Goal: Transaction & Acquisition: Purchase product/service

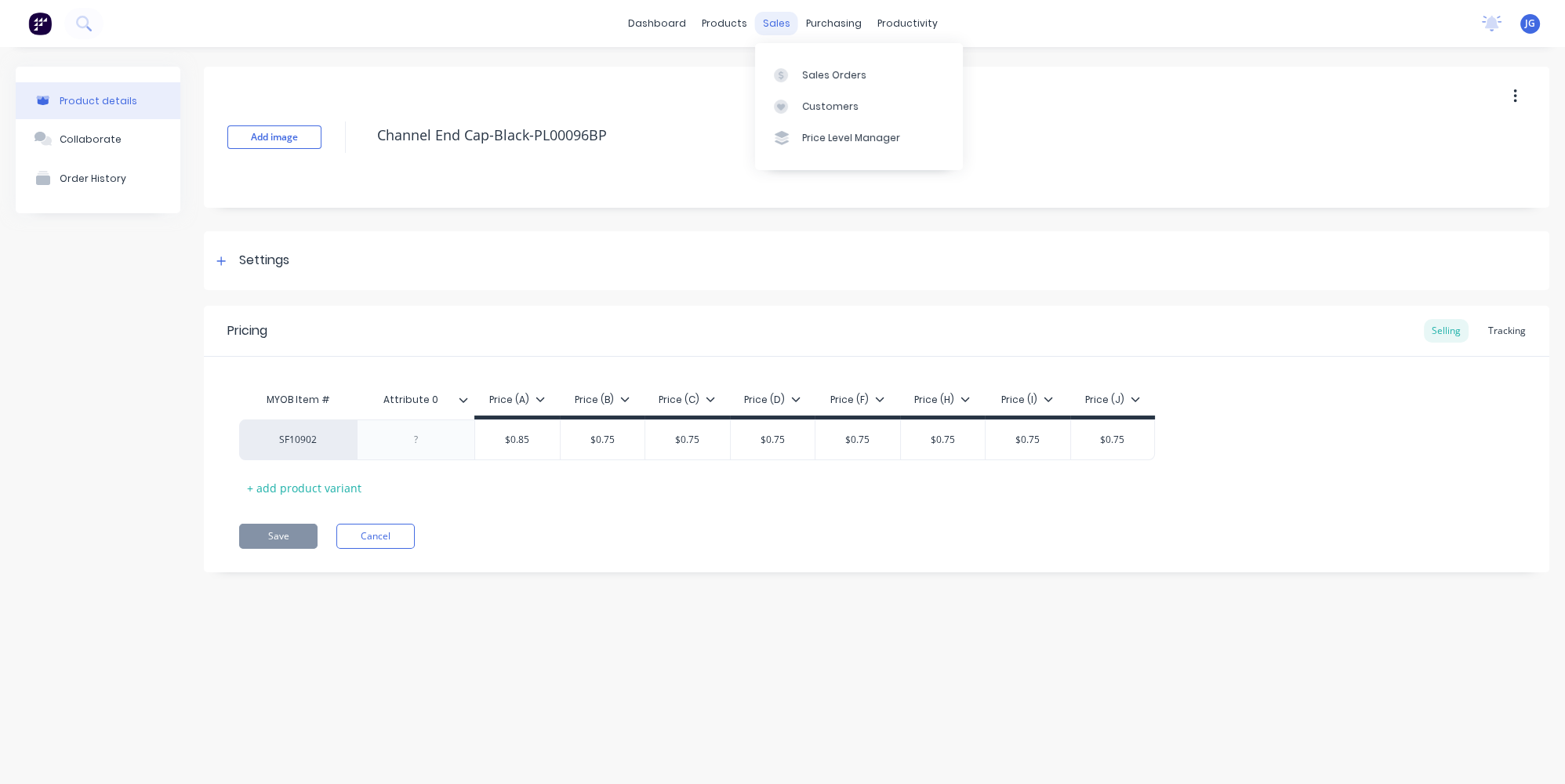
click at [774, 24] on div "sales" at bounding box center [776, 23] width 43 height 23
type textarea "x"
click at [793, 79] on div at bounding box center [785, 75] width 23 height 14
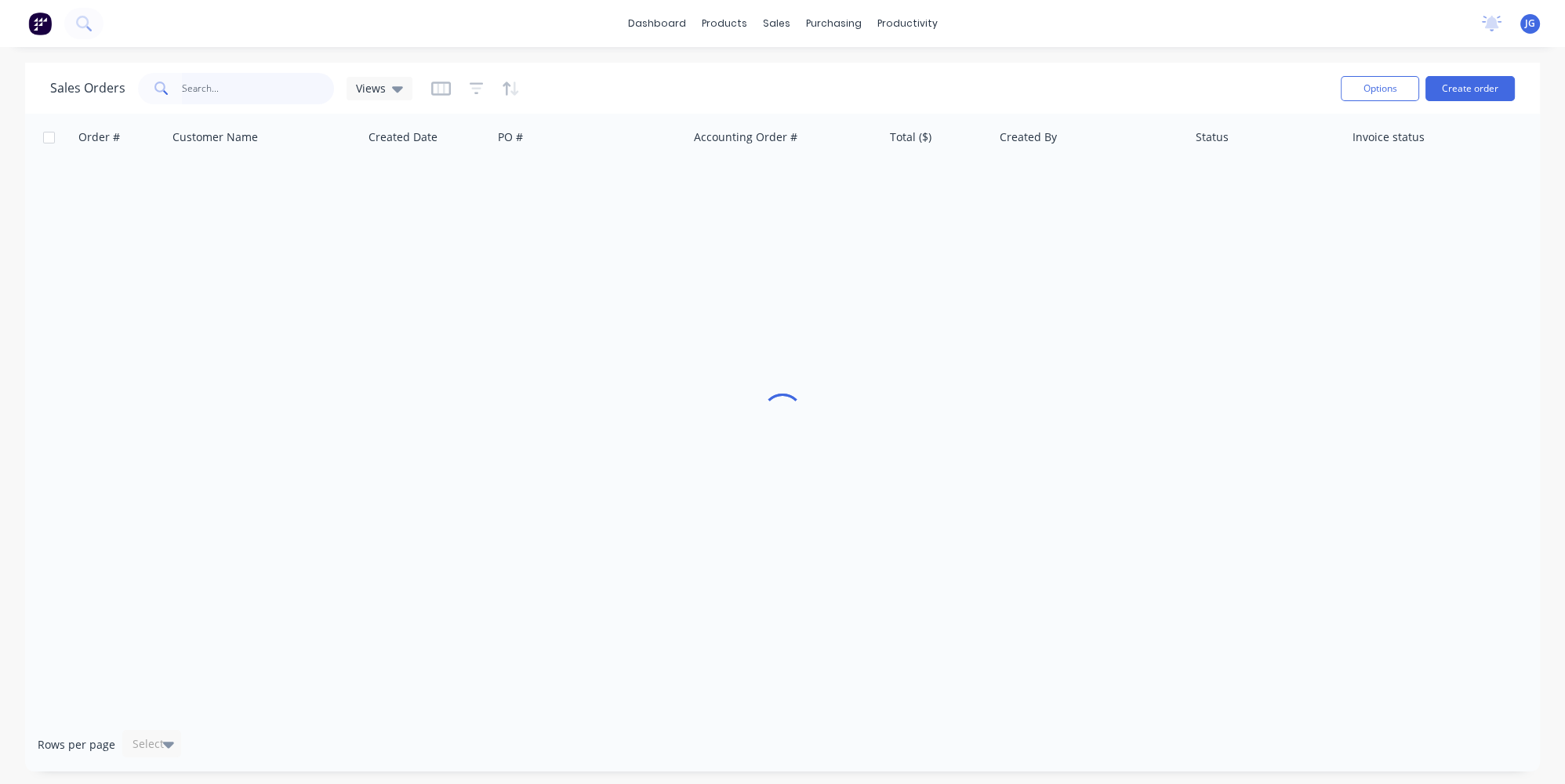
click at [289, 77] on input "text" at bounding box center [258, 88] width 153 height 31
paste input "48064"
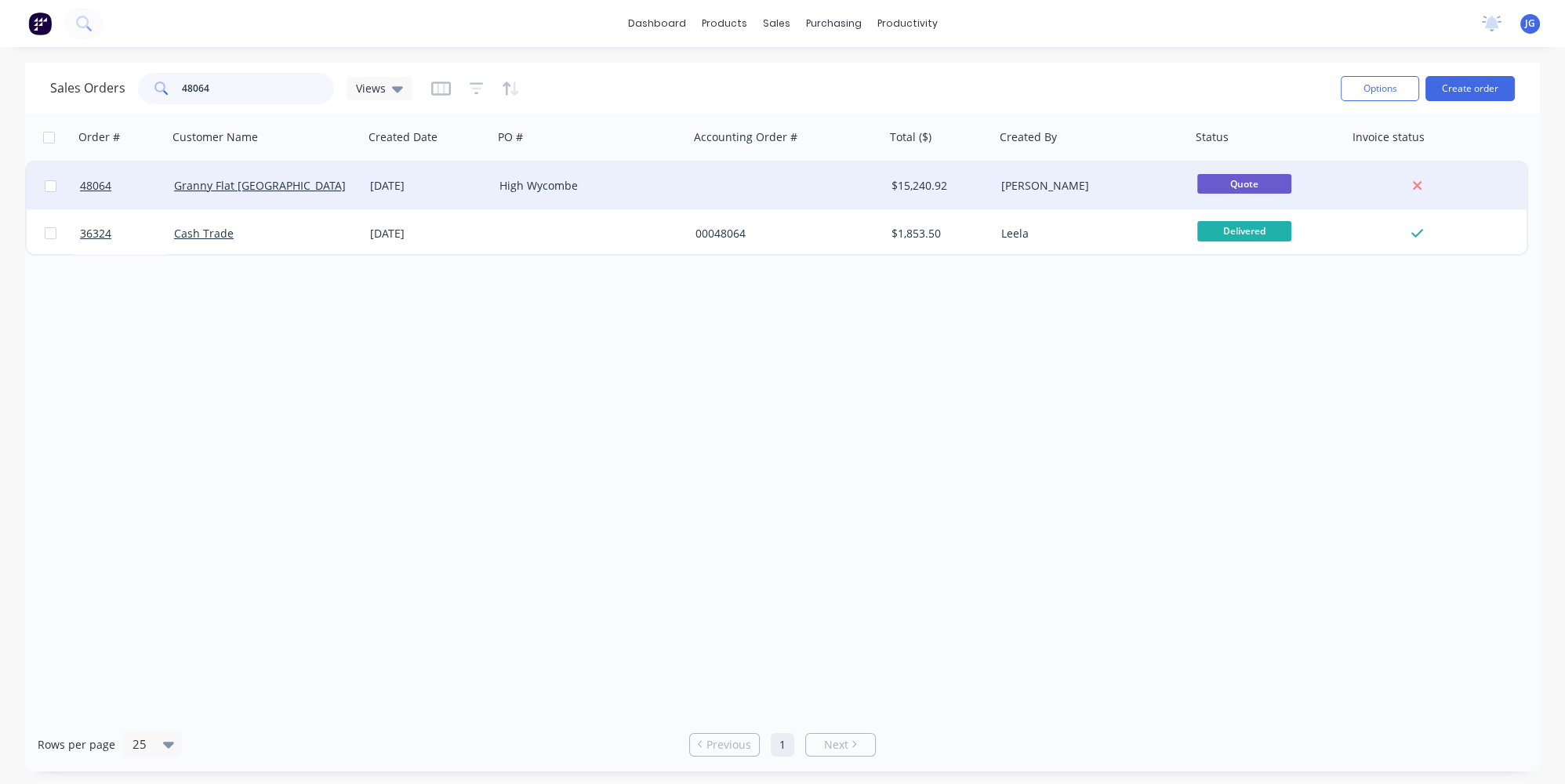
type input "48064"
click at [338, 175] on div "Granny Flat [GEOGRAPHIC_DATA]" at bounding box center [265, 186] width 196 height 47
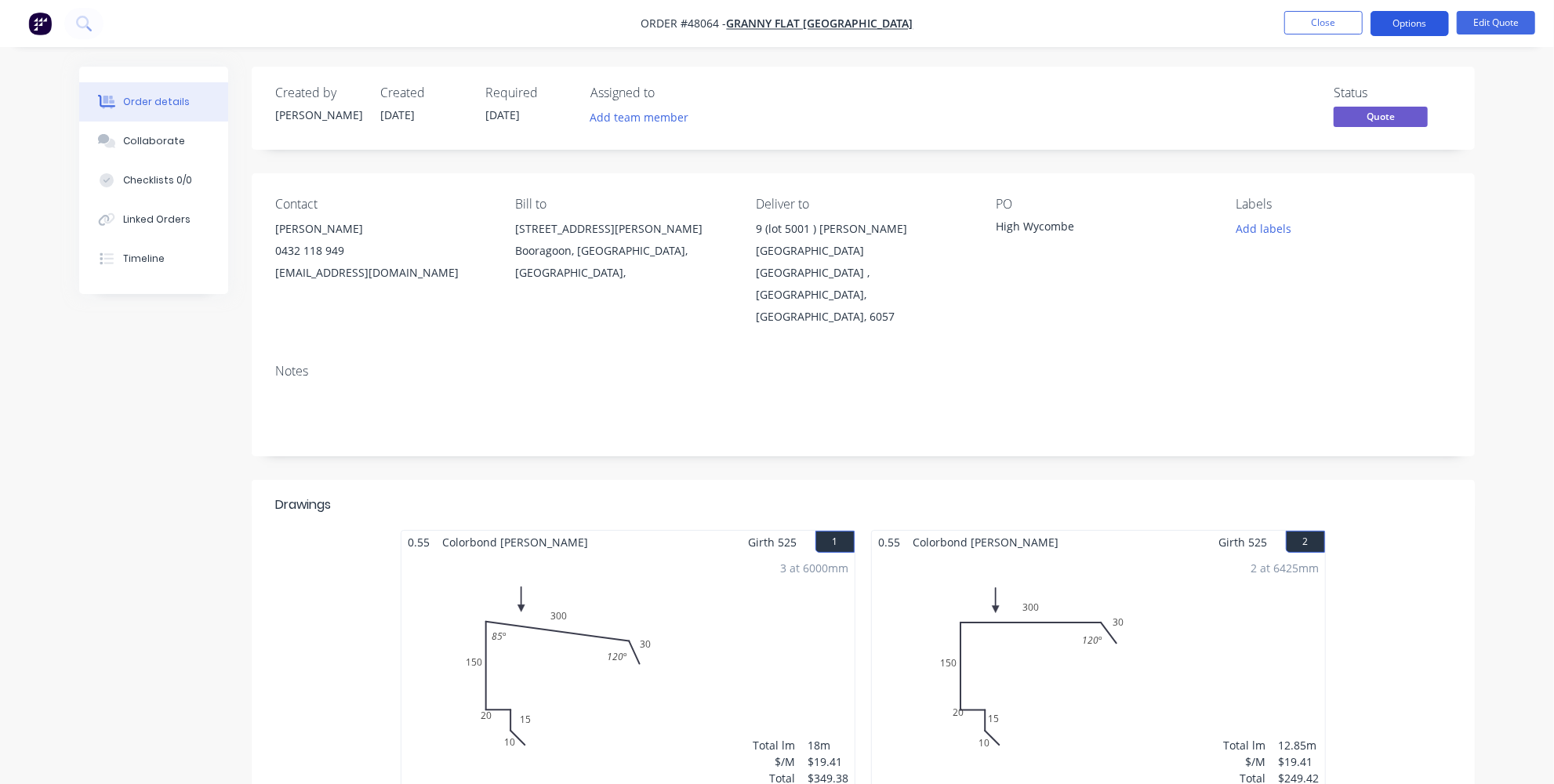
click at [1425, 22] on button "Options" at bounding box center [1409, 23] width 79 height 25
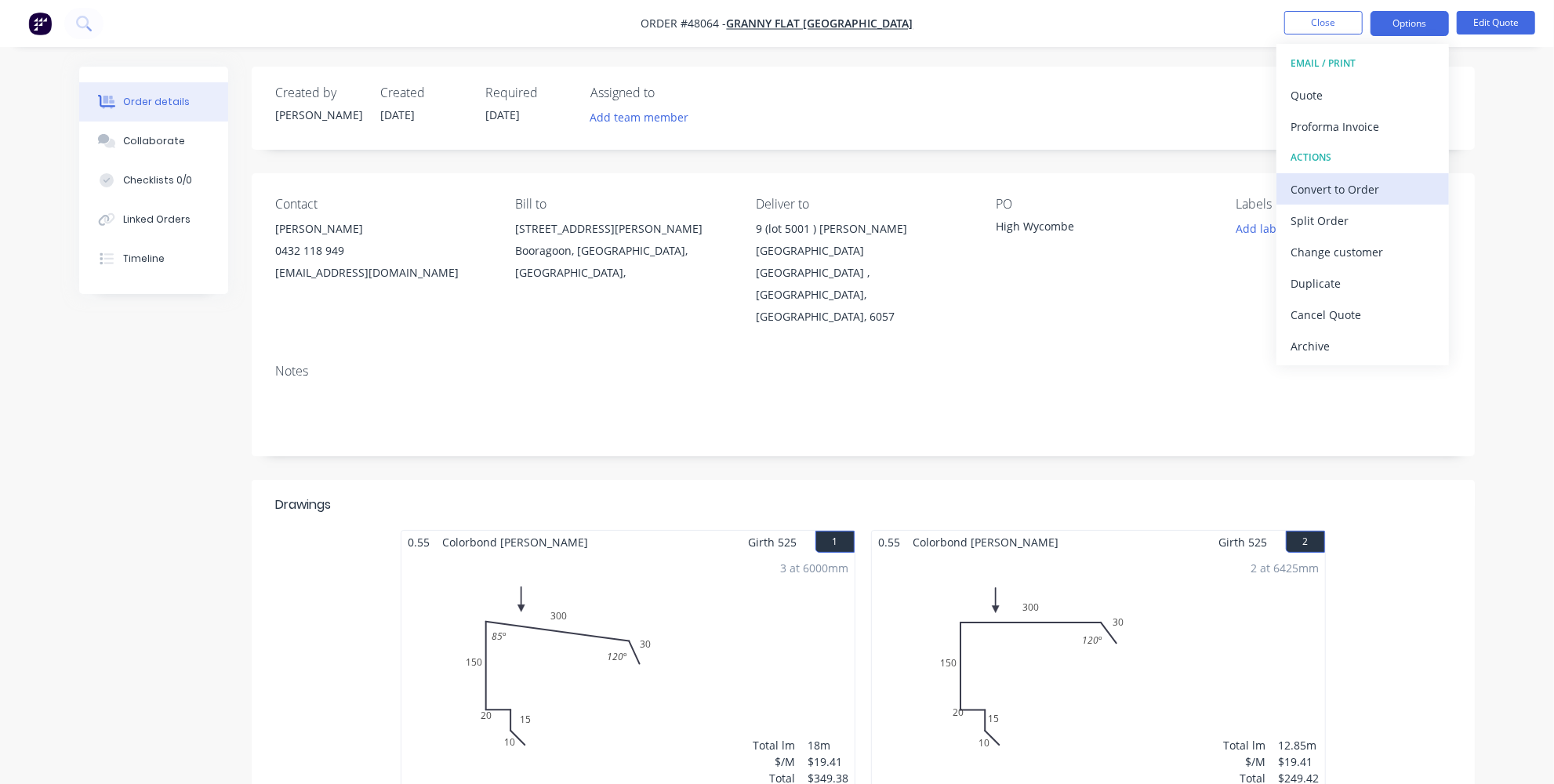
click at [1328, 188] on div "Convert to Order" at bounding box center [1362, 188] width 144 height 22
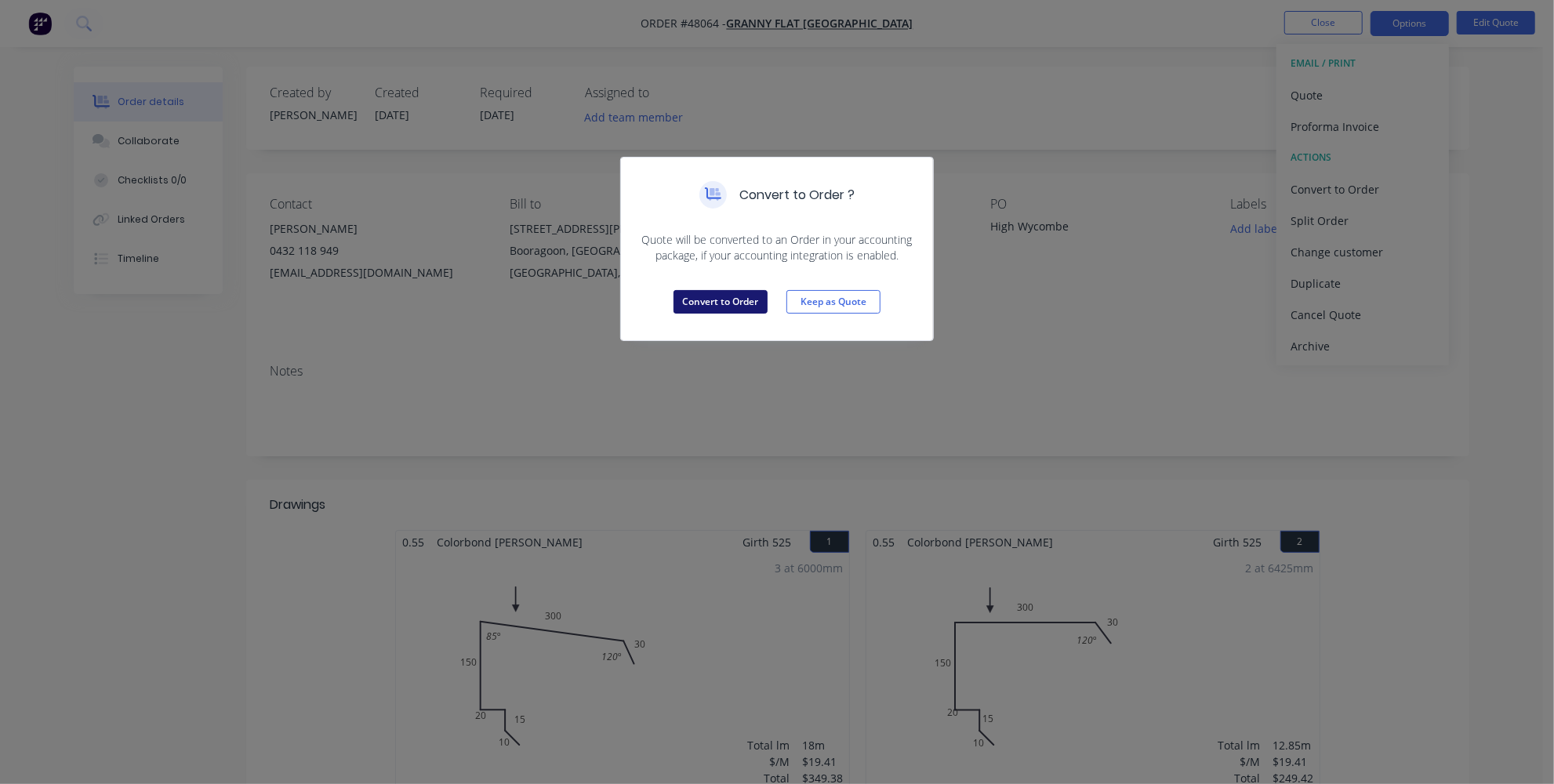
click at [709, 302] on button "Convert to Order" at bounding box center [720, 302] width 94 height 23
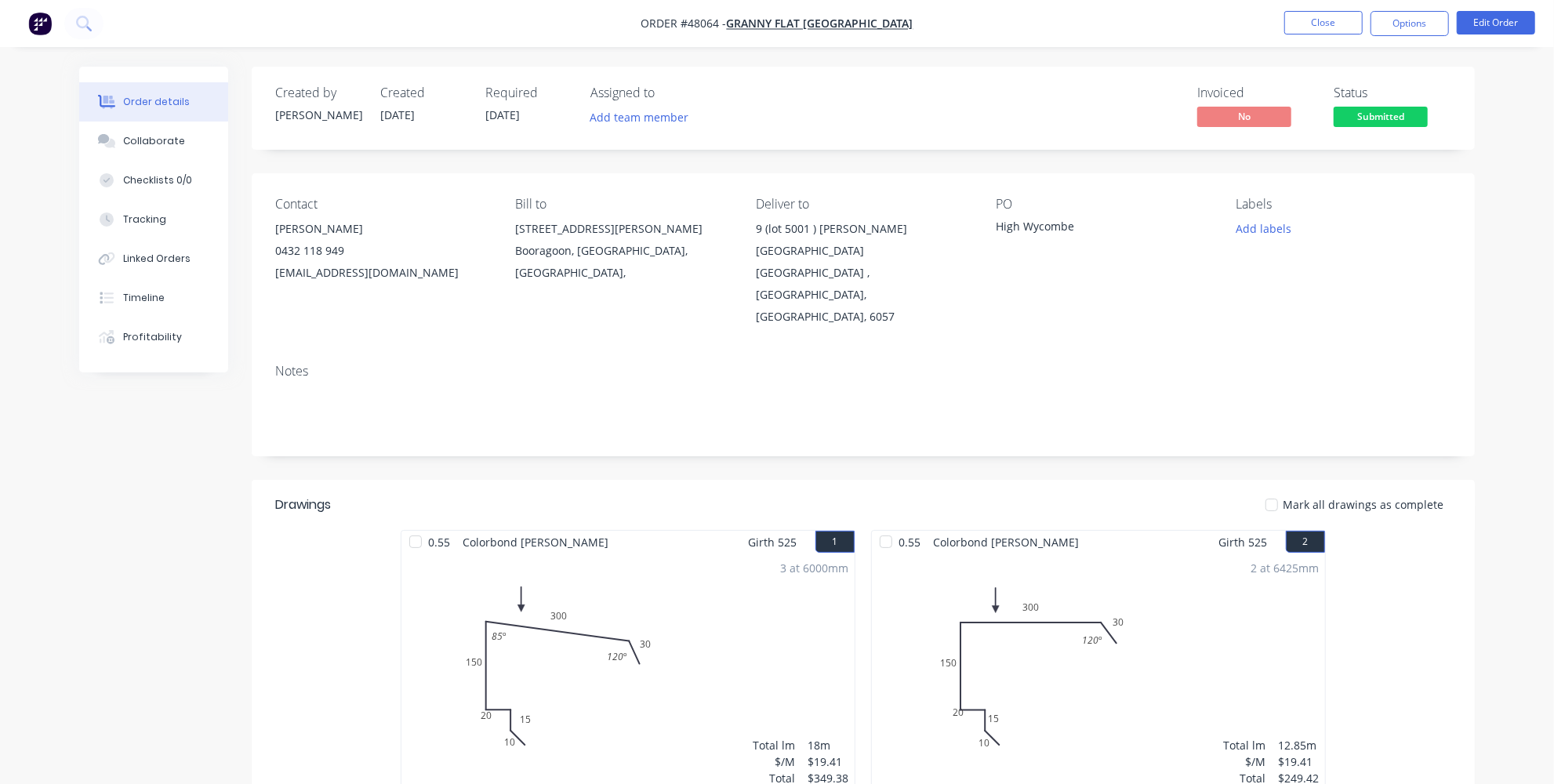
click at [869, 480] on header "Drawings Mark all drawings as complete" at bounding box center [863, 505] width 1223 height 50
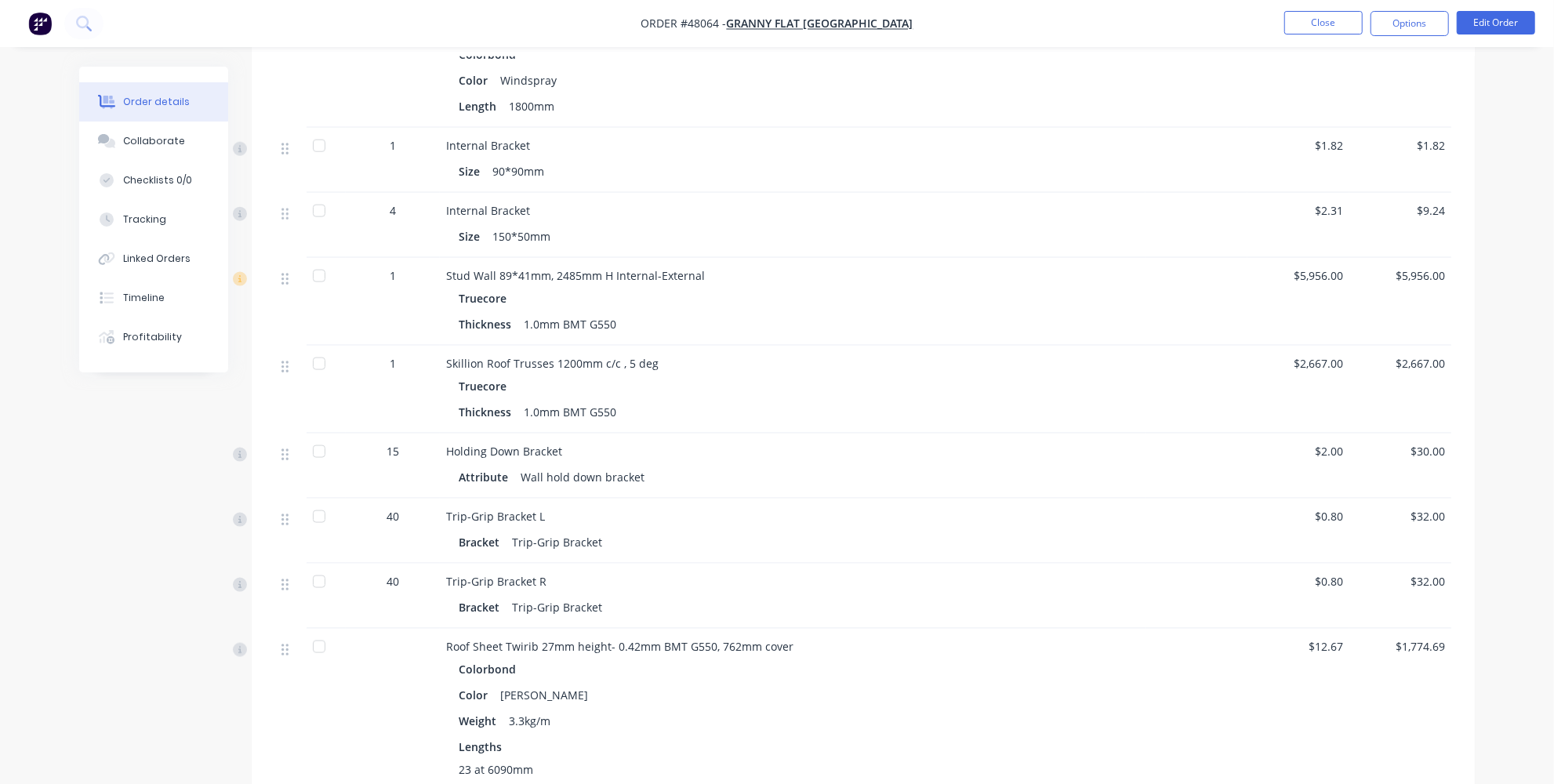
scroll to position [1354, 0]
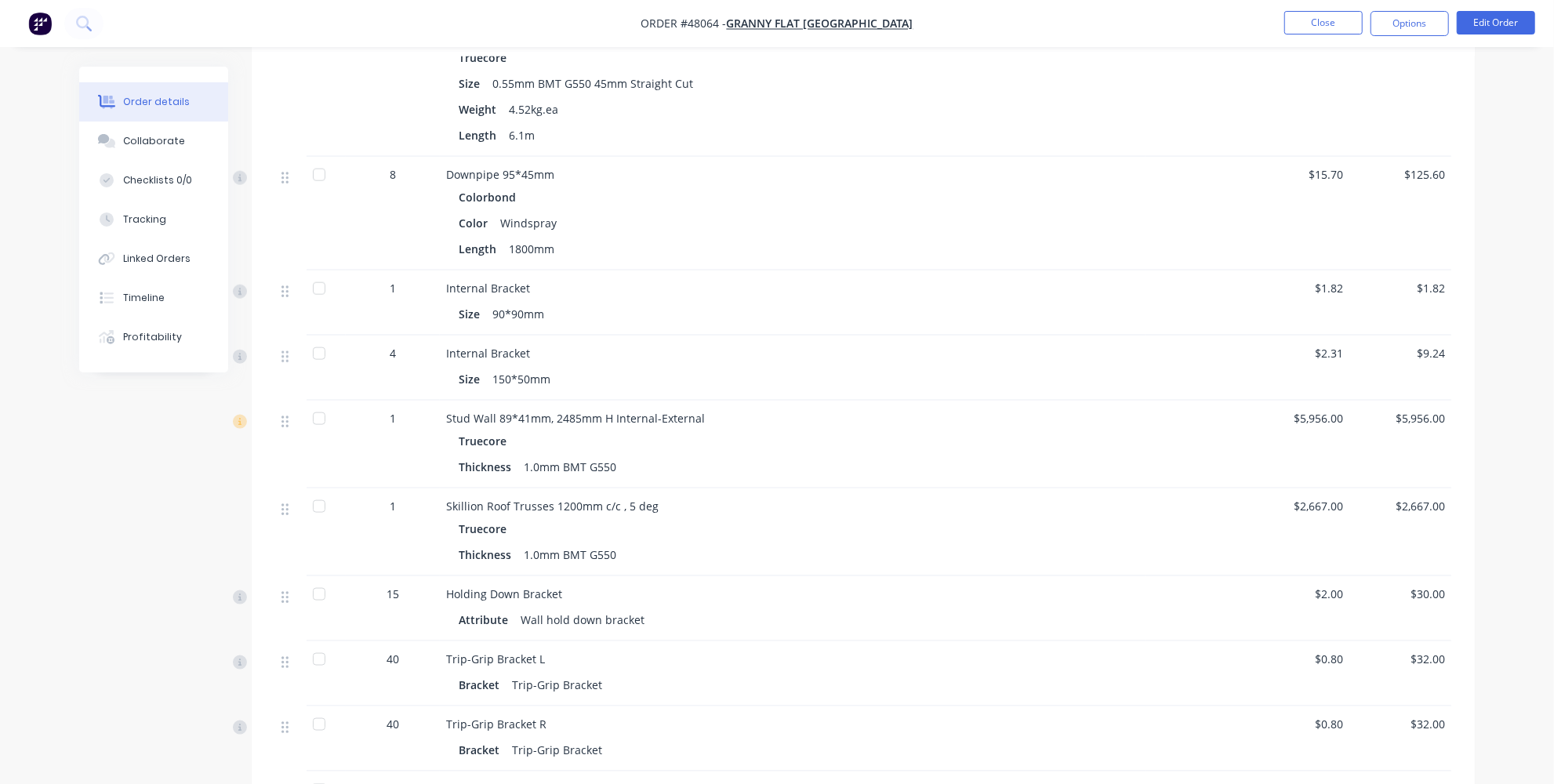
click at [1309, 410] on span "$5,956.00" at bounding box center [1298, 418] width 89 height 16
click at [1477, 22] on button "Edit Order" at bounding box center [1496, 22] width 79 height 23
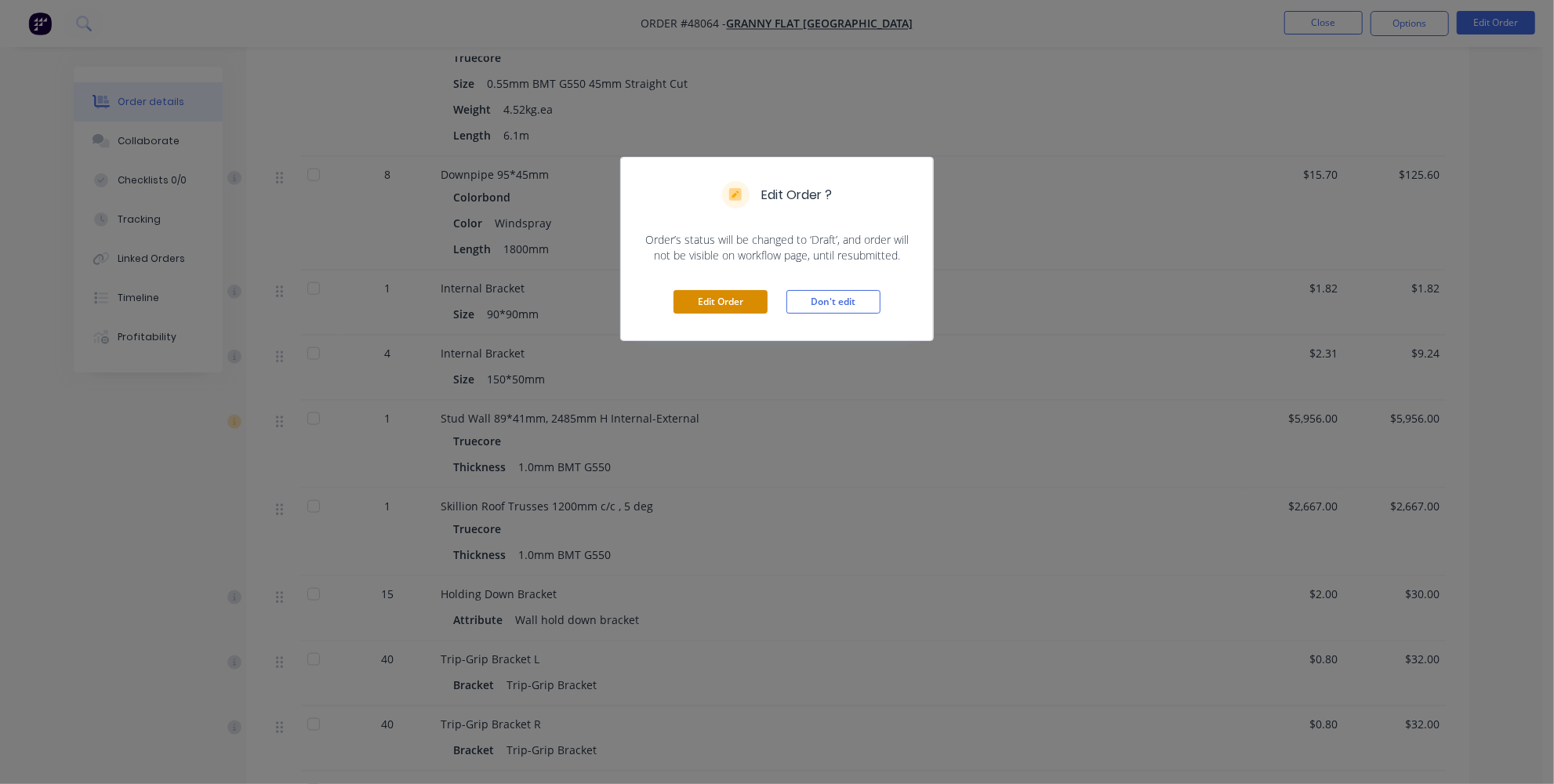
click at [751, 290] on button "Edit Order" at bounding box center [720, 302] width 94 height 23
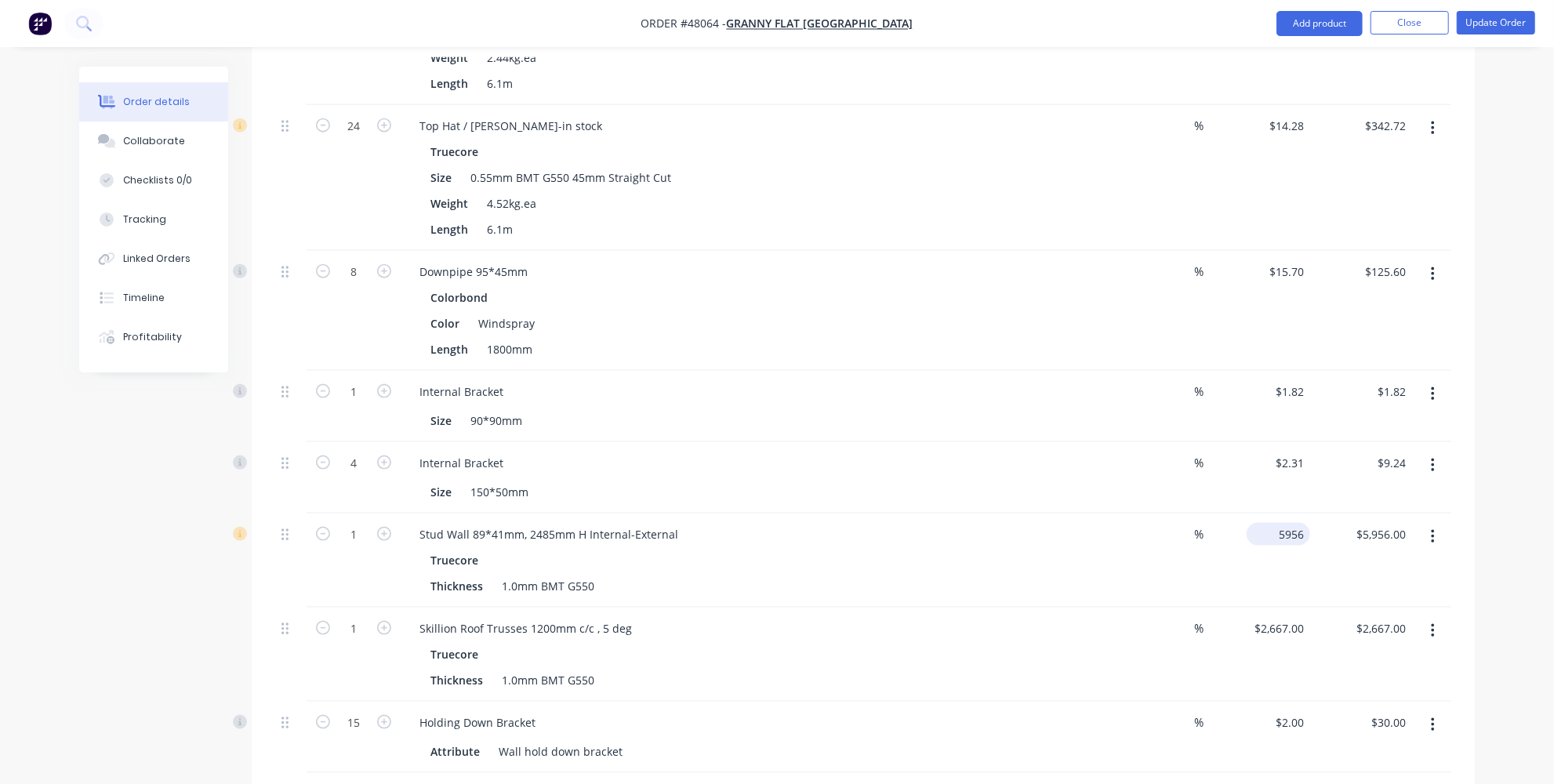
click at [1305, 522] on input "5956" at bounding box center [1282, 533] width 57 height 22
type input "$6,302.00"
click at [1515, 449] on div "Order details Collaborate Checklists 0/0 Tracking Linked Orders Timeline Profit…" at bounding box center [777, 783] width 1554 height 4274
click at [1275, 617] on div "2667 2667" at bounding box center [1291, 628] width 39 height 22
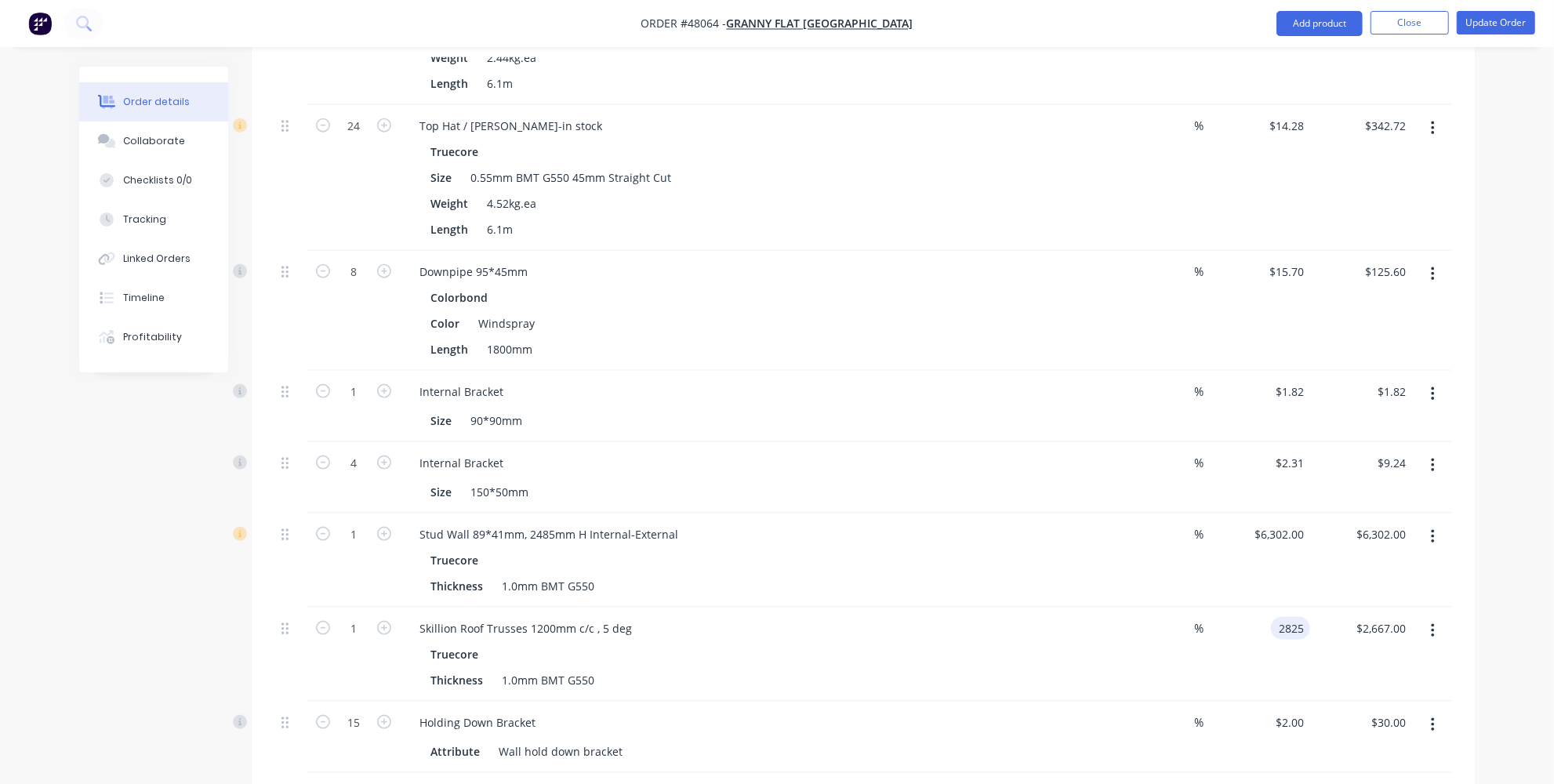
type input "$2,825.00"
click at [1541, 489] on div "Order details Collaborate Checklists 0/0 Tracking Linked Orders Timeline Profit…" at bounding box center [777, 783] width 1554 height 4274
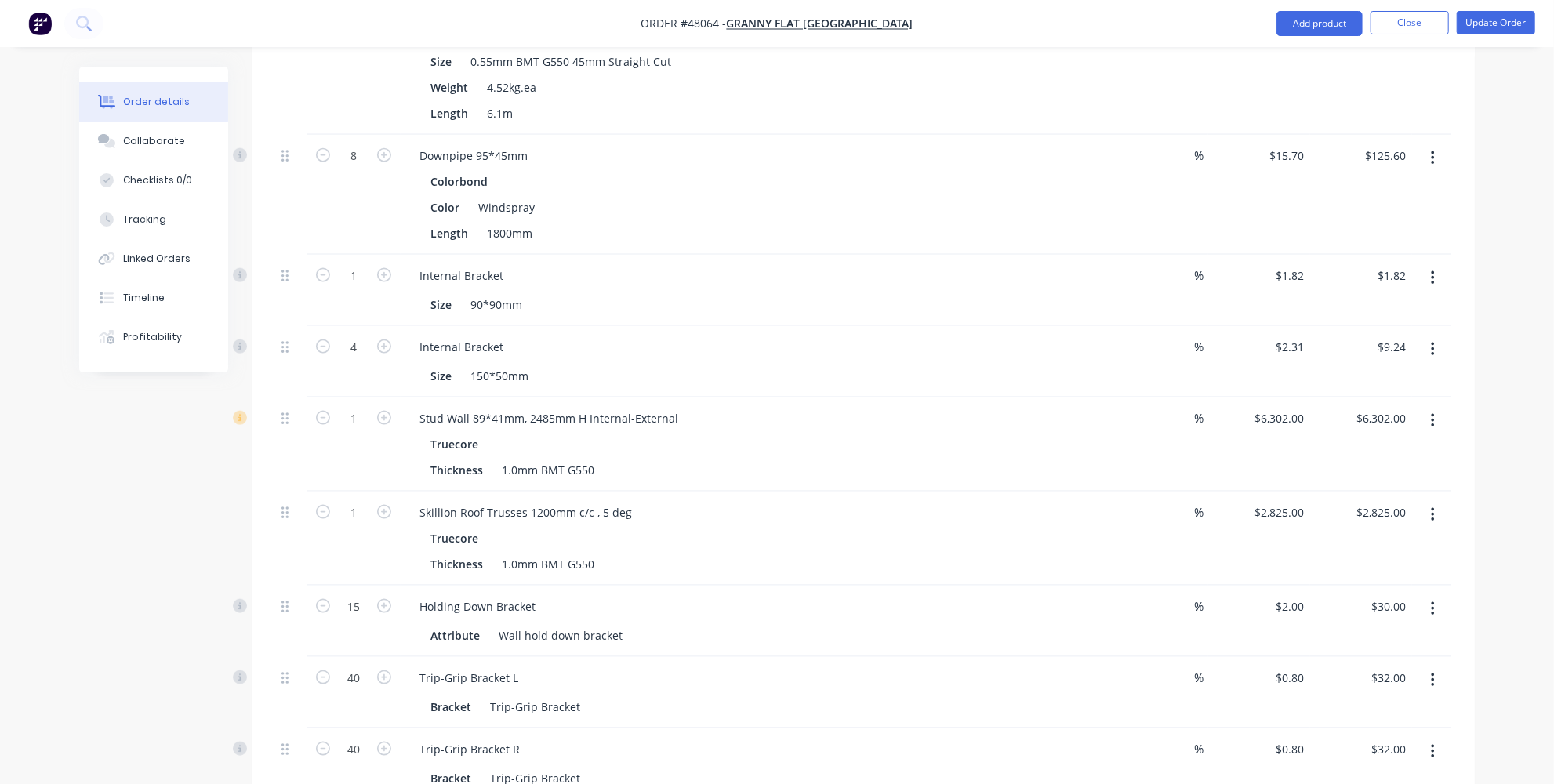
scroll to position [1497, 0]
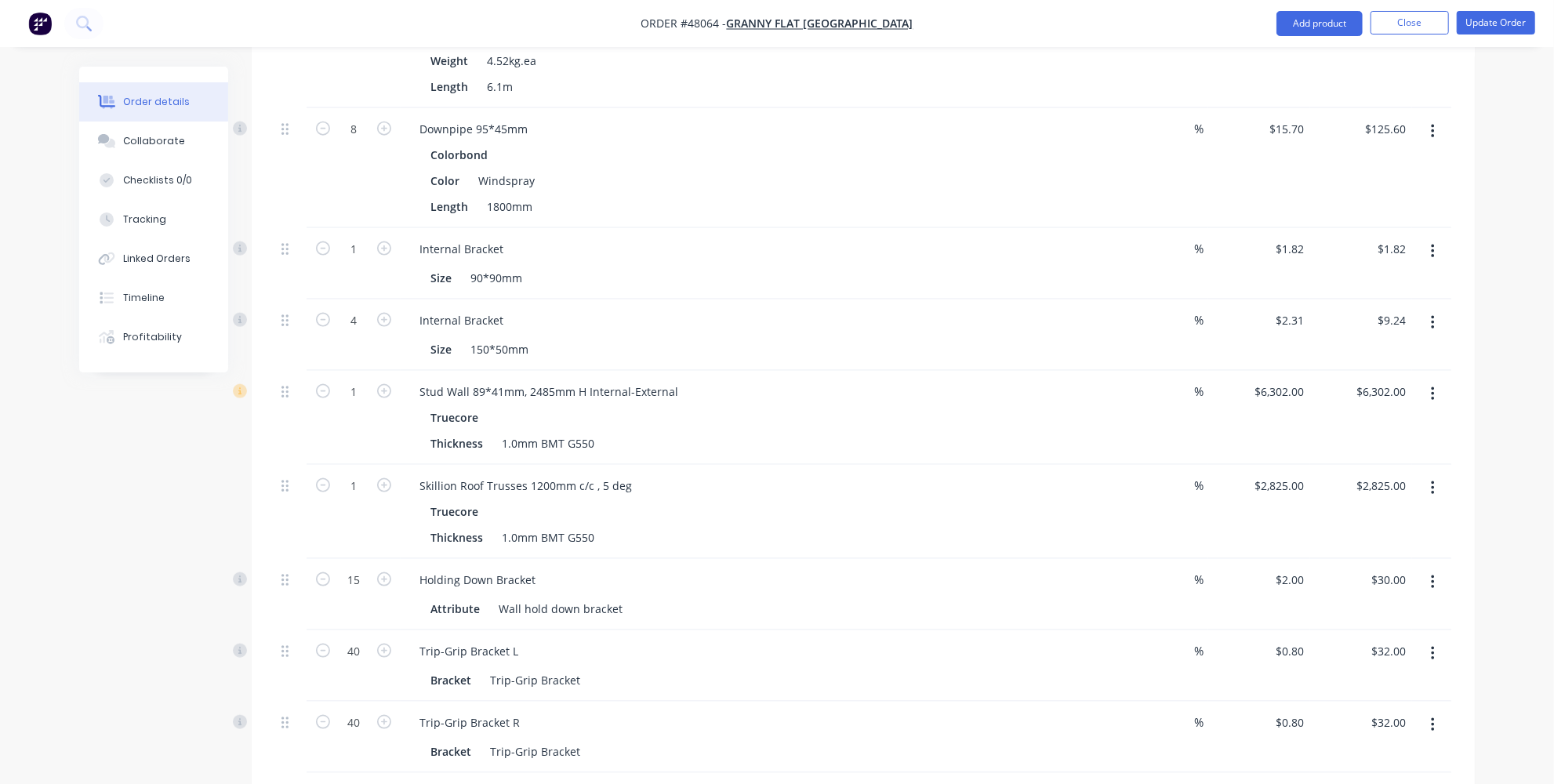
click at [839, 474] on div "Skillion Roof Trusses 1200mm c/c , 5 deg" at bounding box center [754, 485] width 693 height 22
click at [1493, 354] on div "Order details Collaborate Checklists 0/0 Tracking Linked Orders Timeline Profit…" at bounding box center [777, 640] width 1554 height 4274
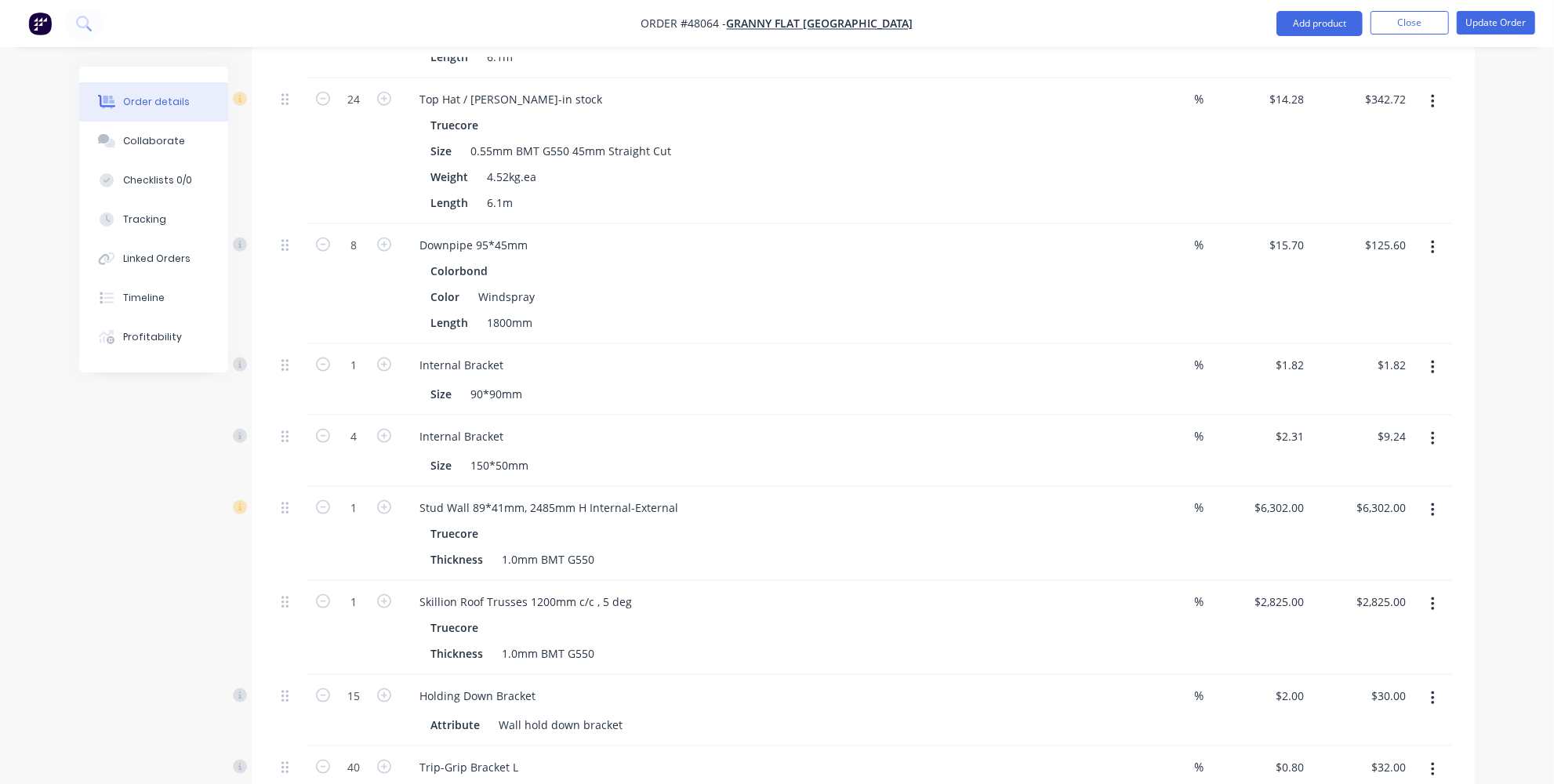
scroll to position [1354, 0]
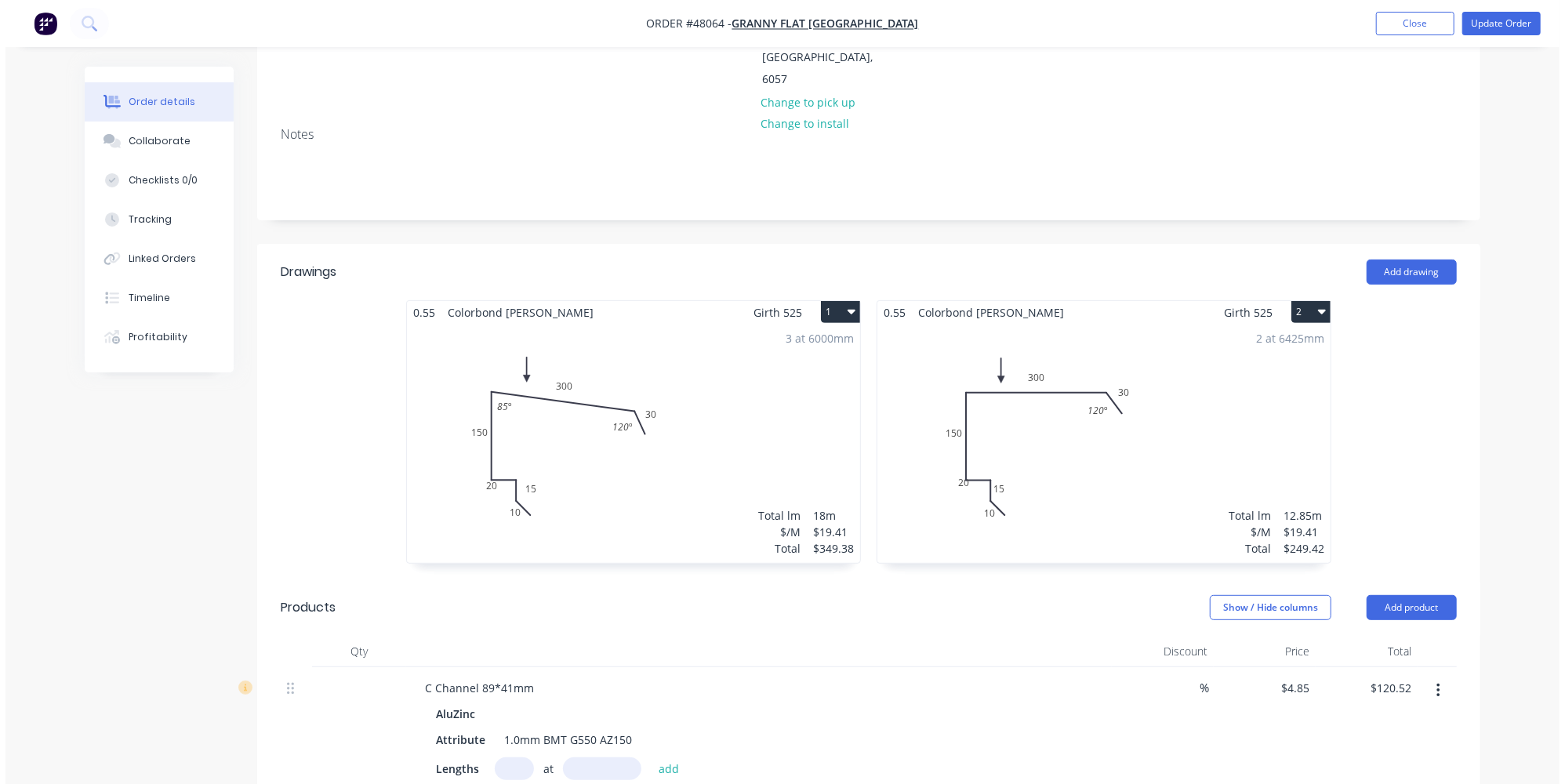
scroll to position [142, 0]
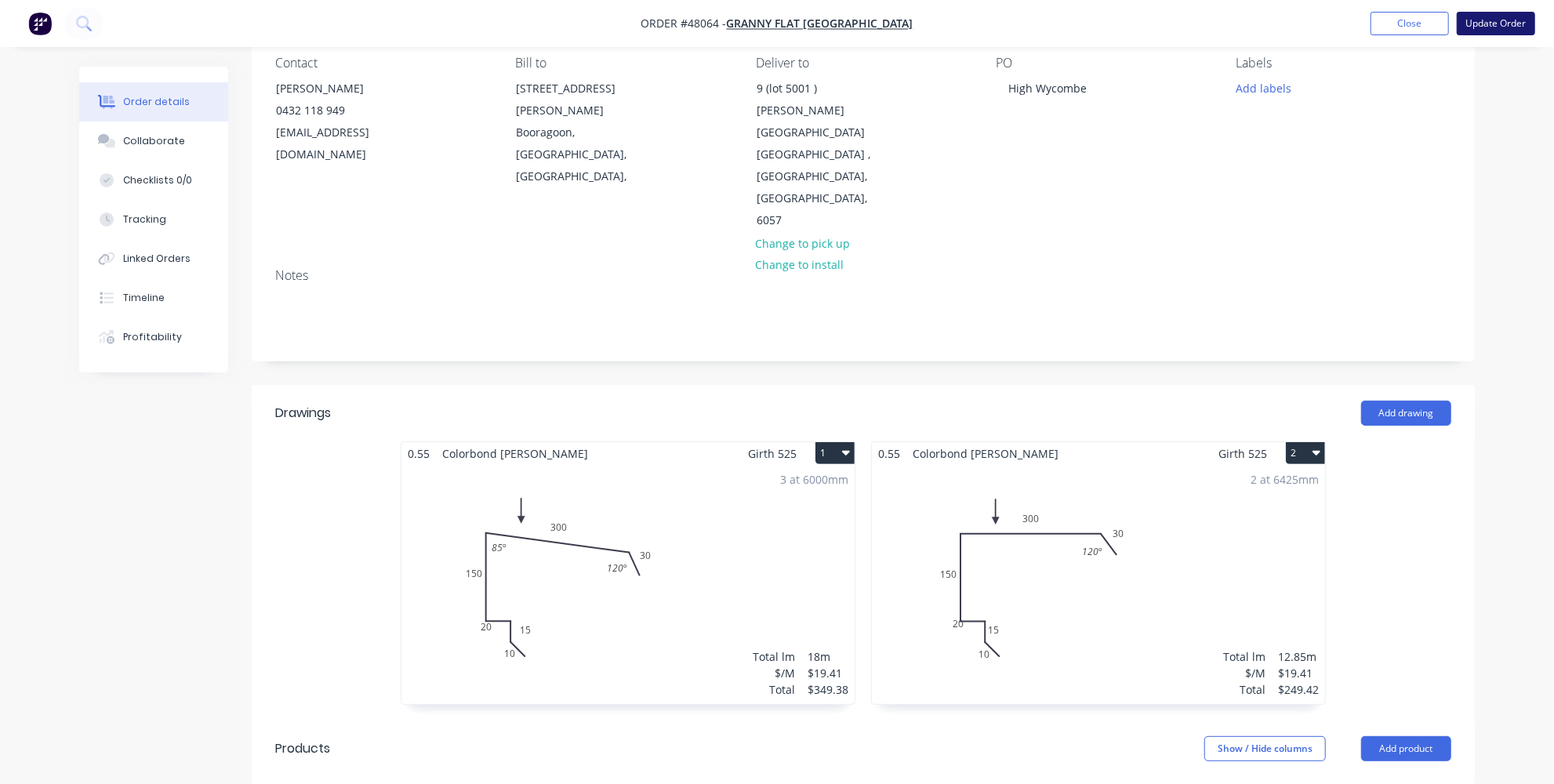
click at [1501, 28] on button "Update Order" at bounding box center [1496, 23] width 79 height 23
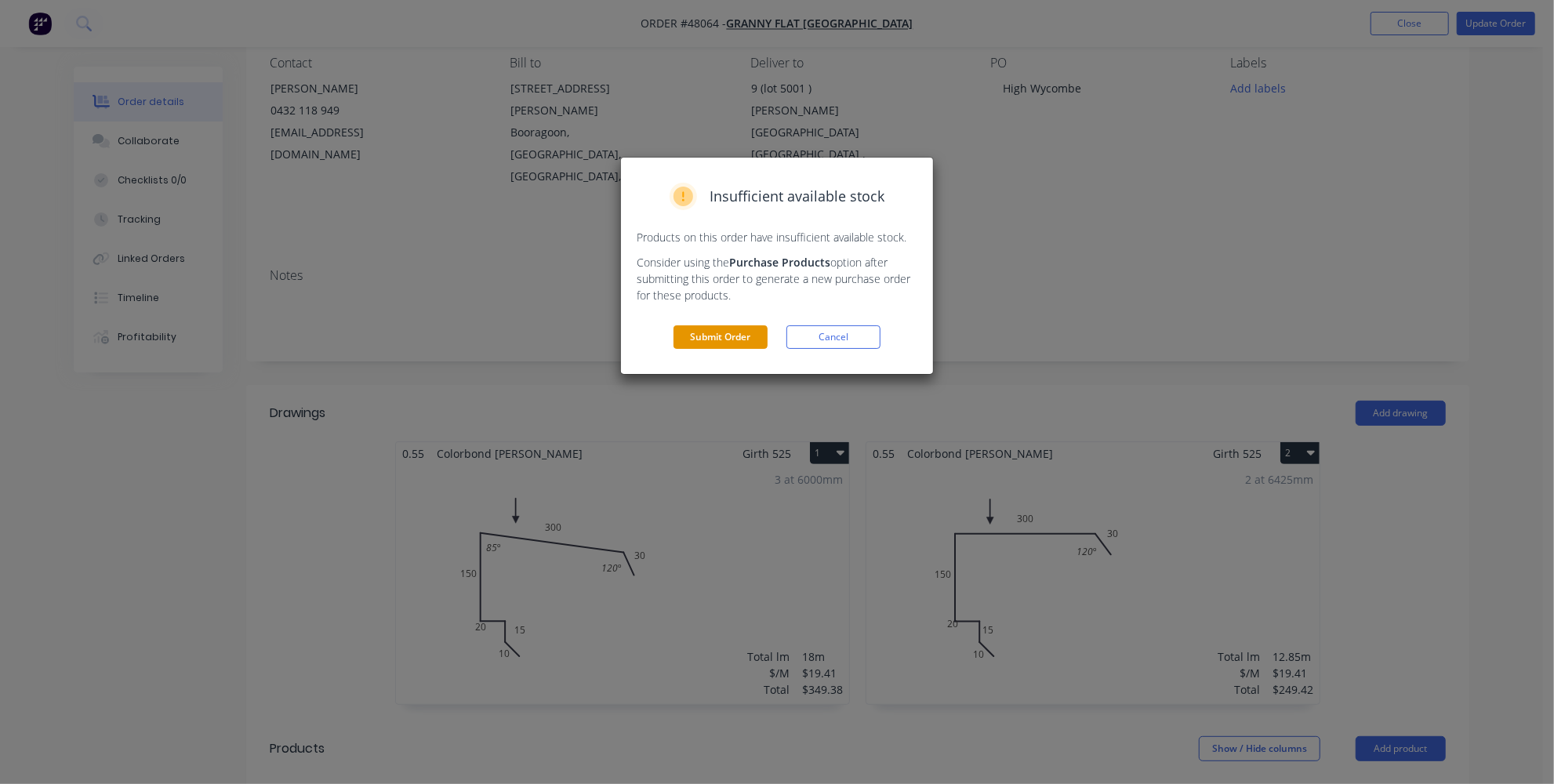
click at [723, 339] on button "Submit Order" at bounding box center [720, 337] width 94 height 23
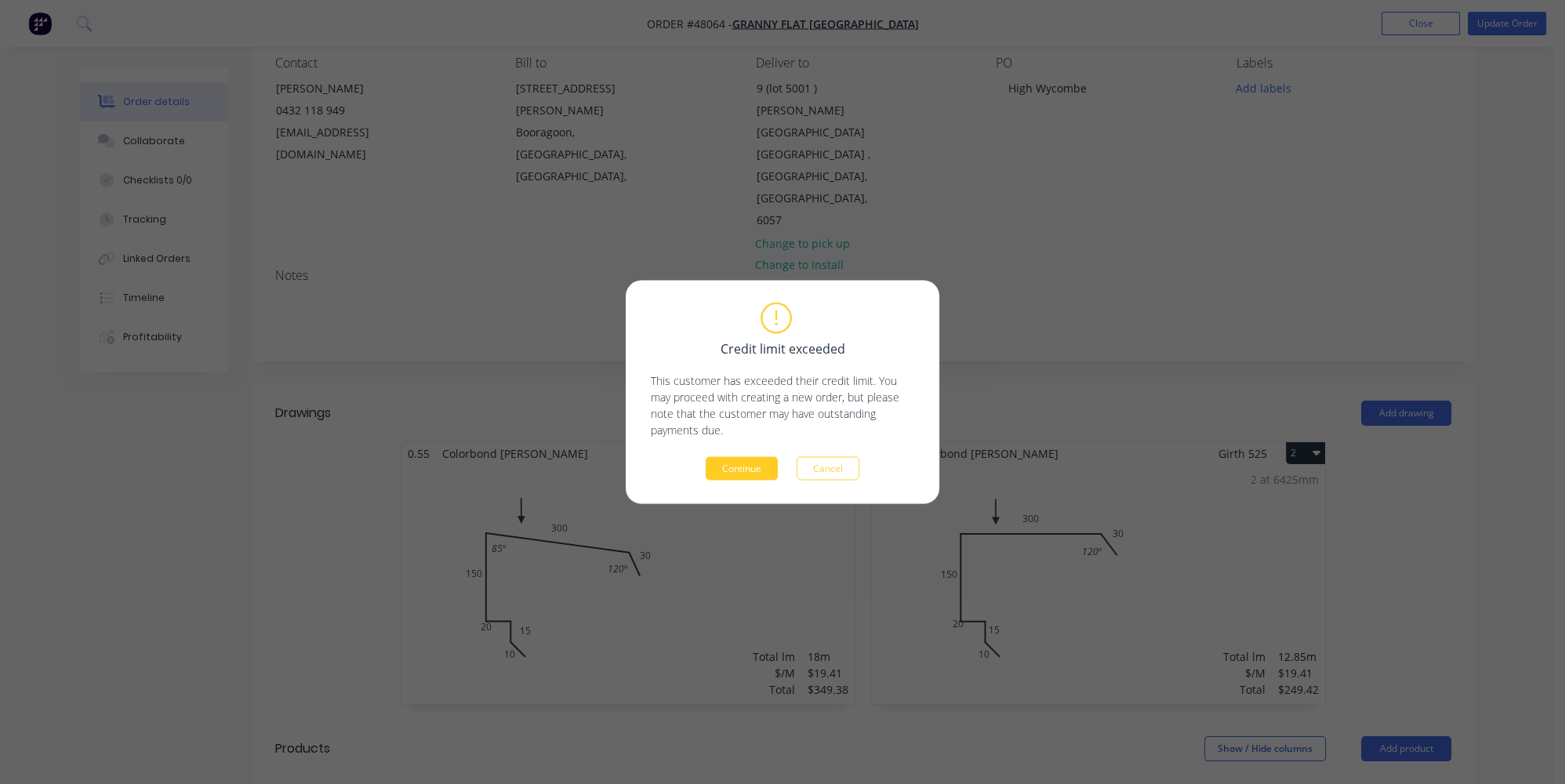
click at [741, 473] on button "Continue" at bounding box center [741, 469] width 72 height 23
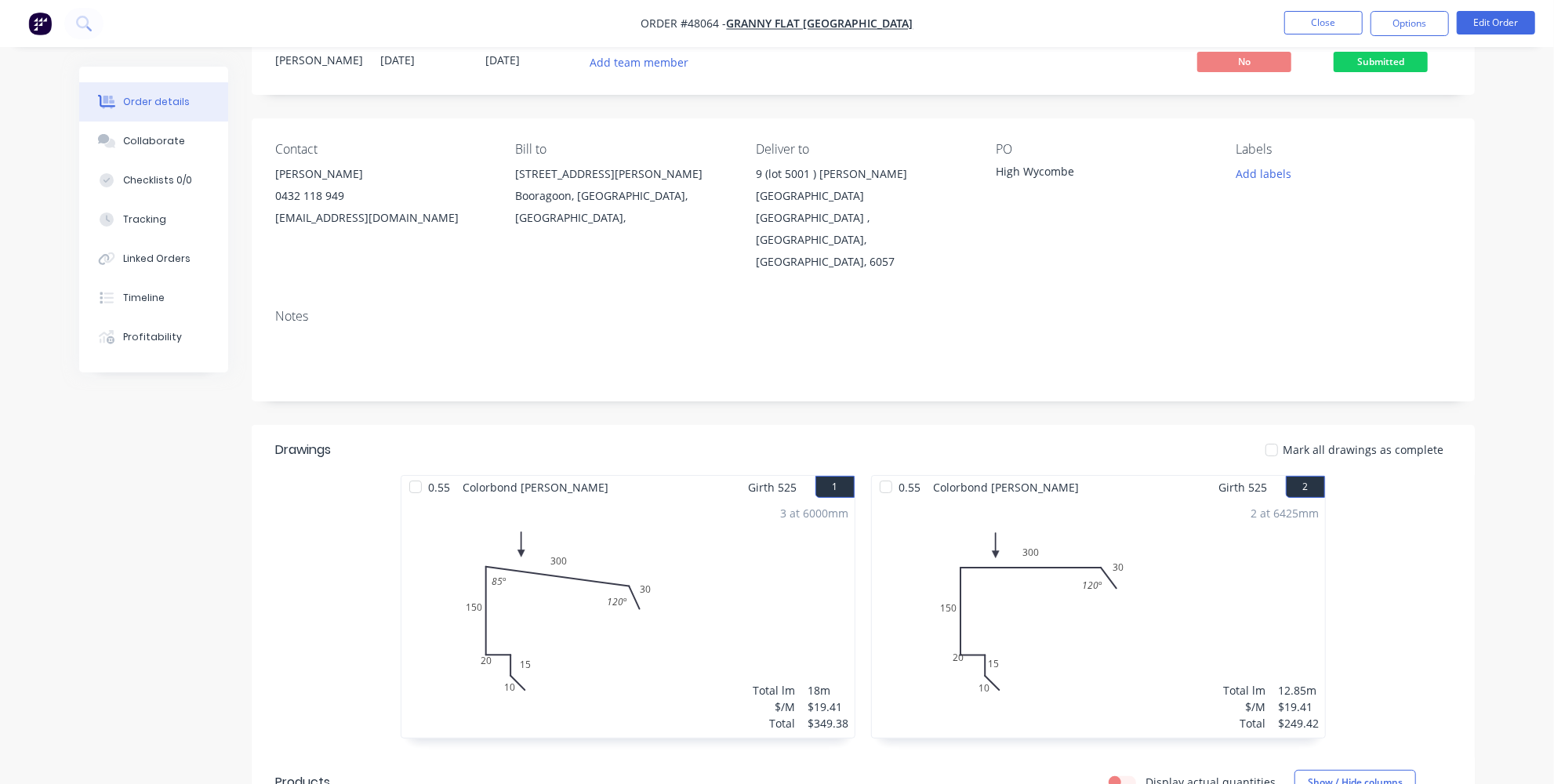
scroll to position [0, 0]
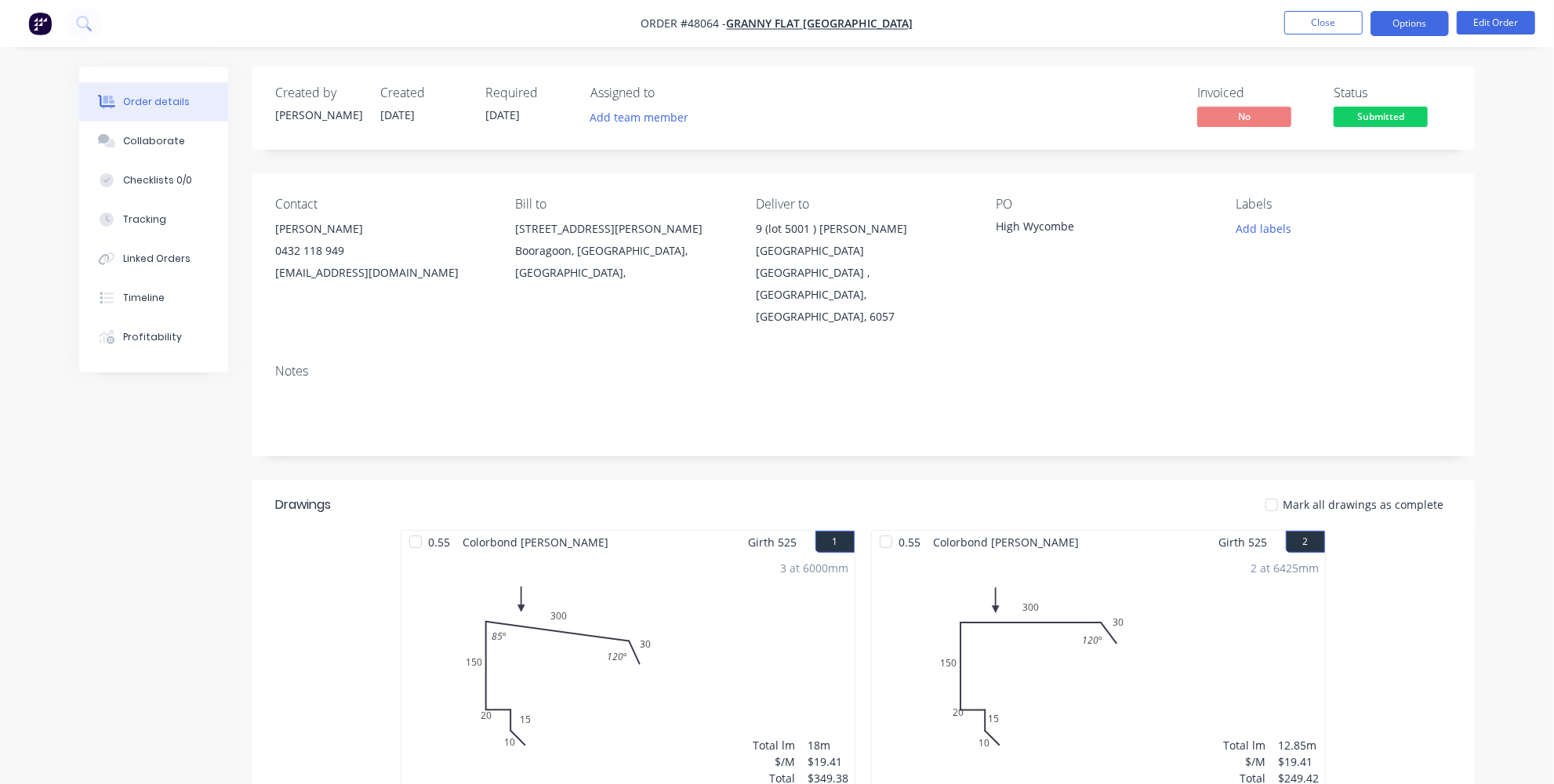
click at [1382, 19] on button "Options" at bounding box center [1409, 23] width 79 height 25
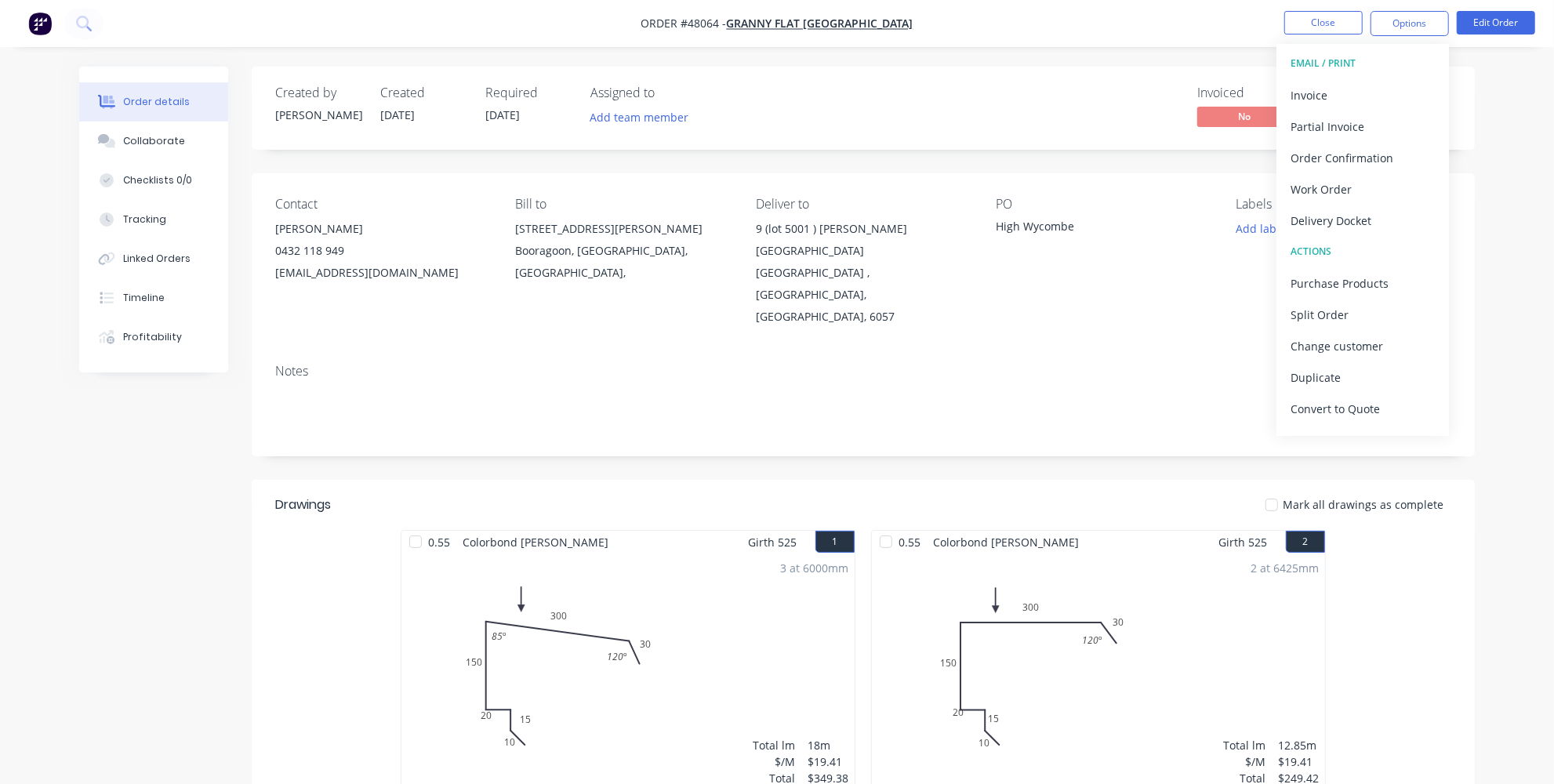
click at [1091, 221] on div "High Wycombe" at bounding box center [1093, 229] width 196 height 22
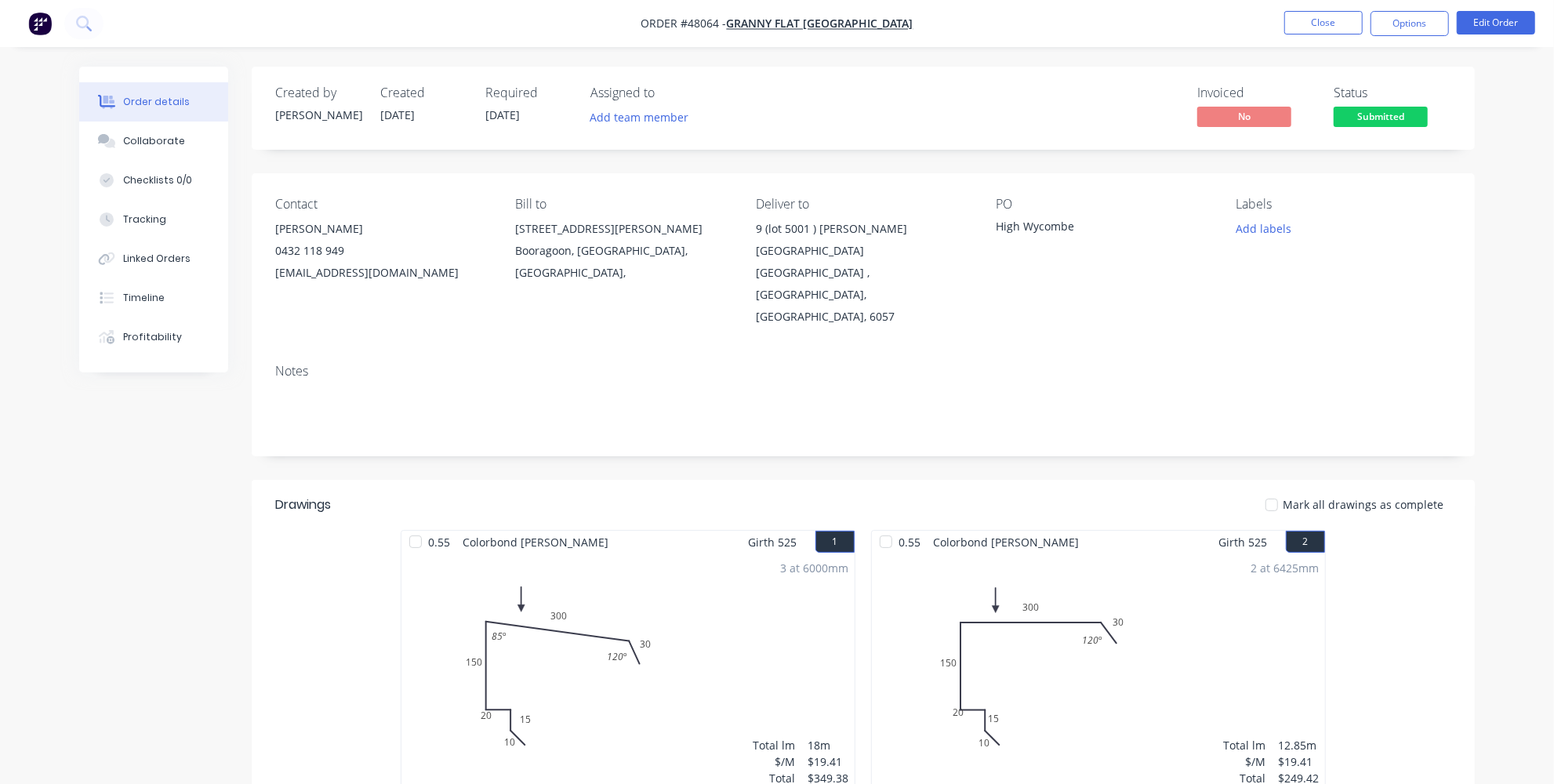
click at [1075, 223] on div "High Wycombe" at bounding box center [1093, 229] width 196 height 22
click at [1491, 15] on button "Edit Order" at bounding box center [1496, 22] width 79 height 23
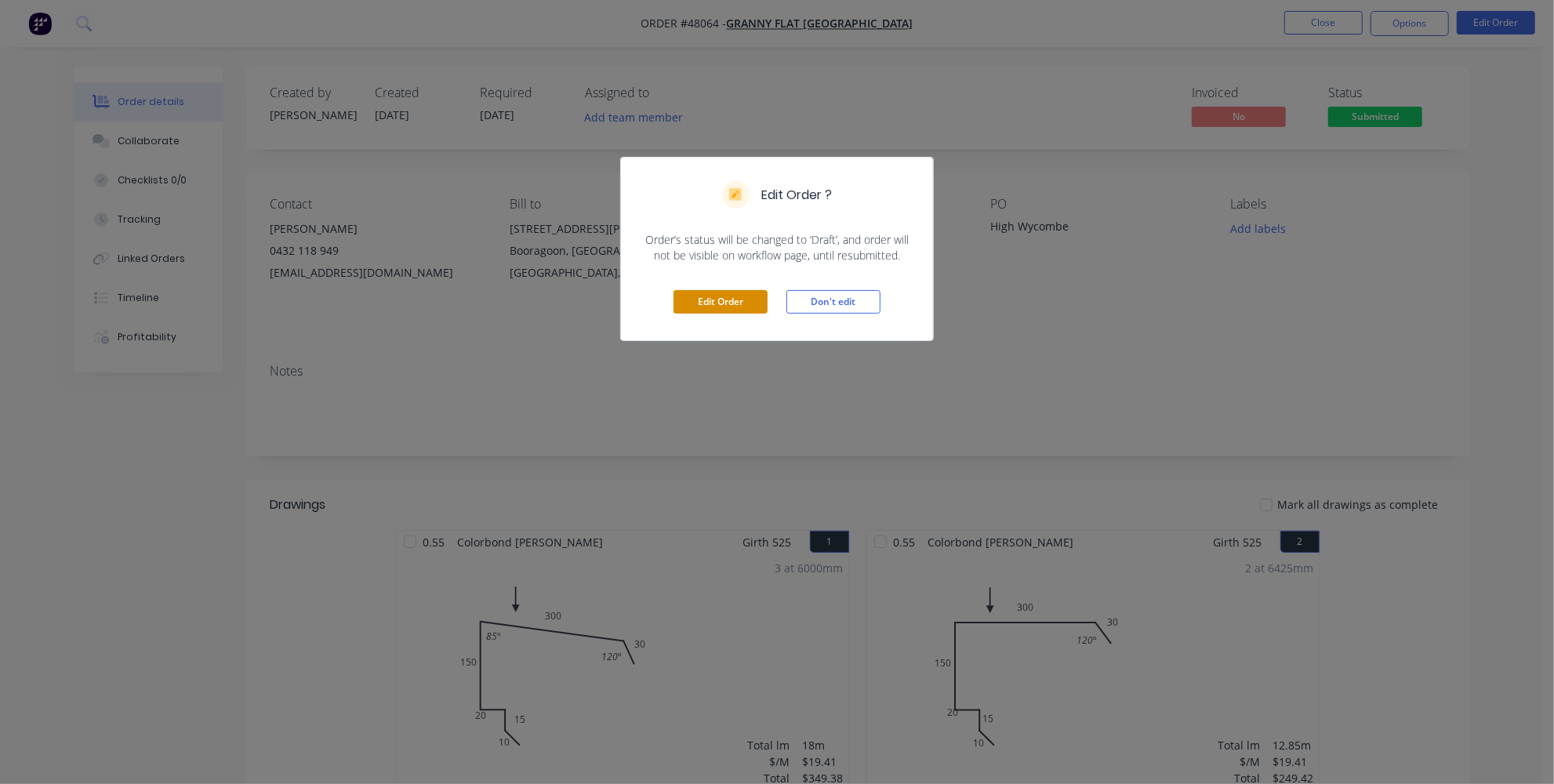
click at [697, 297] on button "Edit Order" at bounding box center [720, 302] width 94 height 23
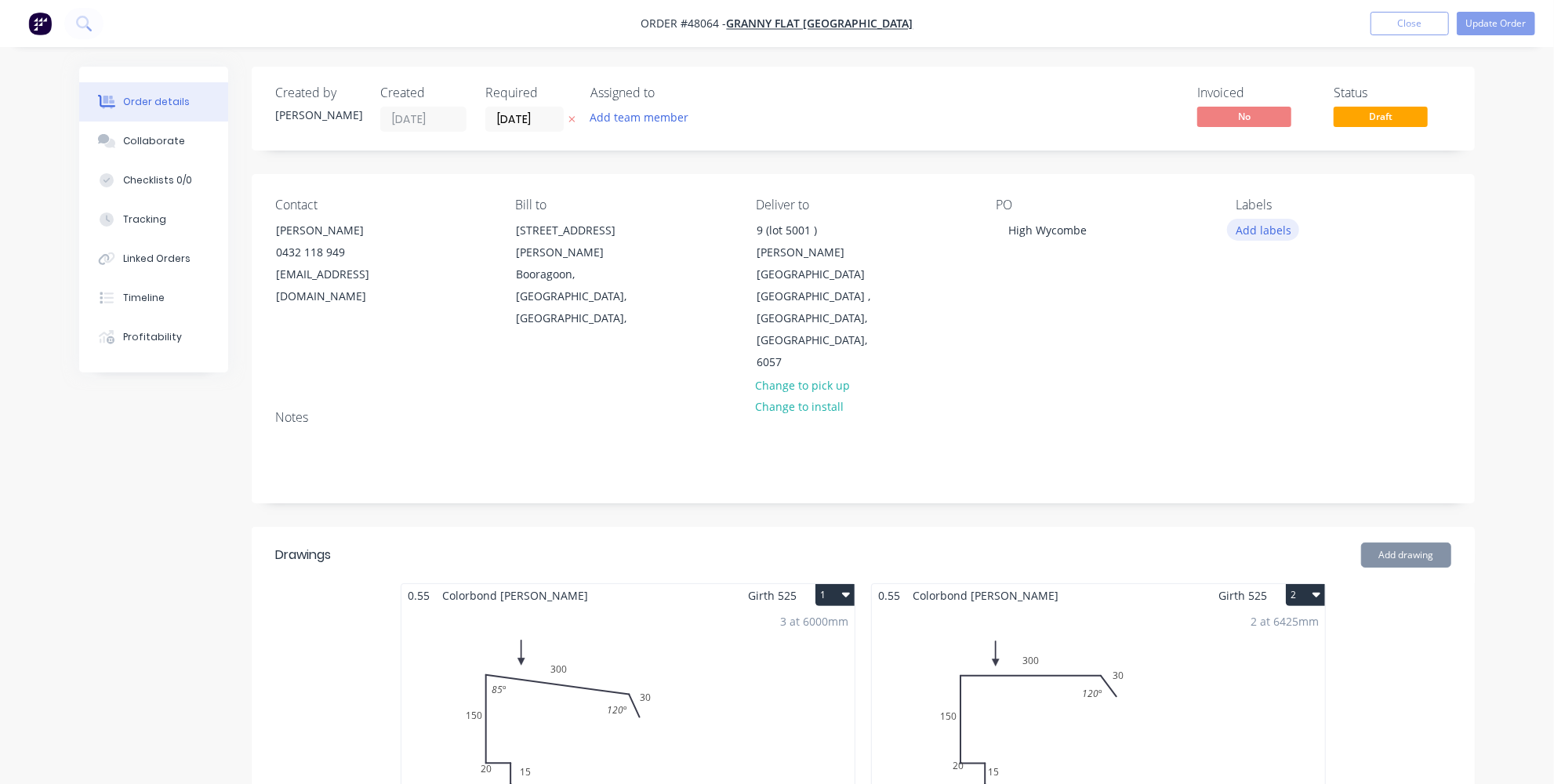
click at [1245, 226] on button "Add labels" at bounding box center [1263, 229] width 72 height 21
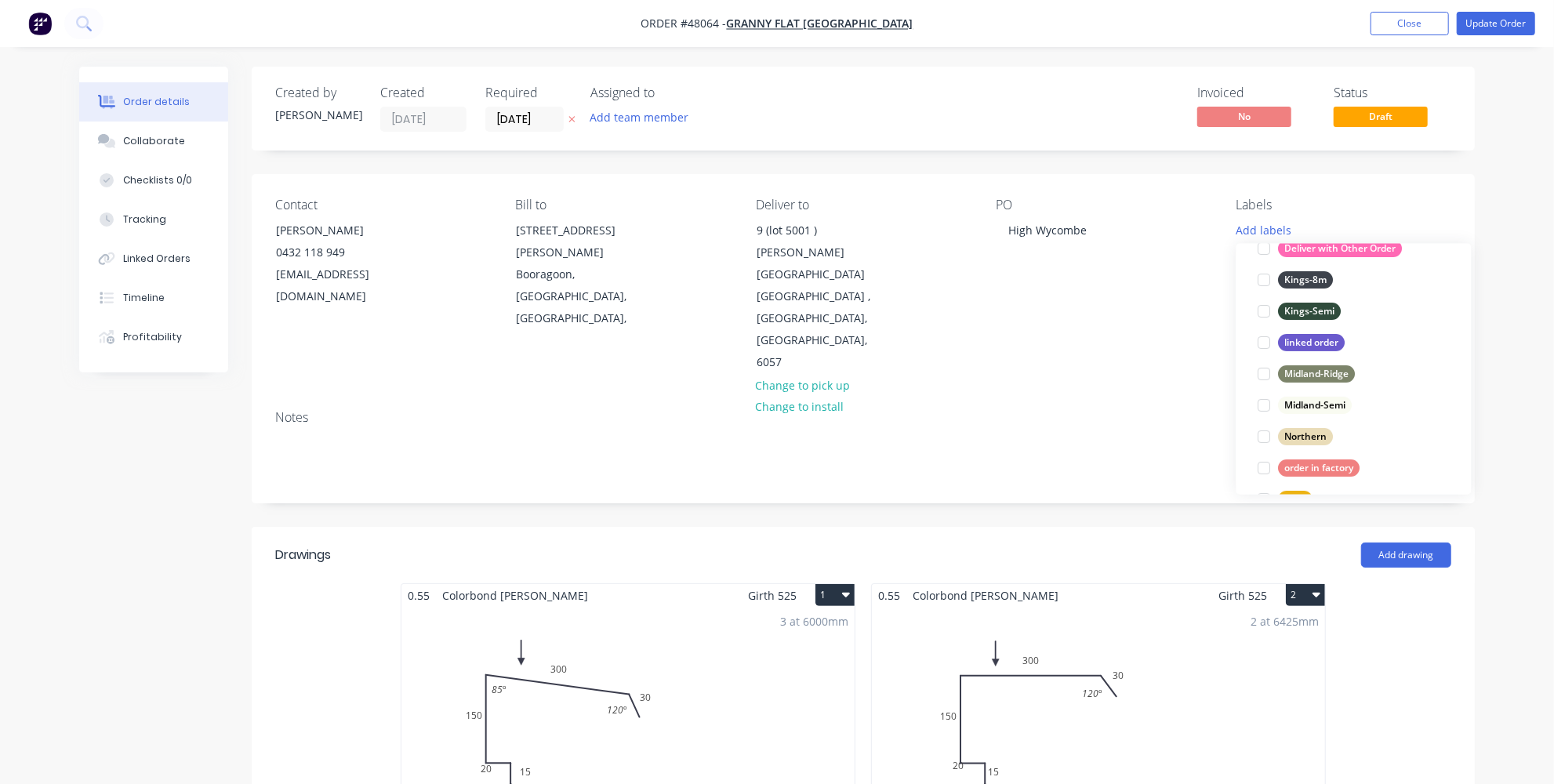
scroll to position [153, 0]
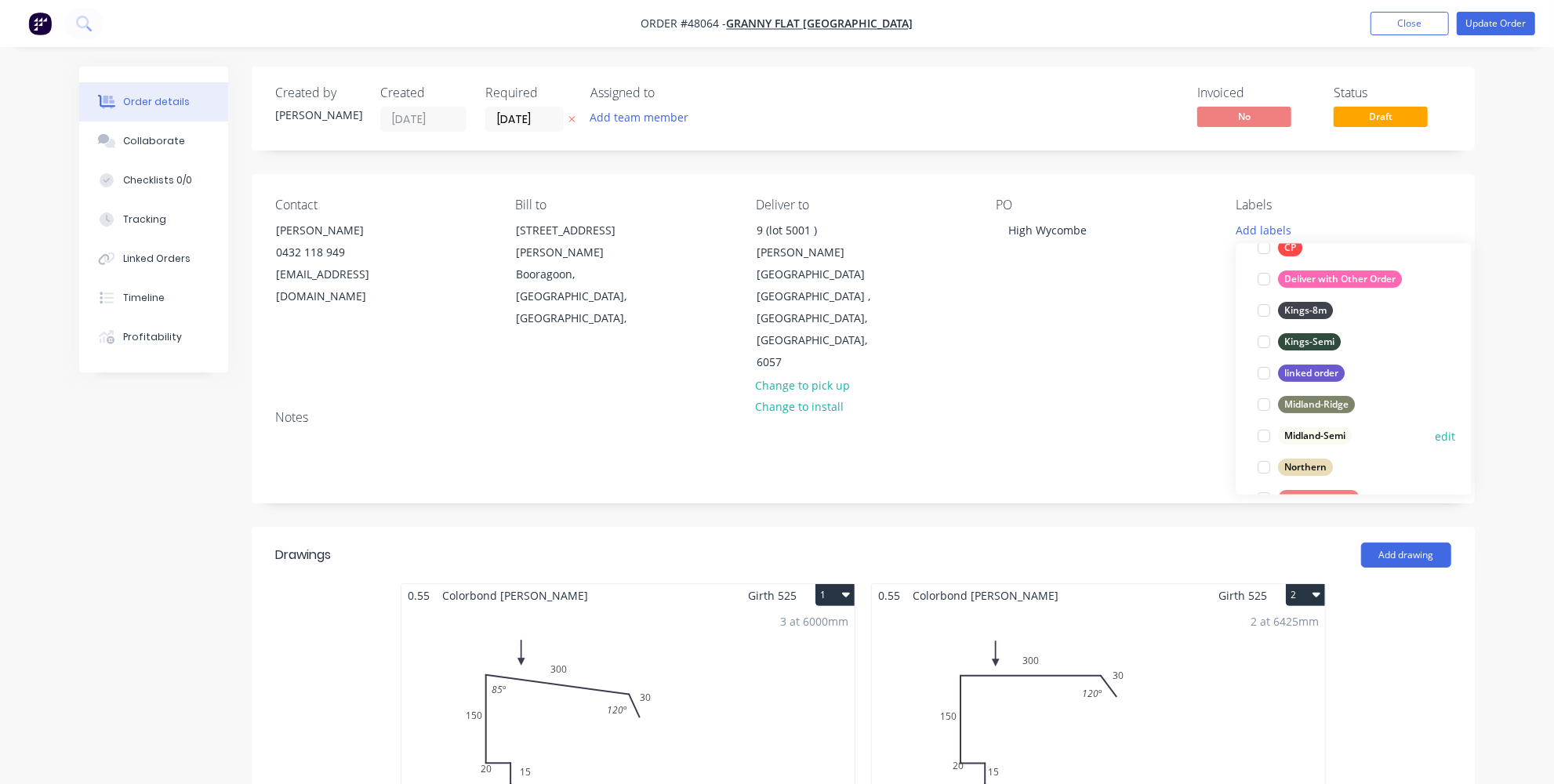
click at [1267, 432] on div at bounding box center [1264, 435] width 31 height 31
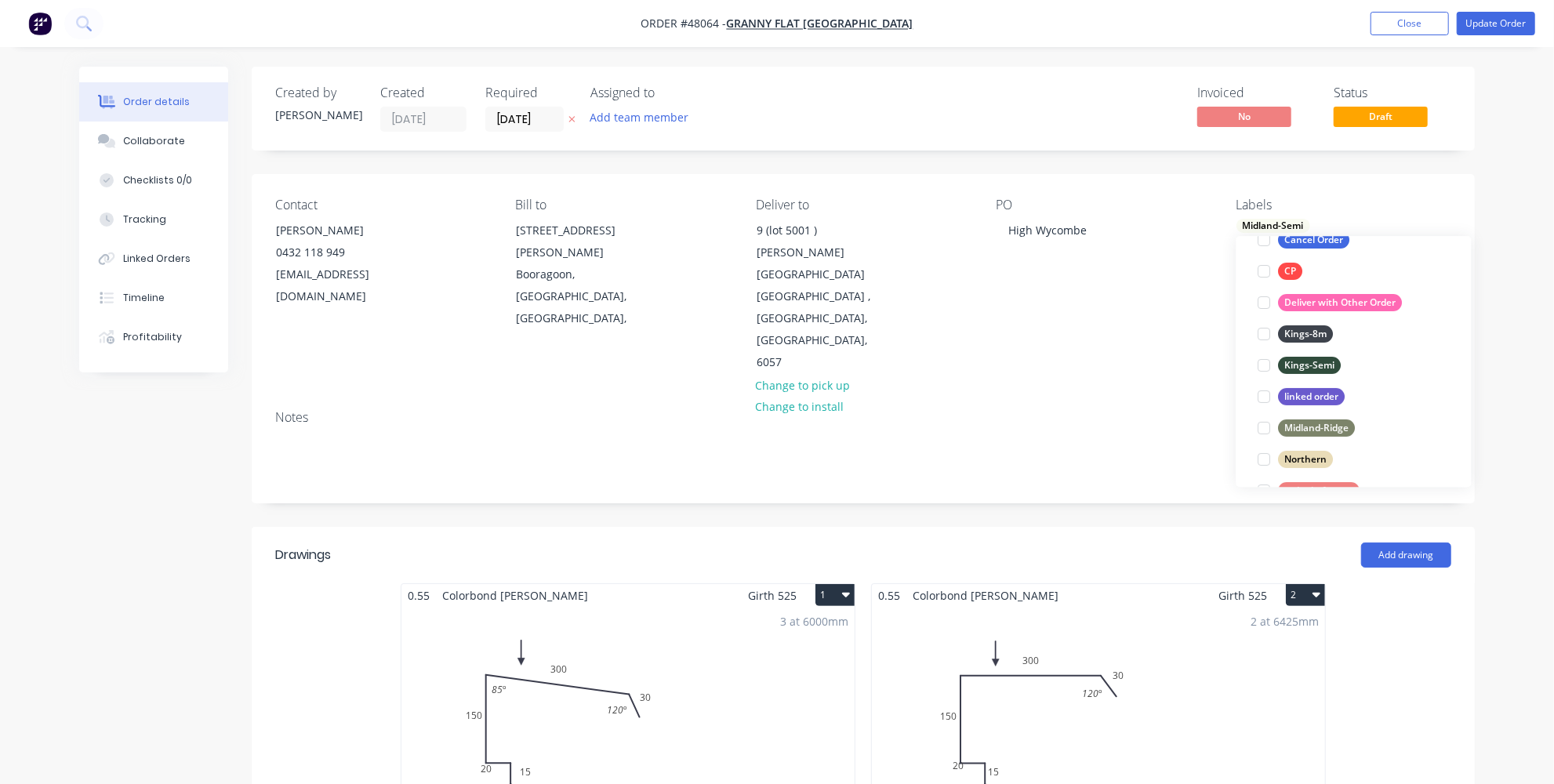
scroll to position [0, 0]
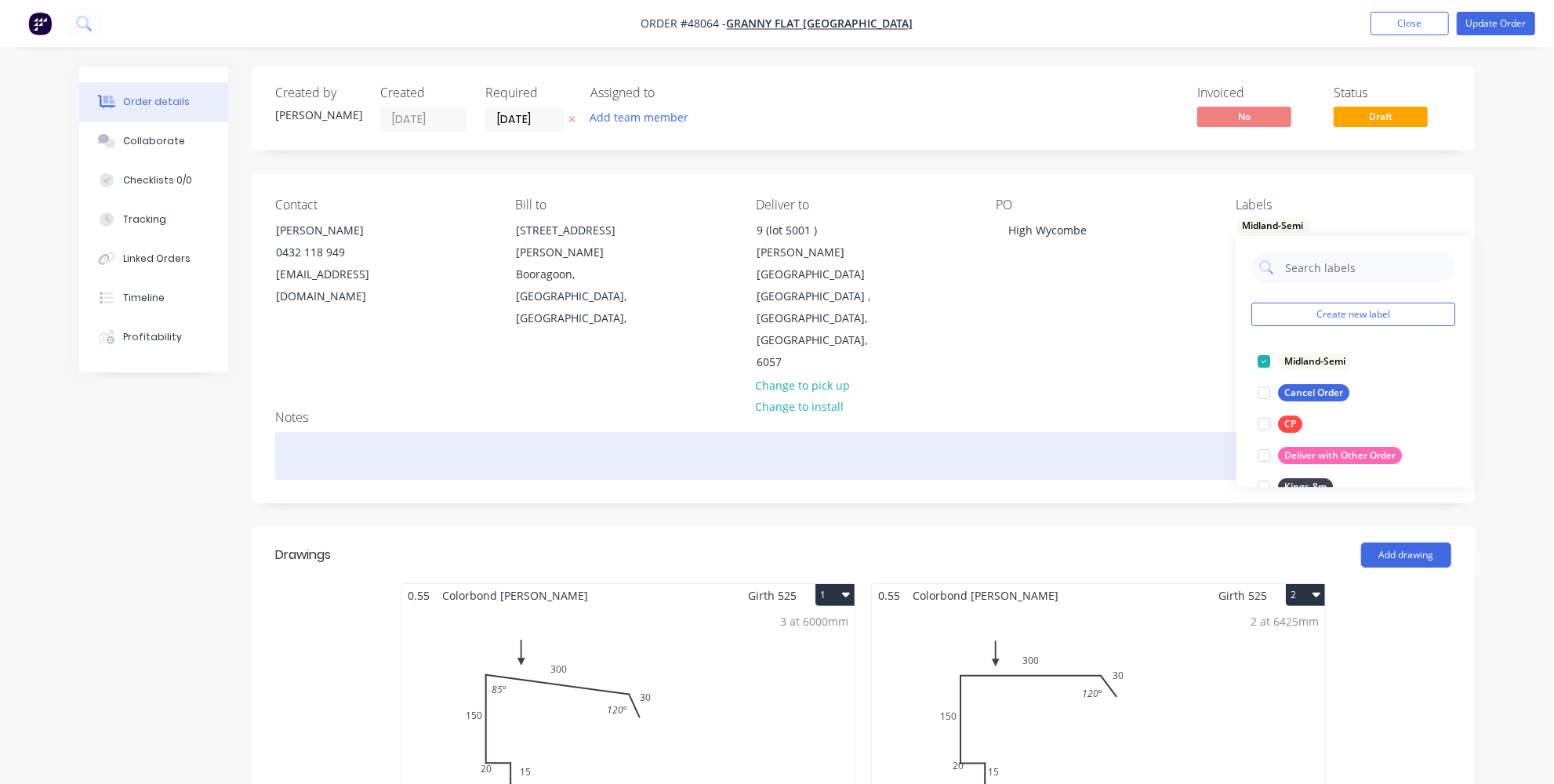
click at [1203, 432] on div at bounding box center [863, 456] width 1176 height 48
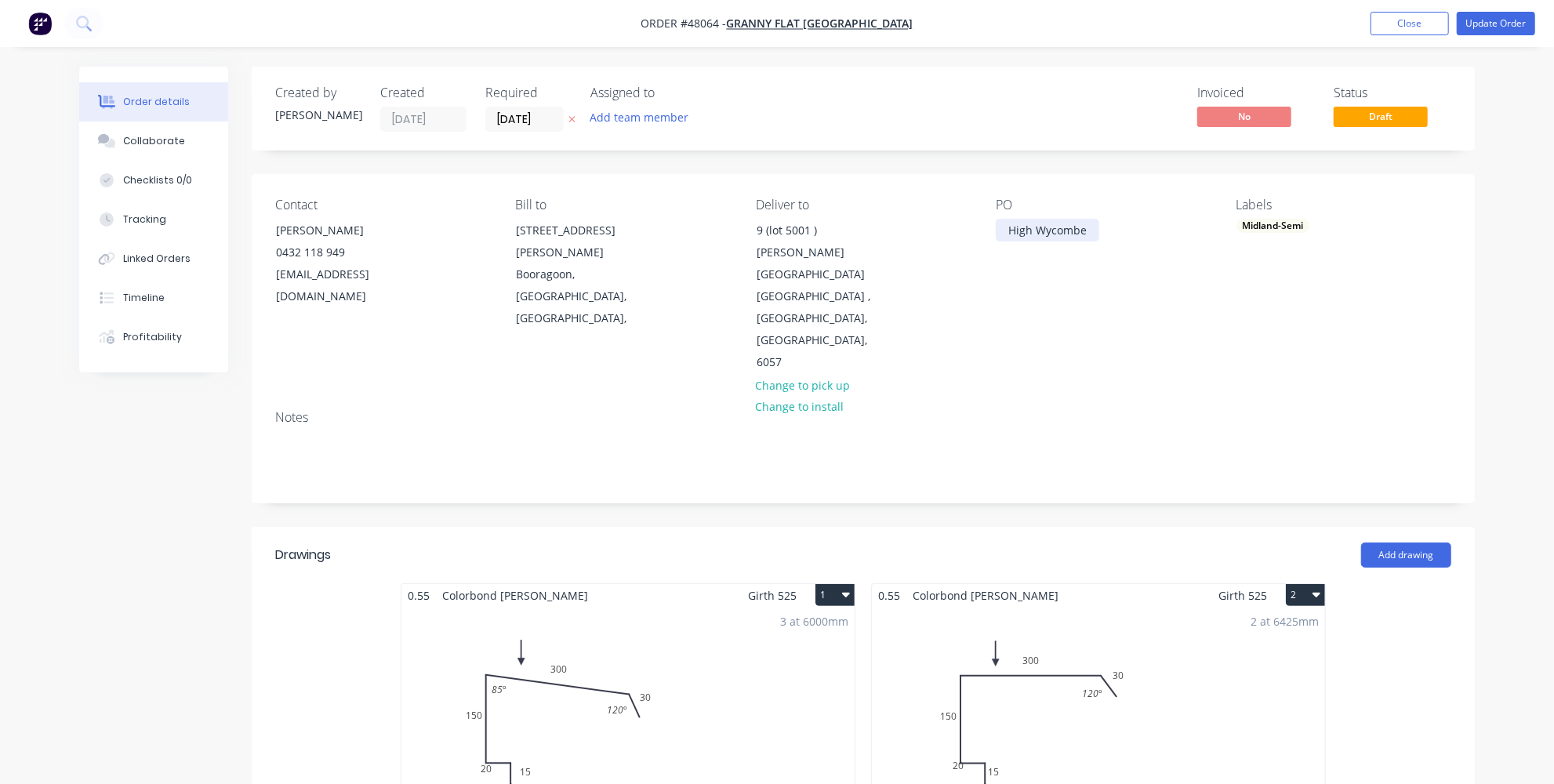
click at [1090, 231] on div "High Wycombe" at bounding box center [1048, 229] width 104 height 22
click at [1073, 271] on div "PO High Wycombe-95308" at bounding box center [1103, 285] width 214 height 176
click at [1446, 266] on div "Labels Midland-Semi" at bounding box center [1343, 285] width 214 height 176
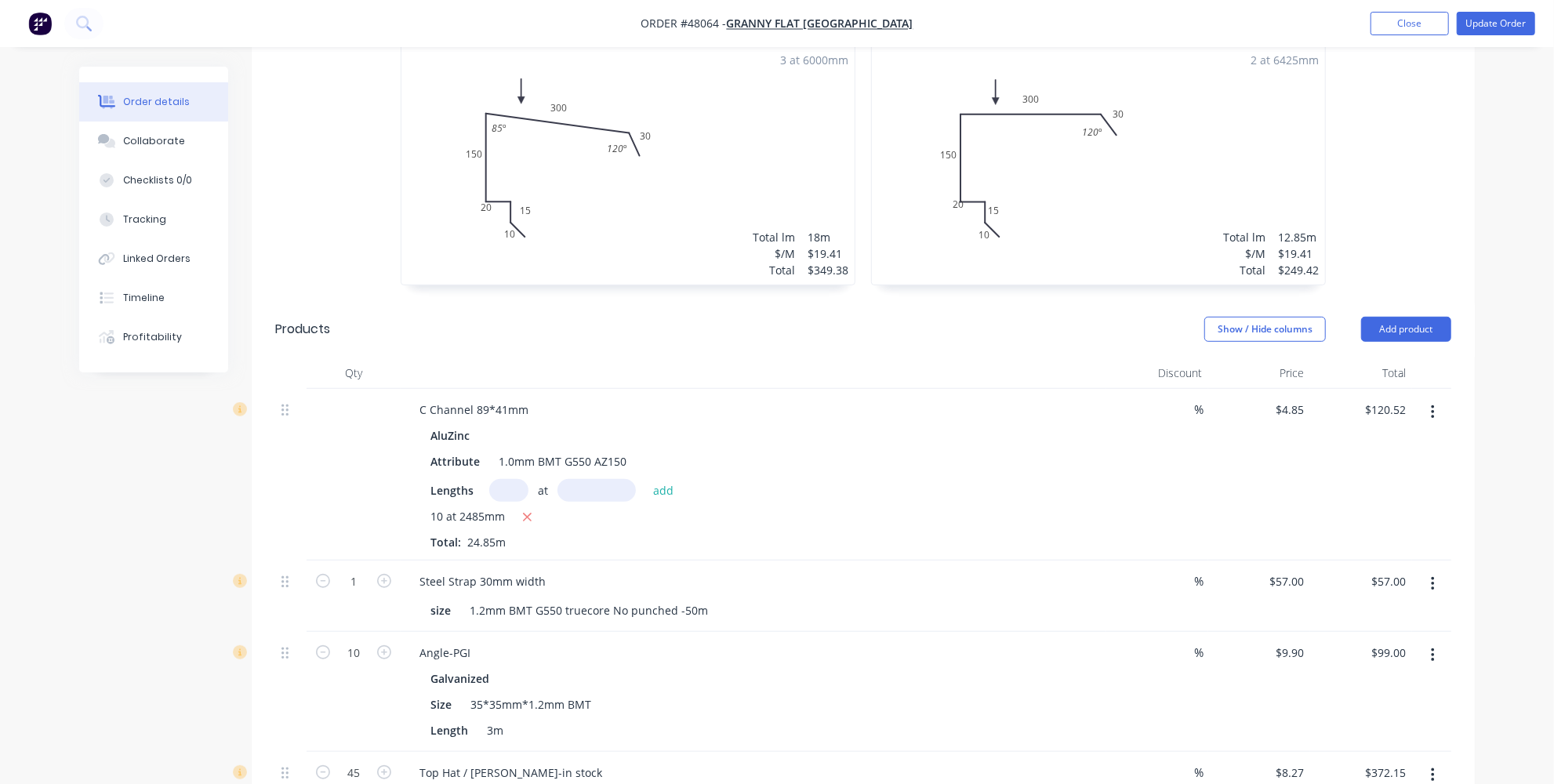
scroll to position [578, 0]
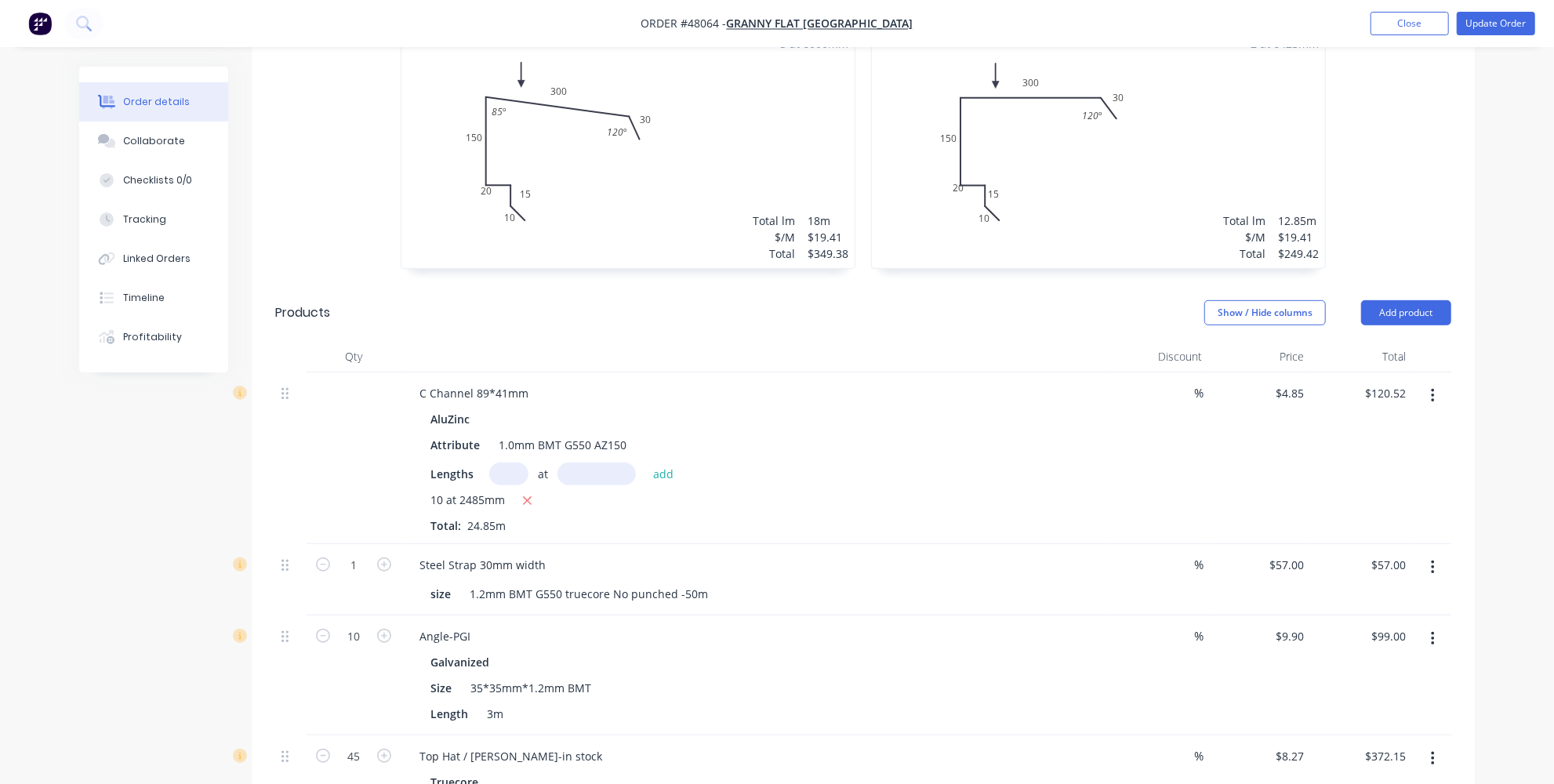
click at [1435, 381] on button "button" at bounding box center [1432, 396] width 37 height 29
click at [1397, 300] on button "Add product" at bounding box center [1406, 313] width 90 height 25
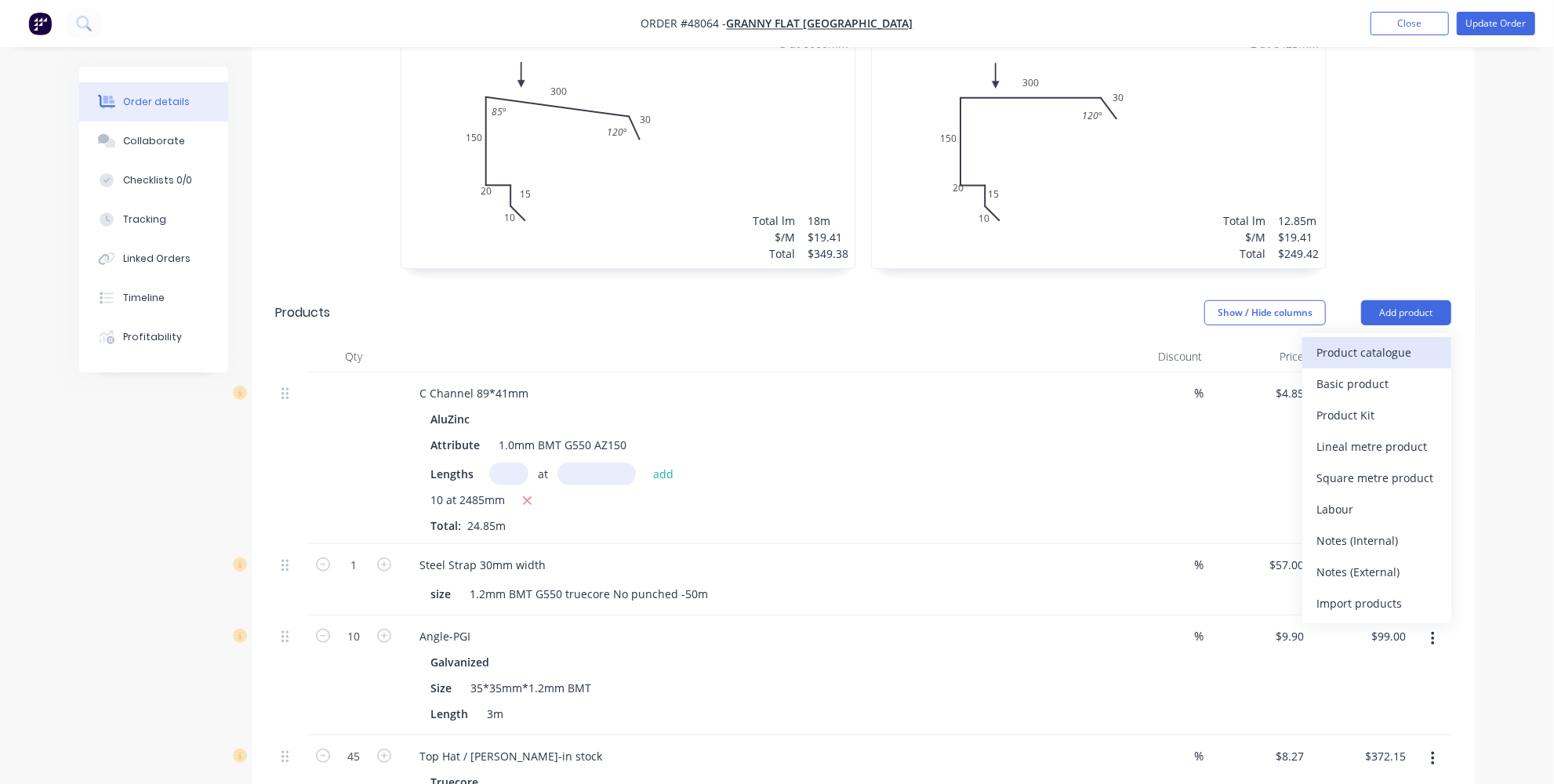
click at [1332, 341] on div "Product catalogue" at bounding box center [1376, 352] width 121 height 22
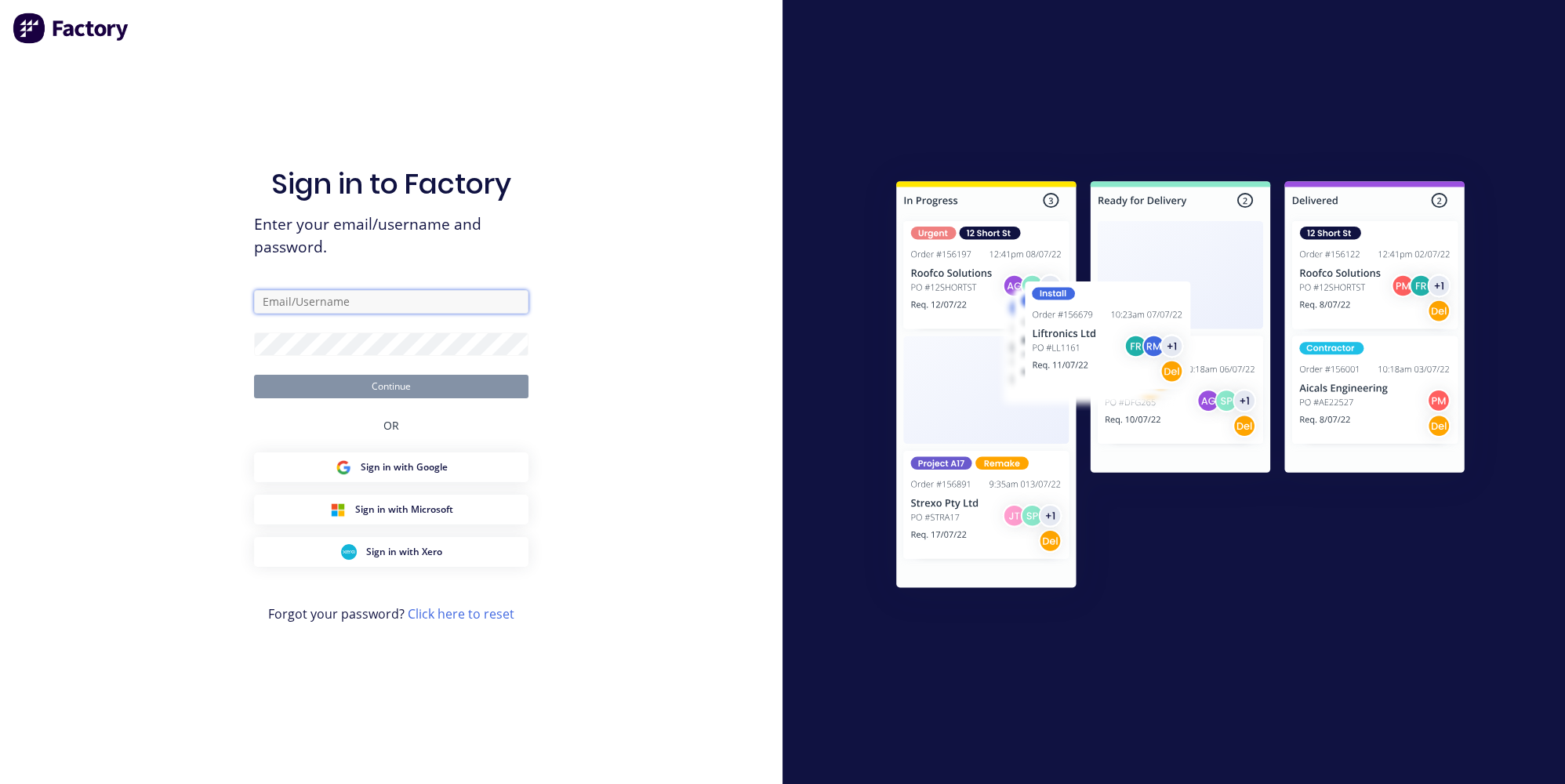
type input "[PERSON_NAME][EMAIL_ADDRESS][DOMAIN_NAME]"
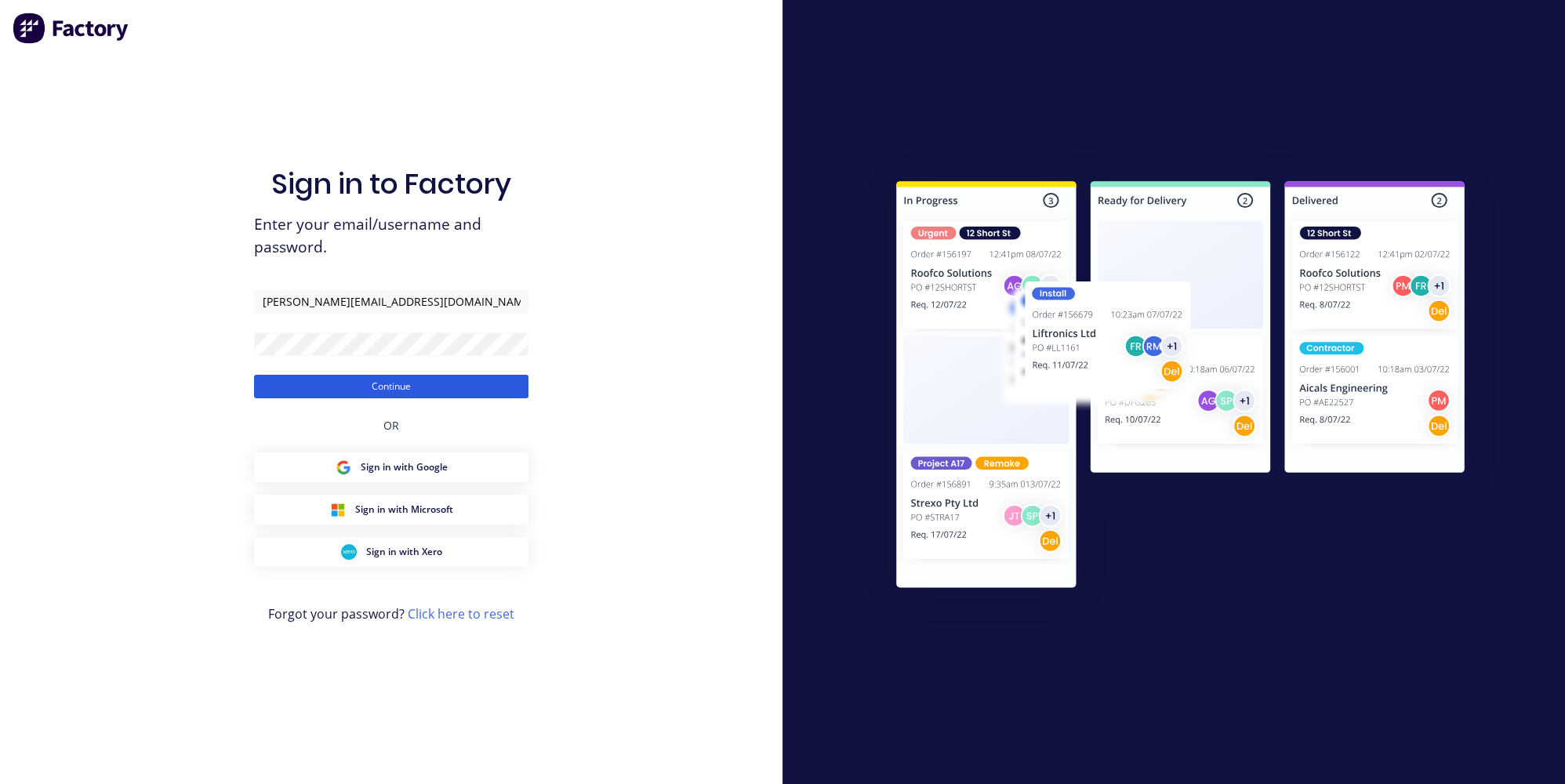
click at [369, 388] on button "Continue" at bounding box center [390, 387] width 274 height 23
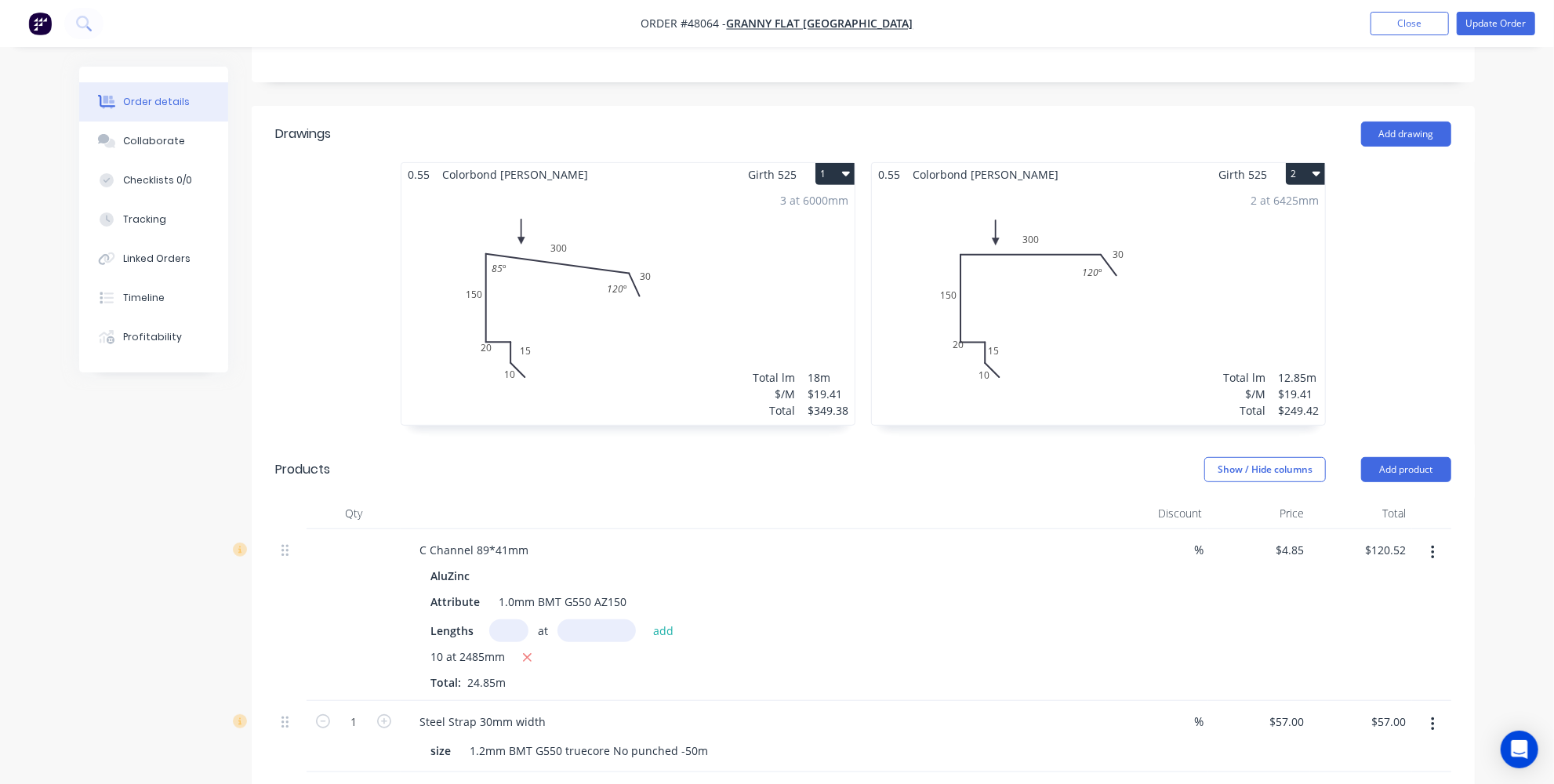
scroll to position [427, 0]
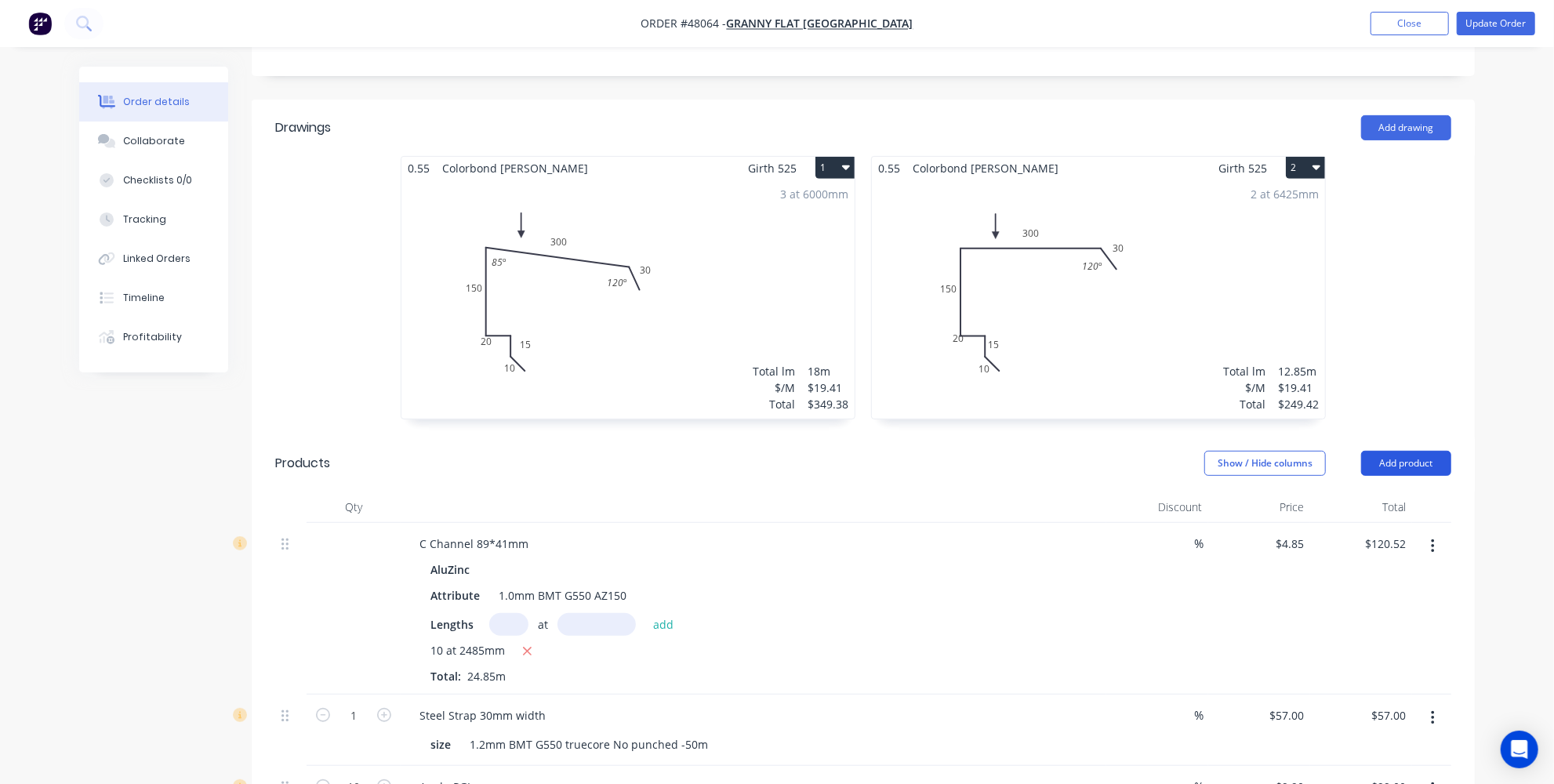
click at [1400, 451] on button "Add product" at bounding box center [1406, 463] width 90 height 25
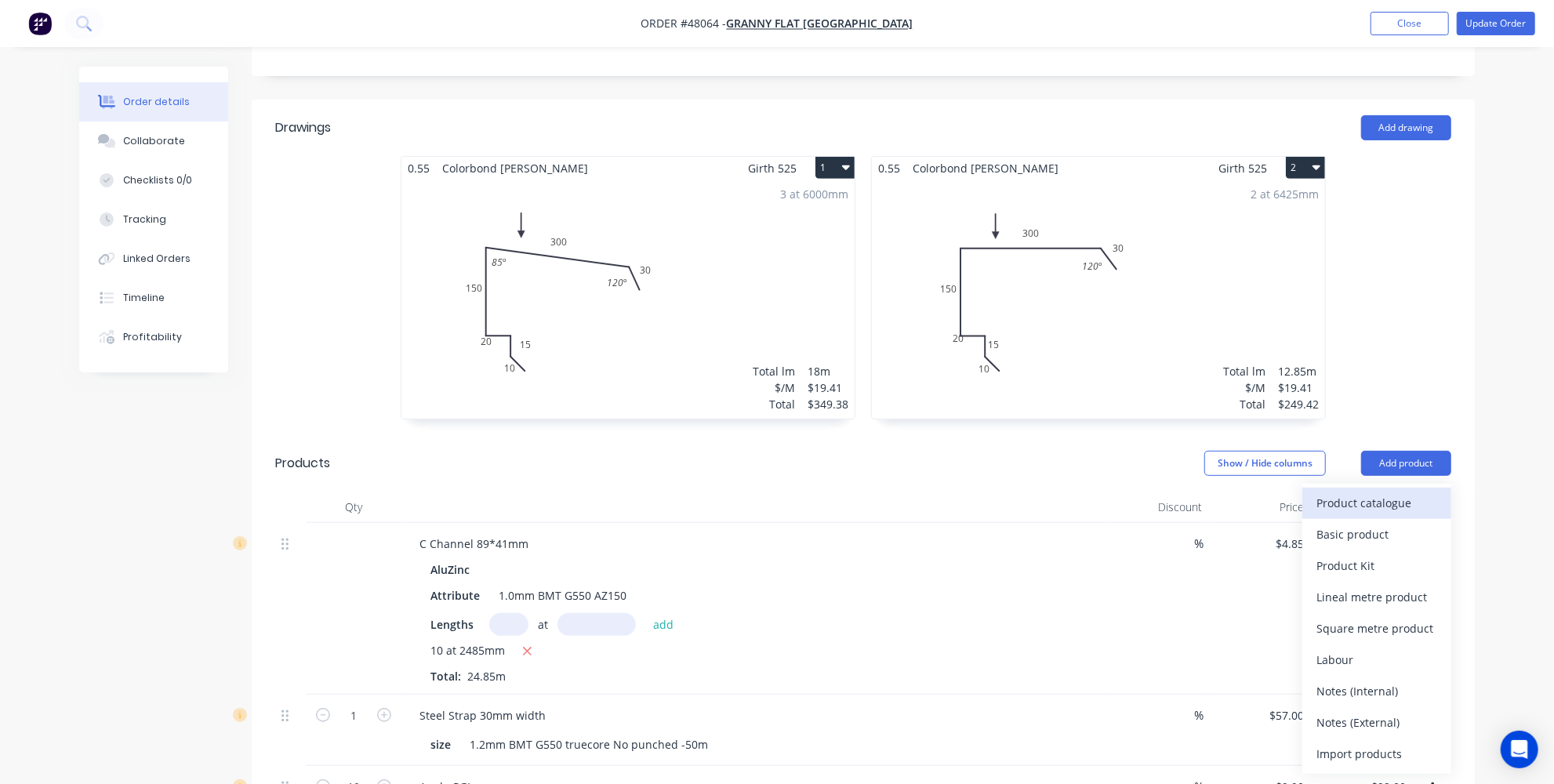
click at [1341, 491] on div "Product catalogue" at bounding box center [1376, 502] width 121 height 22
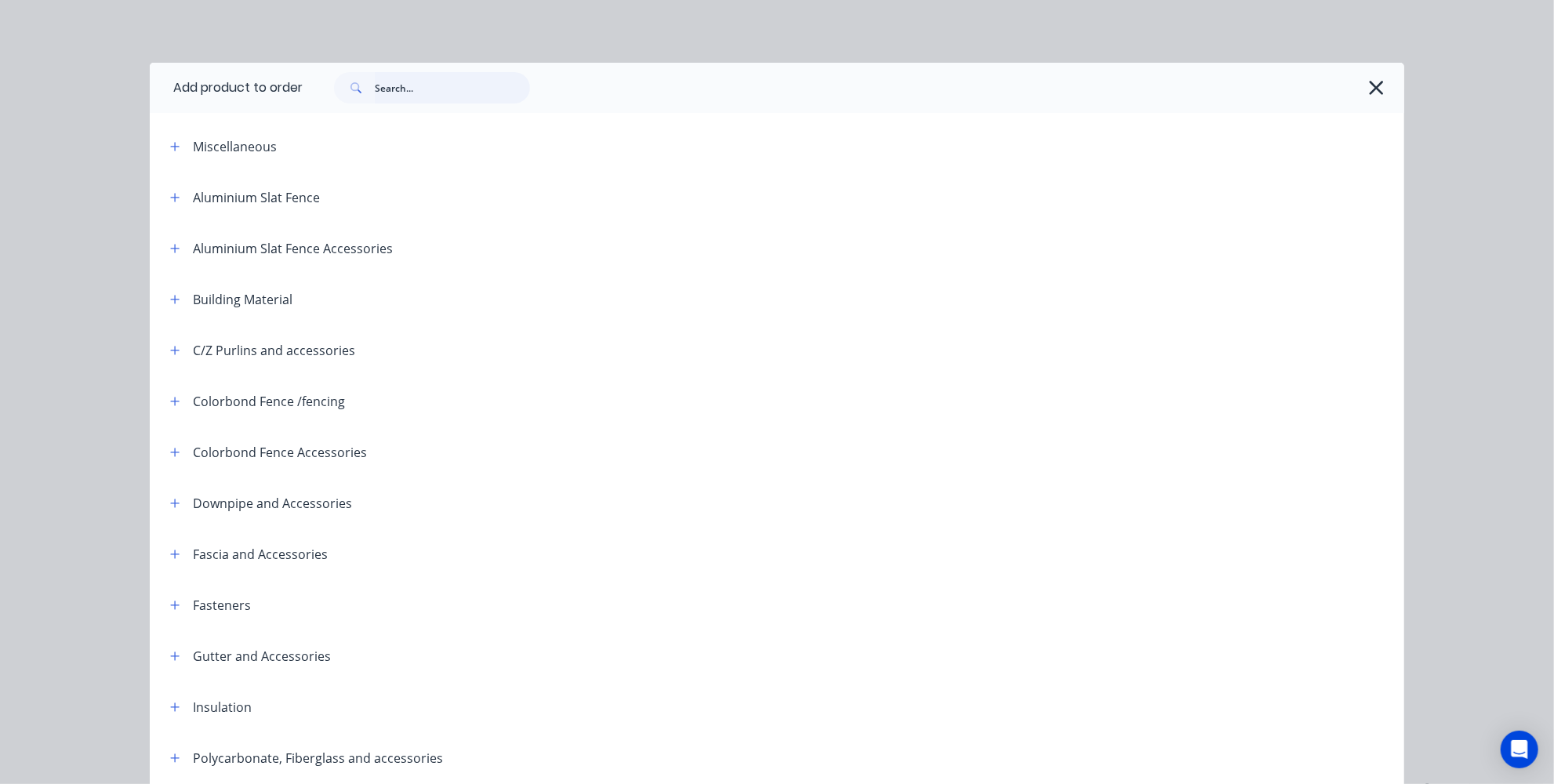
click at [482, 90] on input "text" at bounding box center [453, 88] width 155 height 31
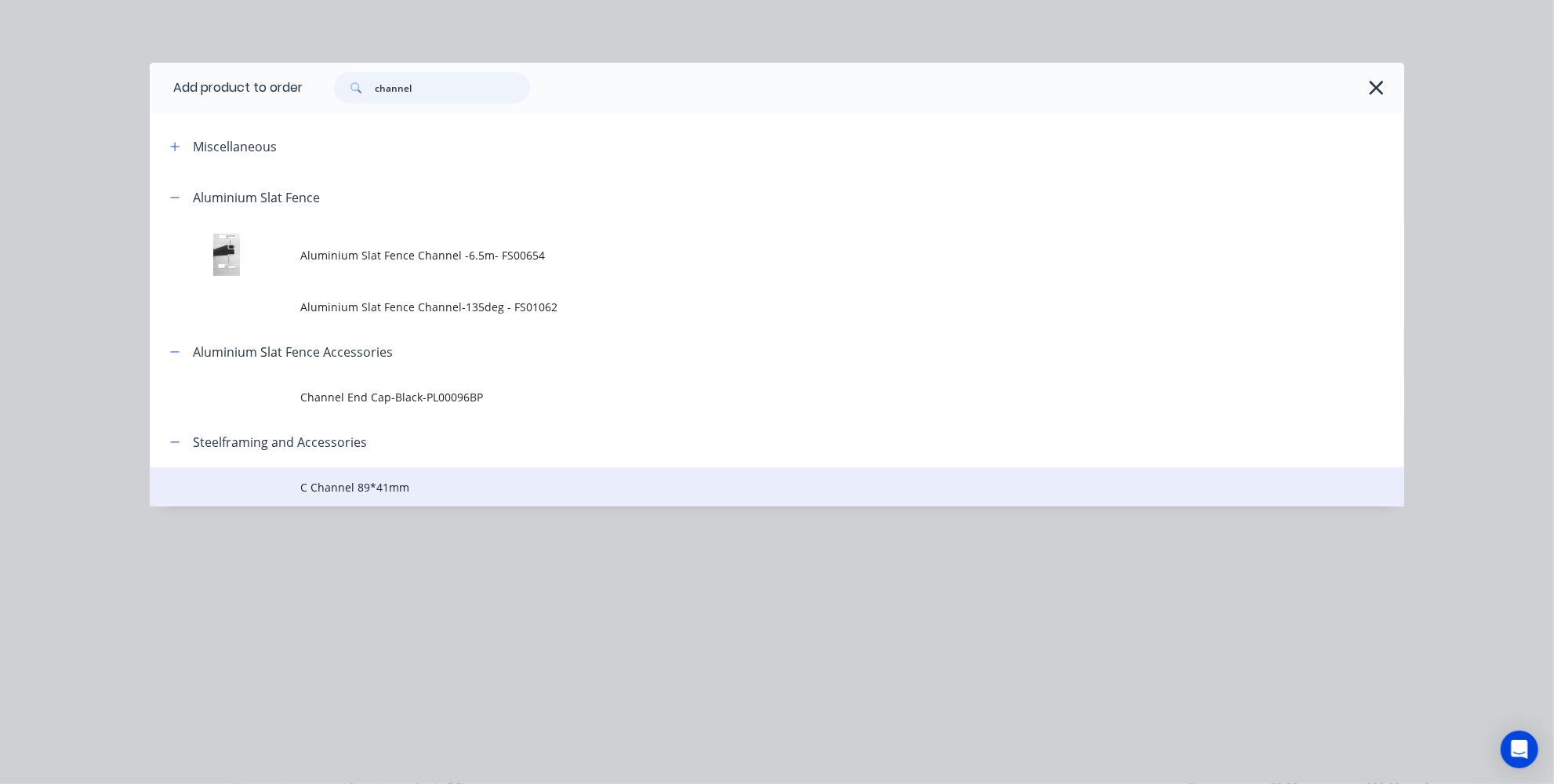
type input "channel"
click at [364, 480] on span "C Channel 89*41mm" at bounding box center [741, 487] width 882 height 16
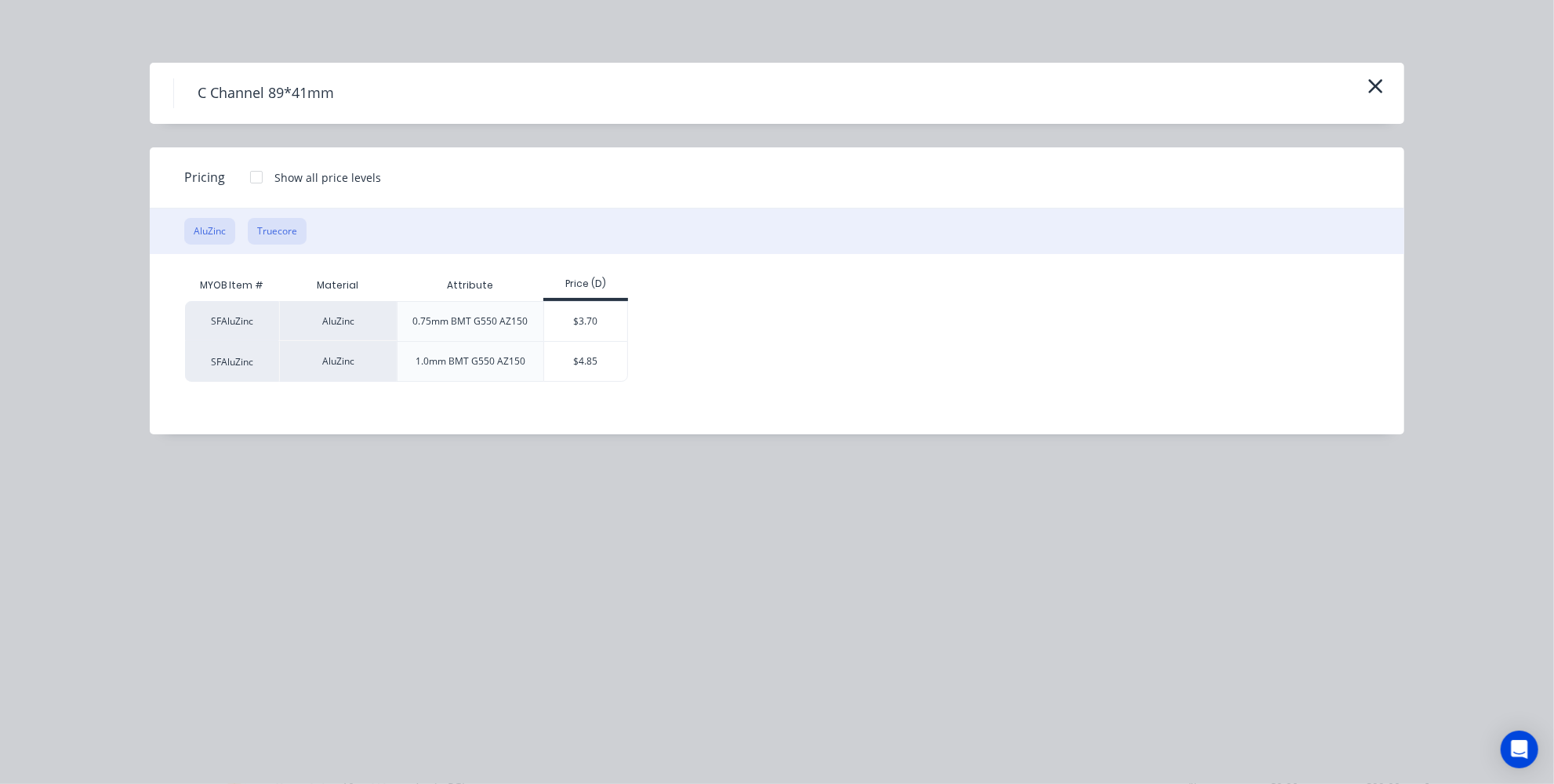
click at [263, 223] on button "Truecore" at bounding box center [277, 231] width 59 height 27
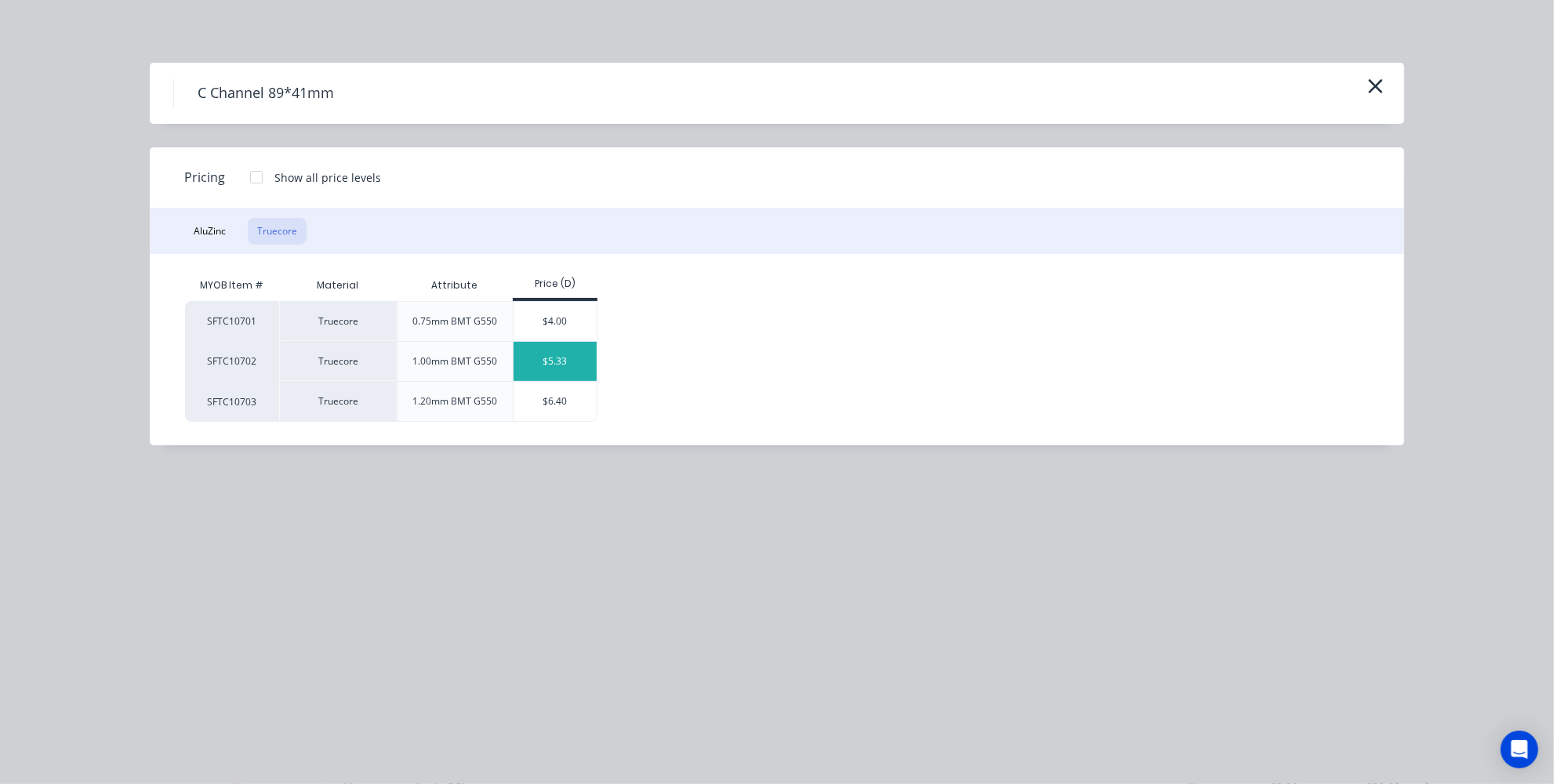
click at [569, 353] on div "$5.33" at bounding box center [556, 362] width 84 height 39
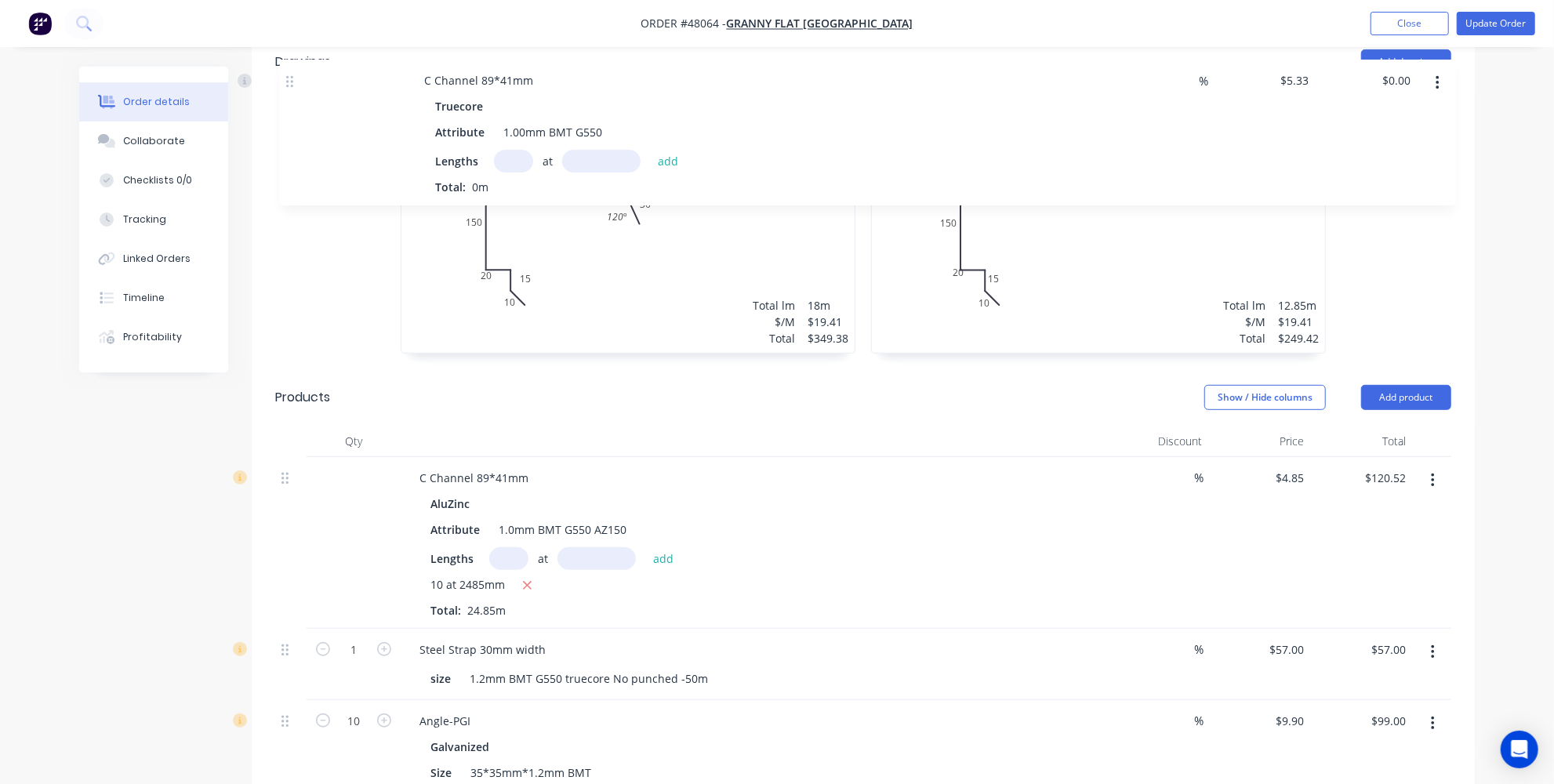
scroll to position [492, 0]
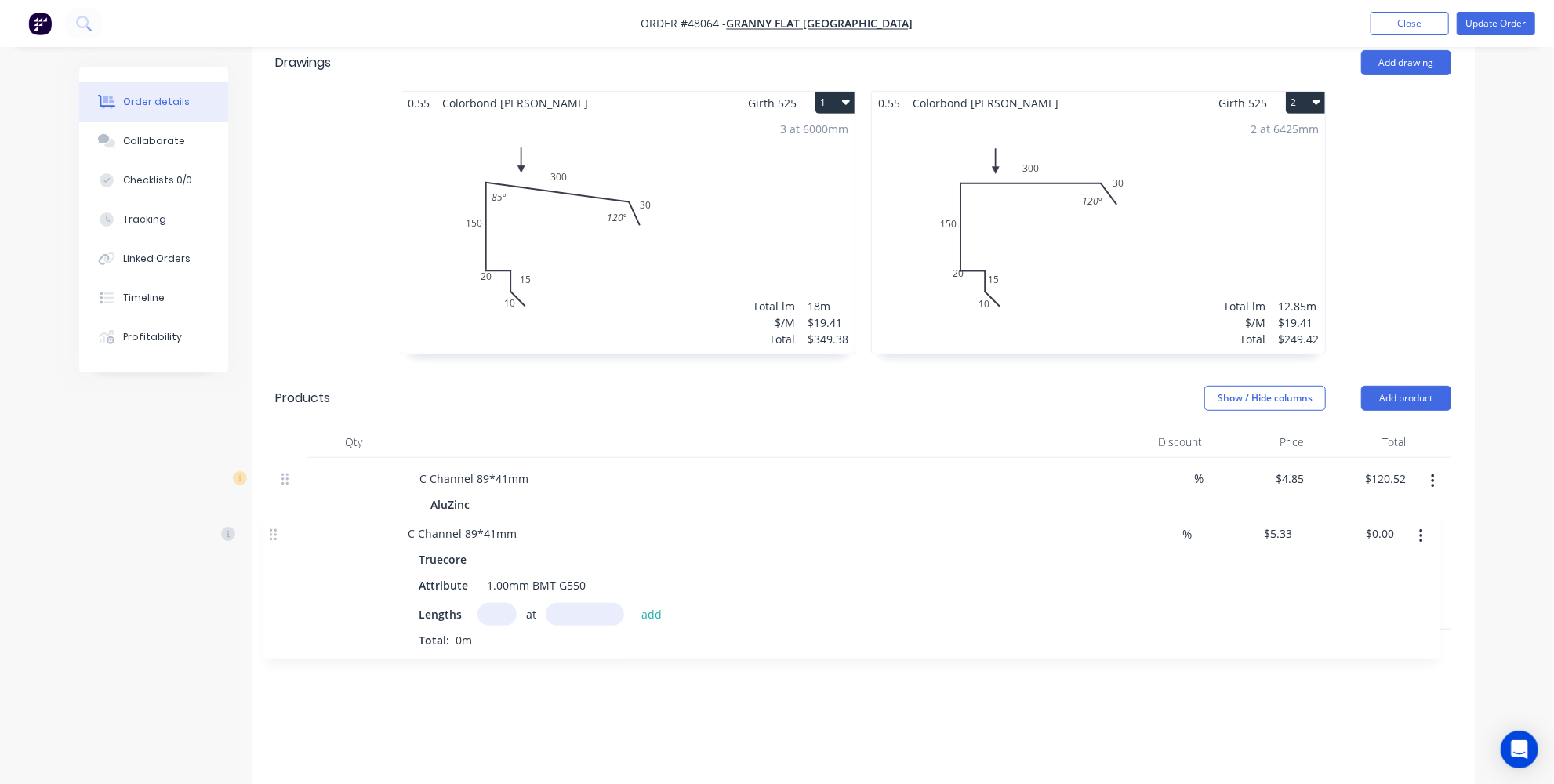
drag, startPoint x: 282, startPoint y: 466, endPoint x: 271, endPoint y: 529, distance: 64.0
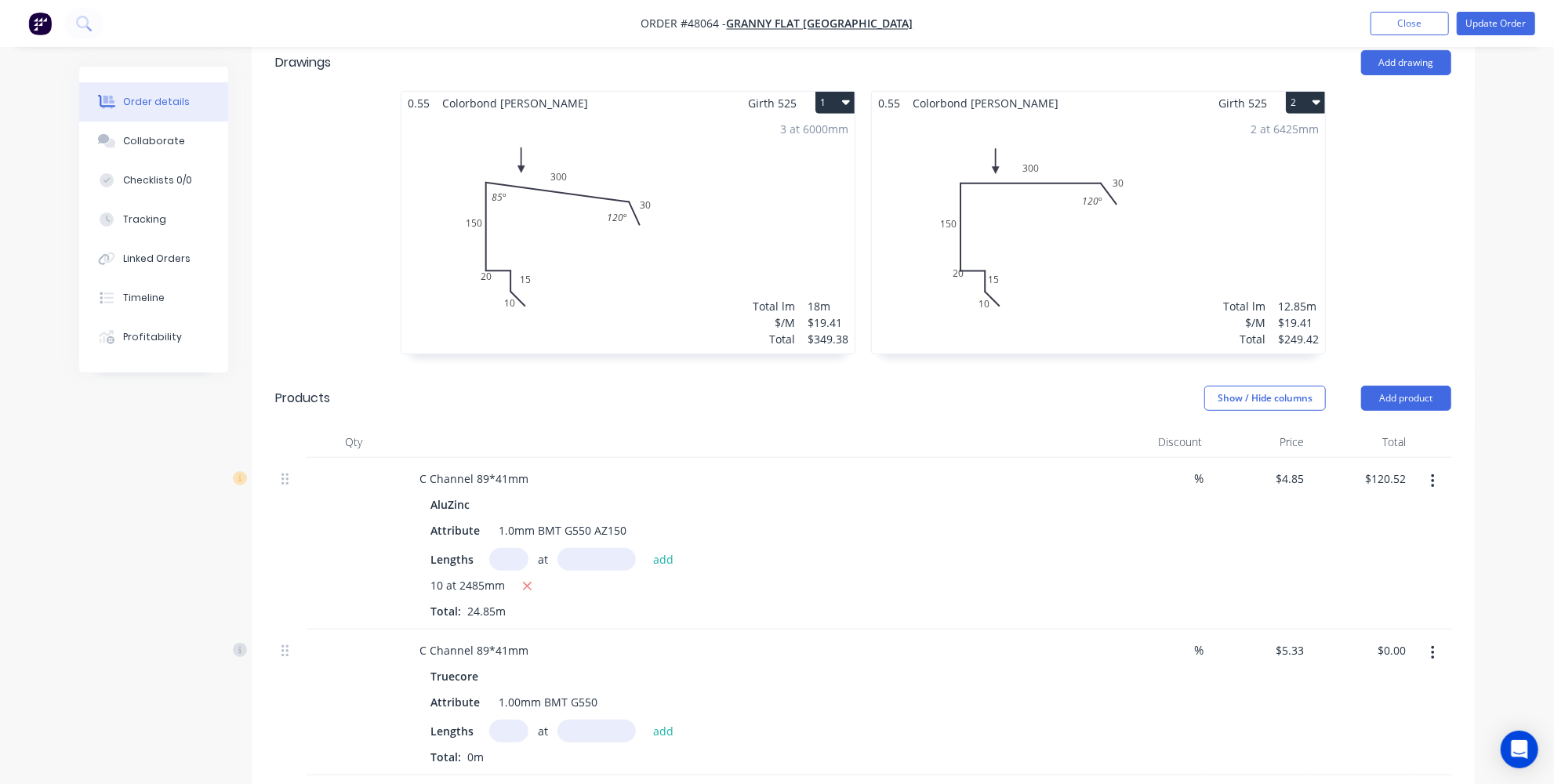
click at [515, 720] on input "text" at bounding box center [509, 730] width 39 height 22
type input "10"
click at [579, 720] on input "text" at bounding box center [597, 730] width 79 height 22
type input "2485mm"
click at [656, 720] on button "add" at bounding box center [663, 730] width 37 height 21
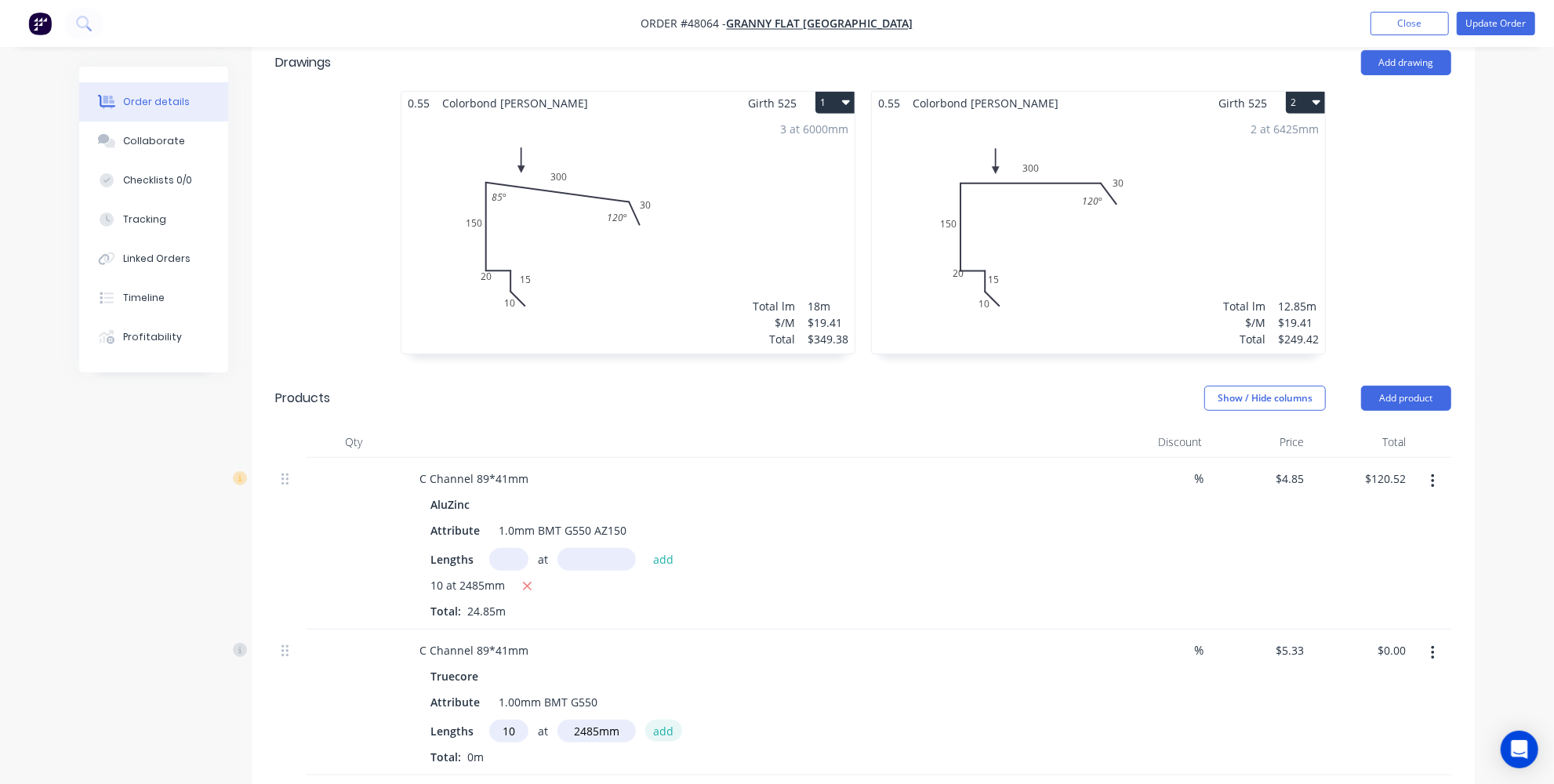
type input "$132.45"
click at [1427, 467] on button "button" at bounding box center [1432, 481] width 37 height 29
click at [1333, 605] on div "Delete" at bounding box center [1376, 616] width 121 height 22
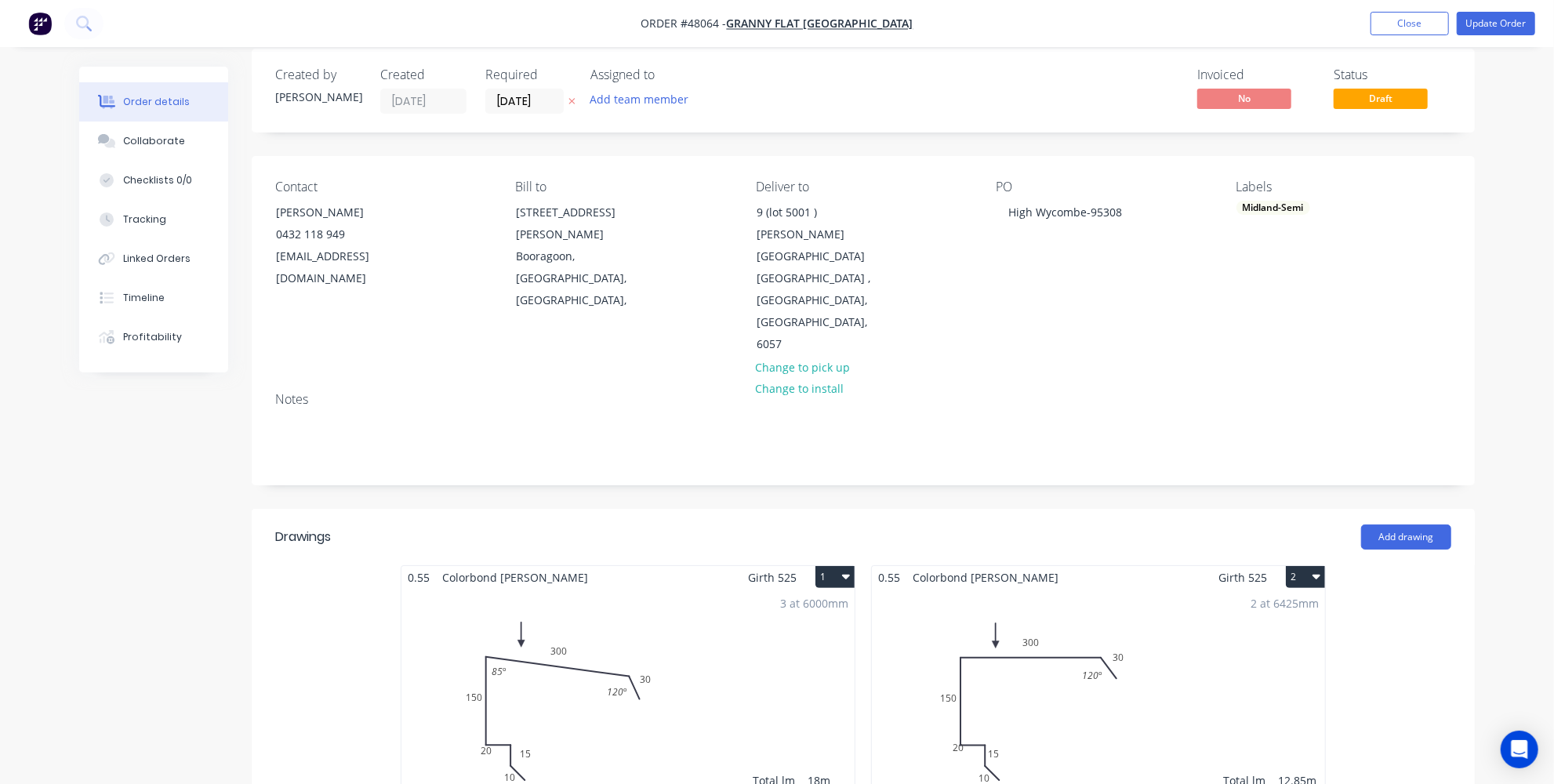
scroll to position [0, 0]
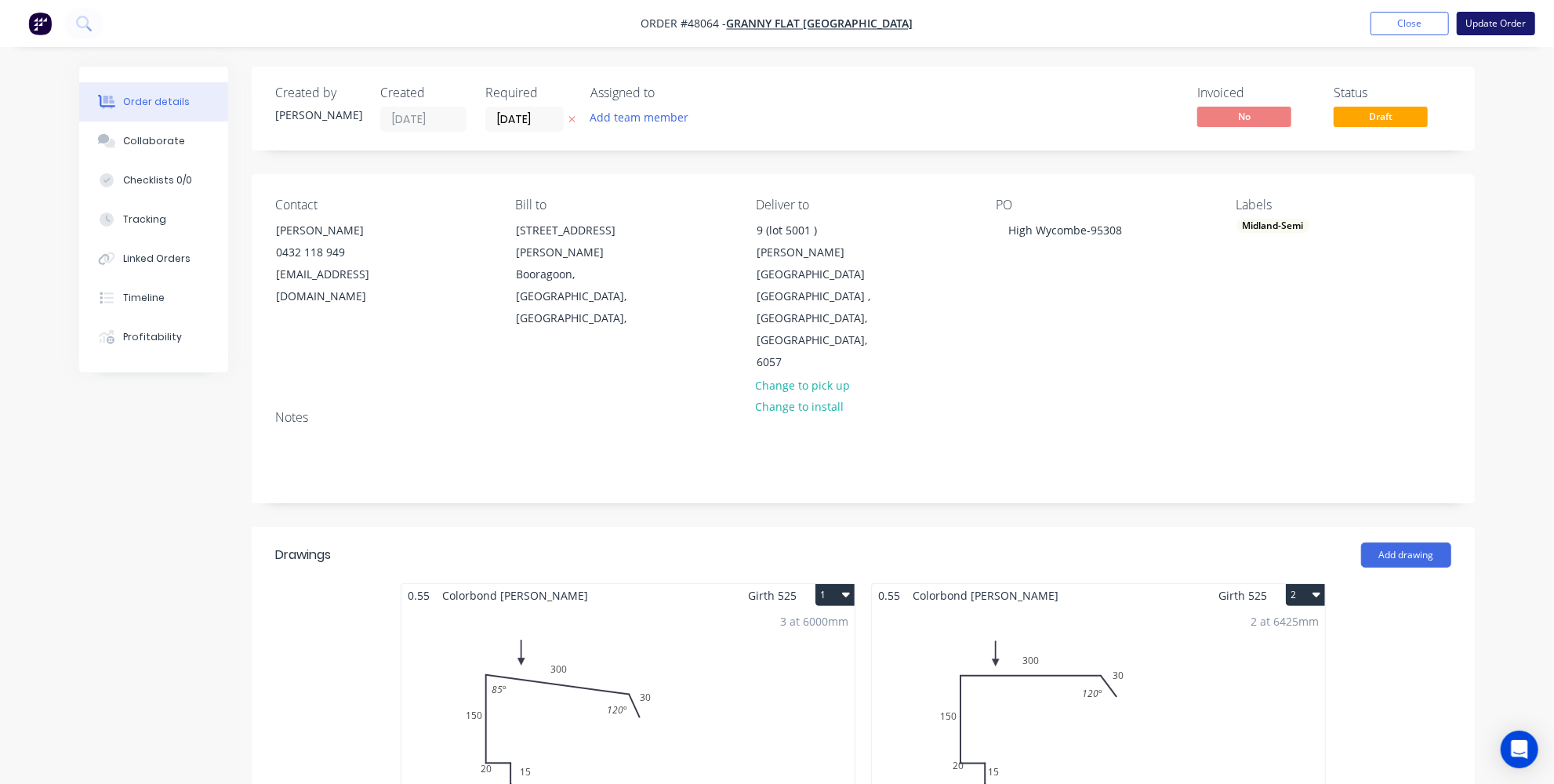
click at [1522, 29] on button "Update Order" at bounding box center [1496, 23] width 79 height 23
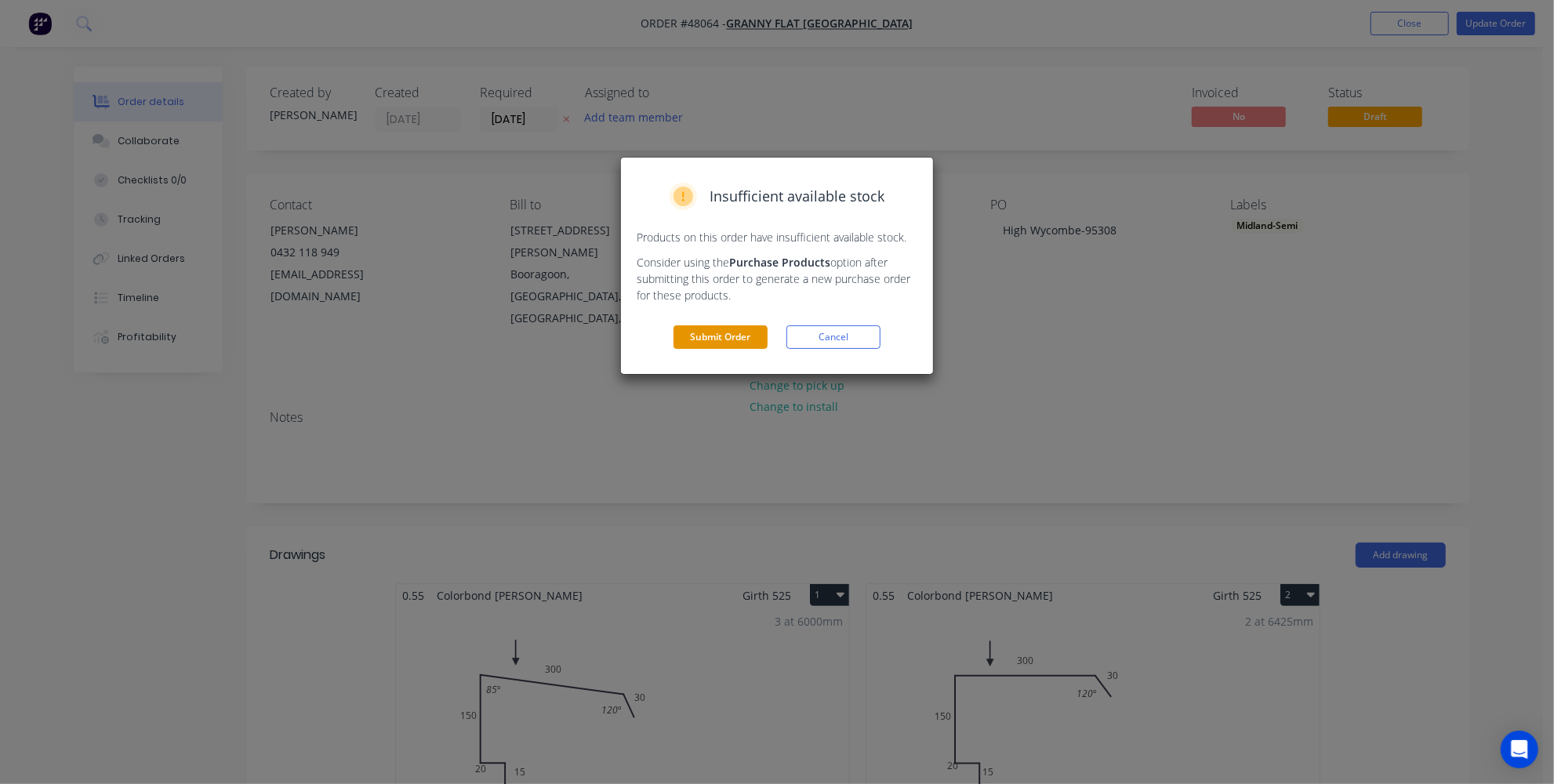
click at [738, 338] on button "Submit Order" at bounding box center [720, 337] width 94 height 23
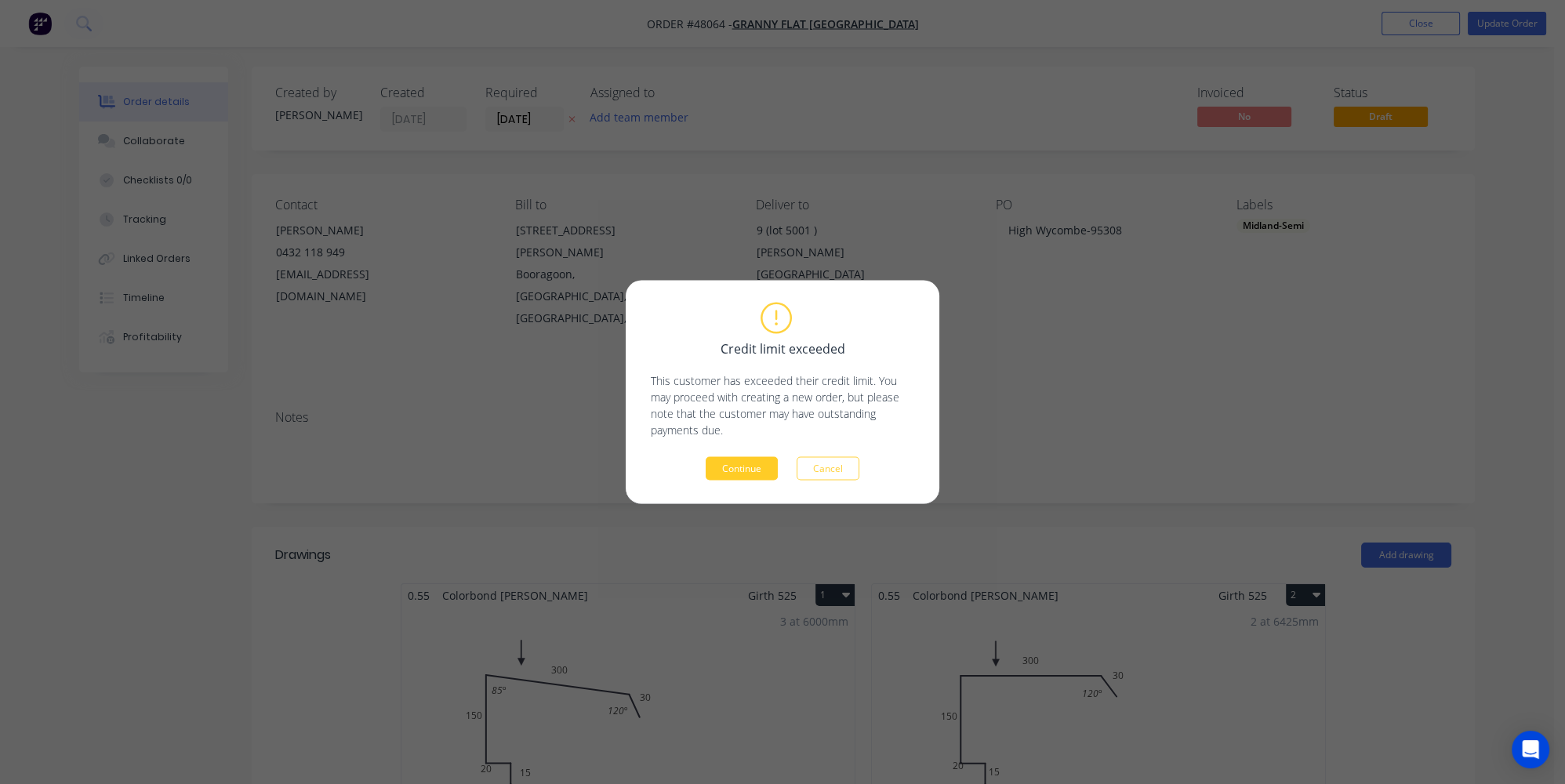
click at [736, 471] on button "Continue" at bounding box center [741, 469] width 72 height 23
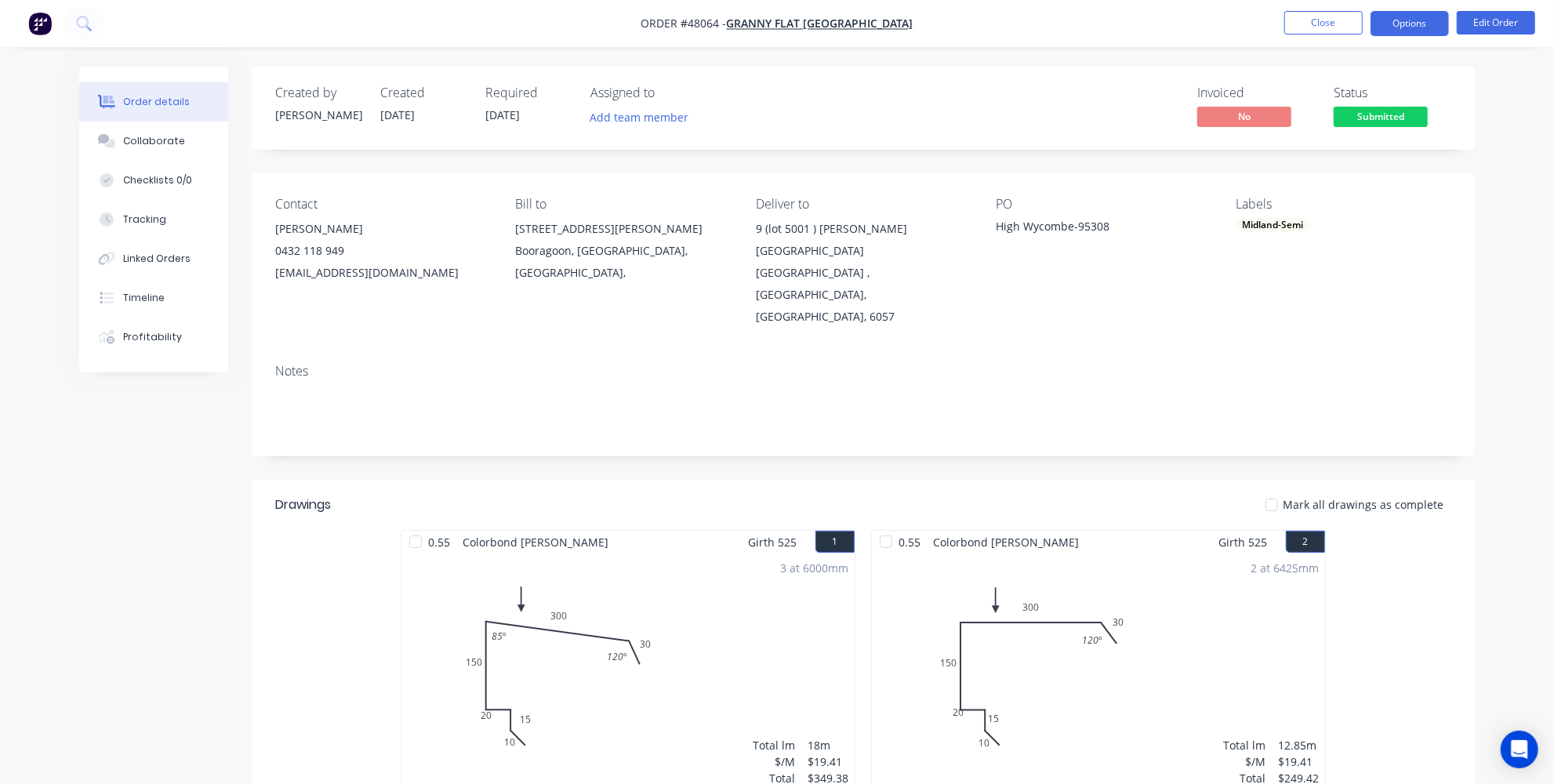
click at [1407, 22] on button "Options" at bounding box center [1409, 23] width 79 height 25
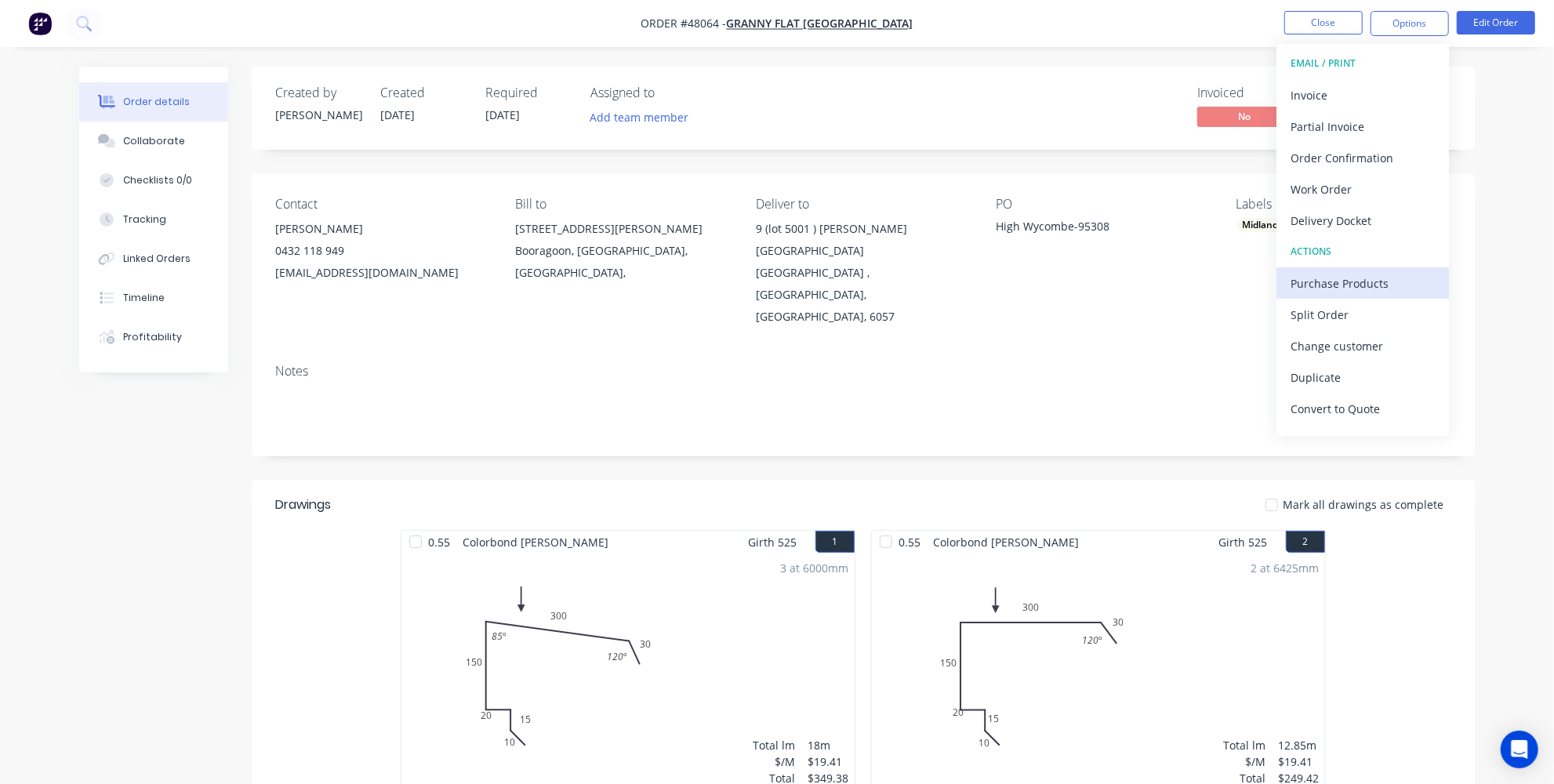
click at [1342, 284] on div "Purchase Products" at bounding box center [1362, 283] width 144 height 22
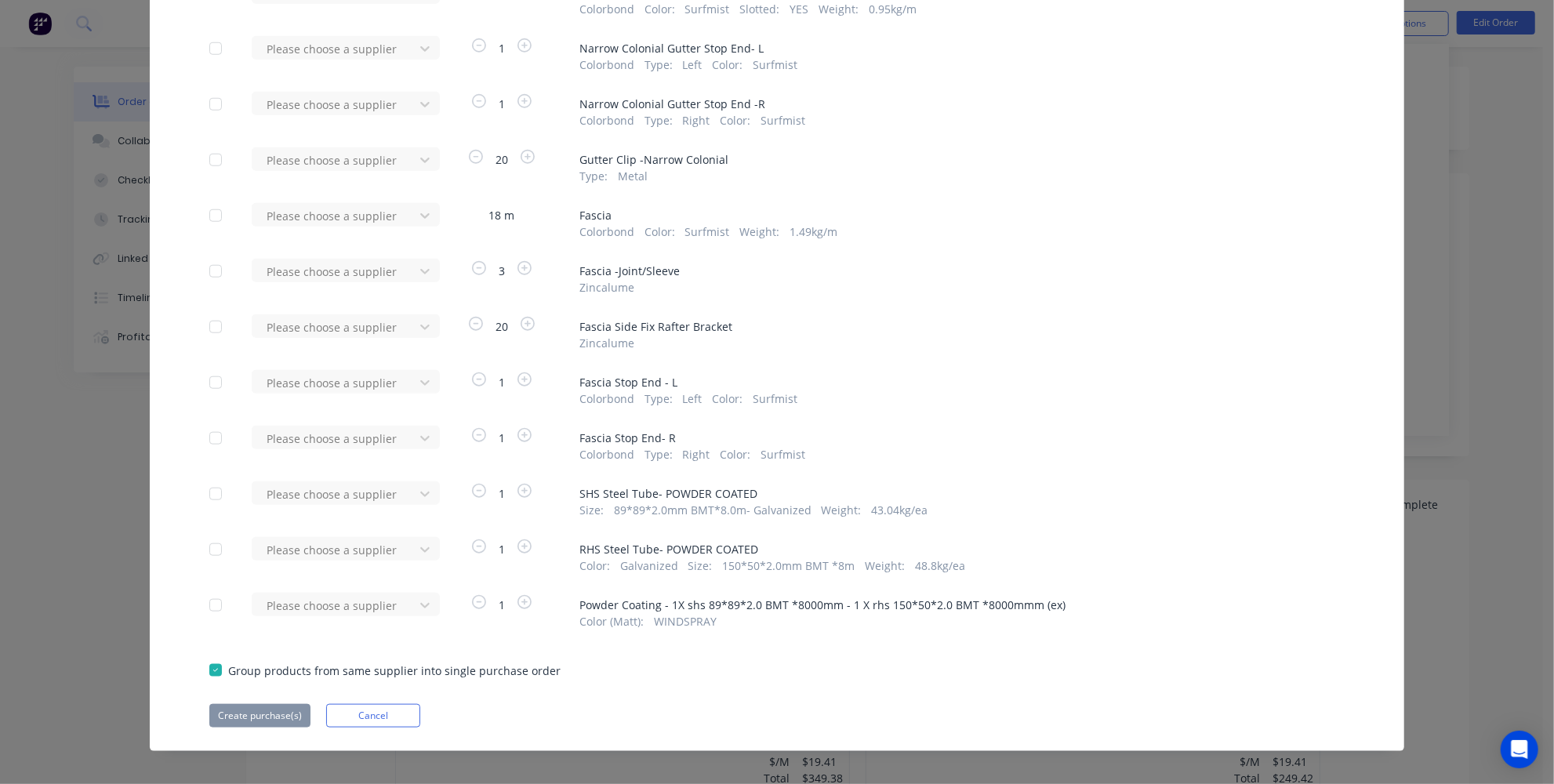
scroll to position [1093, 0]
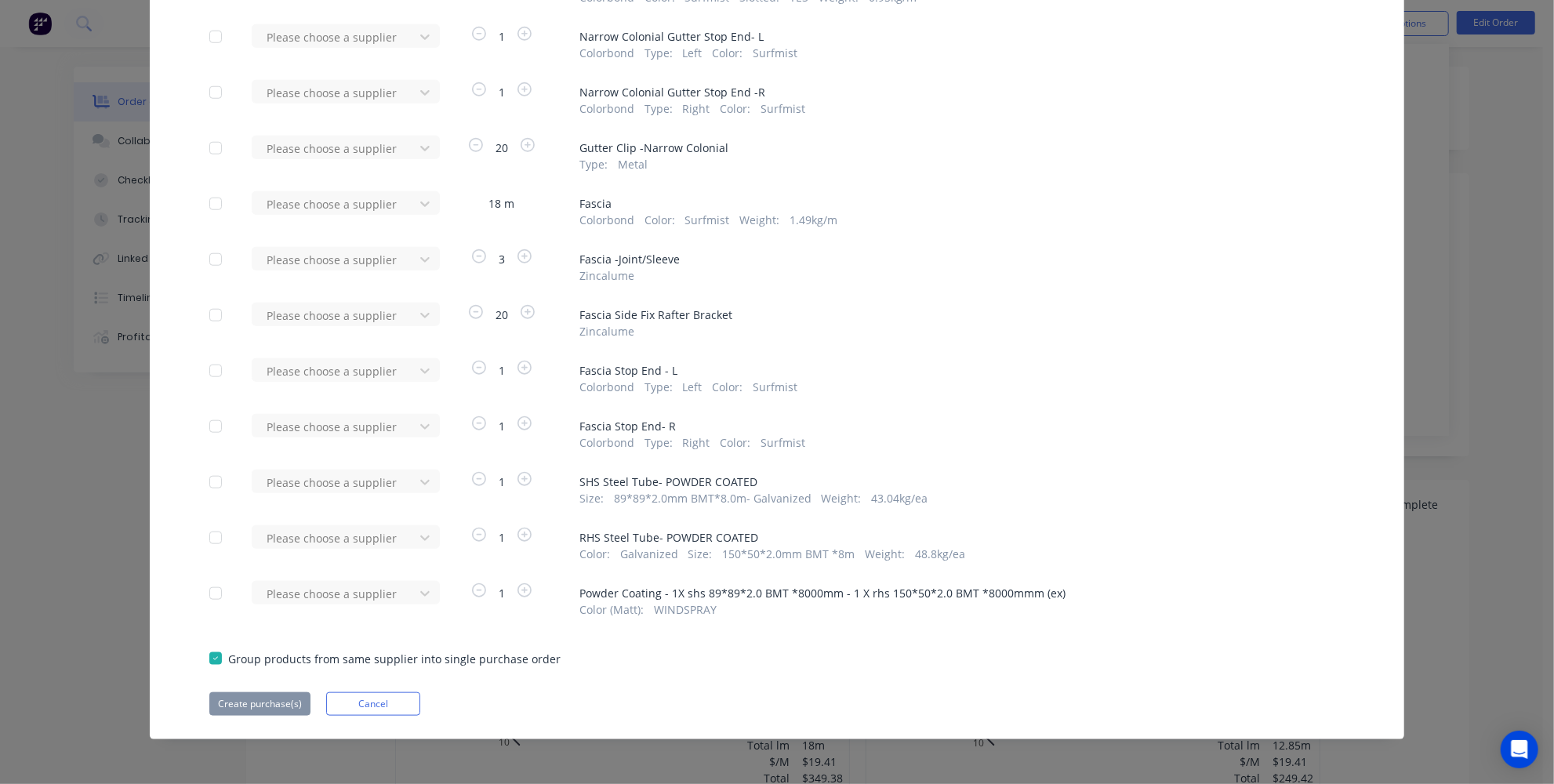
click at [212, 592] on div at bounding box center [215, 593] width 31 height 31
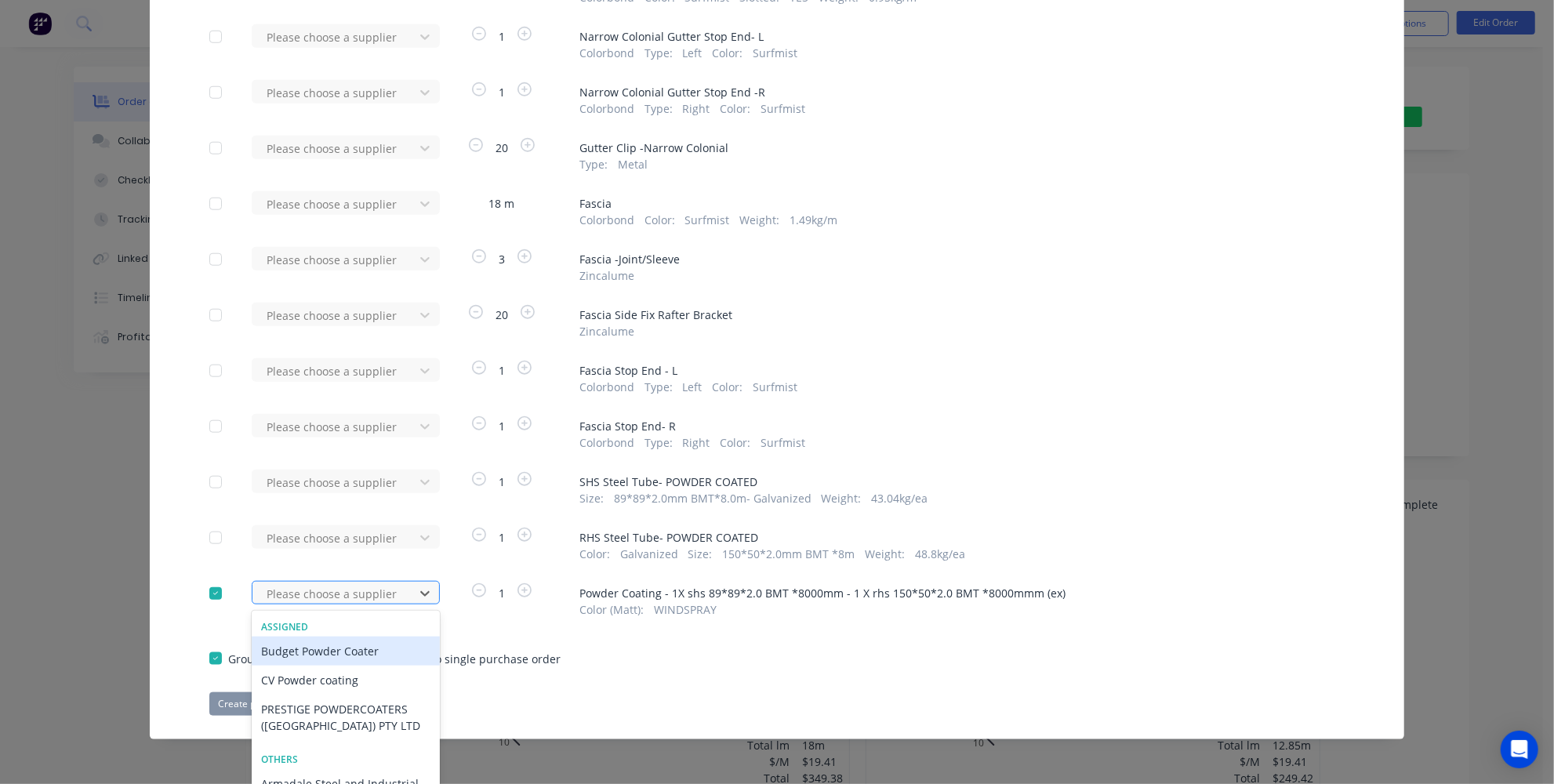
scroll to position [1155, 0]
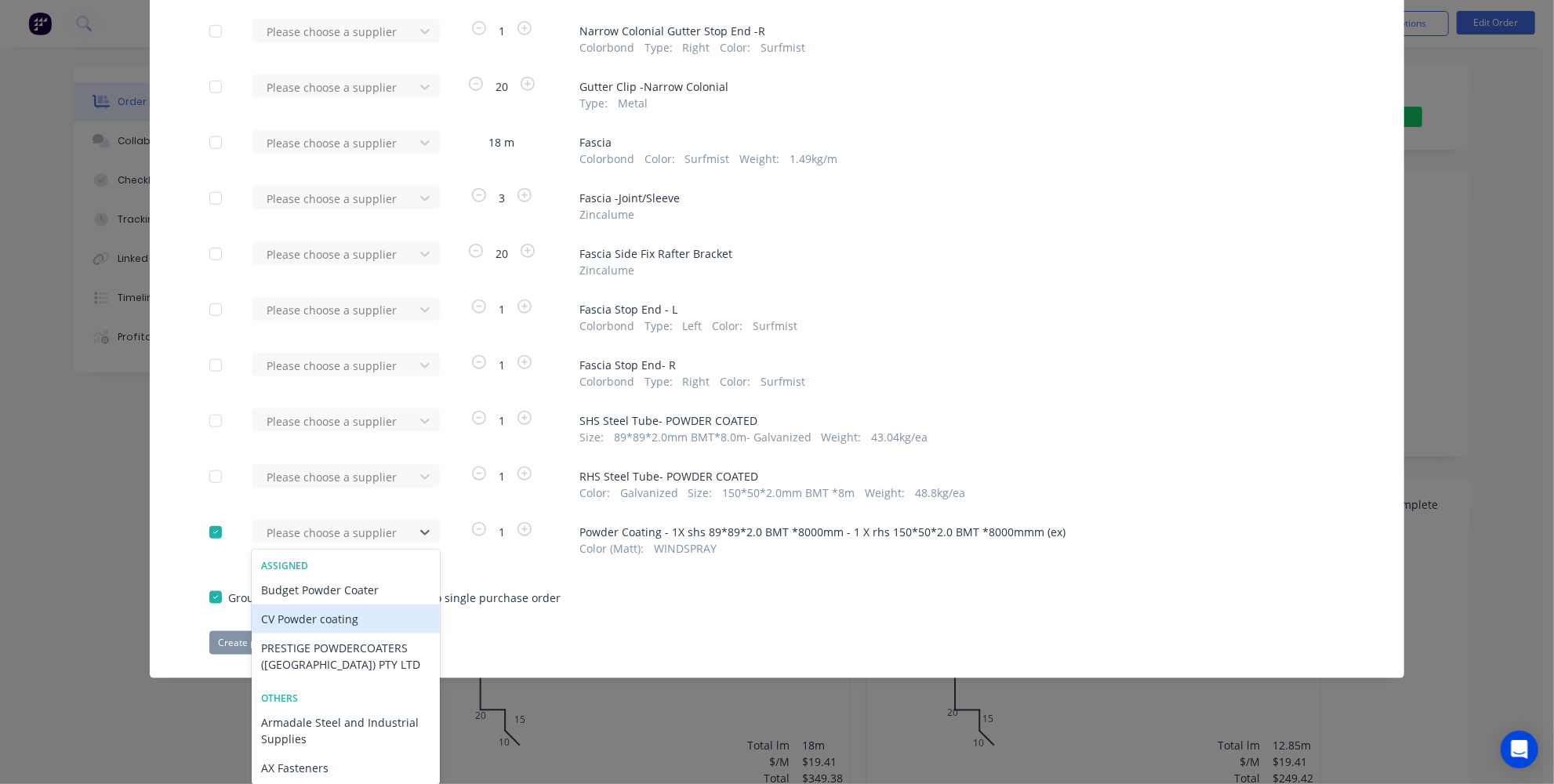
click at [347, 613] on div "CV Powder coating" at bounding box center [346, 619] width 188 height 29
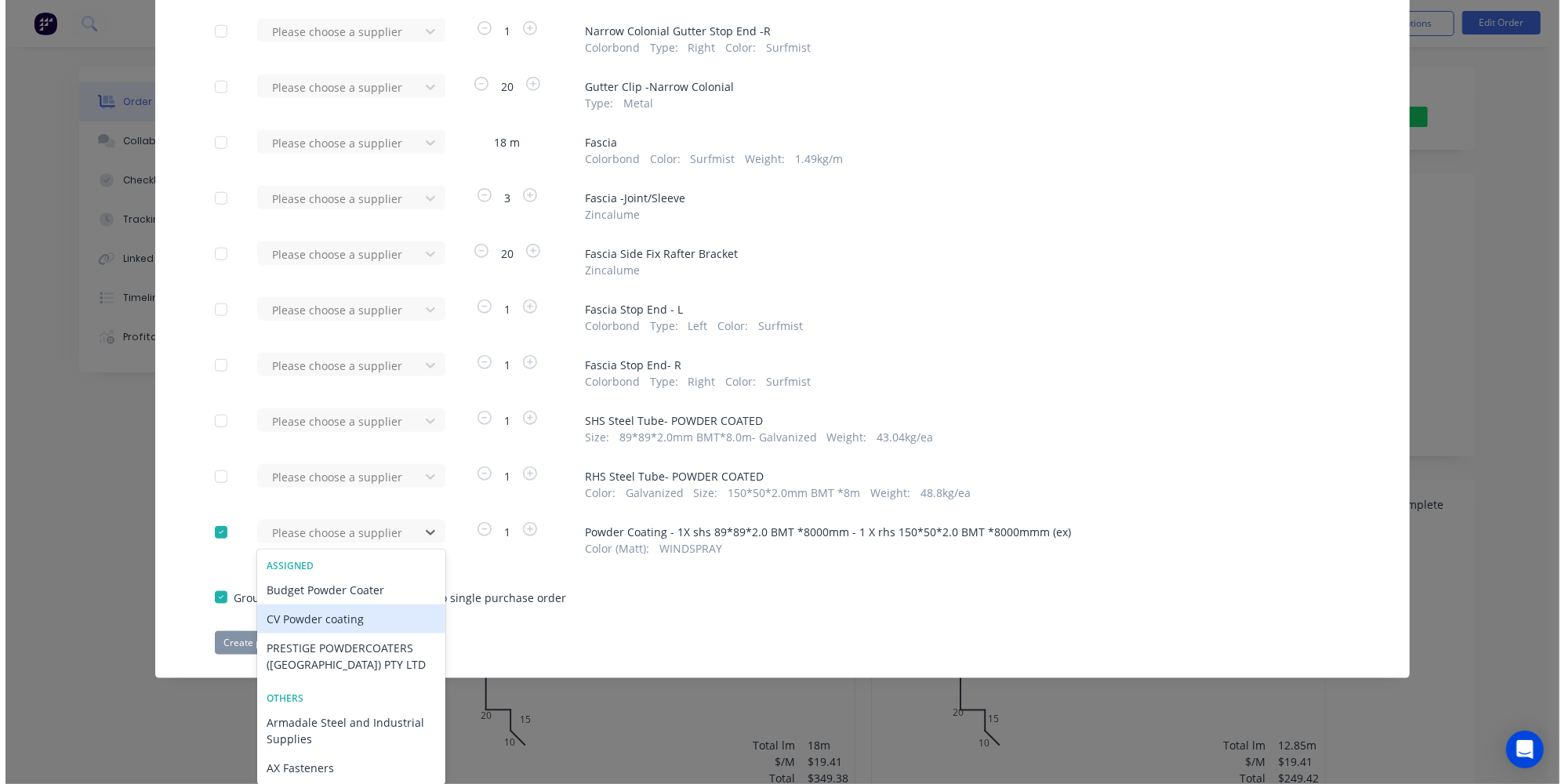
scroll to position [1093, 0]
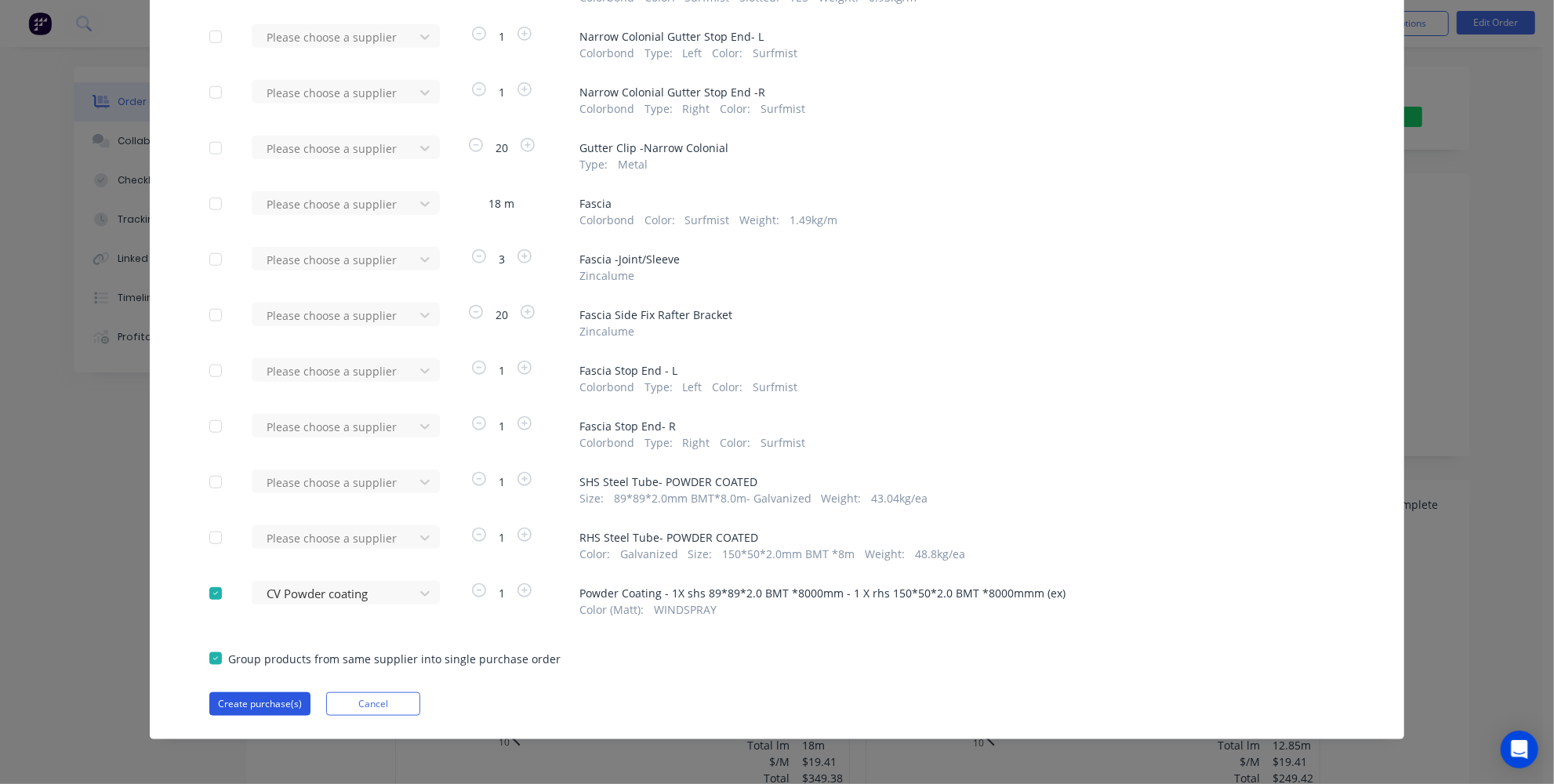
click at [277, 700] on button "Create purchase(s)" at bounding box center [259, 704] width 101 height 23
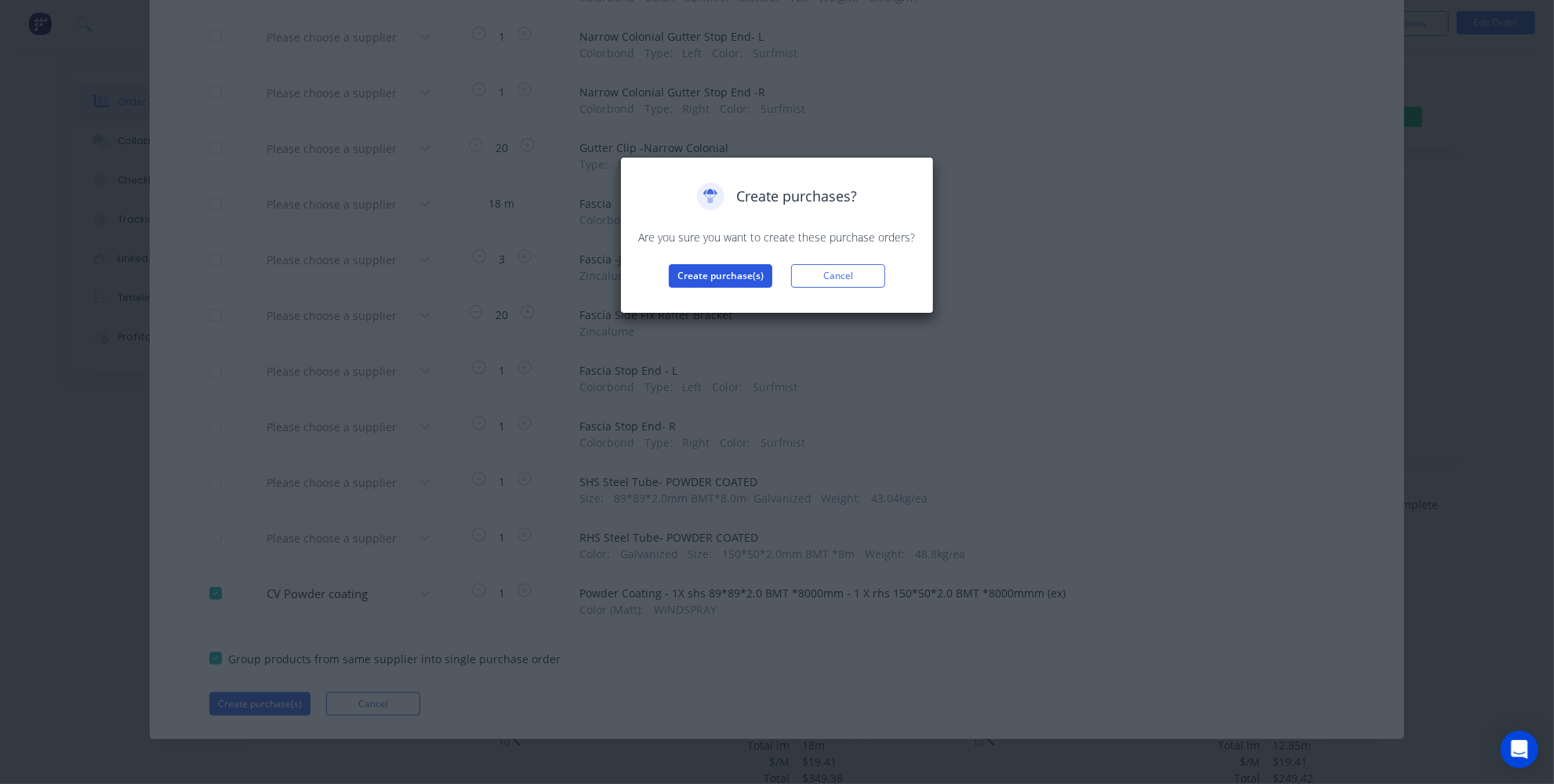
click at [744, 282] on button "Create purchase(s)" at bounding box center [721, 276] width 104 height 23
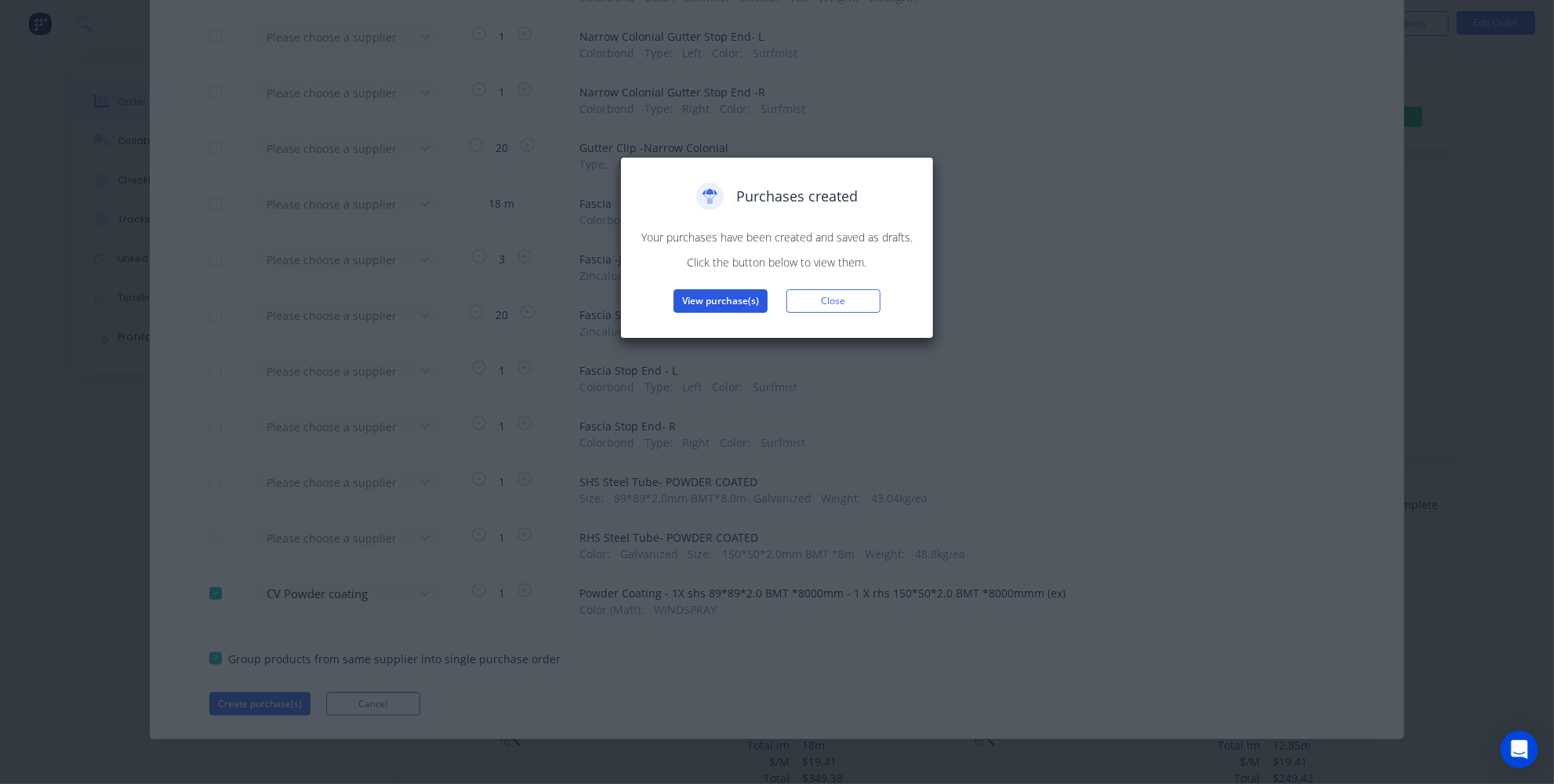
click at [734, 305] on button "View purchase(s)" at bounding box center [720, 301] width 94 height 23
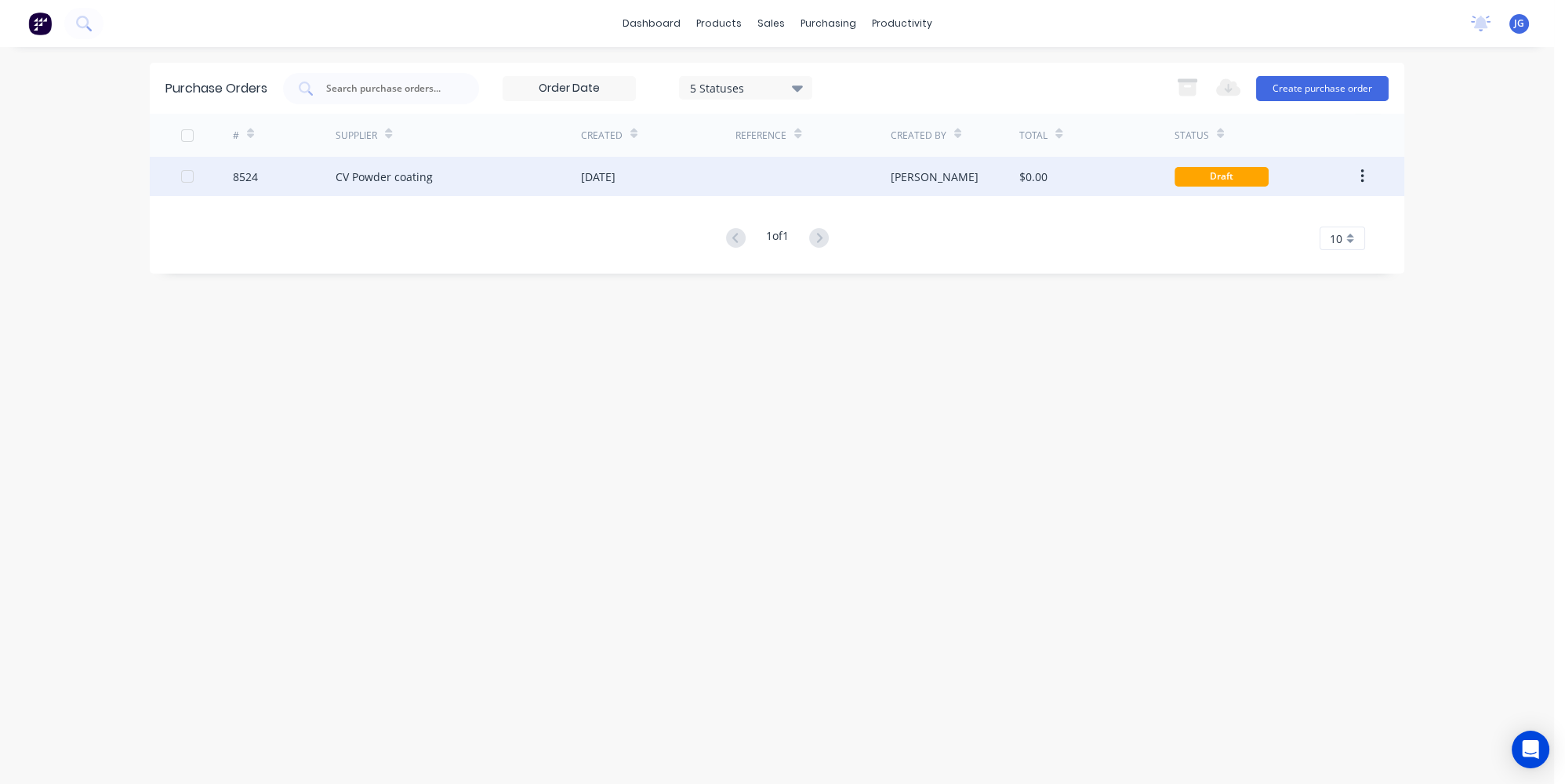
click at [486, 179] on div "CV Powder coating" at bounding box center [458, 177] width 246 height 39
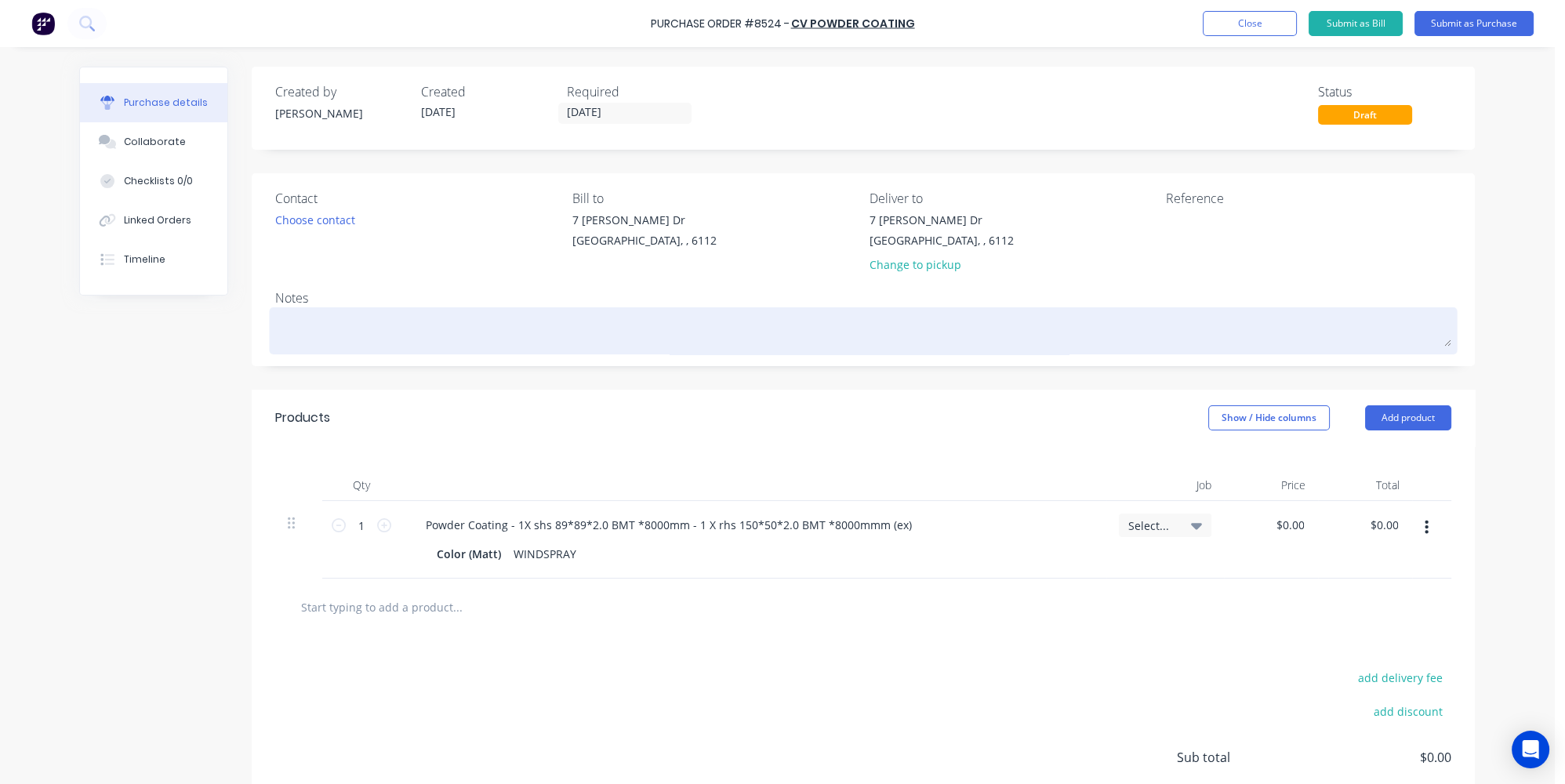
click at [359, 314] on textarea at bounding box center [863, 328] width 1176 height 35
type textarea "x"
type textarea "E"
type textarea "x"
type textarea "Ex"
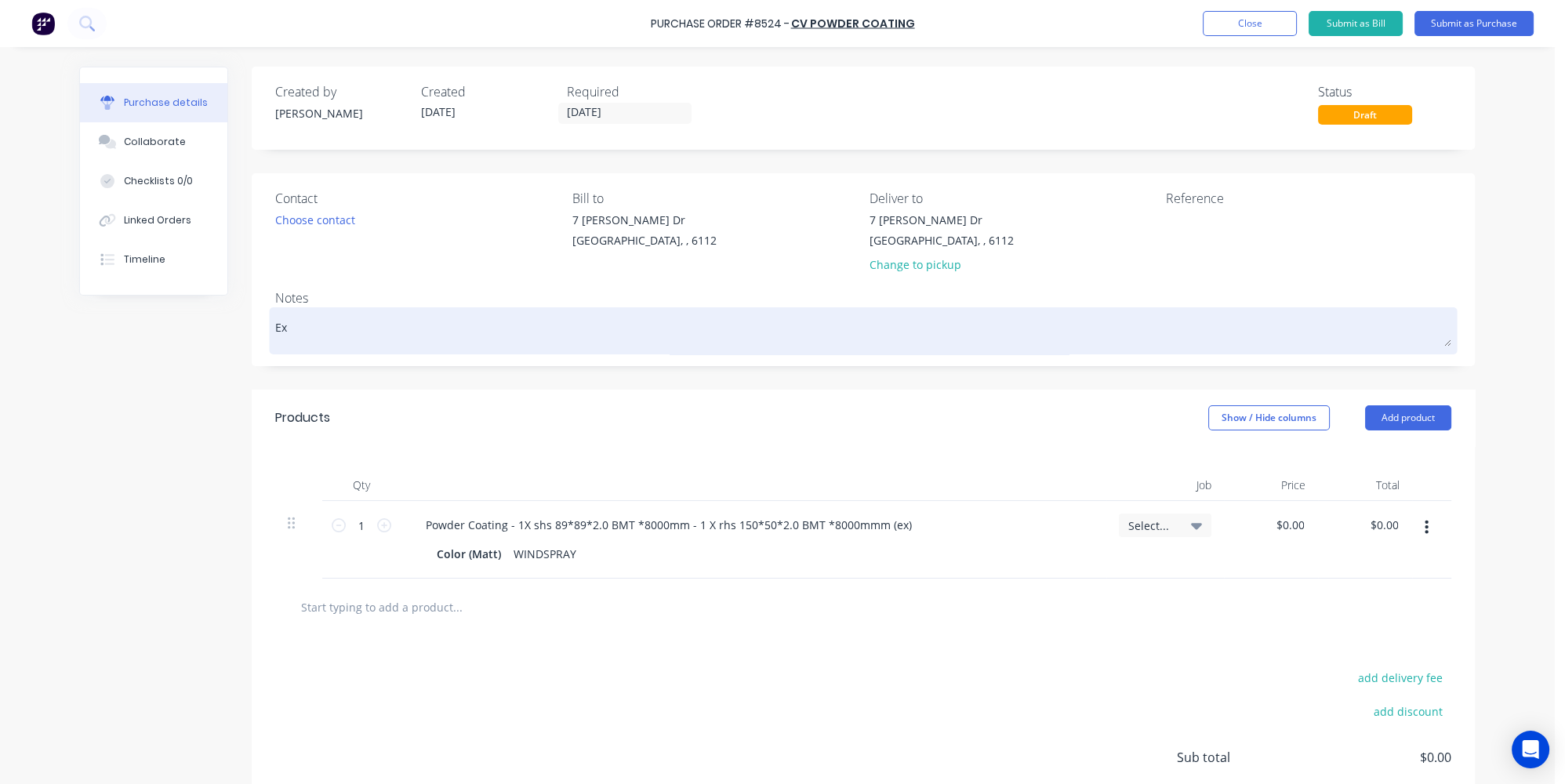
type textarea "x"
type textarea "Exp"
type textarea "x"
type textarea "Expr"
type textarea "x"
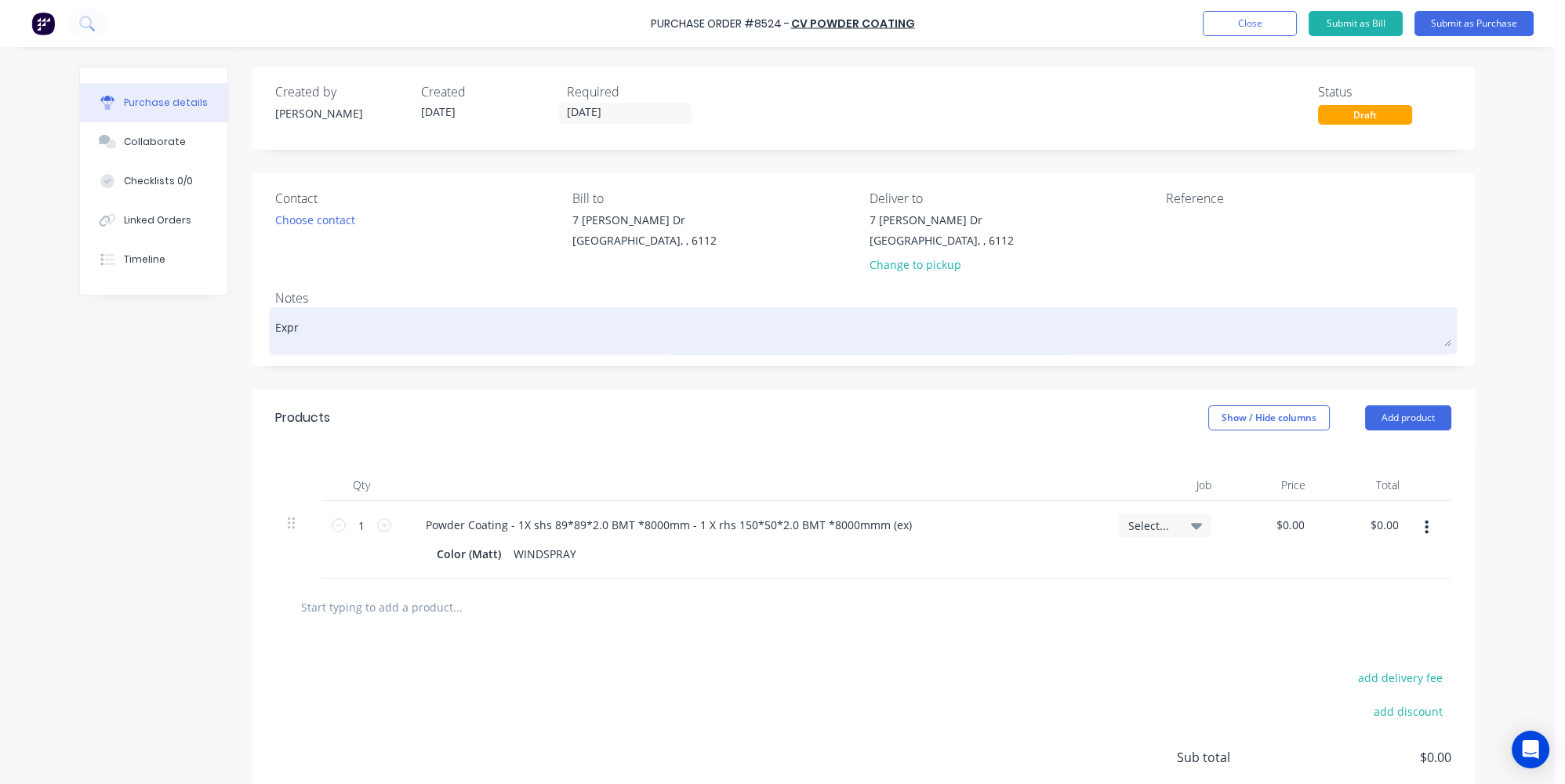
type textarea "Expre"
type textarea "x"
type textarea "Expres"
type textarea "x"
type textarea "Express"
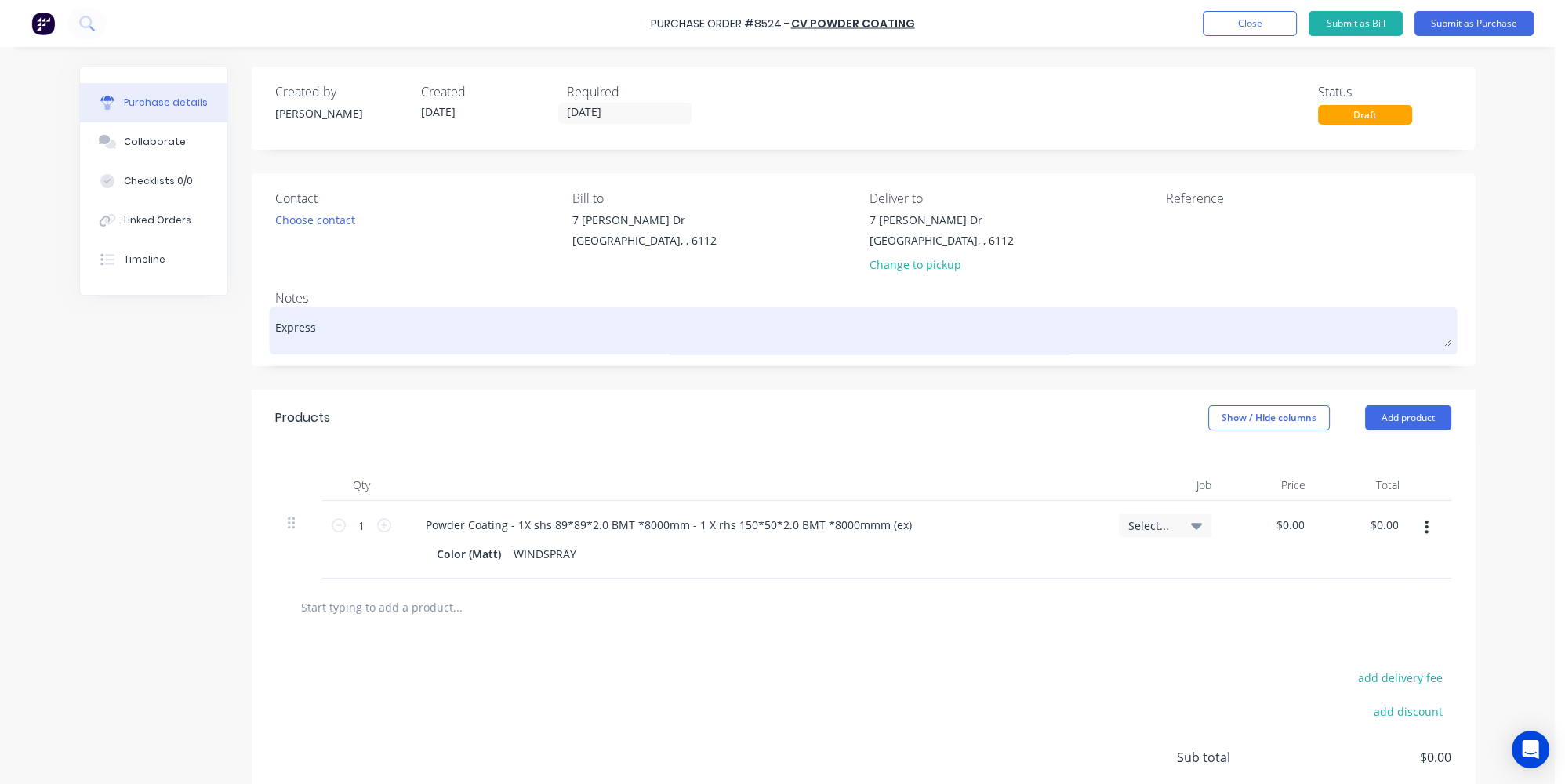
type textarea "x"
type textarea "Express"
type textarea "x"
type textarea "Express j"
type textarea "x"
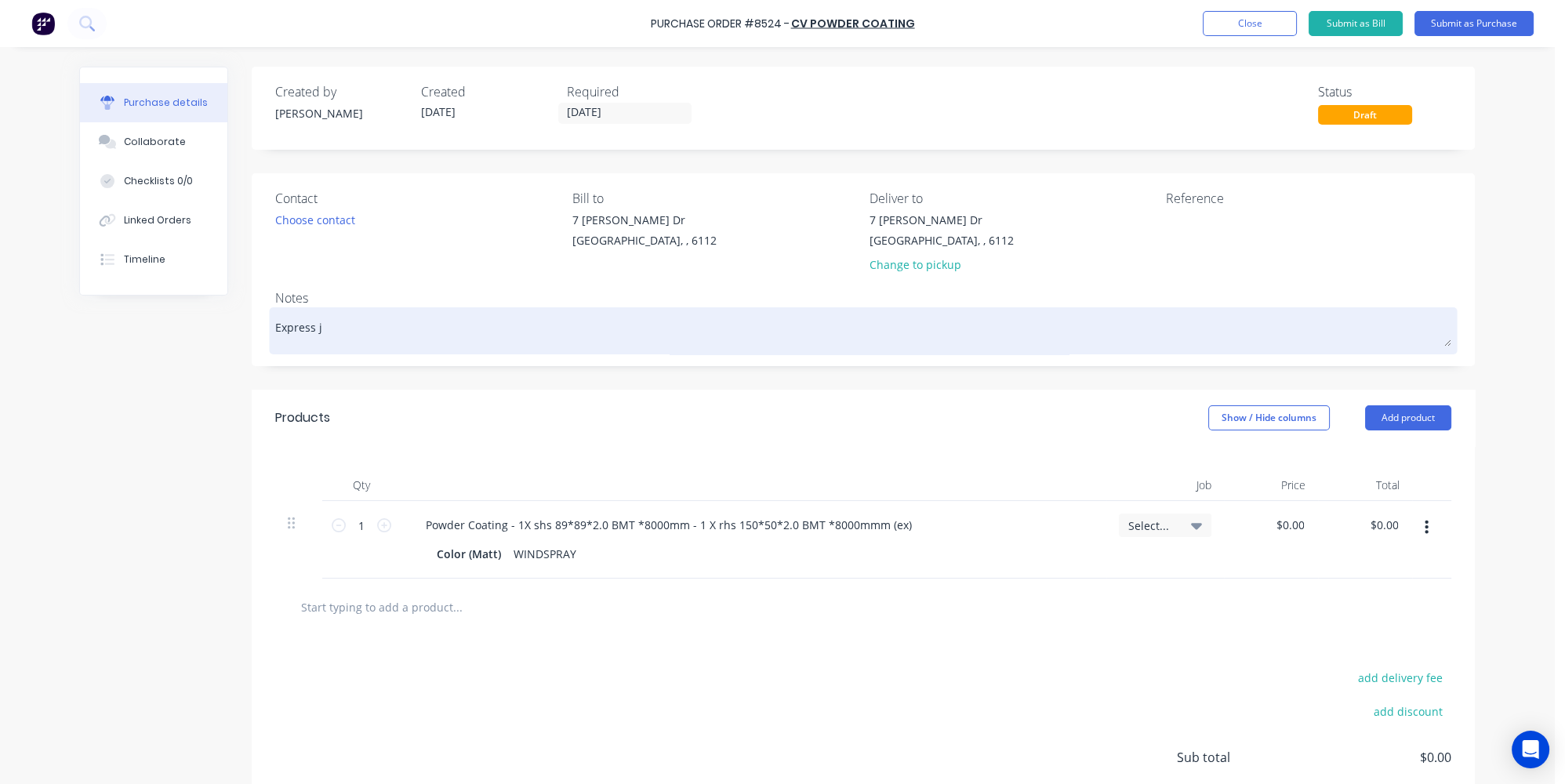
type textarea "Express jo"
type textarea "x"
type textarea "Express job"
type textarea "x"
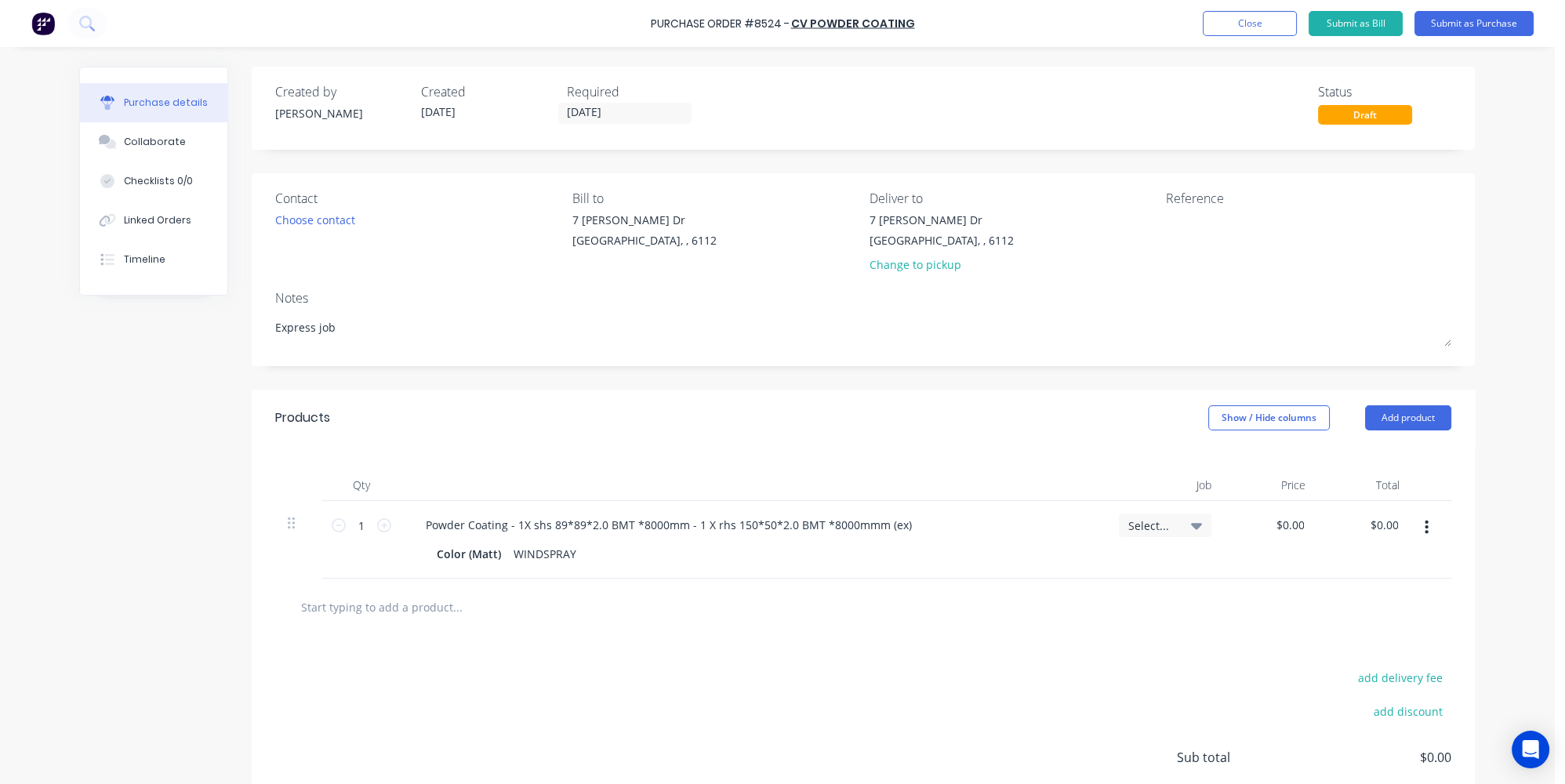
type textarea "Express job"
type textarea "x"
type textarea "Express job"
click at [707, 422] on div "Products Show / Hide columns Add product" at bounding box center [863, 417] width 1223 height 56
click at [612, 104] on label "[DATE]" at bounding box center [624, 113] width 133 height 21
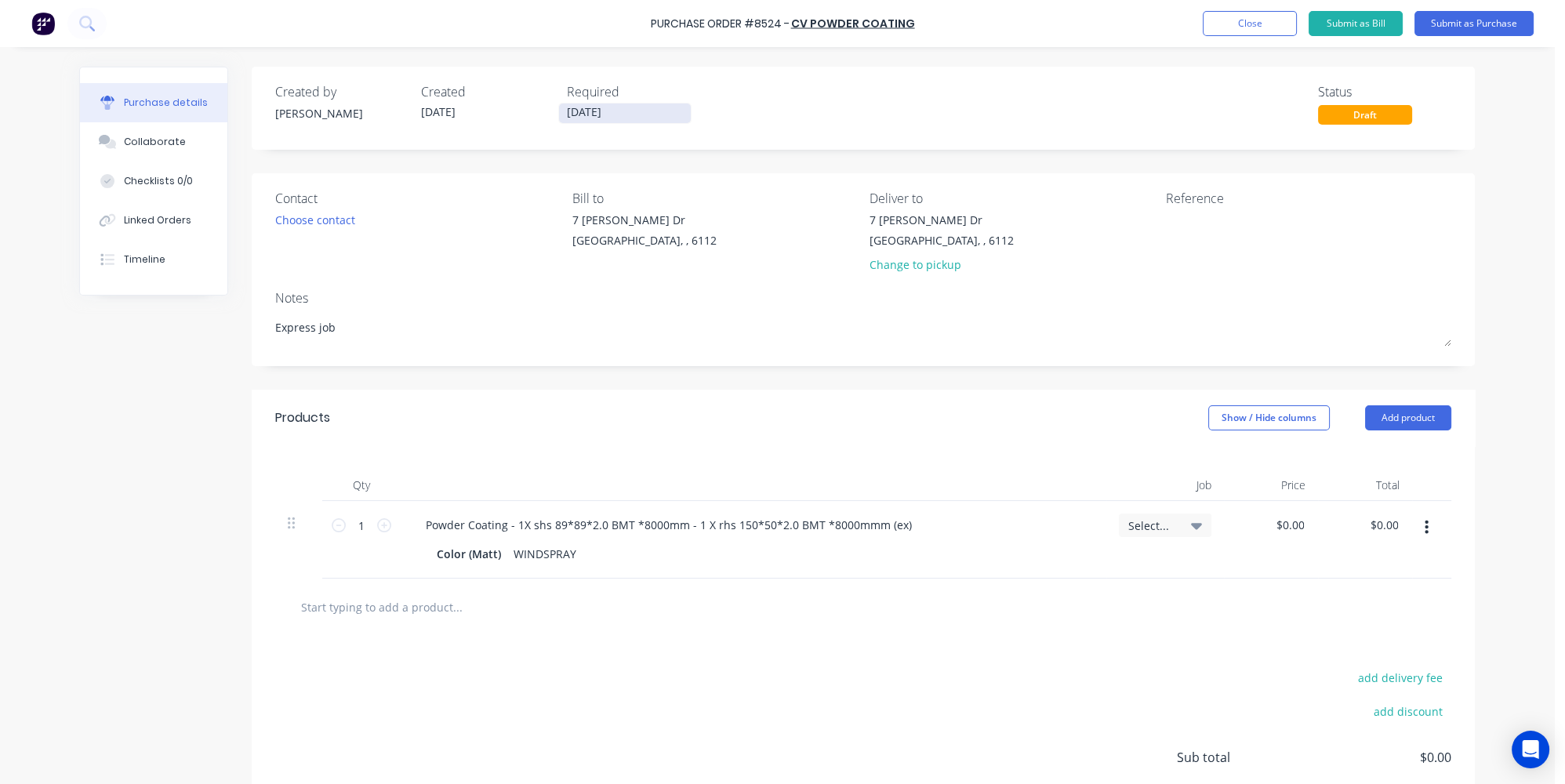
click at [612, 104] on input "[DATE]" at bounding box center [624, 113] width 131 height 20
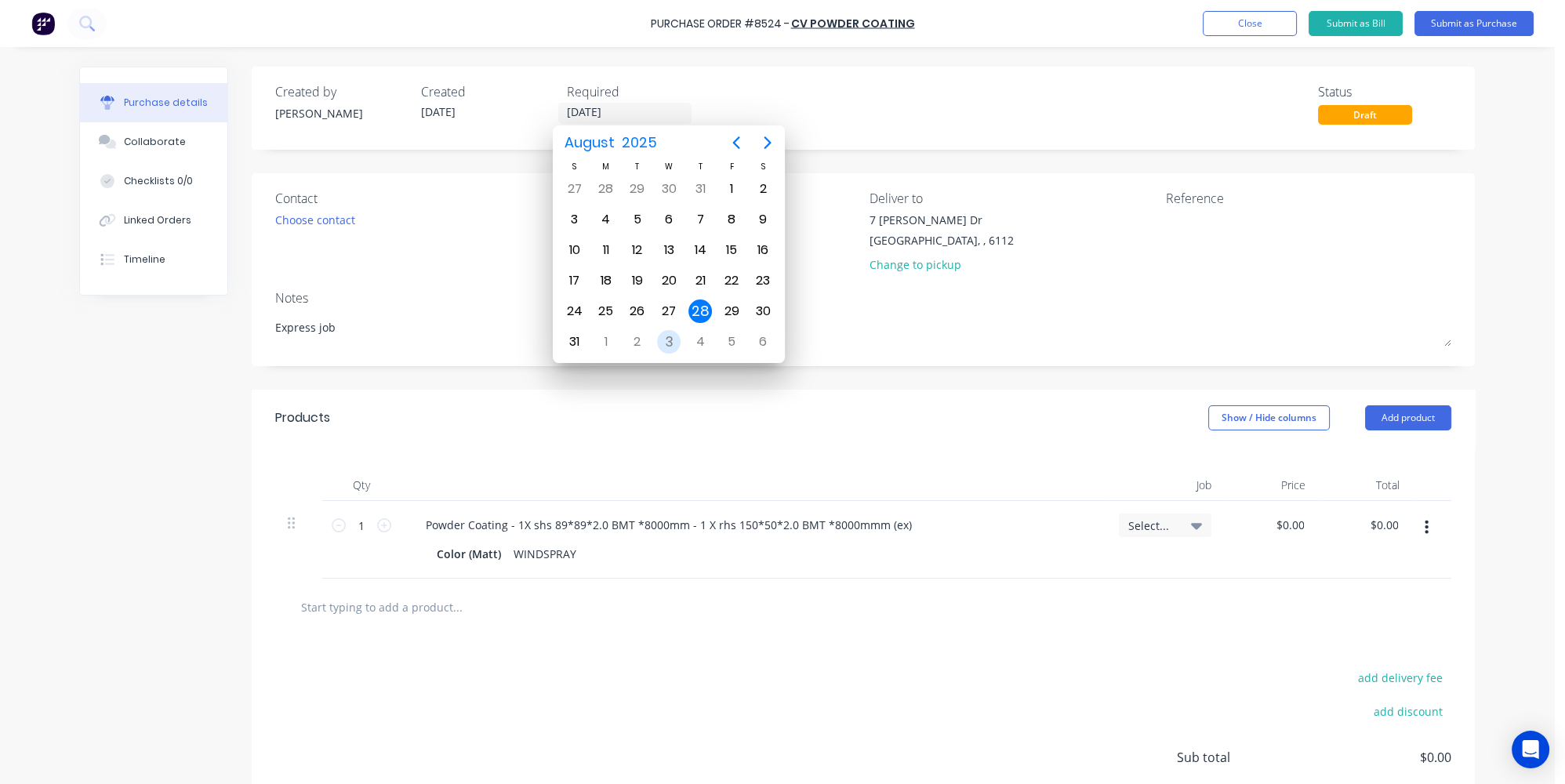
click at [670, 330] on div "3" at bounding box center [669, 342] width 23 height 23
type textarea "x"
type input "[DATE]"
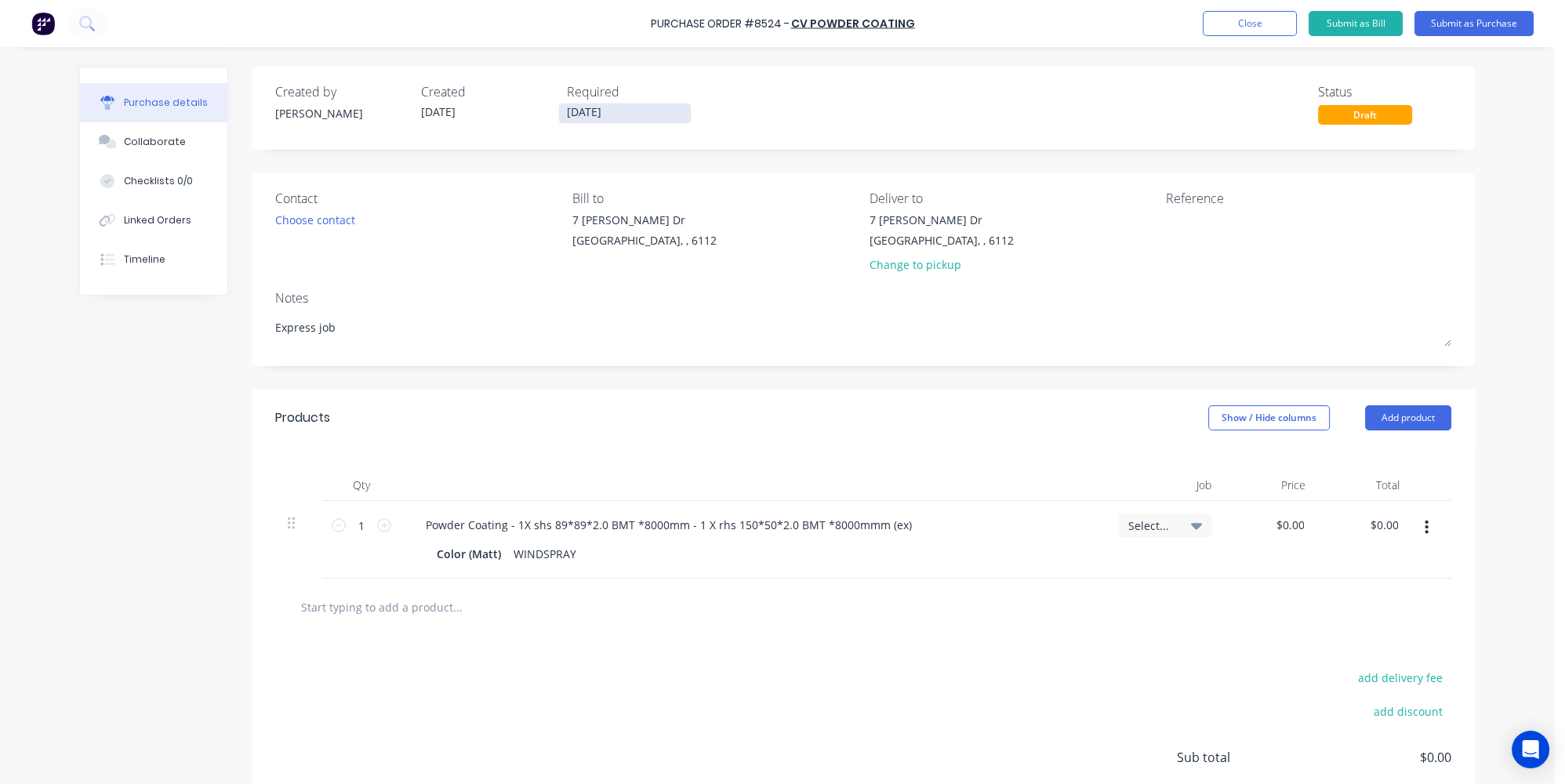
click at [638, 111] on input "[DATE]" at bounding box center [624, 113] width 131 height 20
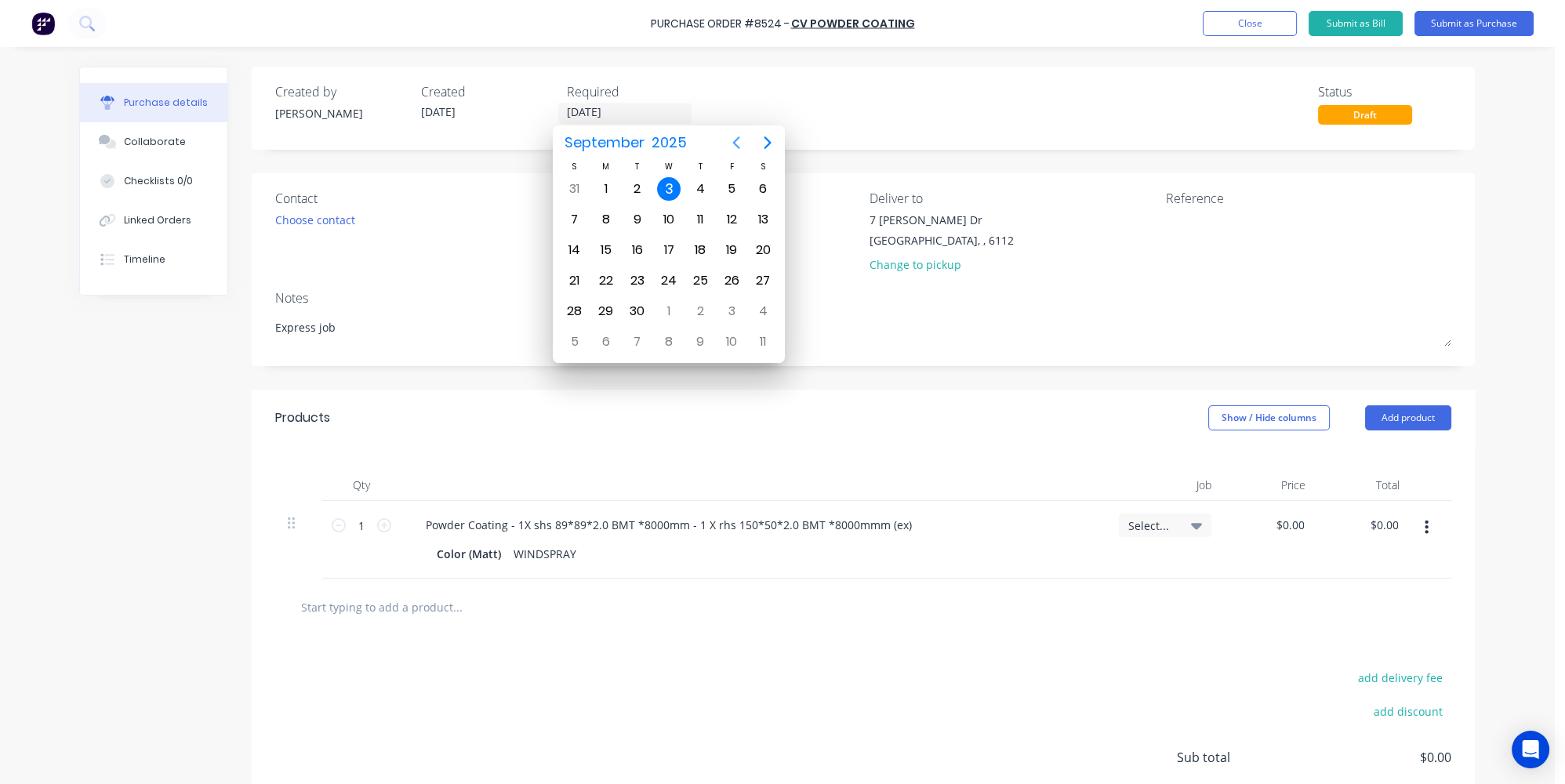
click at [729, 145] on icon "Previous page" at bounding box center [736, 142] width 19 height 19
click at [773, 141] on icon "Next page" at bounding box center [767, 142] width 19 height 19
click at [734, 137] on icon "Previous page" at bounding box center [736, 142] width 19 height 19
click at [489, 556] on div "Color (Matt)" at bounding box center [469, 553] width 77 height 22
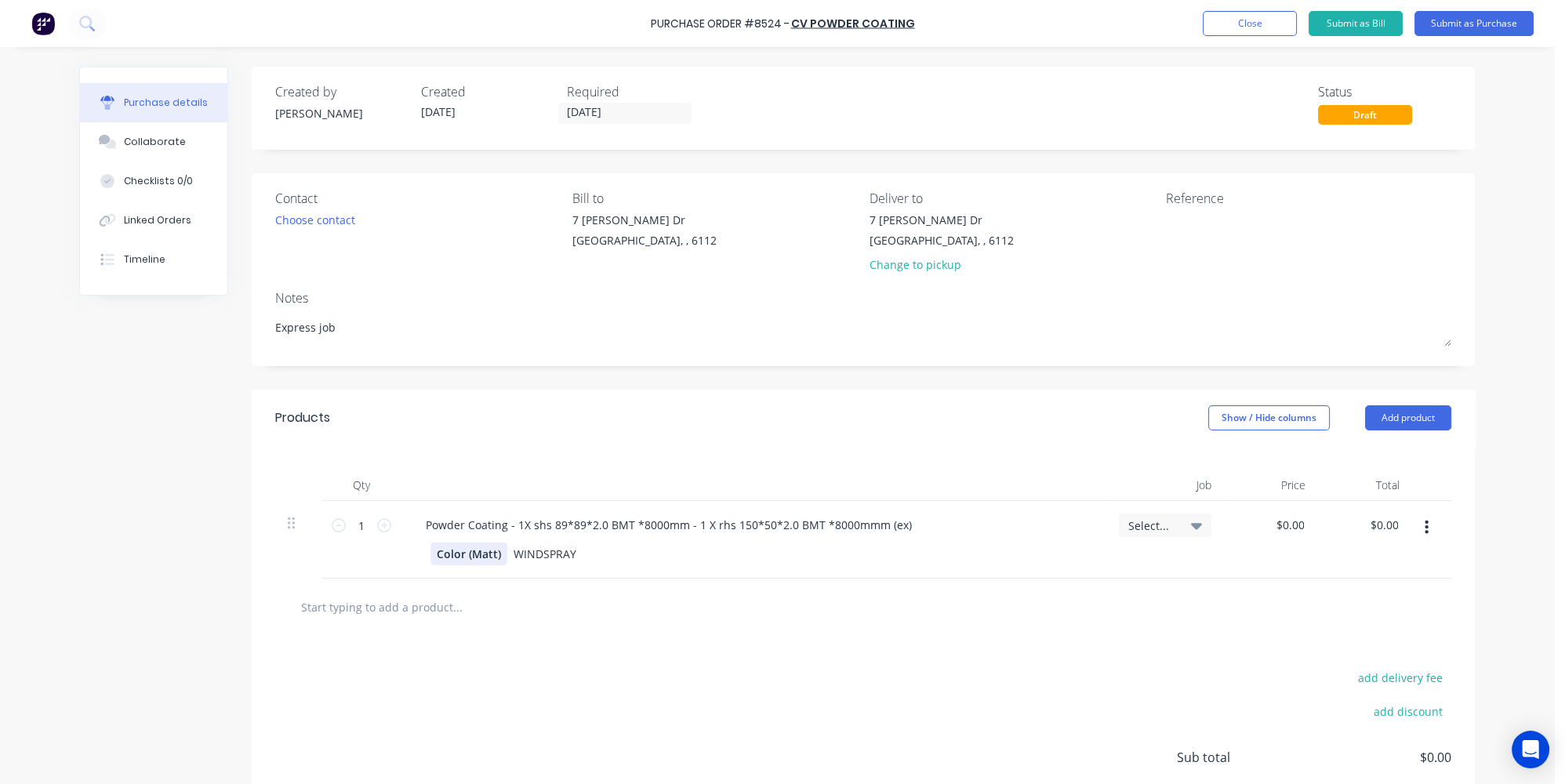
click at [484, 552] on div "Color (Matt)" at bounding box center [469, 553] width 77 height 22
click at [497, 551] on div "Color (Matt)" at bounding box center [469, 553] width 77 height 22
click at [448, 553] on div "Color (Matt)" at bounding box center [469, 553] width 77 height 22
click at [474, 555] on div "Color (Matt)" at bounding box center [469, 553] width 77 height 22
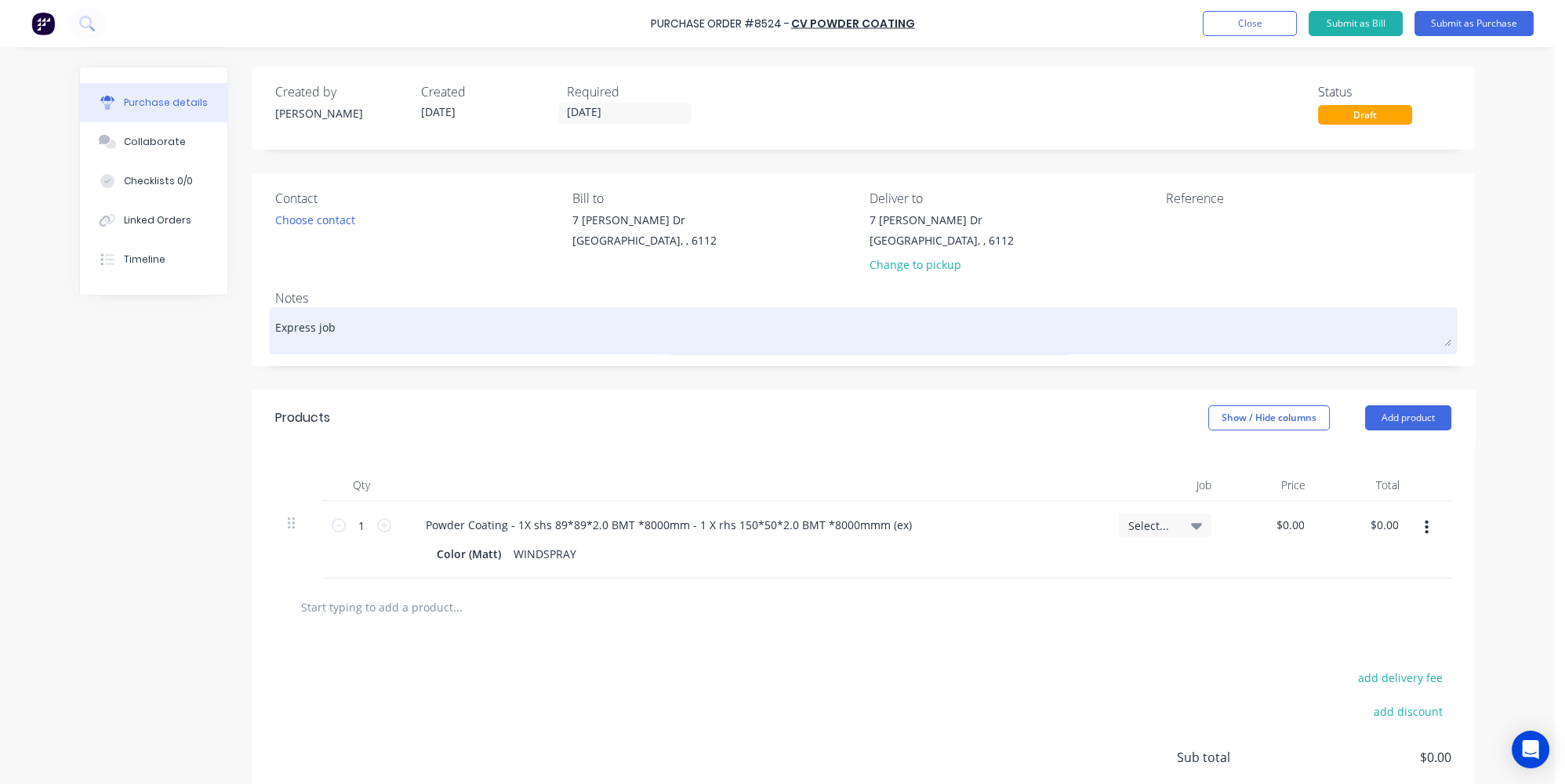
click at [368, 319] on textarea "Express job" at bounding box center [863, 328] width 1176 height 35
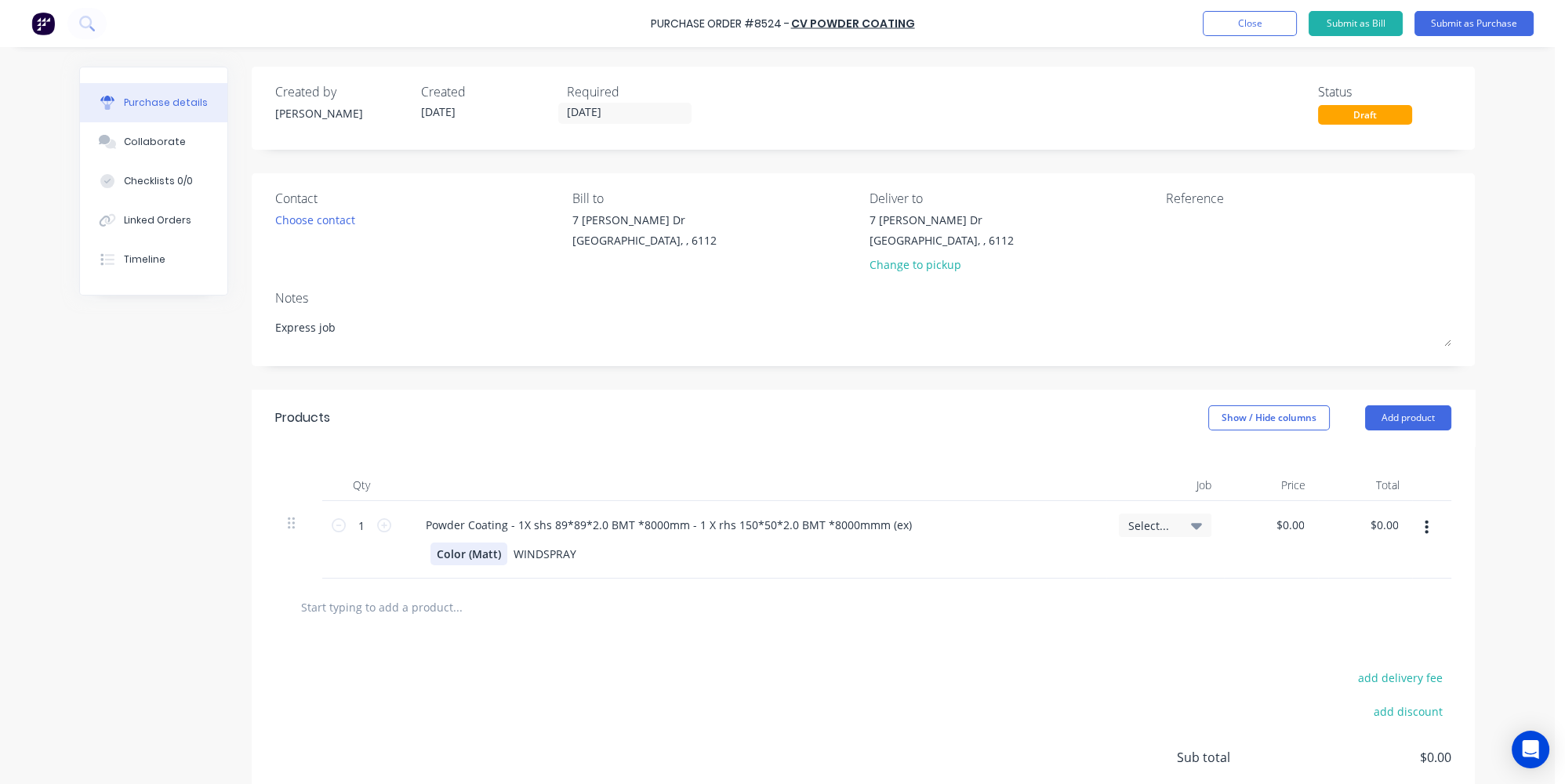
click at [489, 551] on div "Color (Matt)" at bounding box center [469, 553] width 77 height 22
click at [507, 548] on div "WINDSPRAY" at bounding box center [545, 553] width 75 height 22
click at [1159, 525] on span "Select..." at bounding box center [1151, 525] width 47 height 16
click at [830, 649] on div "add delivery fee add discount Sub total $0.00 Tax $0.00 Total $0.00" at bounding box center [863, 764] width 1223 height 258
click at [507, 555] on div "WINDSPRAY" at bounding box center [545, 553] width 75 height 22
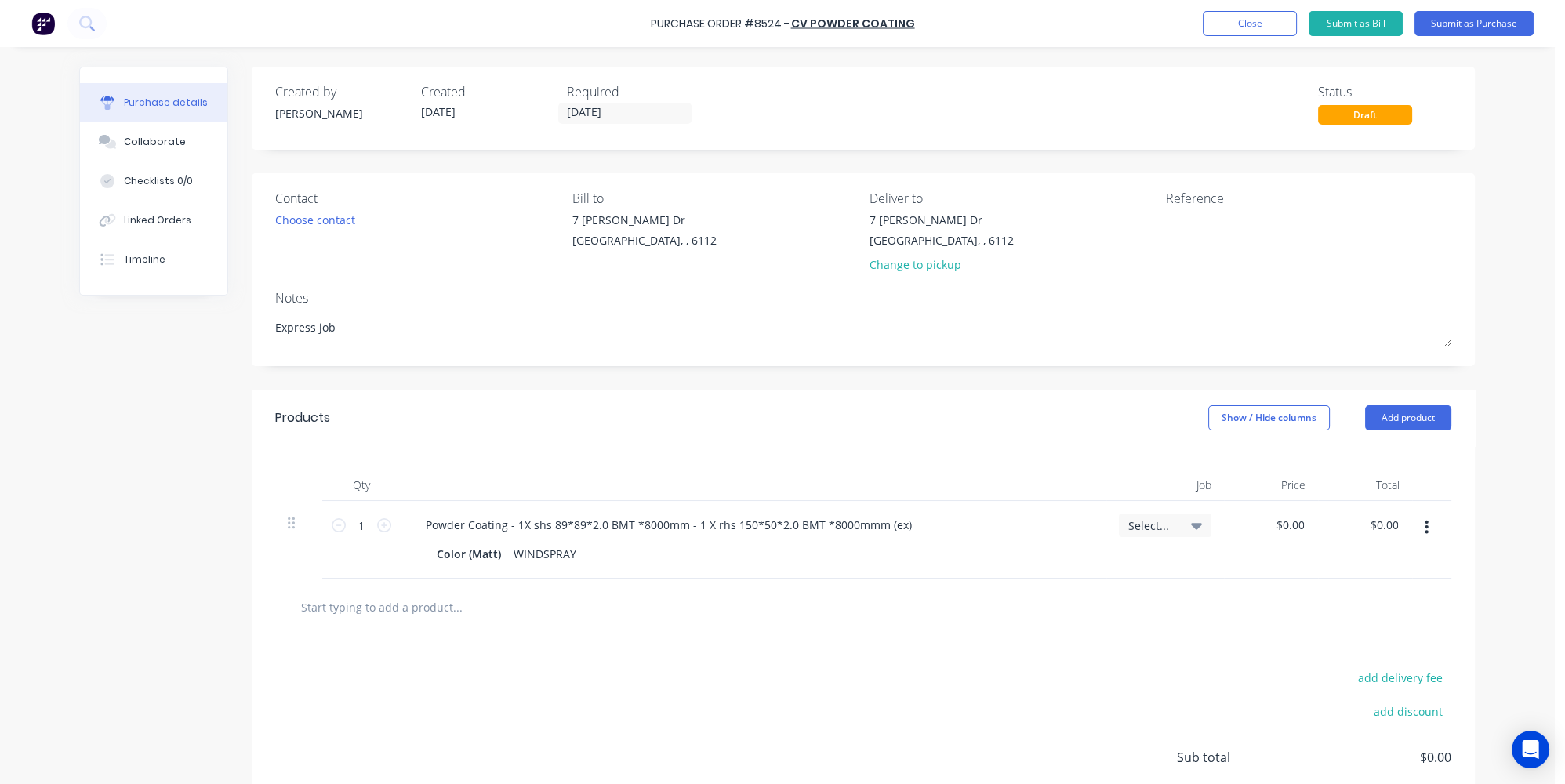
click at [966, 609] on div at bounding box center [863, 606] width 1151 height 31
click at [1475, 22] on button "Submit as Purchase" at bounding box center [1473, 23] width 119 height 25
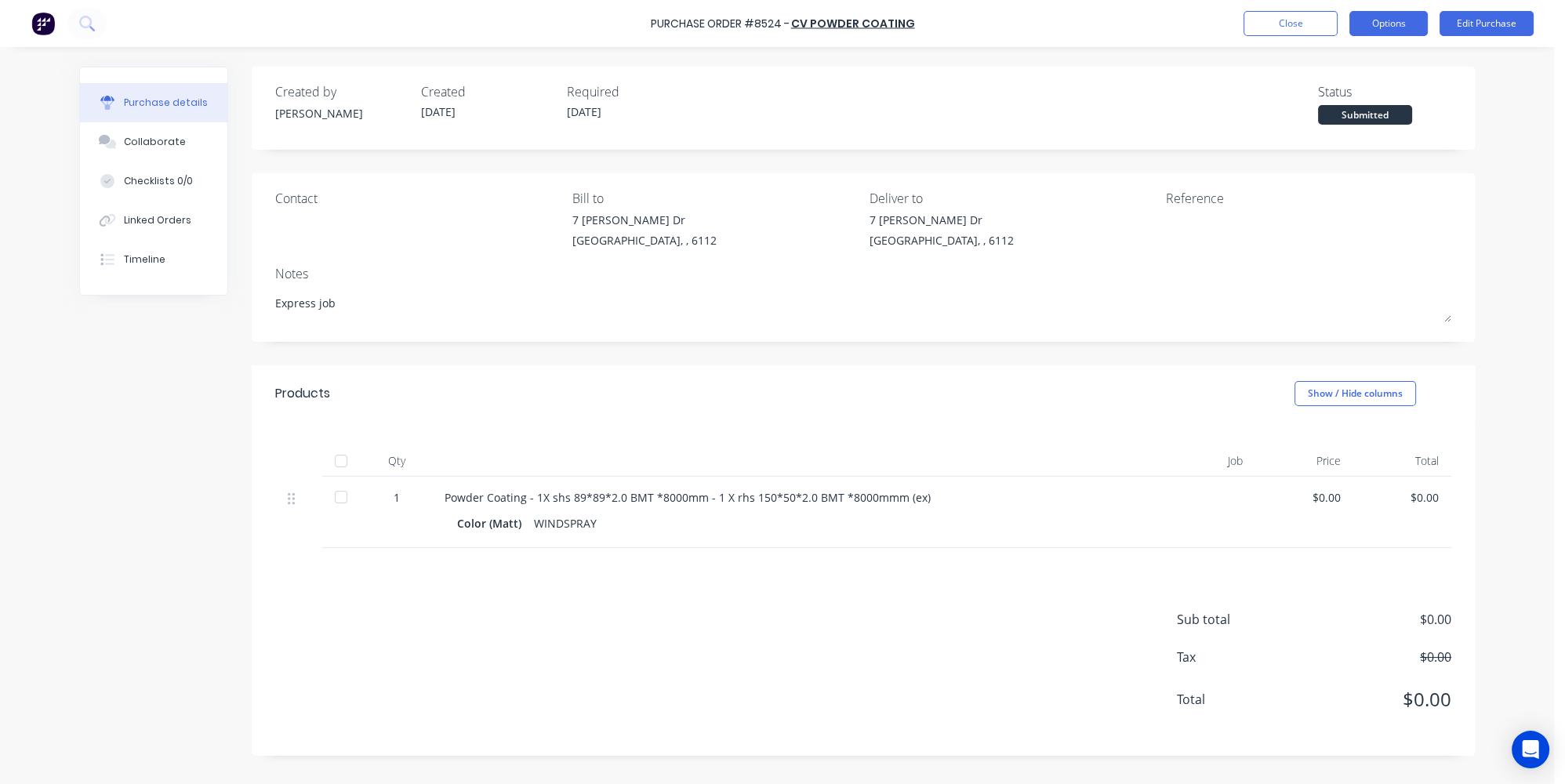
click at [1383, 17] on button "Options" at bounding box center [1389, 23] width 79 height 25
click at [1335, 63] on div "Print / Email" at bounding box center [1352, 63] width 121 height 22
click at [1328, 127] on div "Without pricing" at bounding box center [1352, 126] width 121 height 22
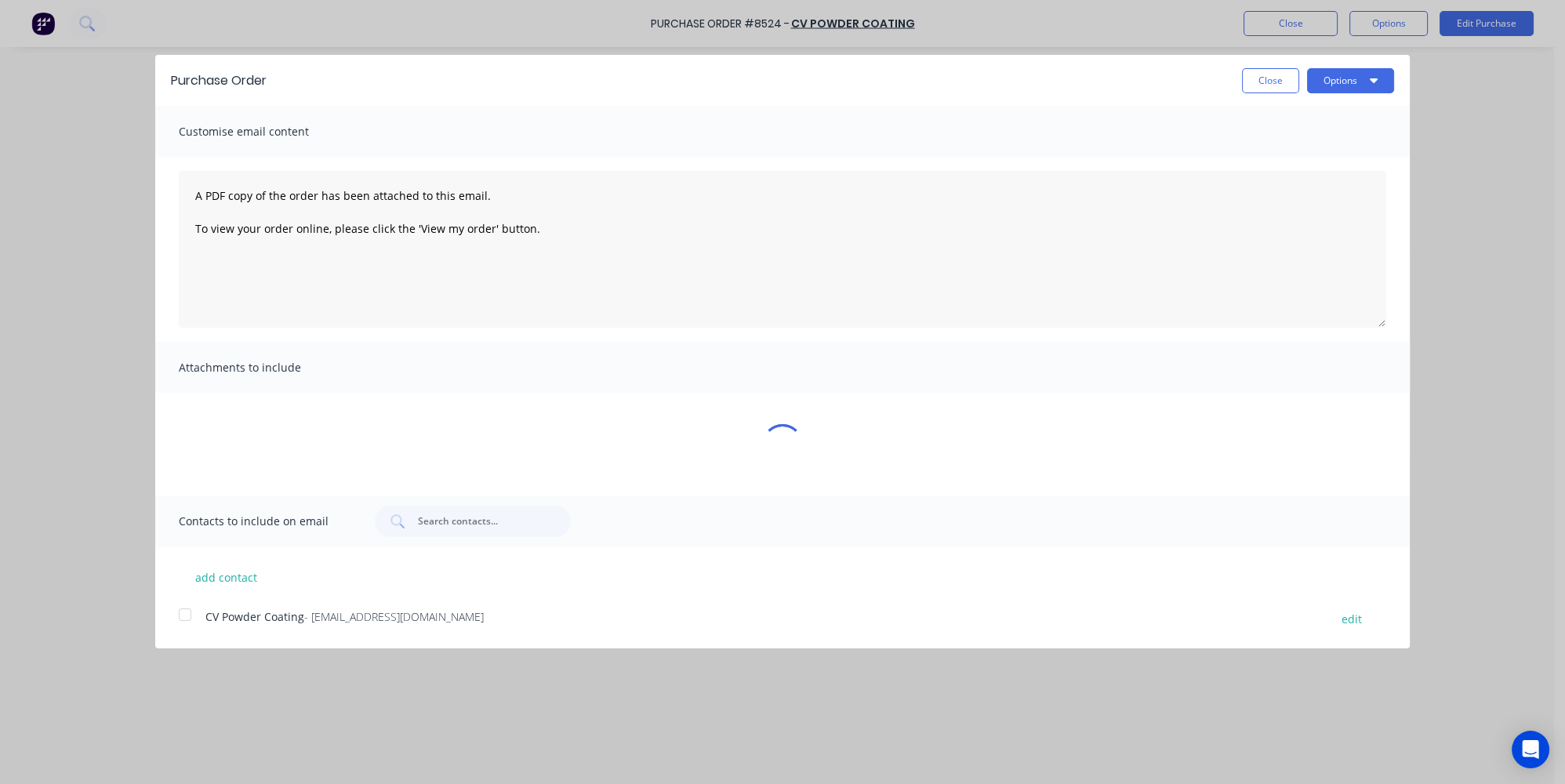
type textarea "x"
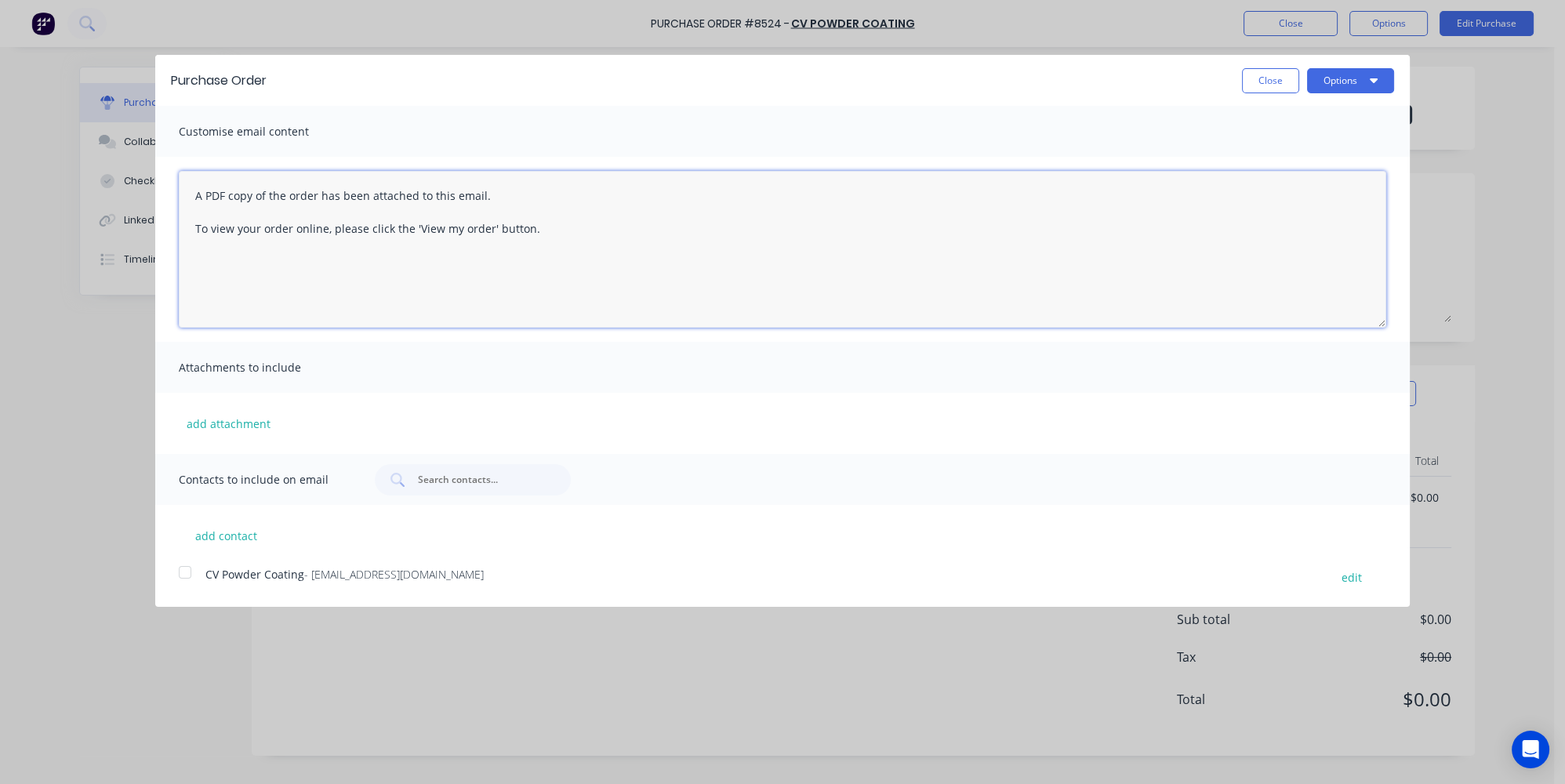
click at [191, 191] on textarea "A PDF copy of the order has been attached to this email. To view your order onl…" at bounding box center [782, 249] width 1208 height 157
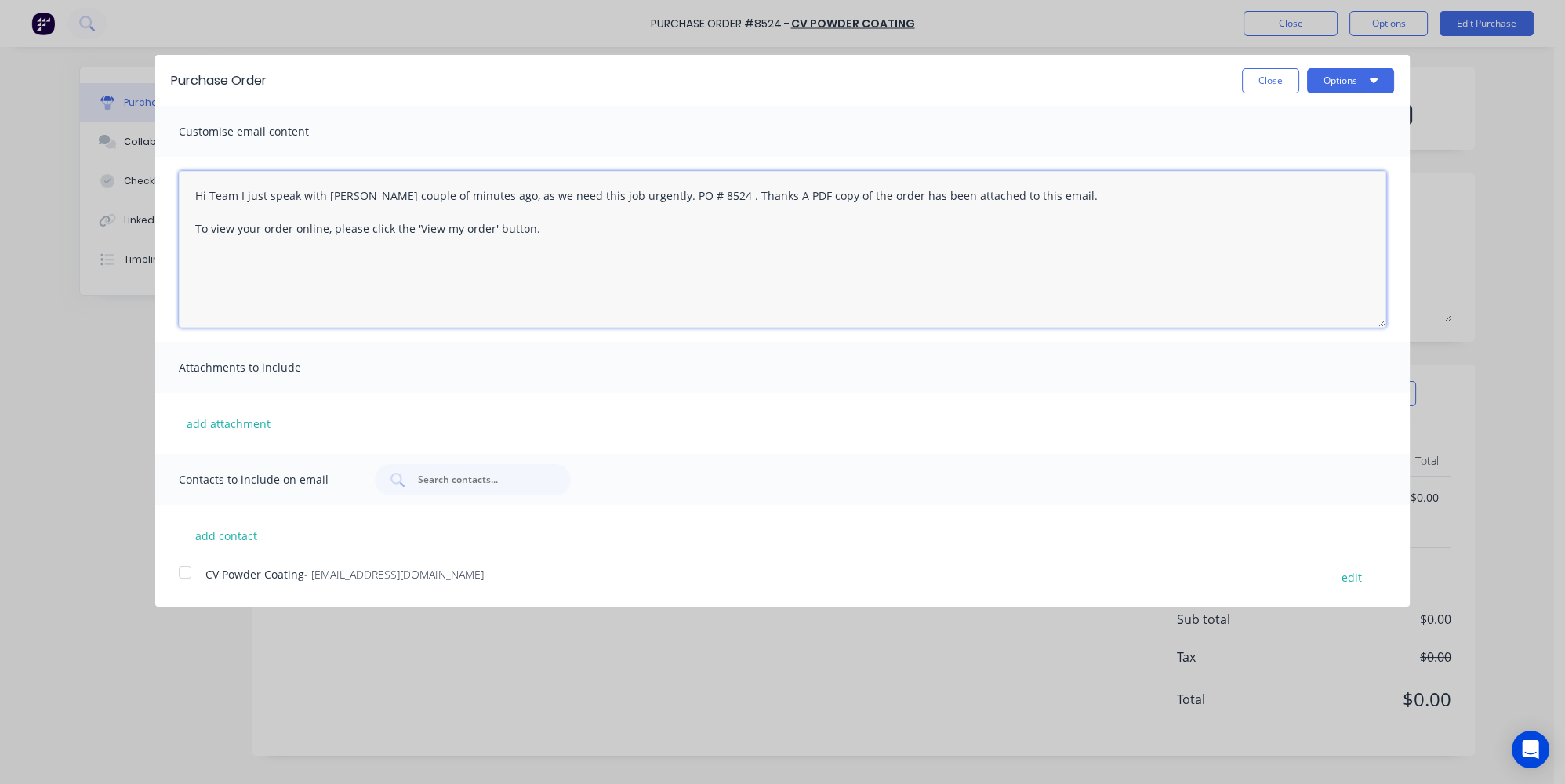
click at [185, 564] on div at bounding box center [185, 571] width 31 height 31
type textarea "Hi Team I just speak with [PERSON_NAME] couple of minutes ago, as we need this …"
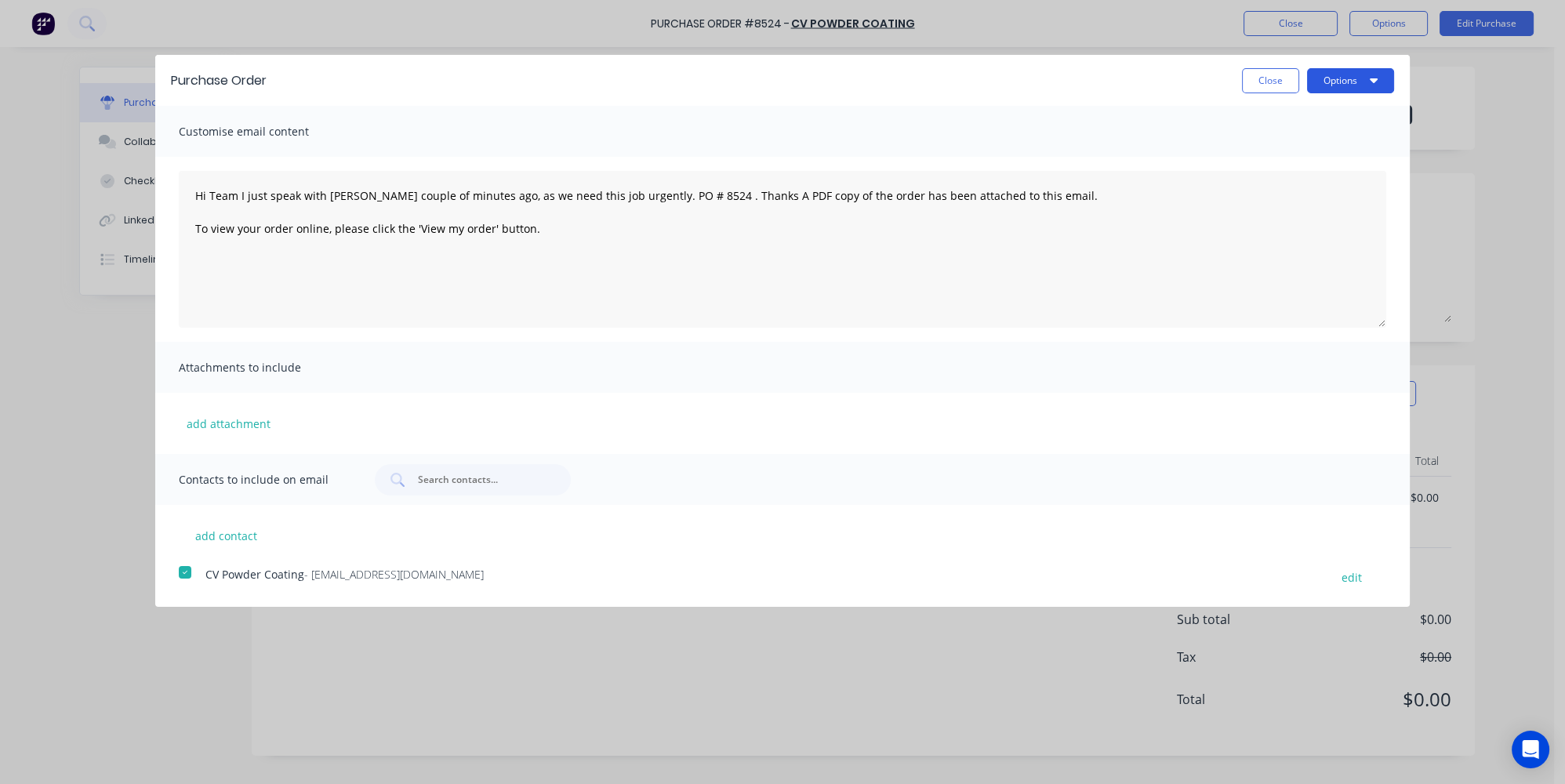
click at [1334, 76] on button "Options" at bounding box center [1350, 80] width 87 height 25
click at [1288, 153] on div "Email" at bounding box center [1319, 151] width 121 height 22
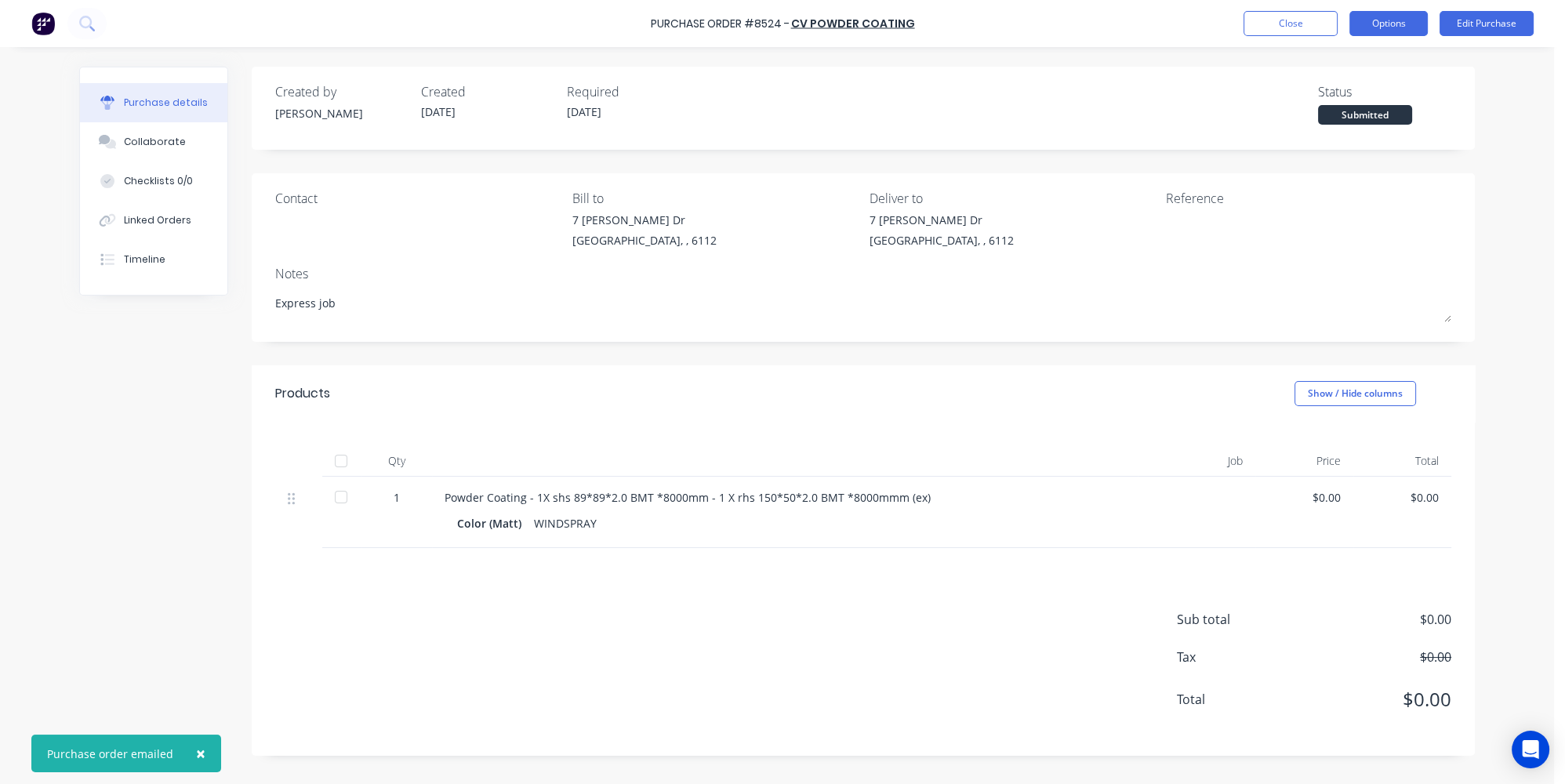
click at [1401, 27] on button "Options" at bounding box center [1389, 23] width 79 height 25
click at [1368, 71] on div "Print / Email" at bounding box center [1352, 63] width 121 height 22
click at [1336, 125] on div "Without pricing" at bounding box center [1352, 126] width 121 height 22
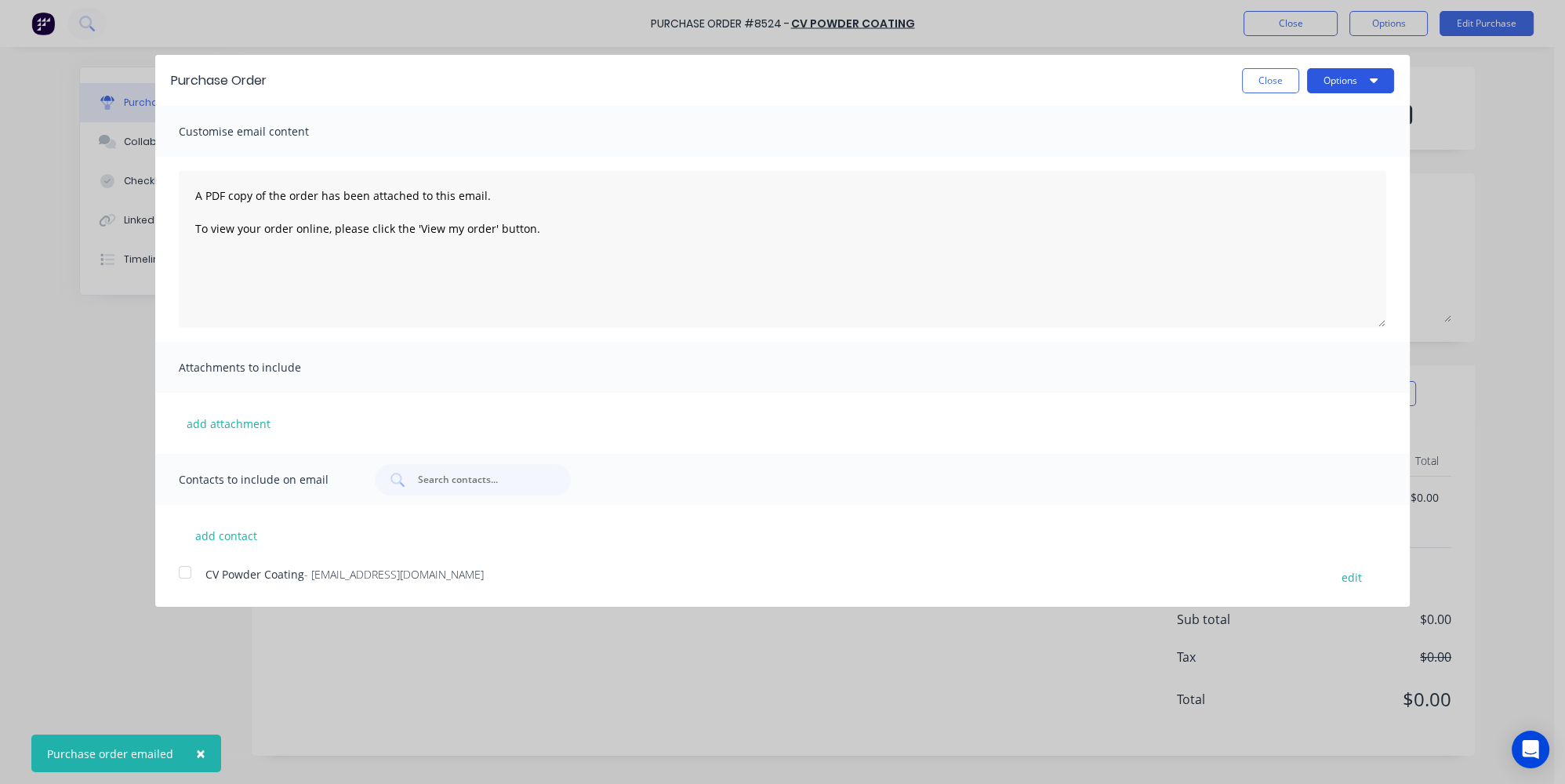
click at [1343, 87] on button "Options" at bounding box center [1350, 80] width 87 height 25
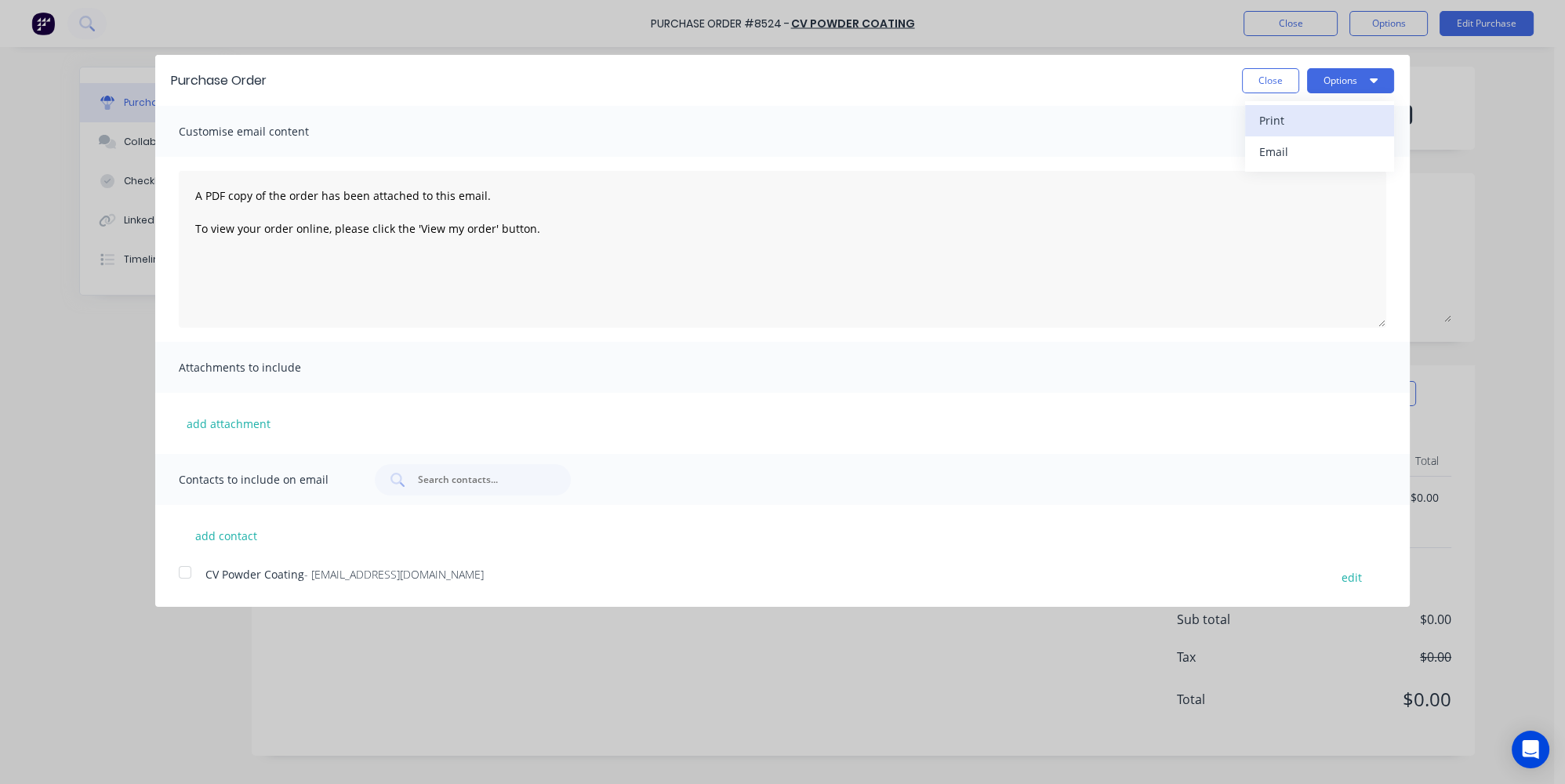
click at [1275, 116] on div "Print" at bounding box center [1319, 120] width 121 height 22
click at [1268, 74] on button "Close" at bounding box center [1270, 80] width 57 height 25
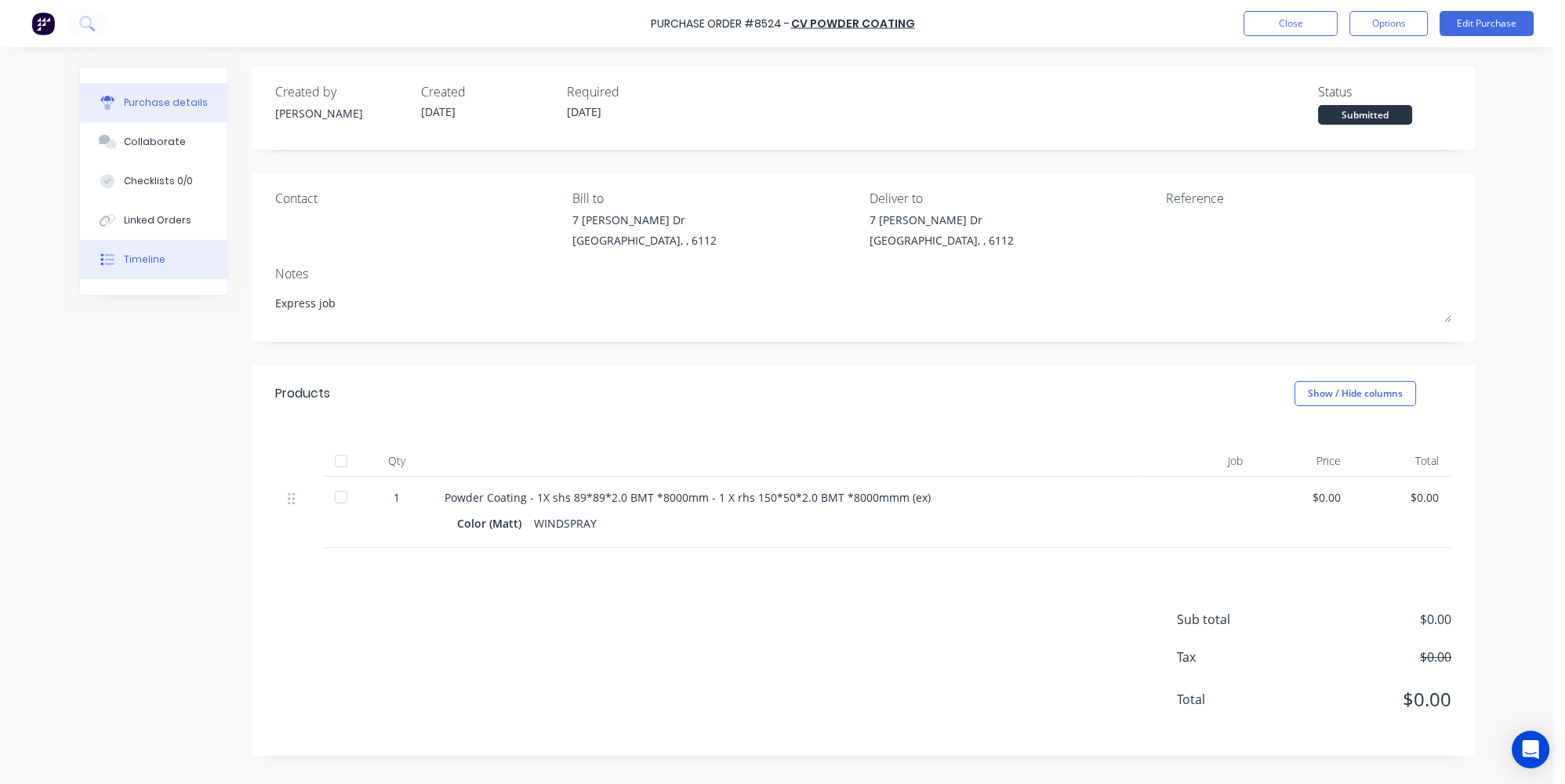
click at [146, 264] on div "Timeline" at bounding box center [145, 260] width 42 height 14
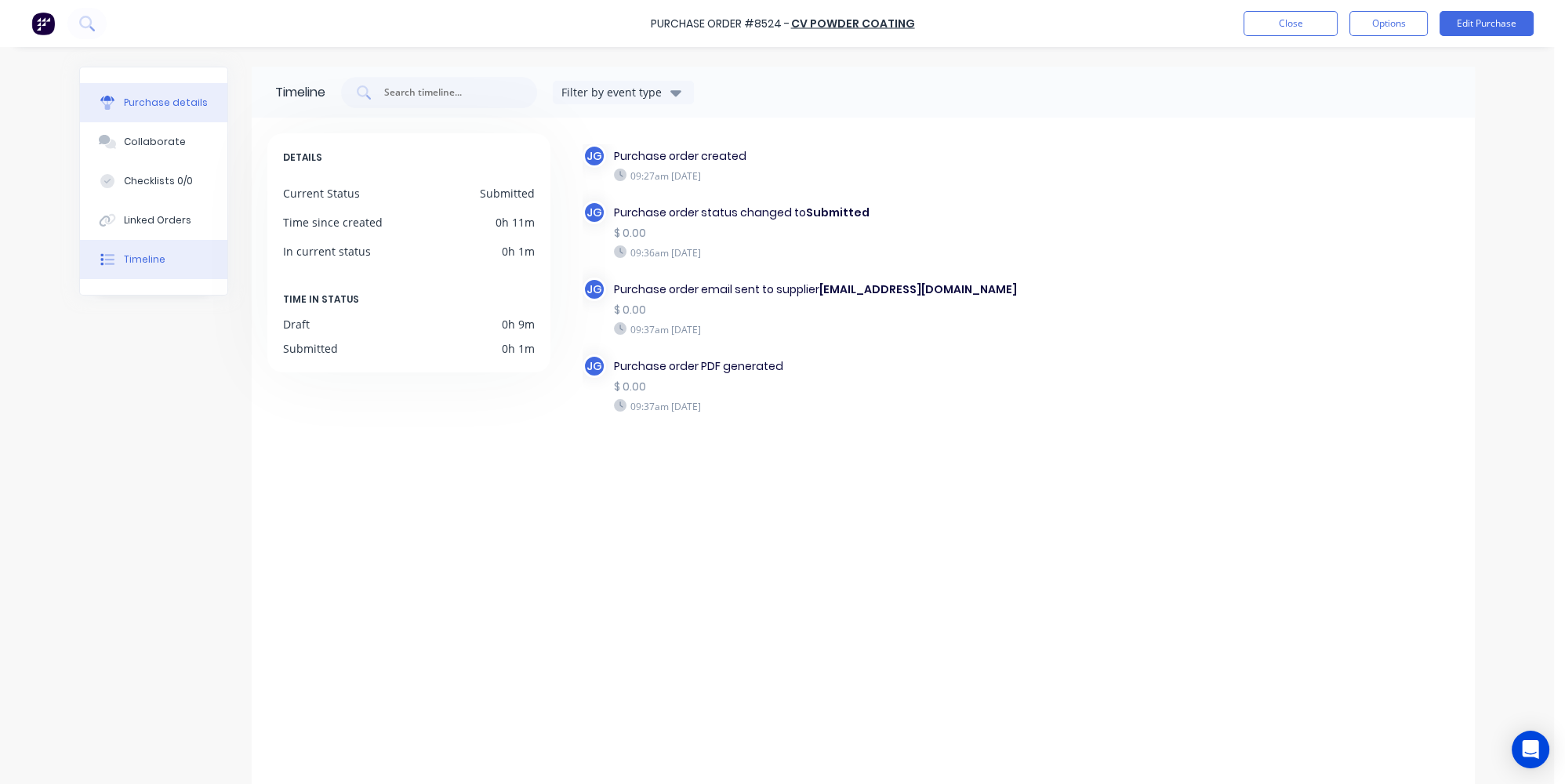
click at [144, 102] on div "Purchase details" at bounding box center [166, 103] width 84 height 14
type textarea "x"
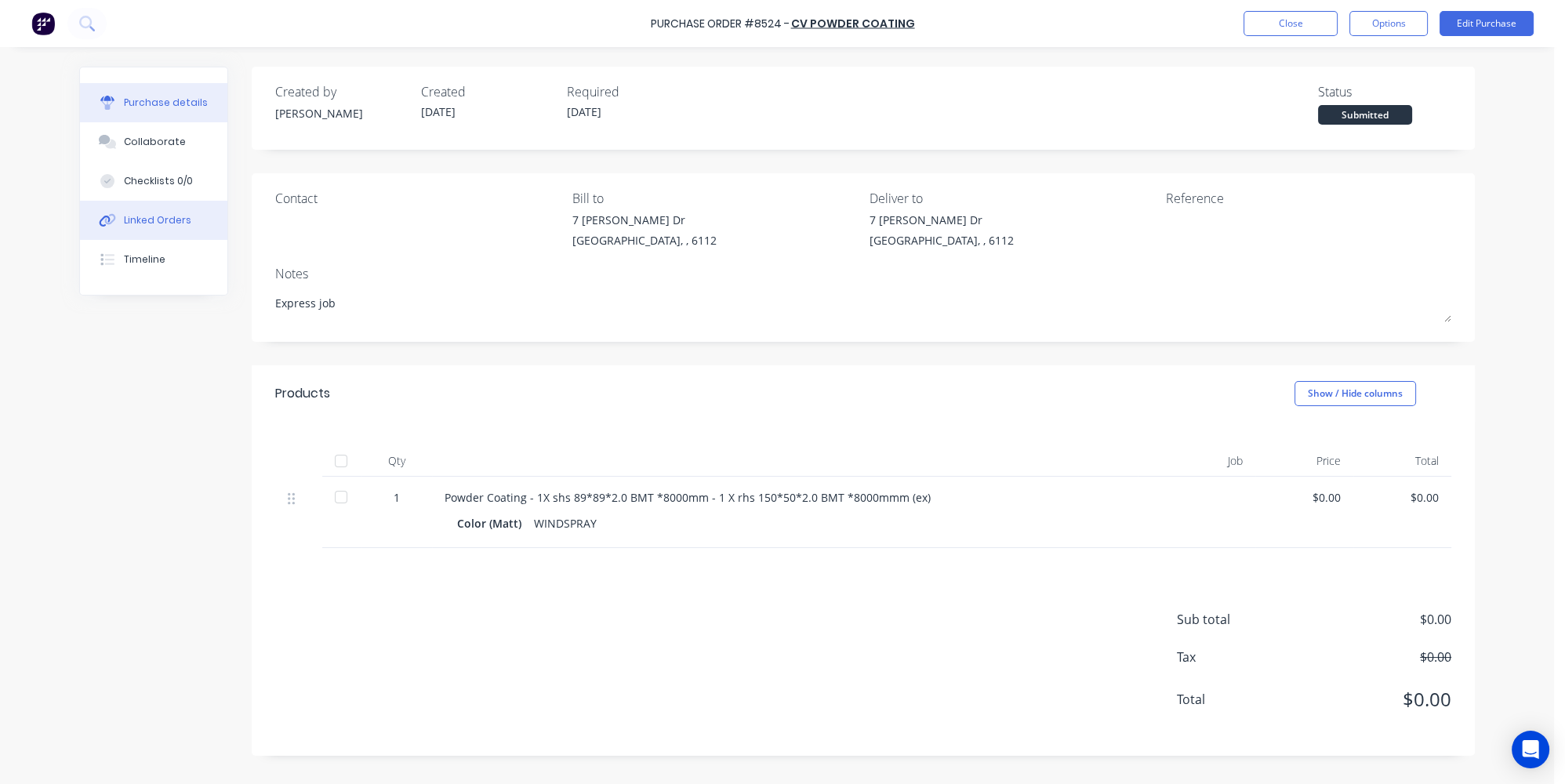
click at [120, 228] on button "Linked Orders" at bounding box center [154, 221] width 147 height 39
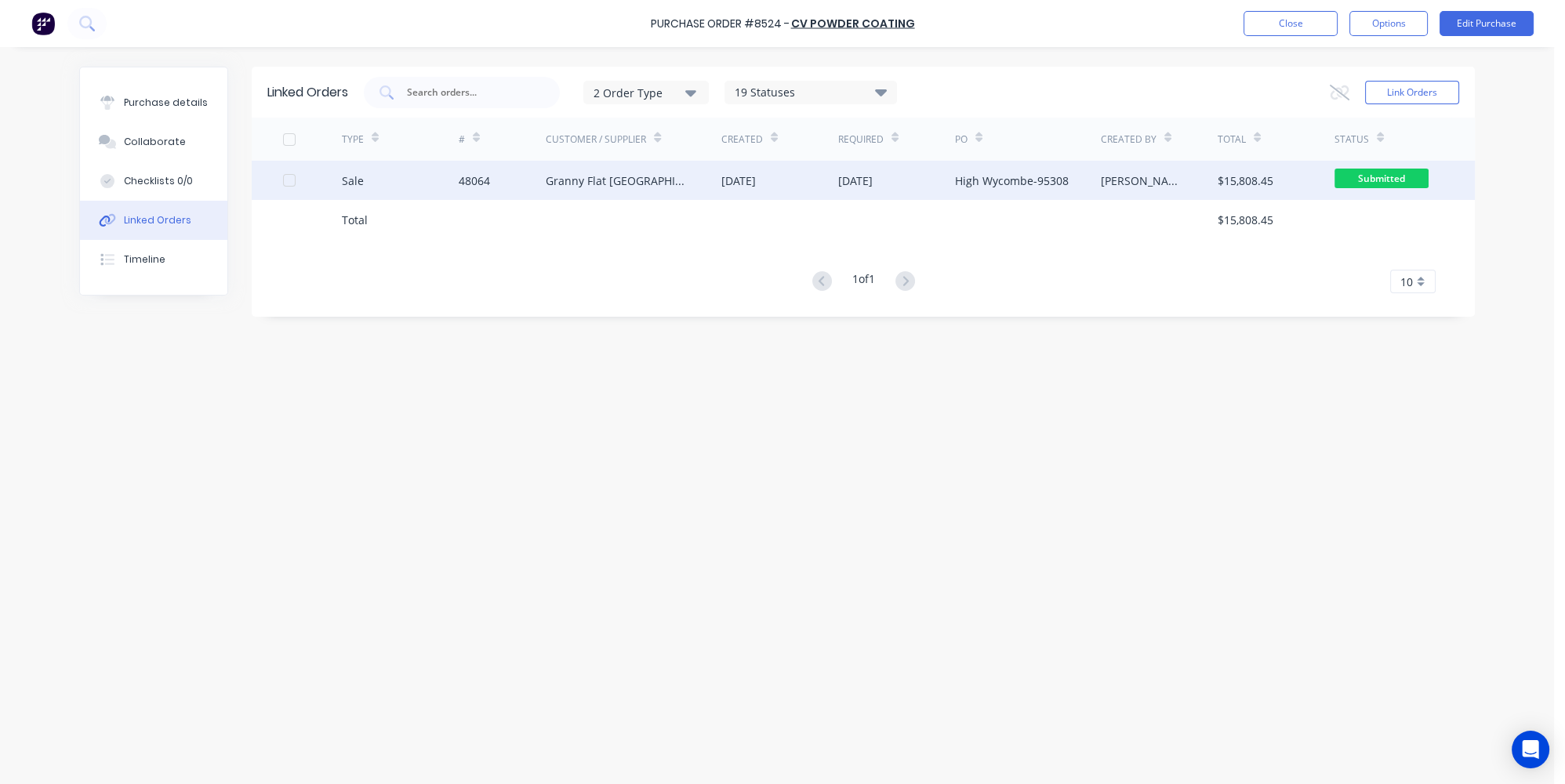
click at [401, 166] on div "Sale" at bounding box center [400, 180] width 117 height 39
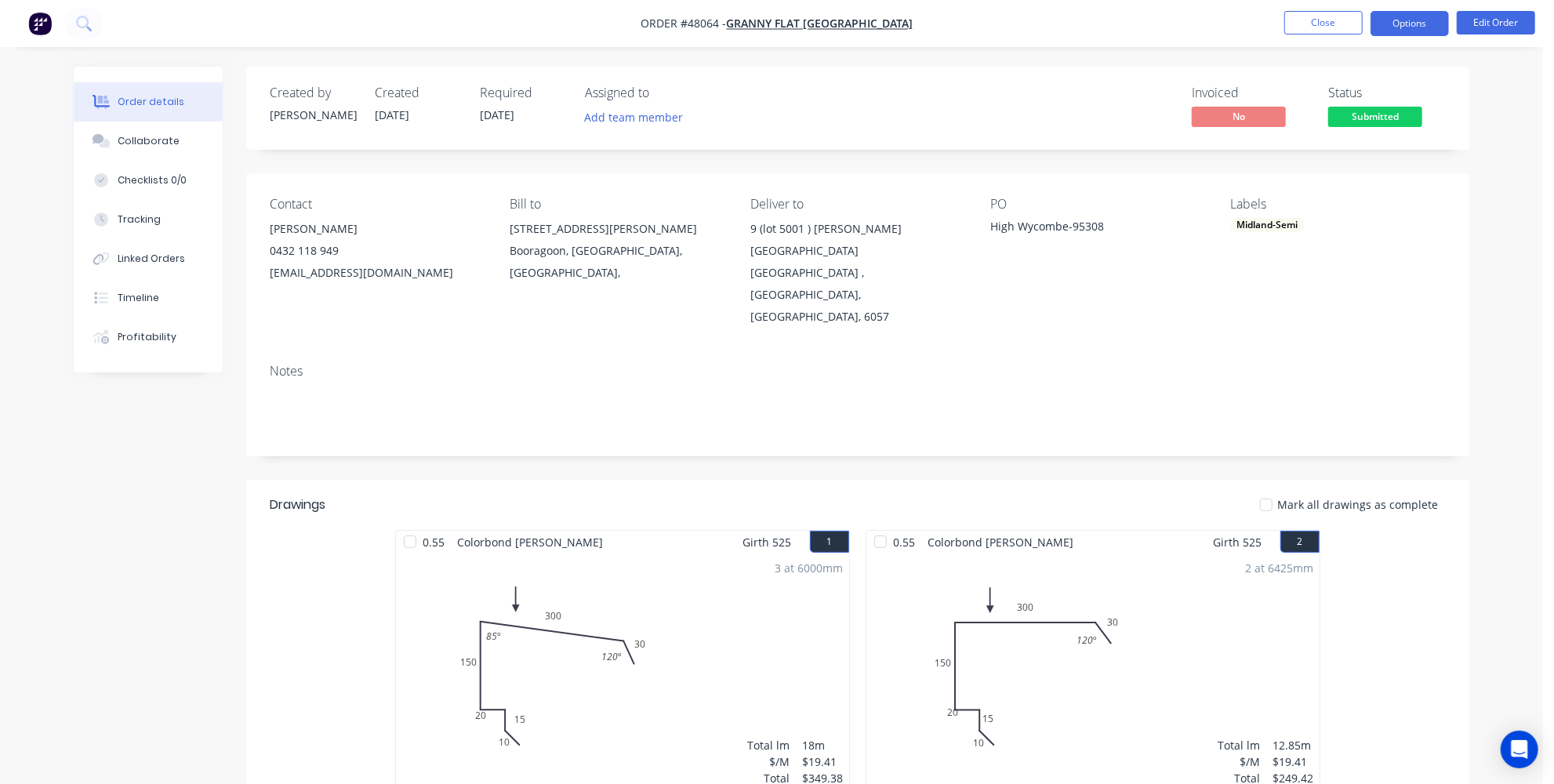
click at [1403, 23] on button "Options" at bounding box center [1409, 23] width 79 height 25
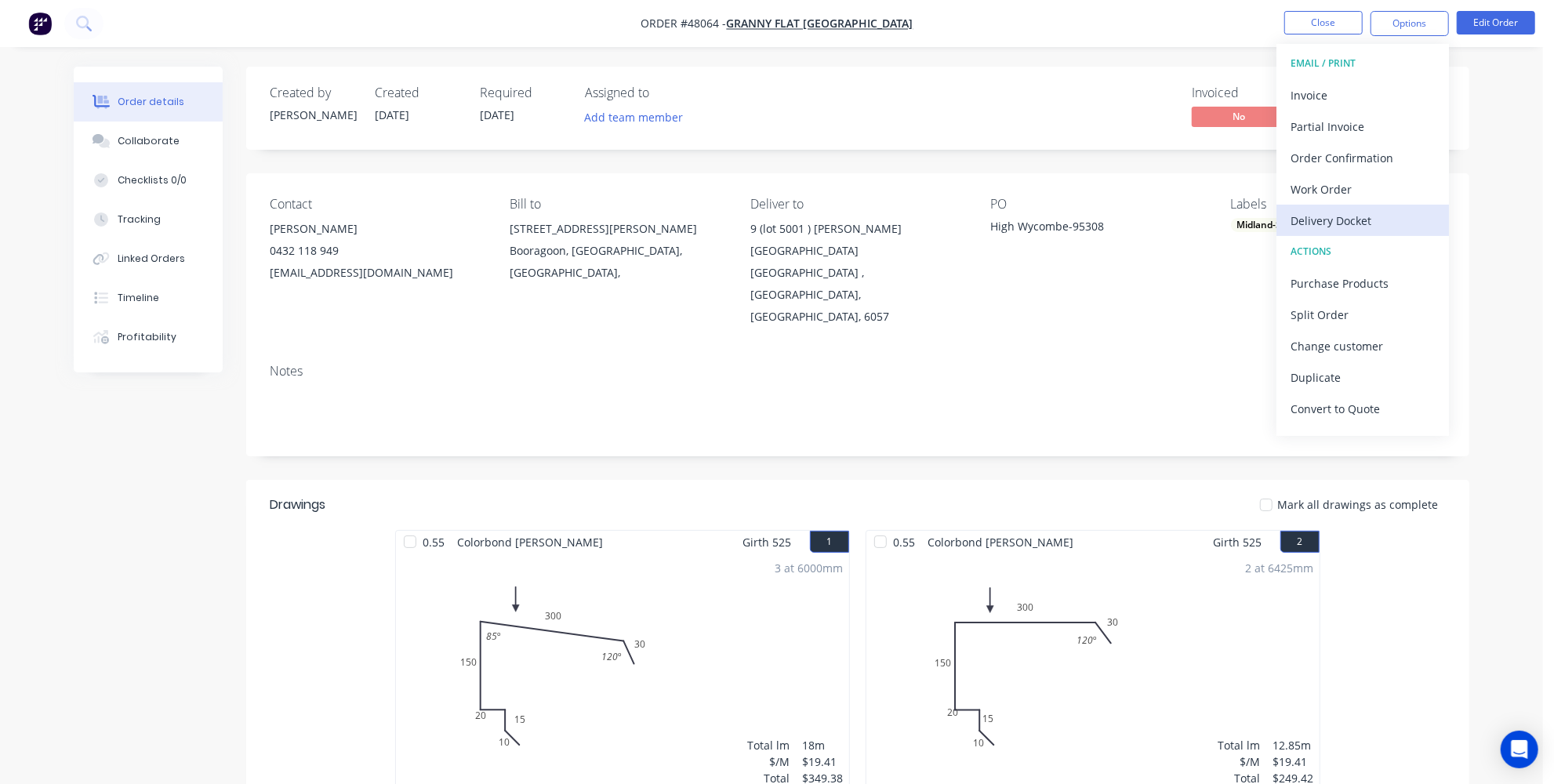
click at [1330, 215] on div "Delivery Docket" at bounding box center [1362, 220] width 144 height 22
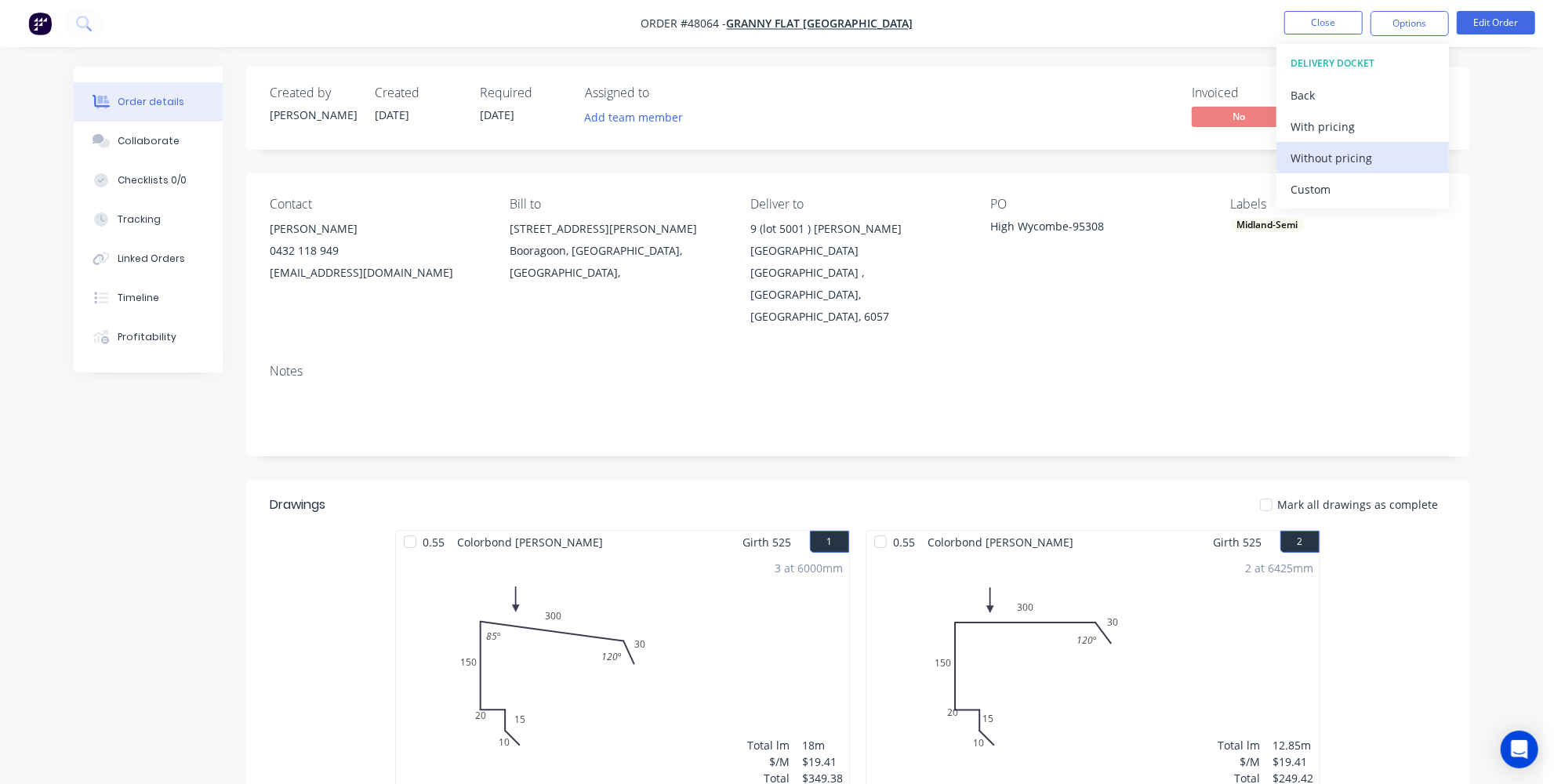
click at [1315, 156] on div "Without pricing" at bounding box center [1362, 157] width 144 height 22
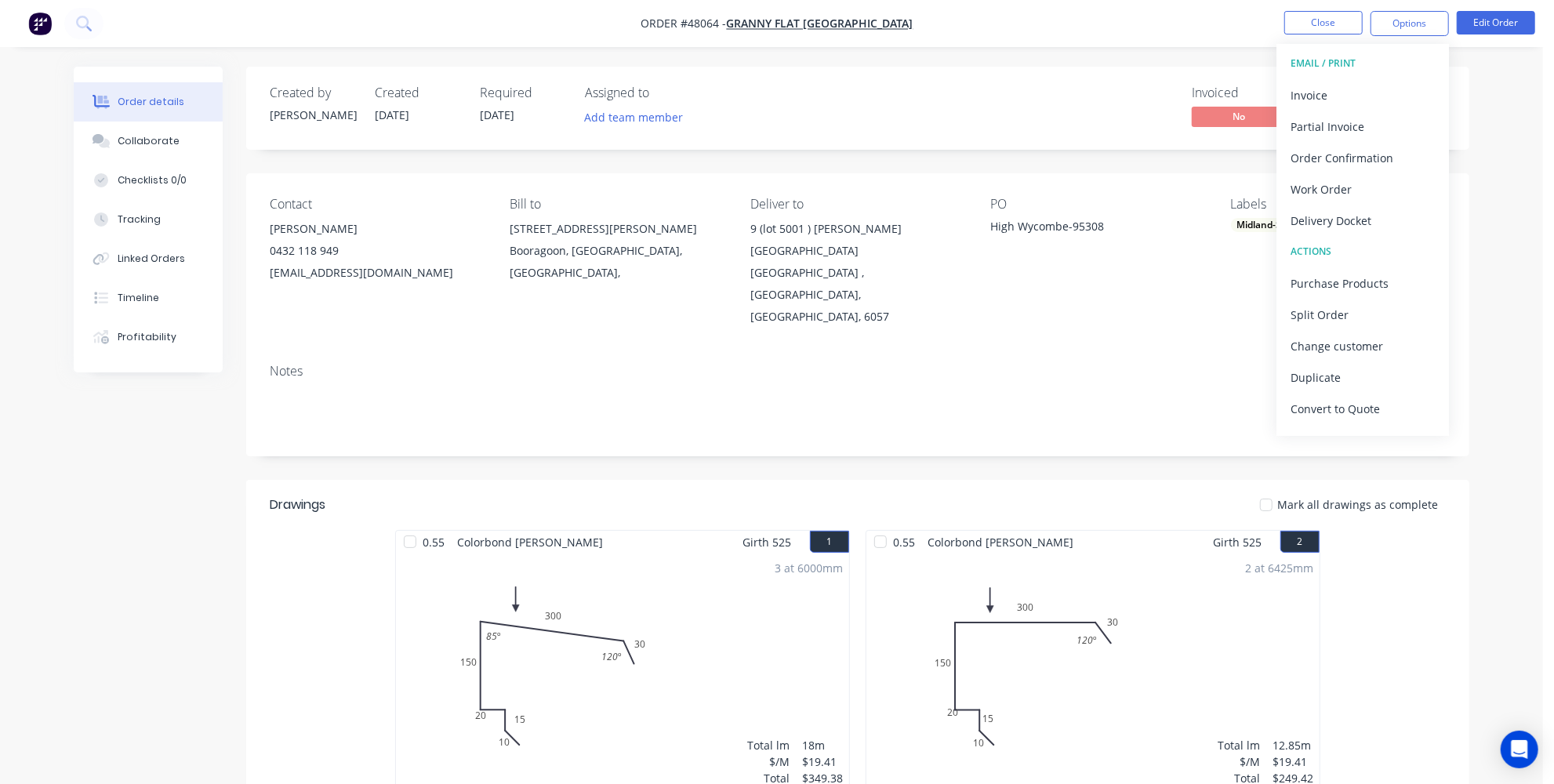
scroll to position [22, 0]
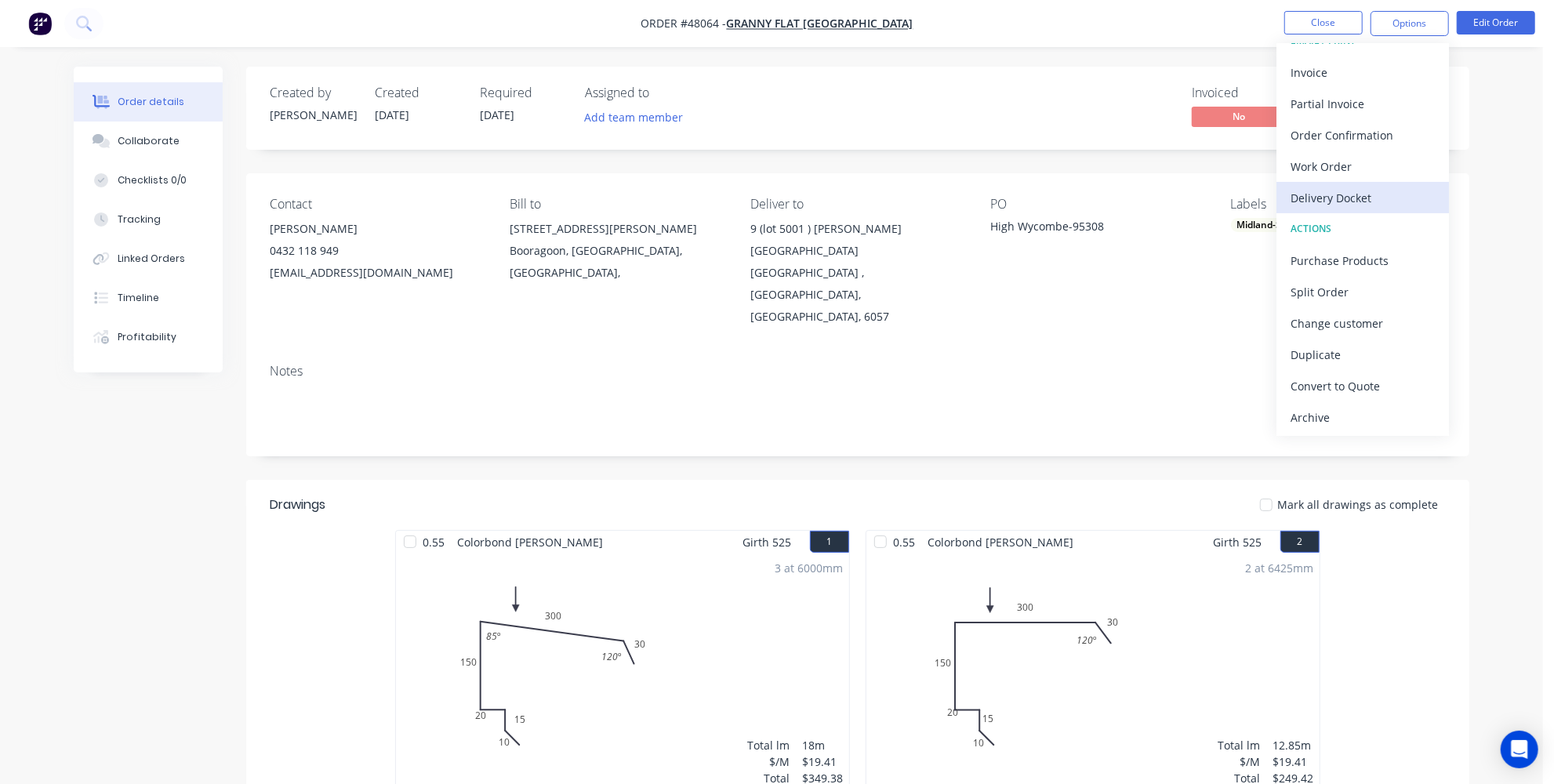
click at [1337, 189] on div "Delivery Docket" at bounding box center [1362, 197] width 144 height 22
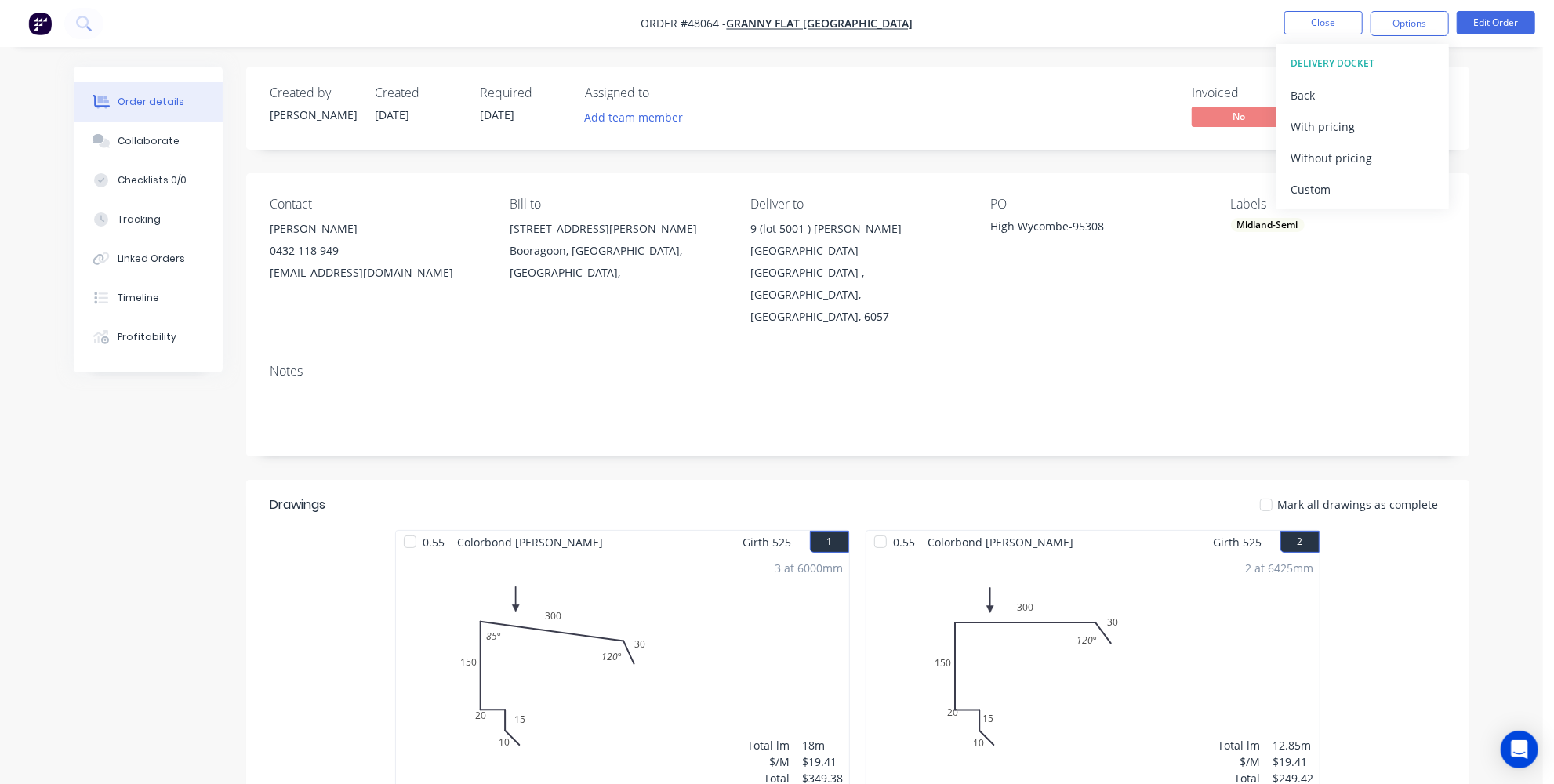
scroll to position [0, 0]
click at [1301, 195] on div "Custom" at bounding box center [1362, 188] width 144 height 22
click at [1309, 158] on div "Without pricing" at bounding box center [1362, 157] width 144 height 22
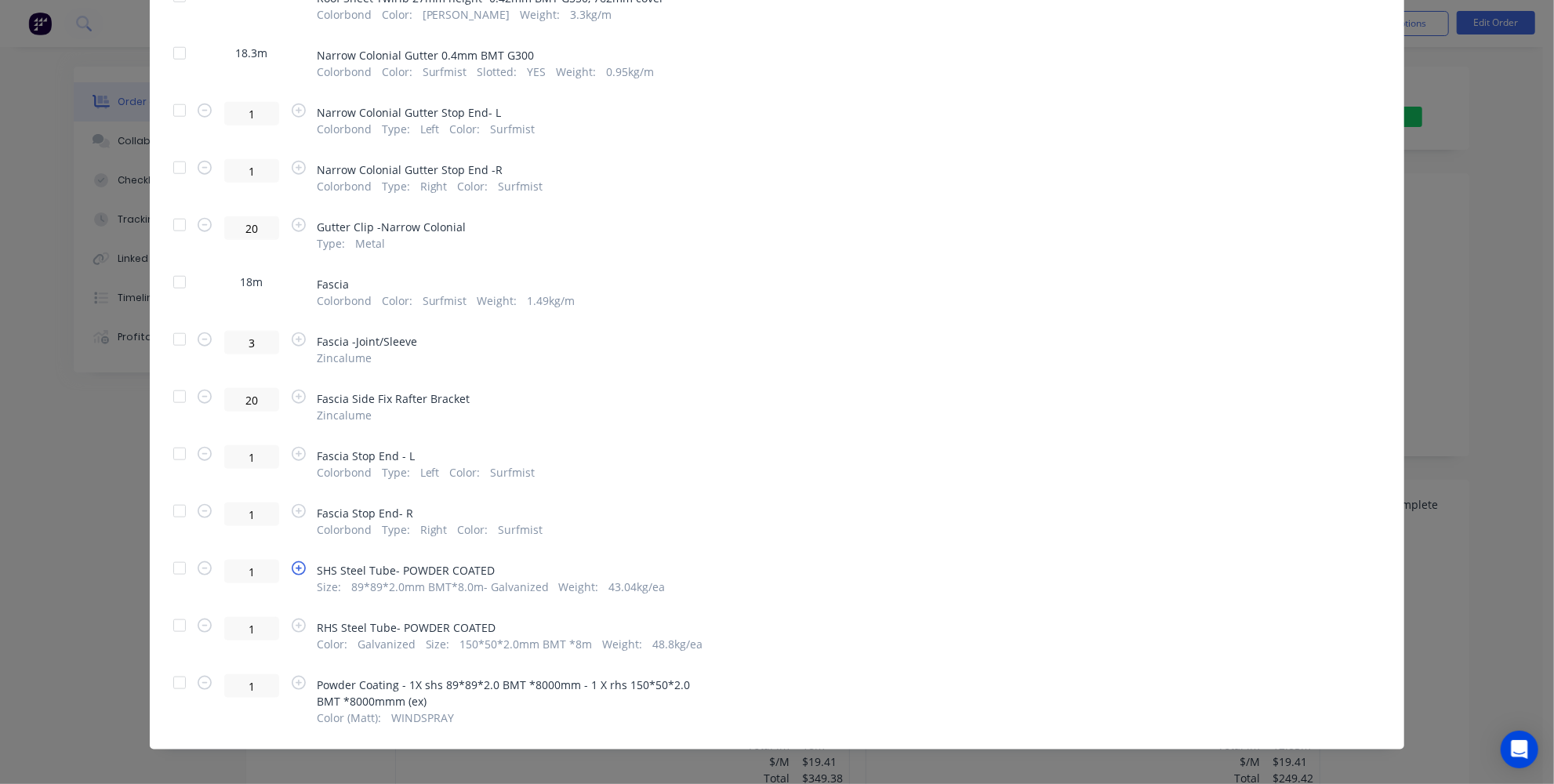
scroll to position [1230, 0]
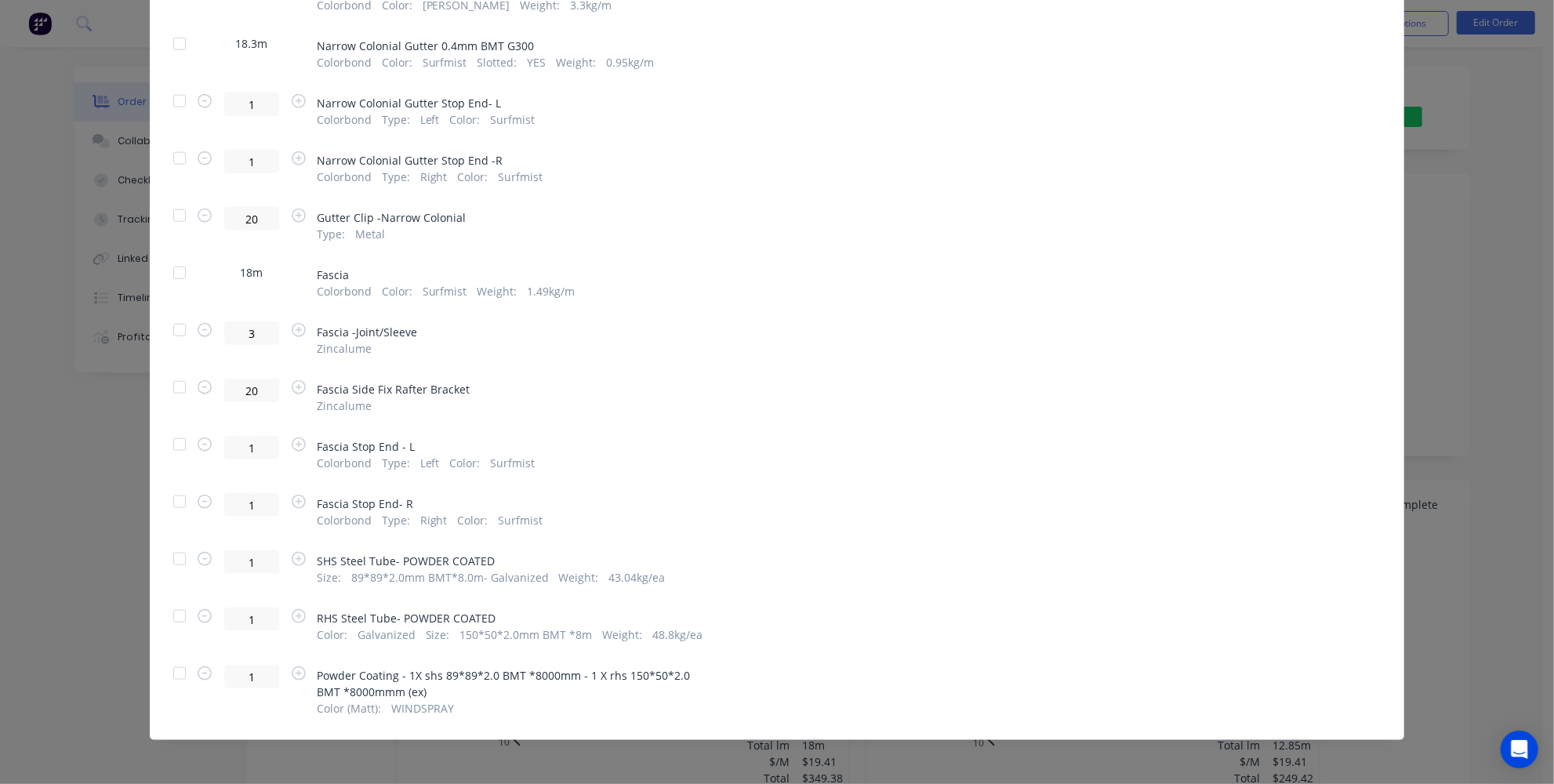
click at [180, 549] on div at bounding box center [179, 558] width 31 height 31
click at [171, 613] on div at bounding box center [179, 615] width 31 height 31
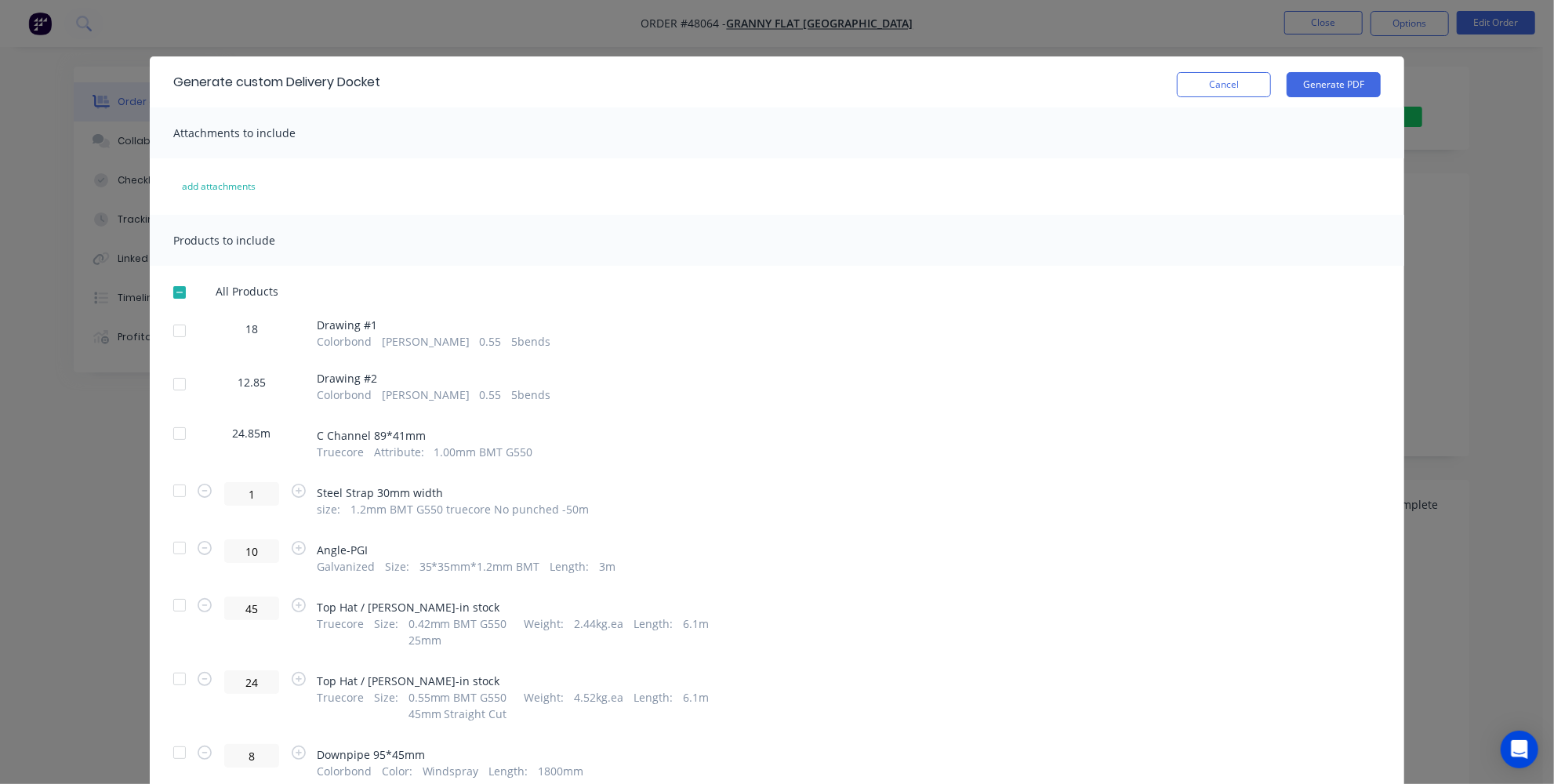
scroll to position [0, 0]
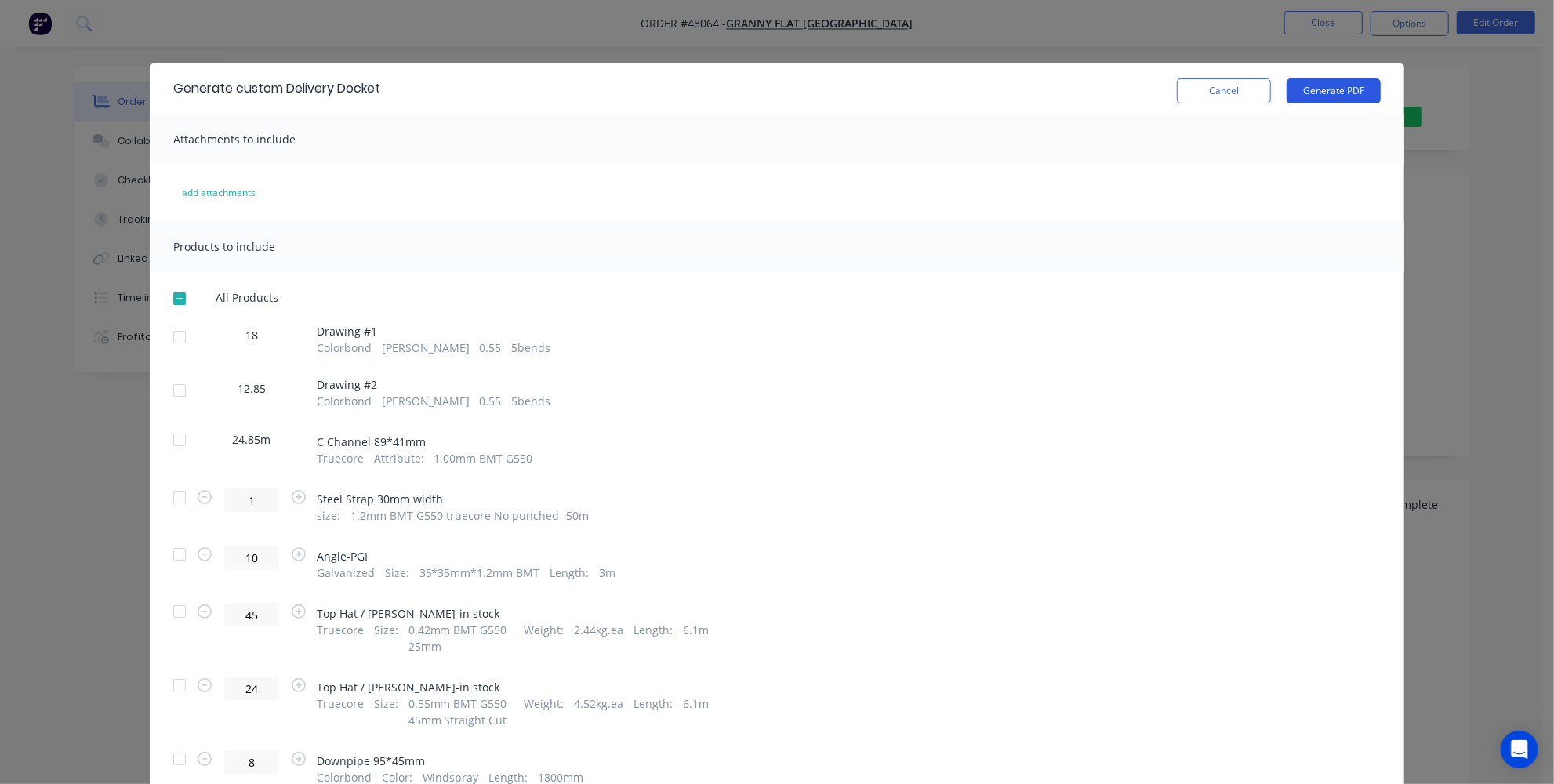
click at [1358, 90] on button "Generate PDF" at bounding box center [1333, 91] width 94 height 25
click at [1242, 99] on button "Cancel" at bounding box center [1223, 91] width 94 height 25
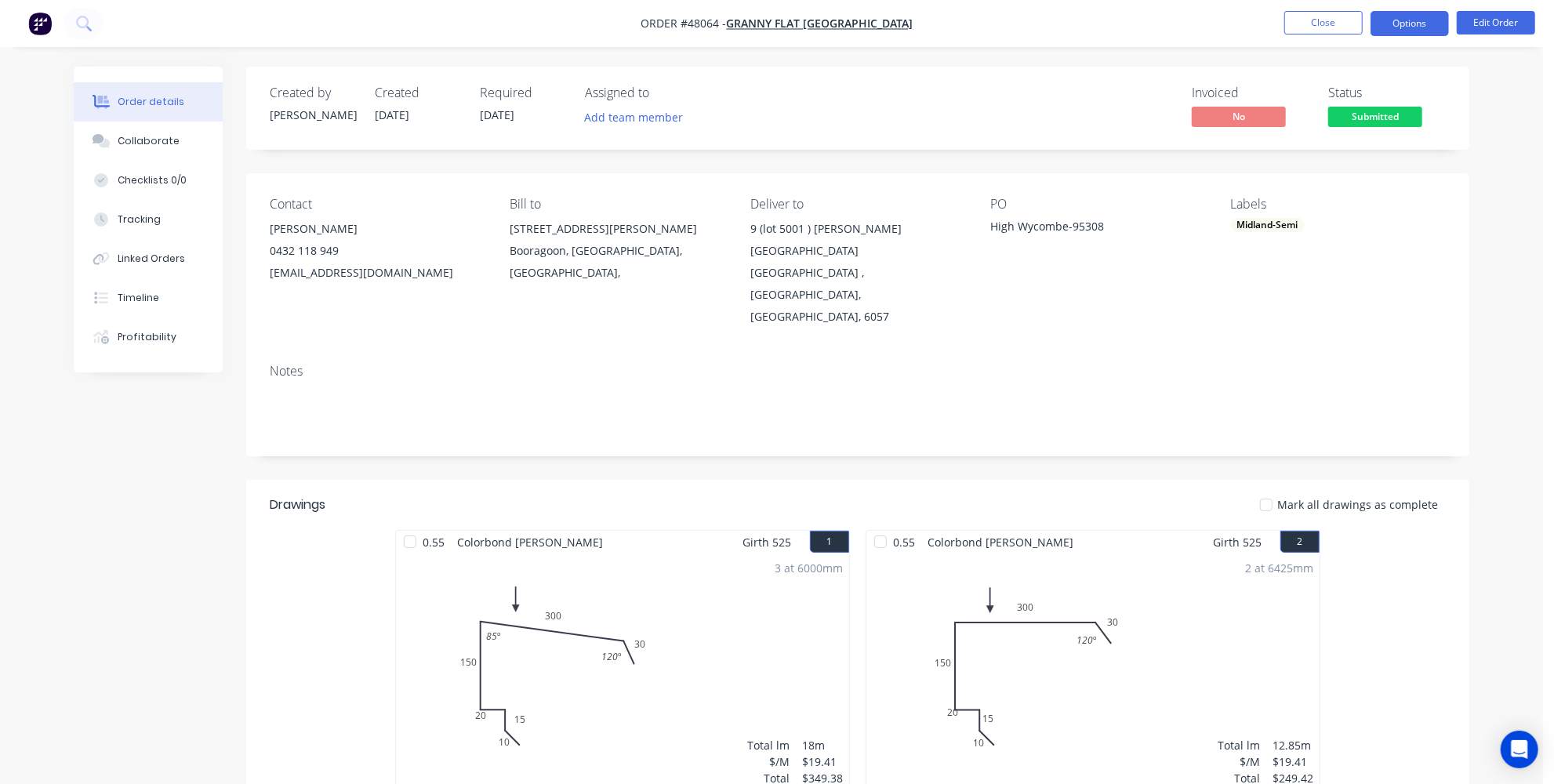
click at [1397, 31] on button "Options" at bounding box center [1409, 23] width 79 height 25
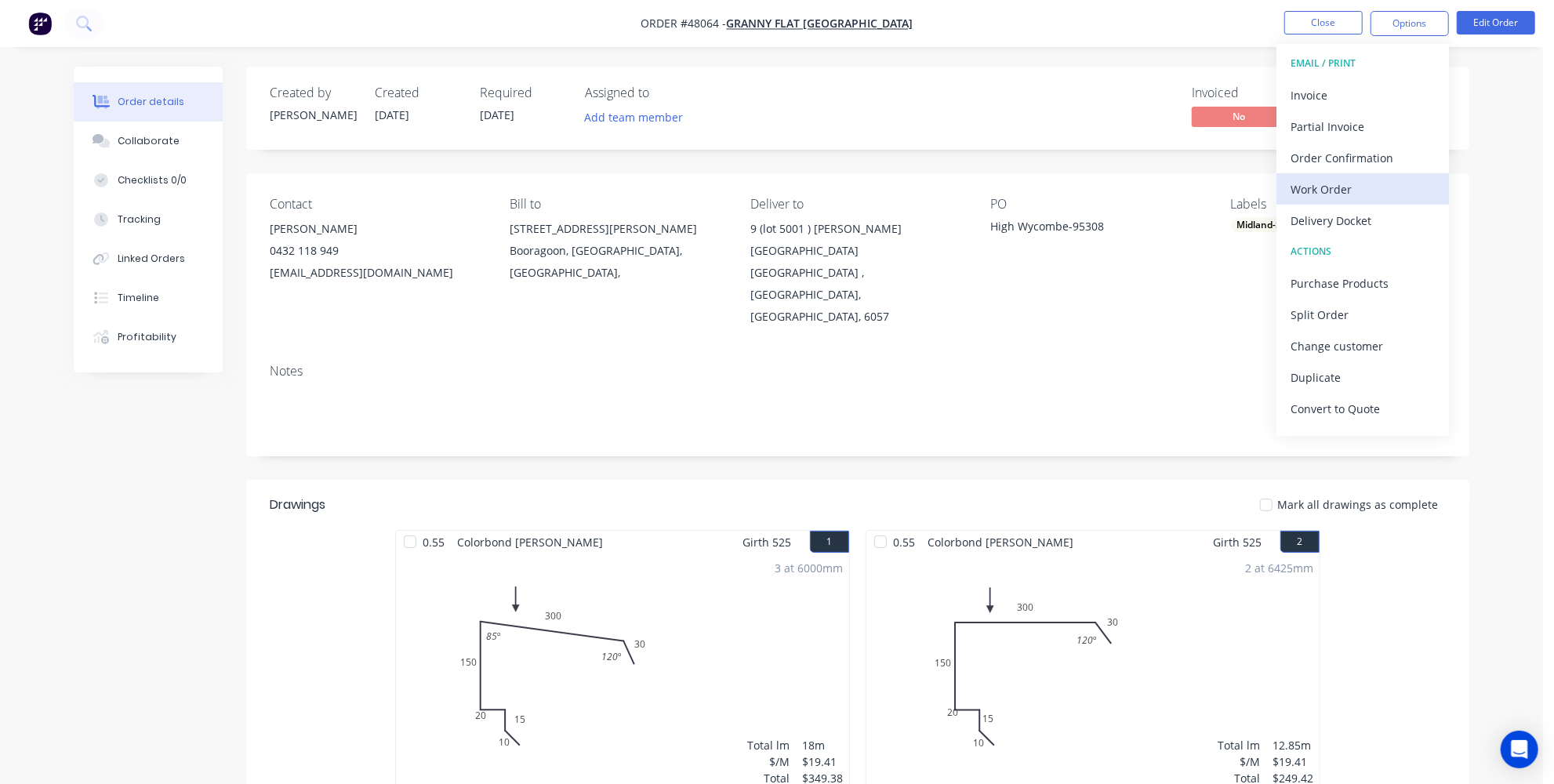
click at [1358, 183] on div "Work Order" at bounding box center [1362, 188] width 144 height 22
click at [1305, 187] on div "Custom" at bounding box center [1362, 188] width 144 height 22
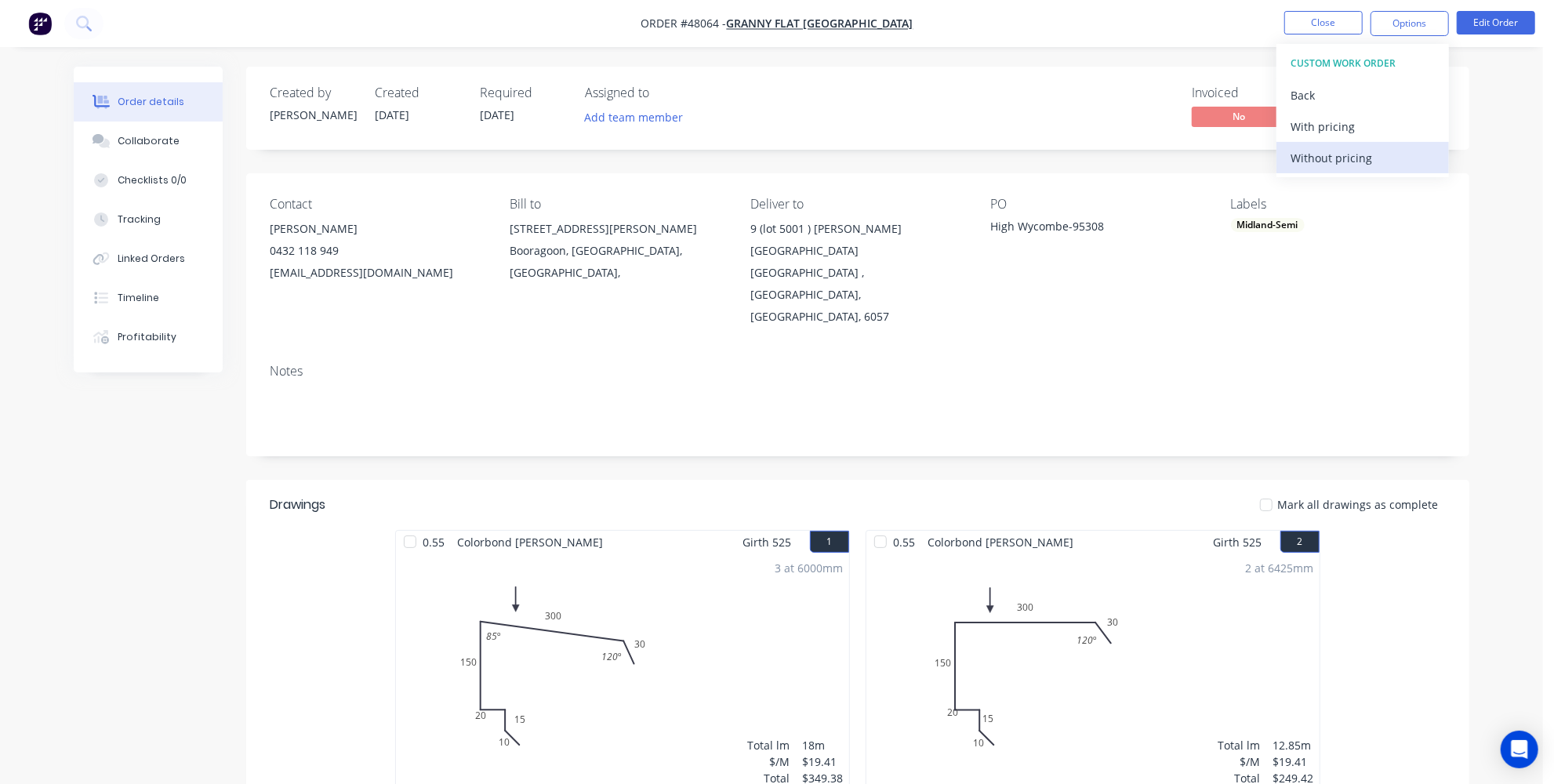
click at [1311, 157] on div "Without pricing" at bounding box center [1362, 157] width 144 height 22
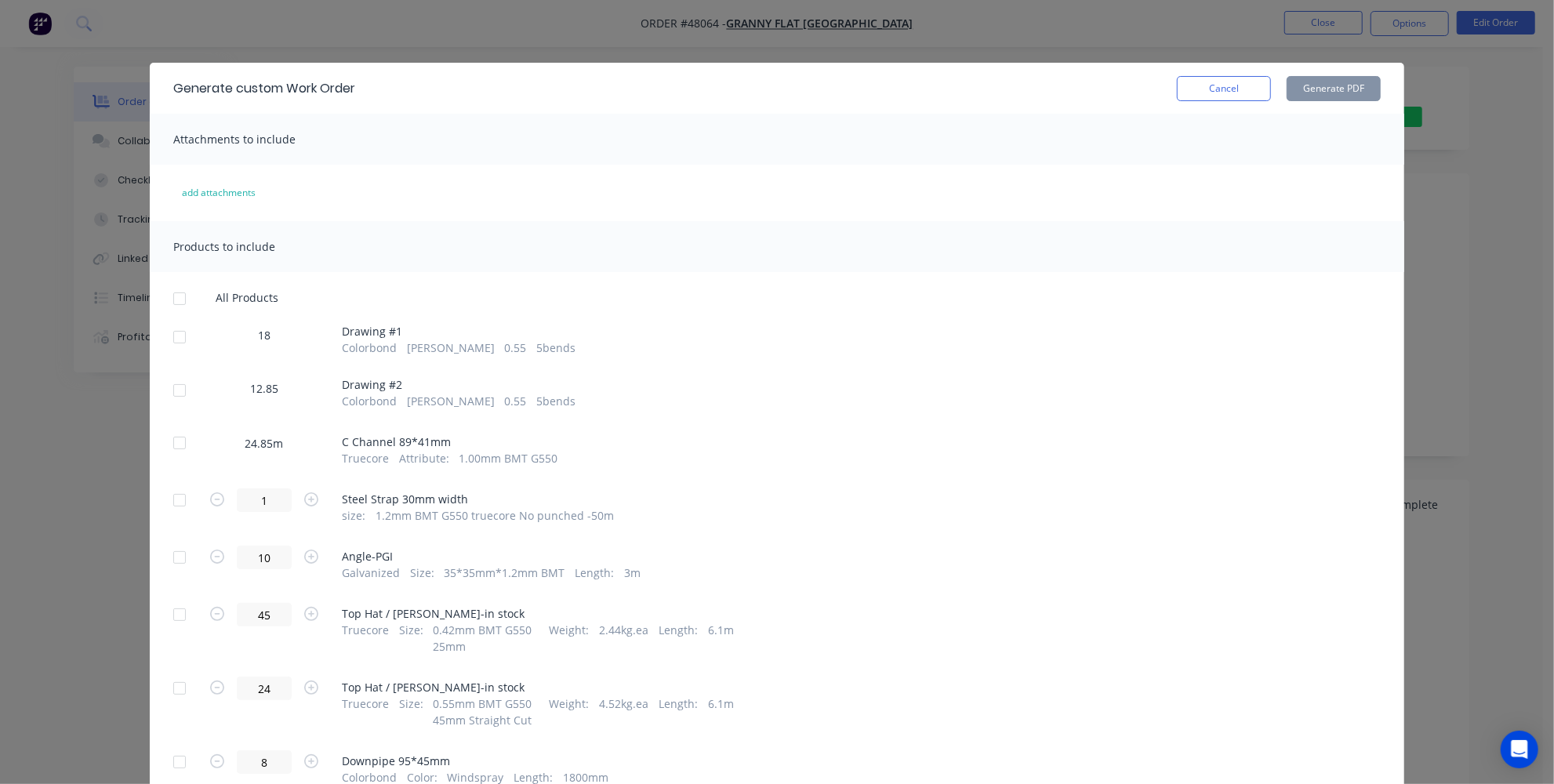
click at [174, 336] on div at bounding box center [179, 337] width 31 height 31
click at [172, 384] on div at bounding box center [179, 390] width 31 height 31
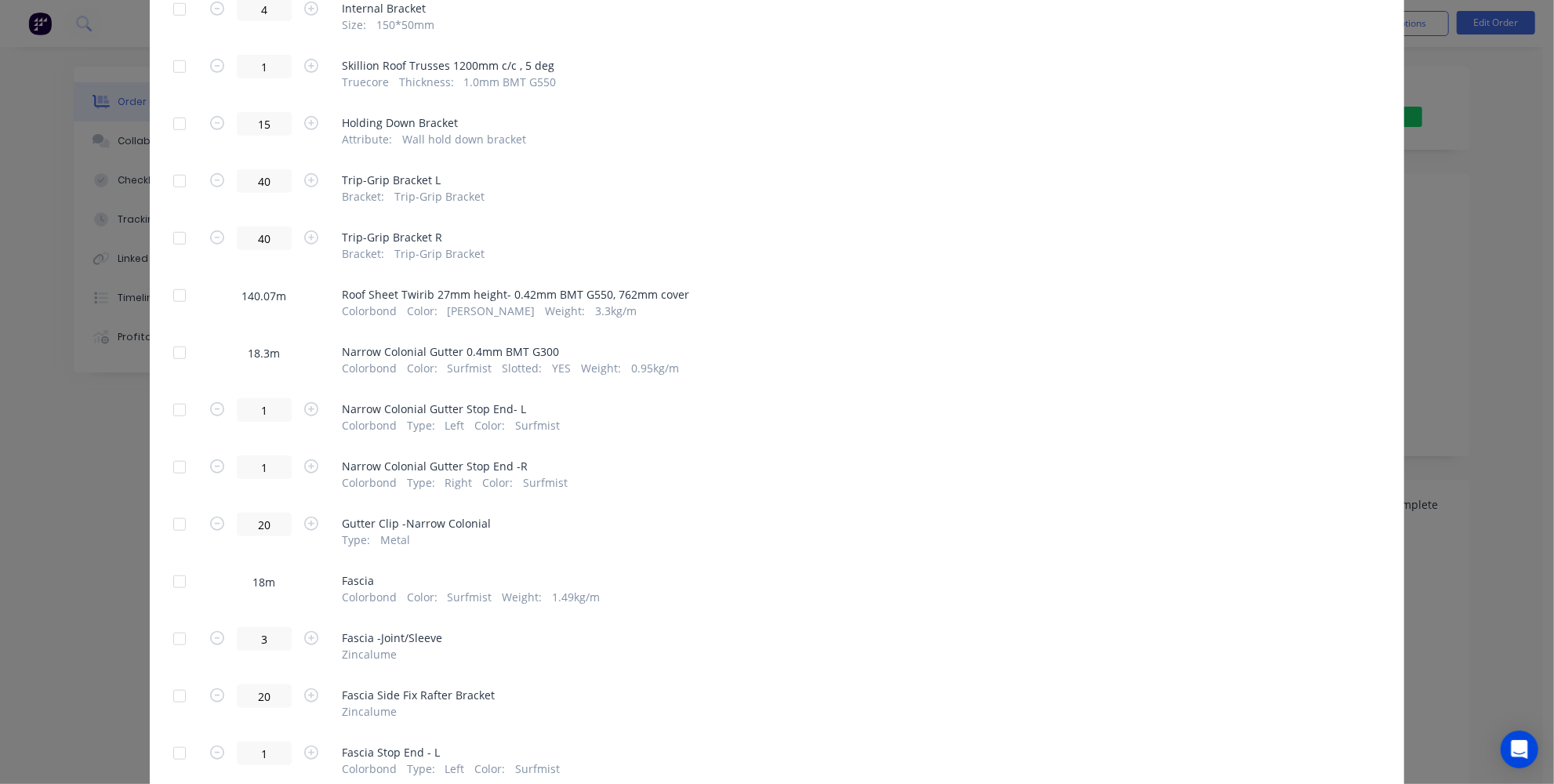
scroll to position [926, 0]
click at [166, 573] on div at bounding box center [179, 580] width 31 height 31
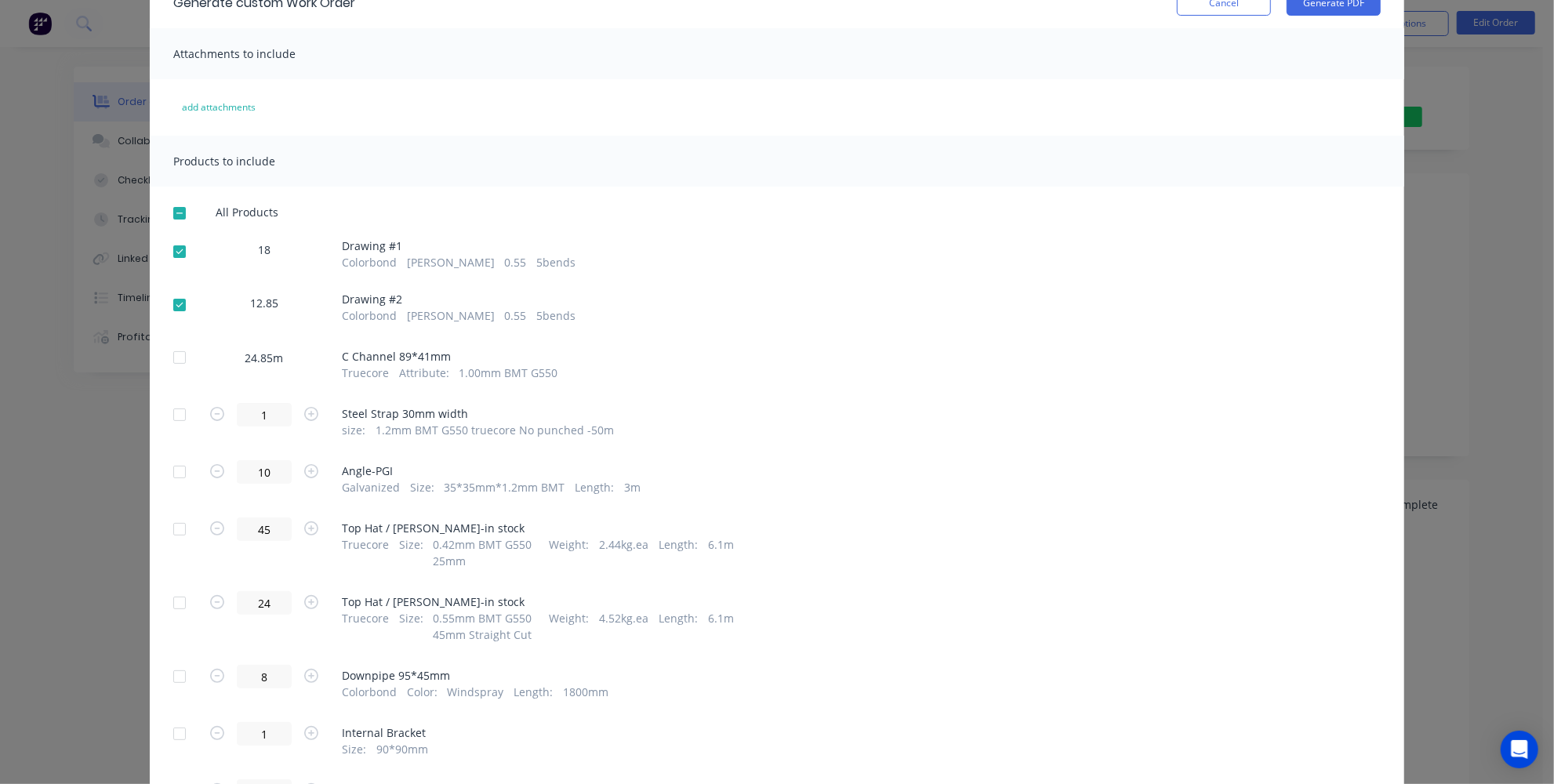
scroll to position [0, 0]
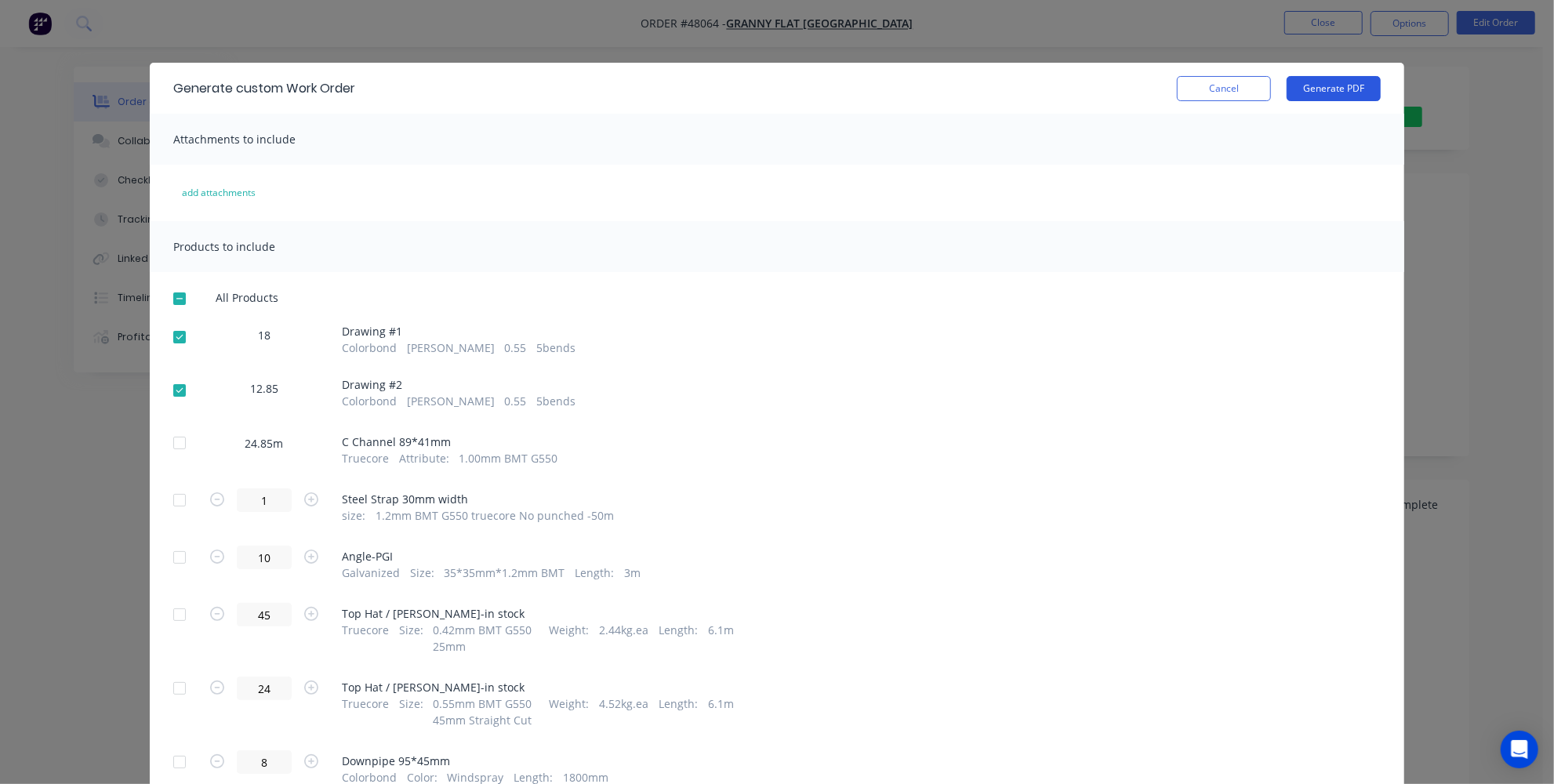
click at [1352, 80] on button "Generate PDF" at bounding box center [1333, 88] width 94 height 25
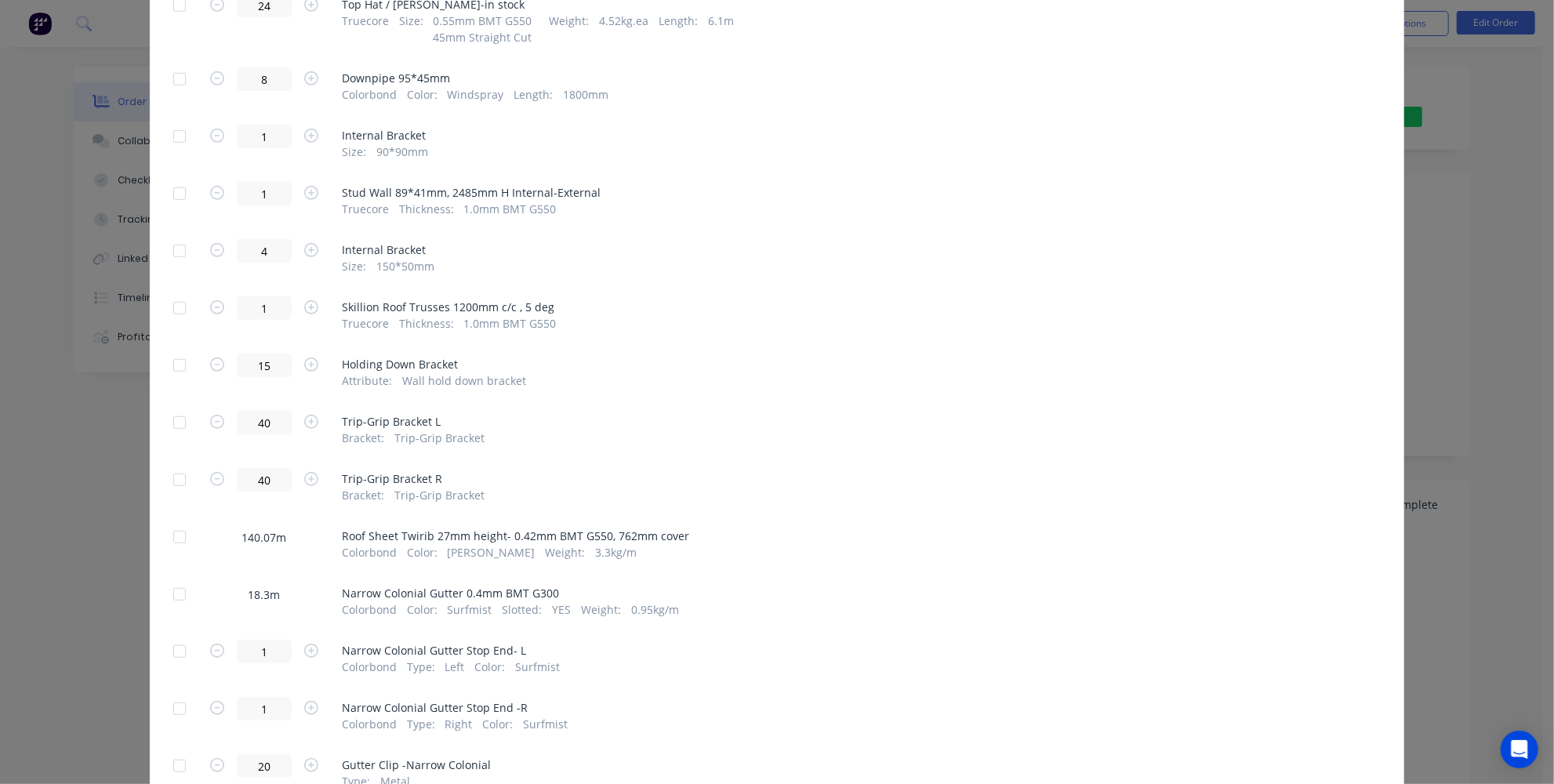
scroll to position [713, 0]
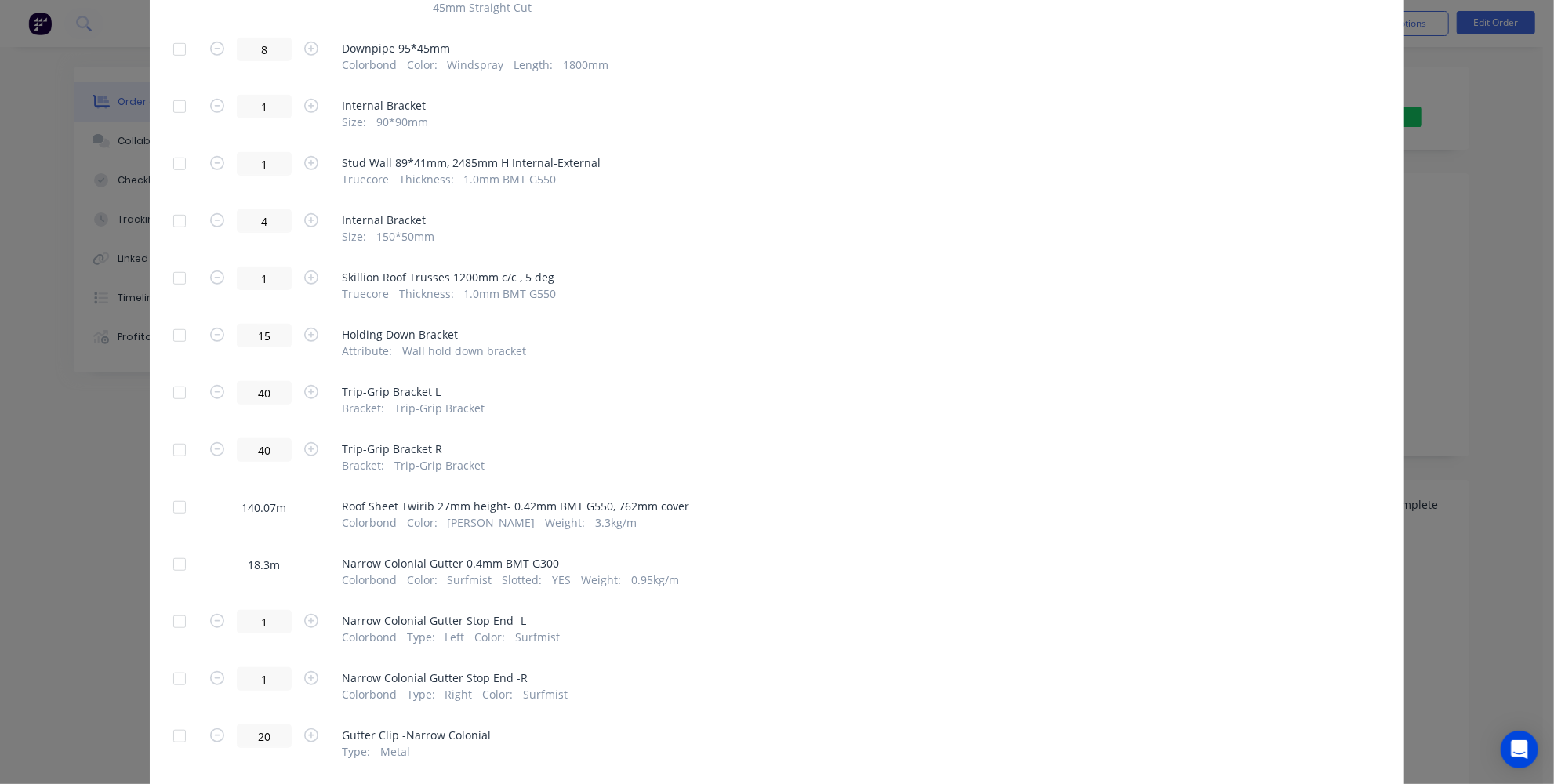
click at [168, 506] on div at bounding box center [179, 506] width 31 height 31
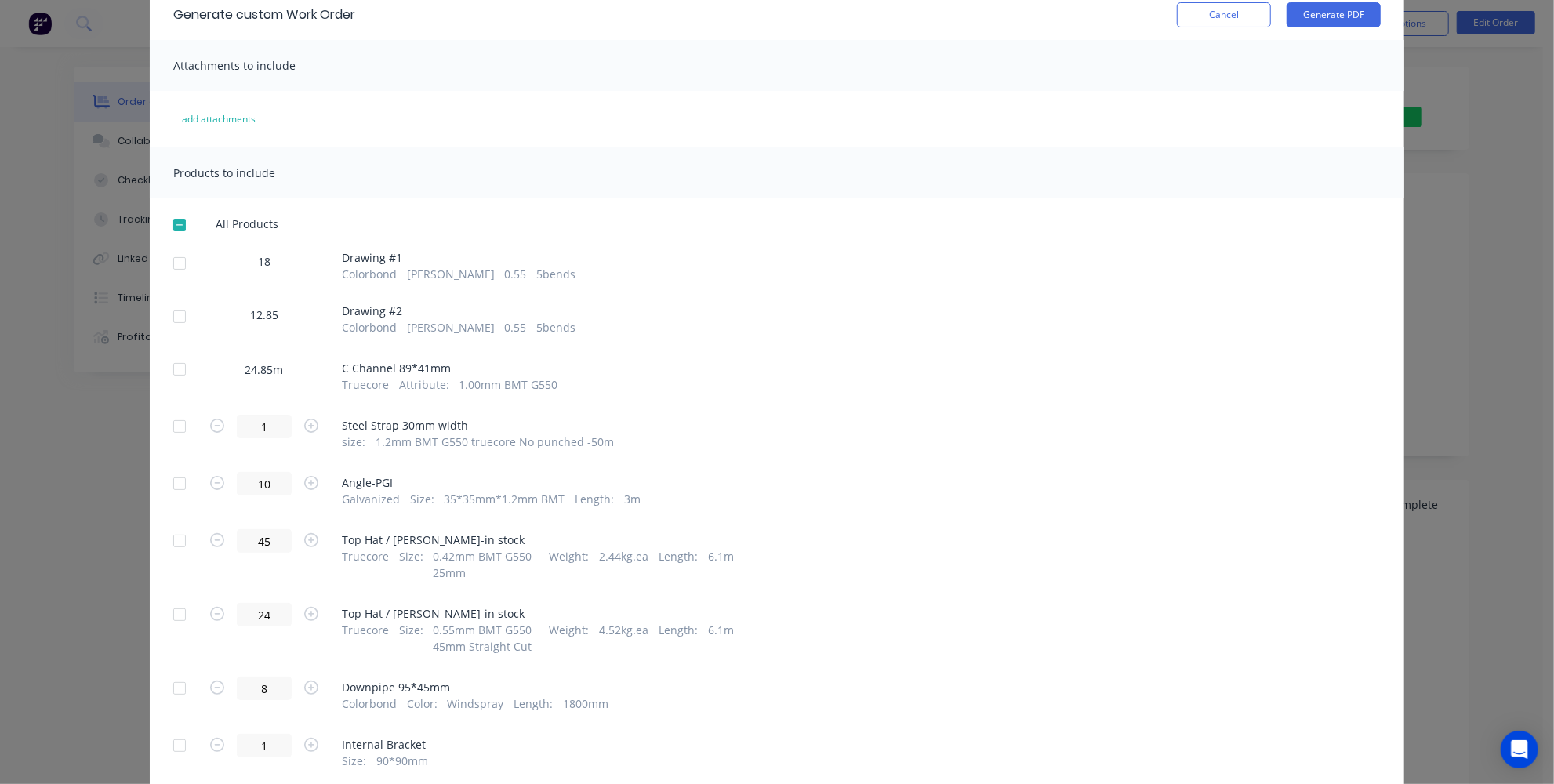
scroll to position [0, 0]
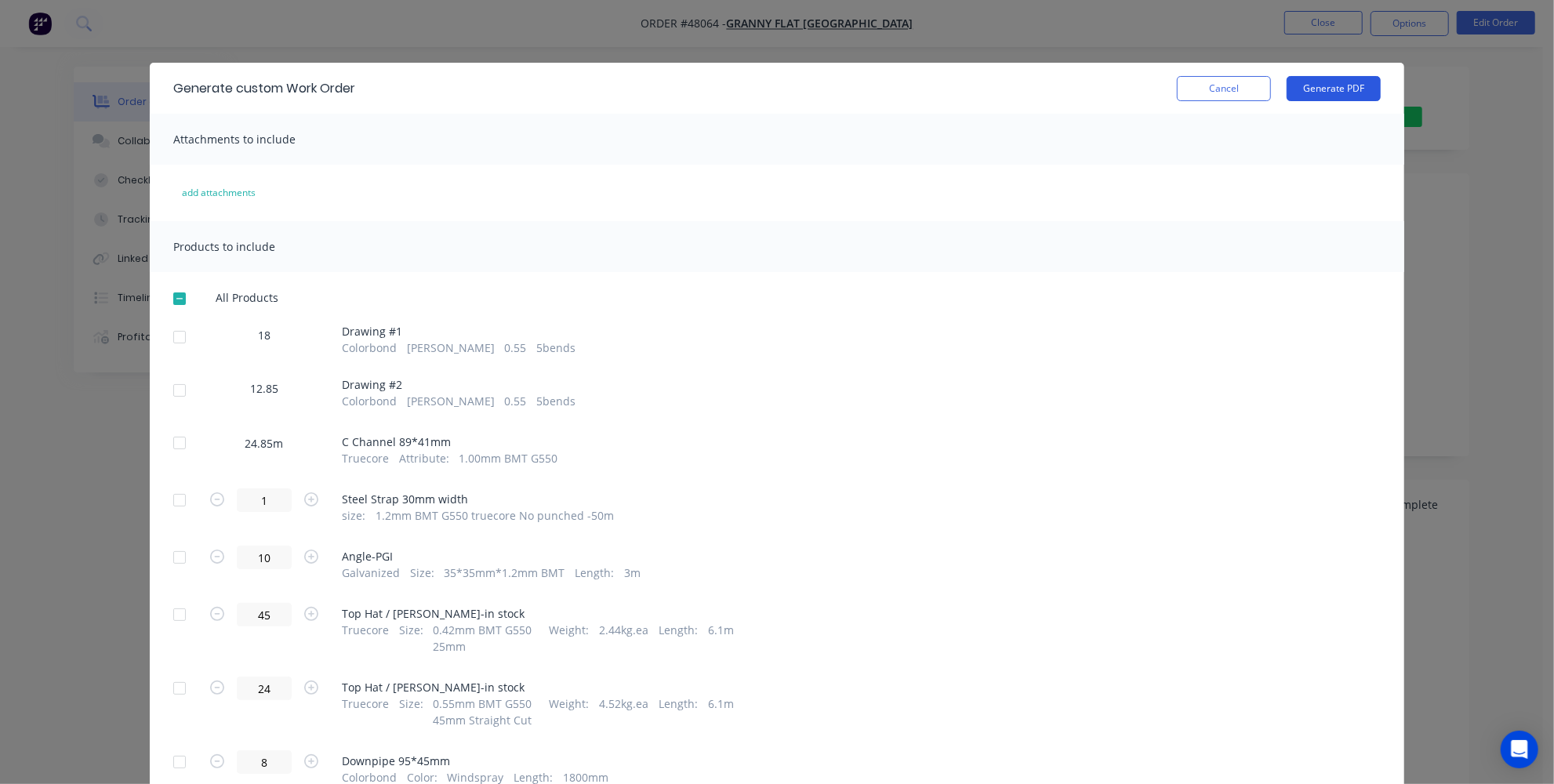
click at [1335, 99] on button "Generate PDF" at bounding box center [1333, 88] width 94 height 25
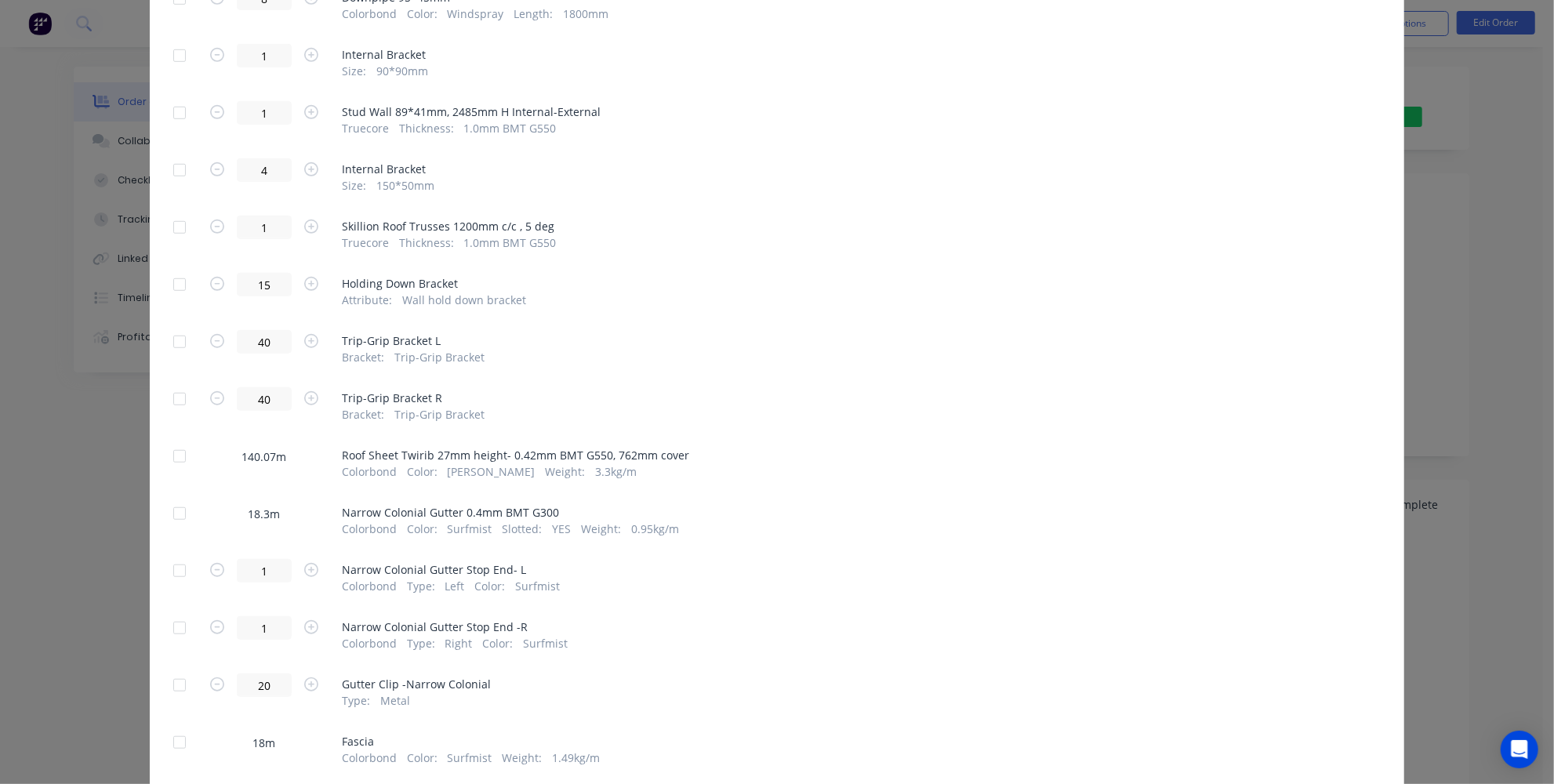
scroll to position [783, 0]
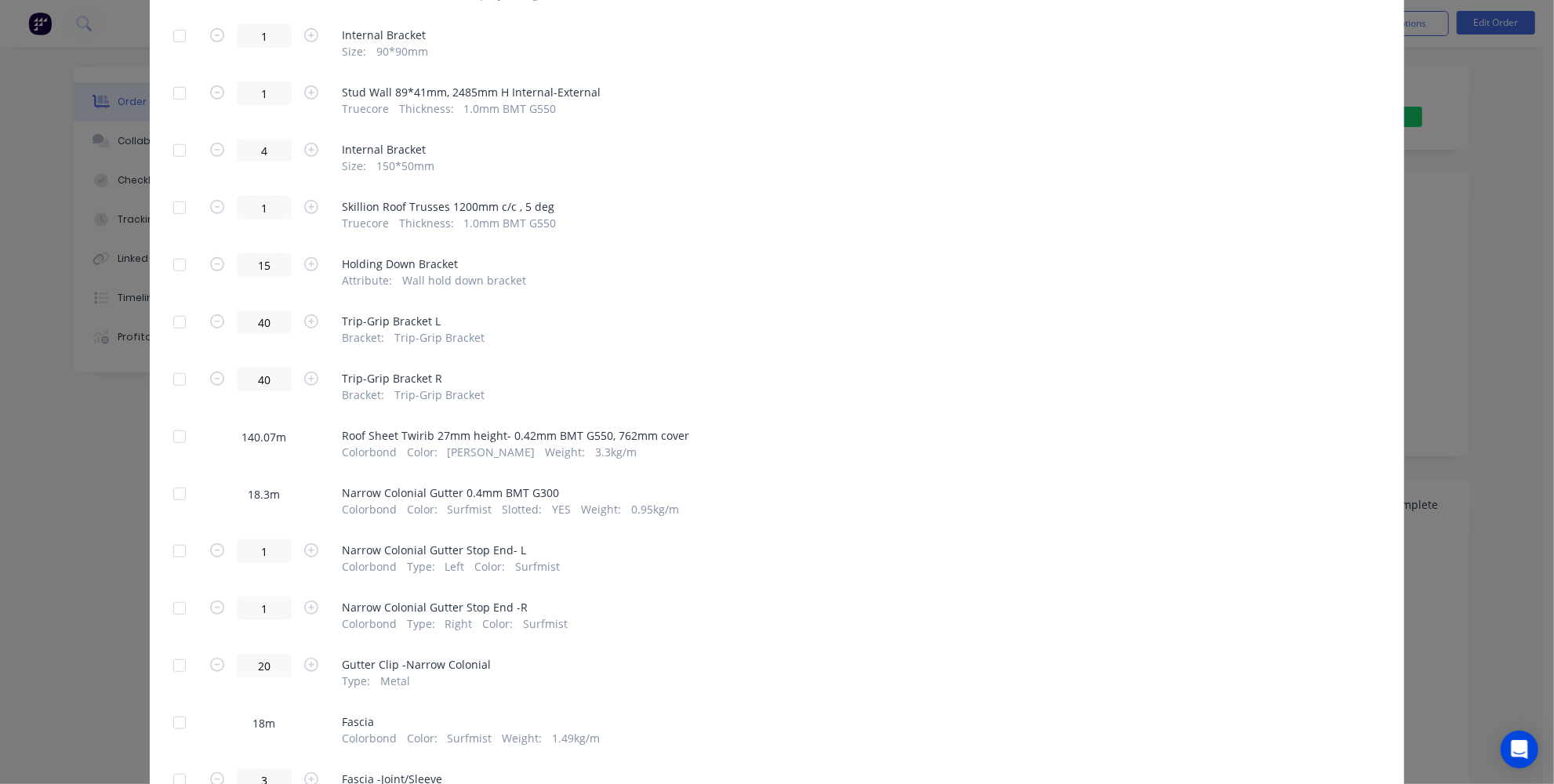
click at [173, 498] on div at bounding box center [179, 493] width 31 height 31
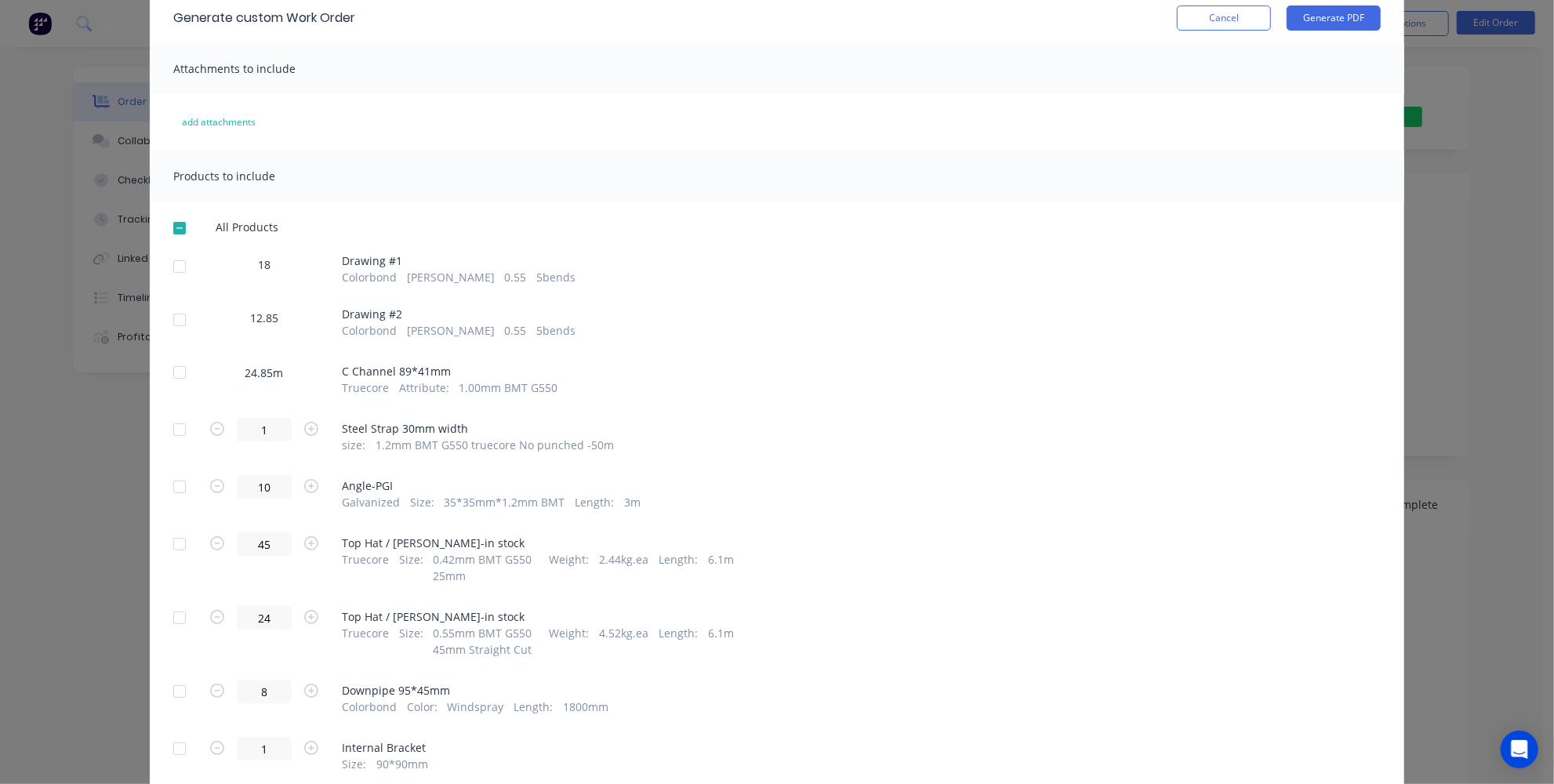
scroll to position [0, 0]
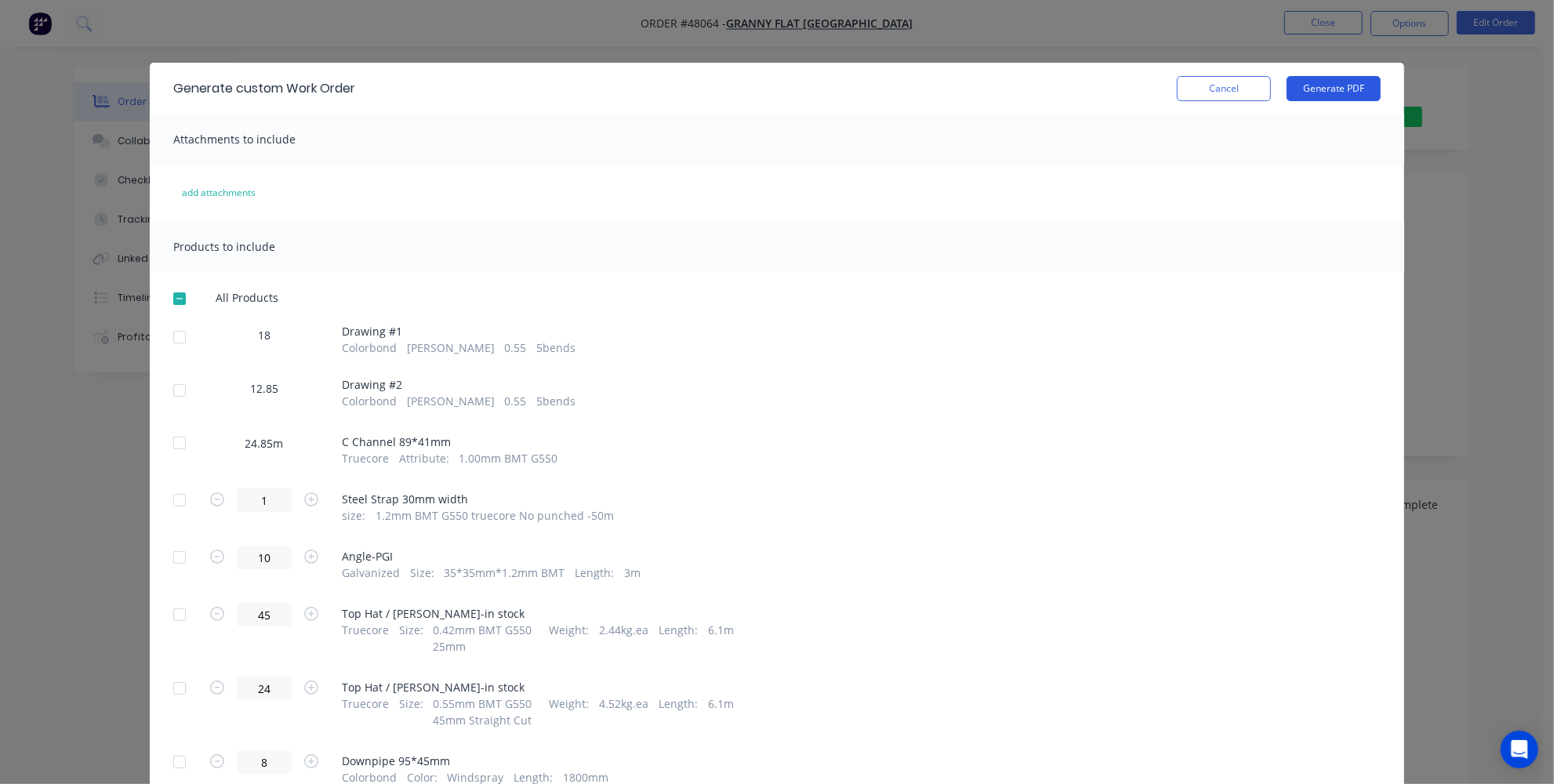
click at [1311, 80] on button "Generate PDF" at bounding box center [1333, 88] width 94 height 25
click at [180, 343] on div at bounding box center [179, 337] width 31 height 31
click at [174, 396] on div at bounding box center [179, 390] width 31 height 31
click at [1316, 86] on button "Generate PDF" at bounding box center [1333, 88] width 94 height 25
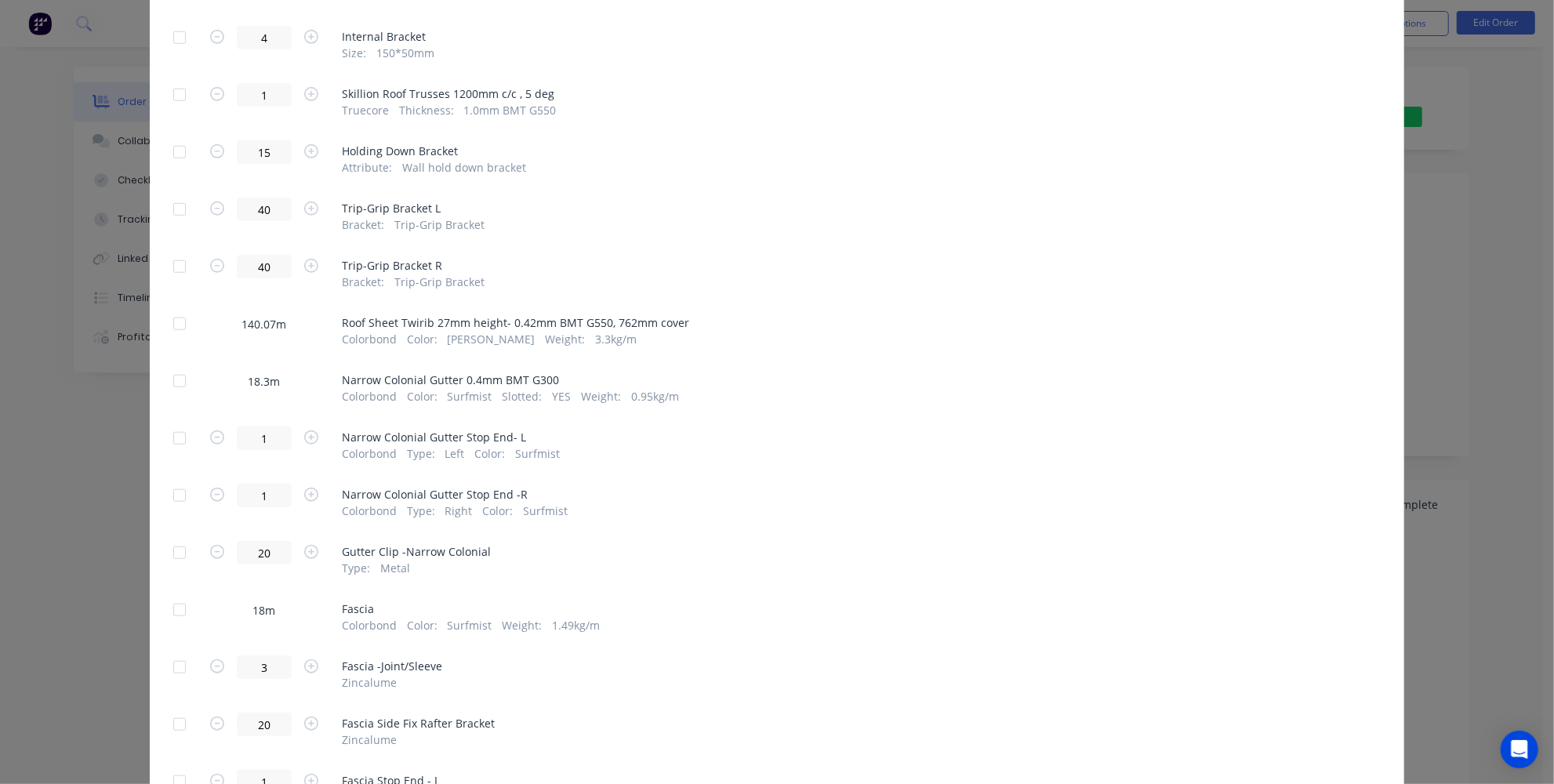
scroll to position [926, 0]
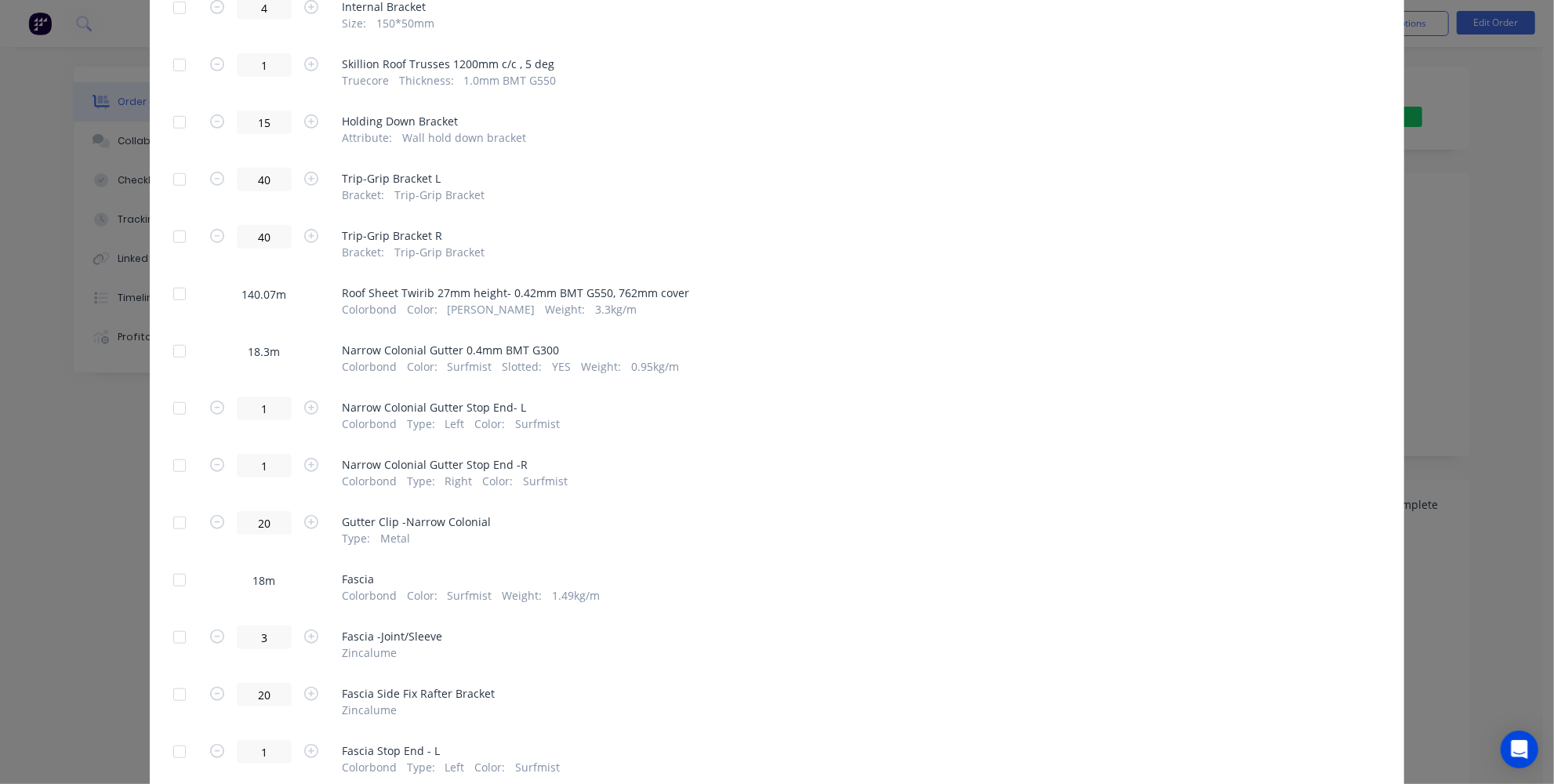
click at [179, 569] on div at bounding box center [179, 580] width 31 height 31
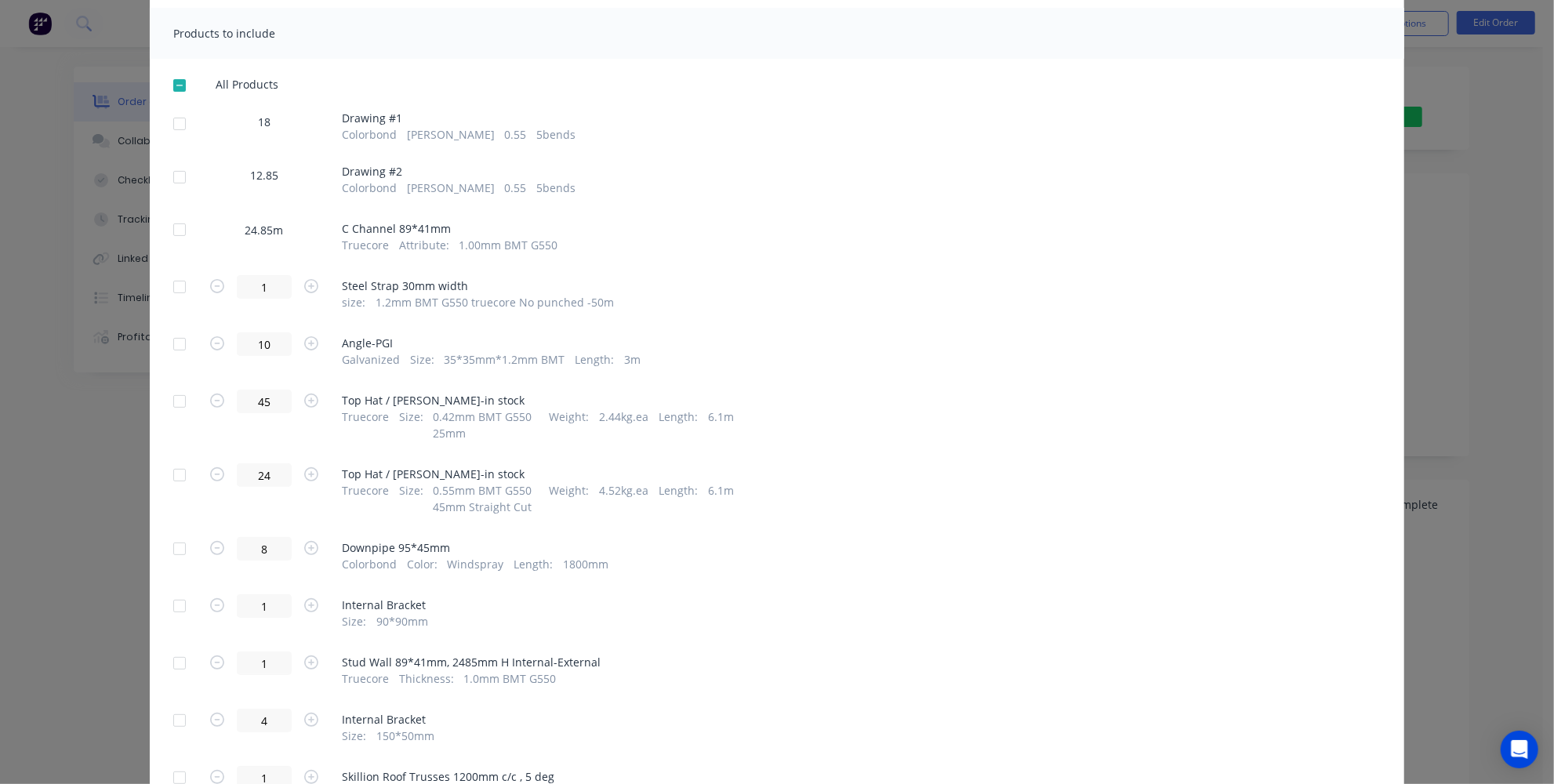
scroll to position [0, 0]
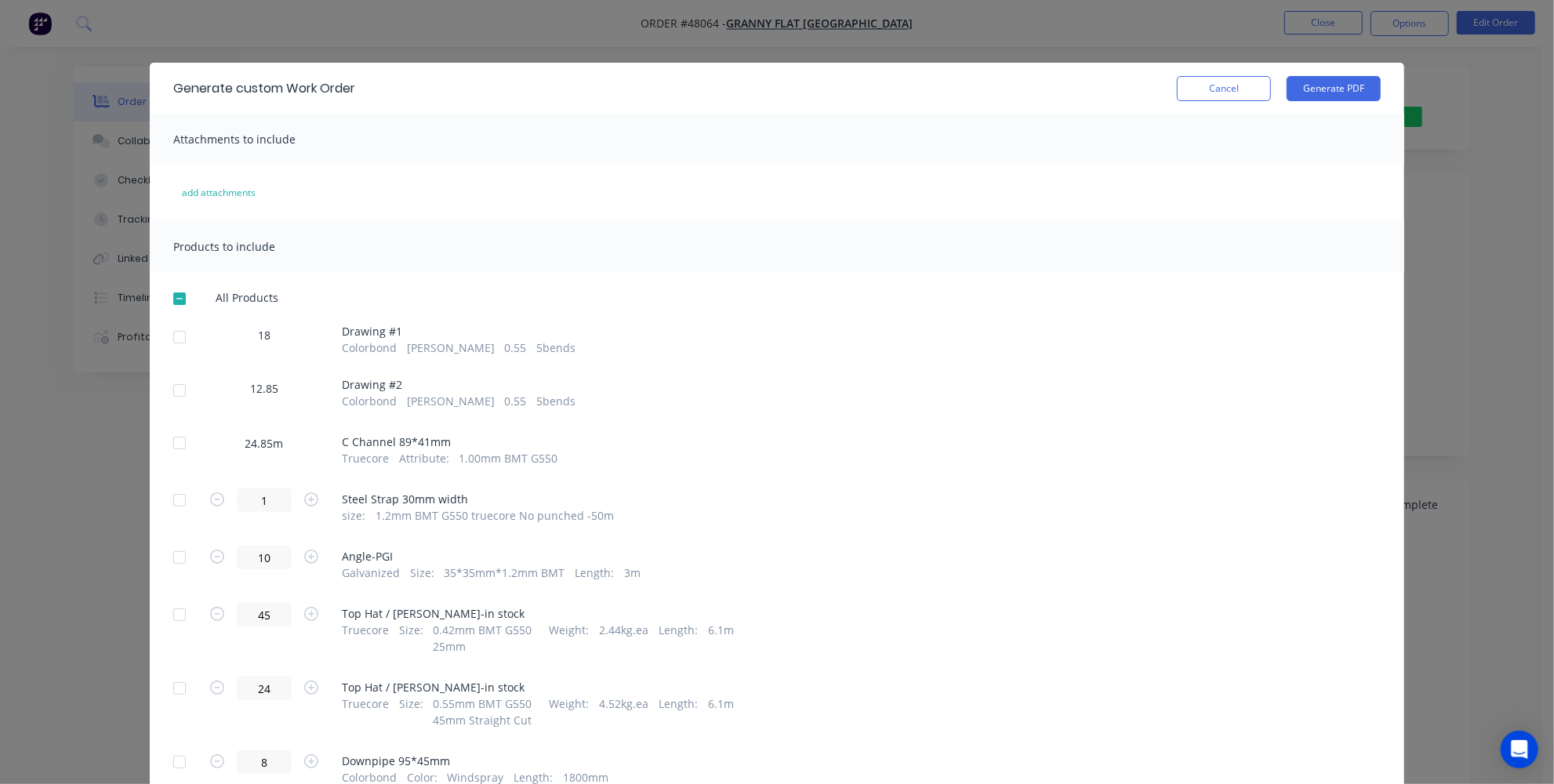
click at [1379, 83] on div "Generate custom Work Order Cancel Generate PDF" at bounding box center [777, 88] width 1254 height 51
click at [1339, 93] on button "Generate PDF" at bounding box center [1333, 88] width 94 height 25
click at [1198, 91] on button "Cancel" at bounding box center [1223, 88] width 94 height 25
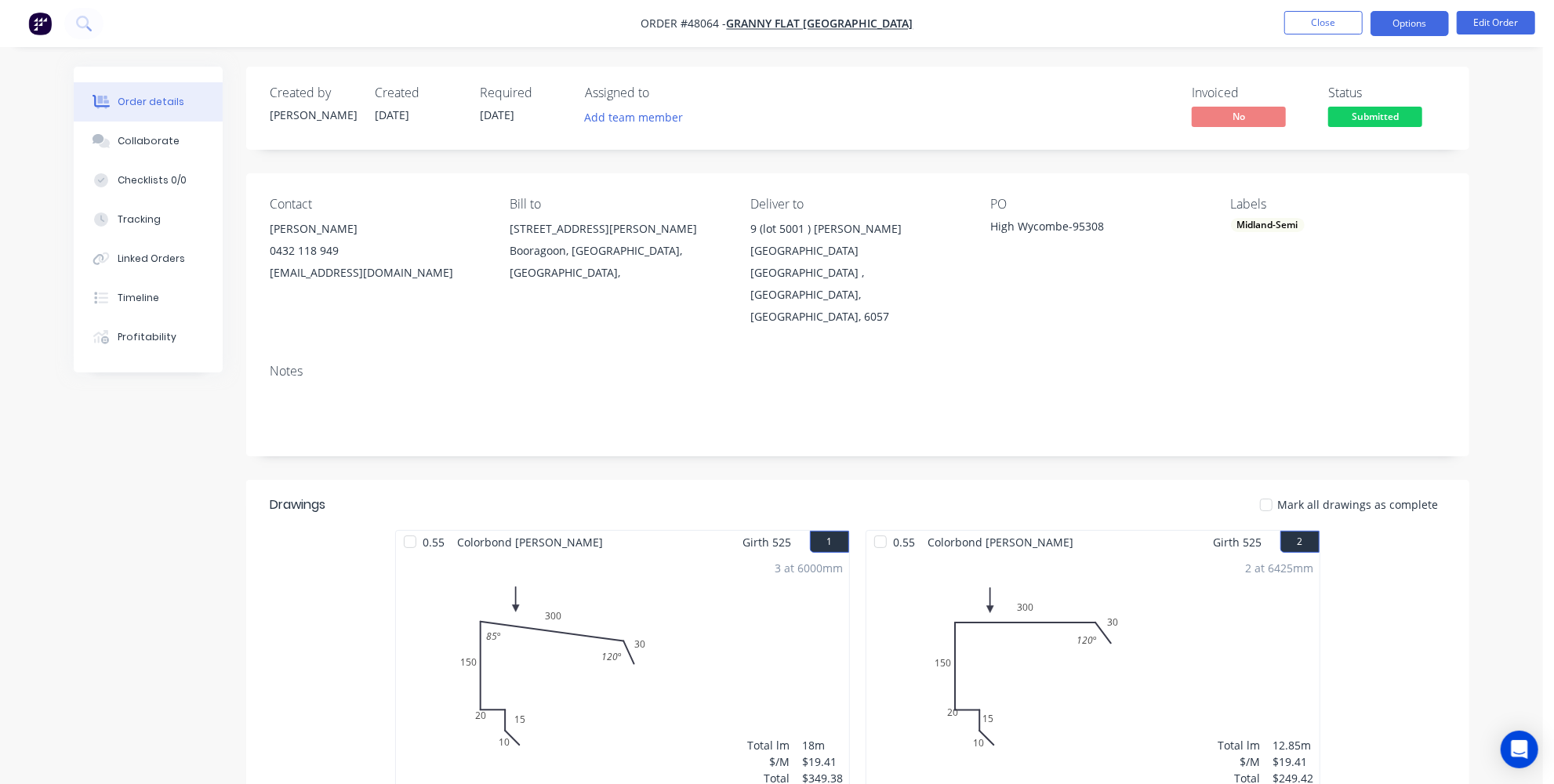
click at [1391, 21] on button "Options" at bounding box center [1409, 23] width 79 height 25
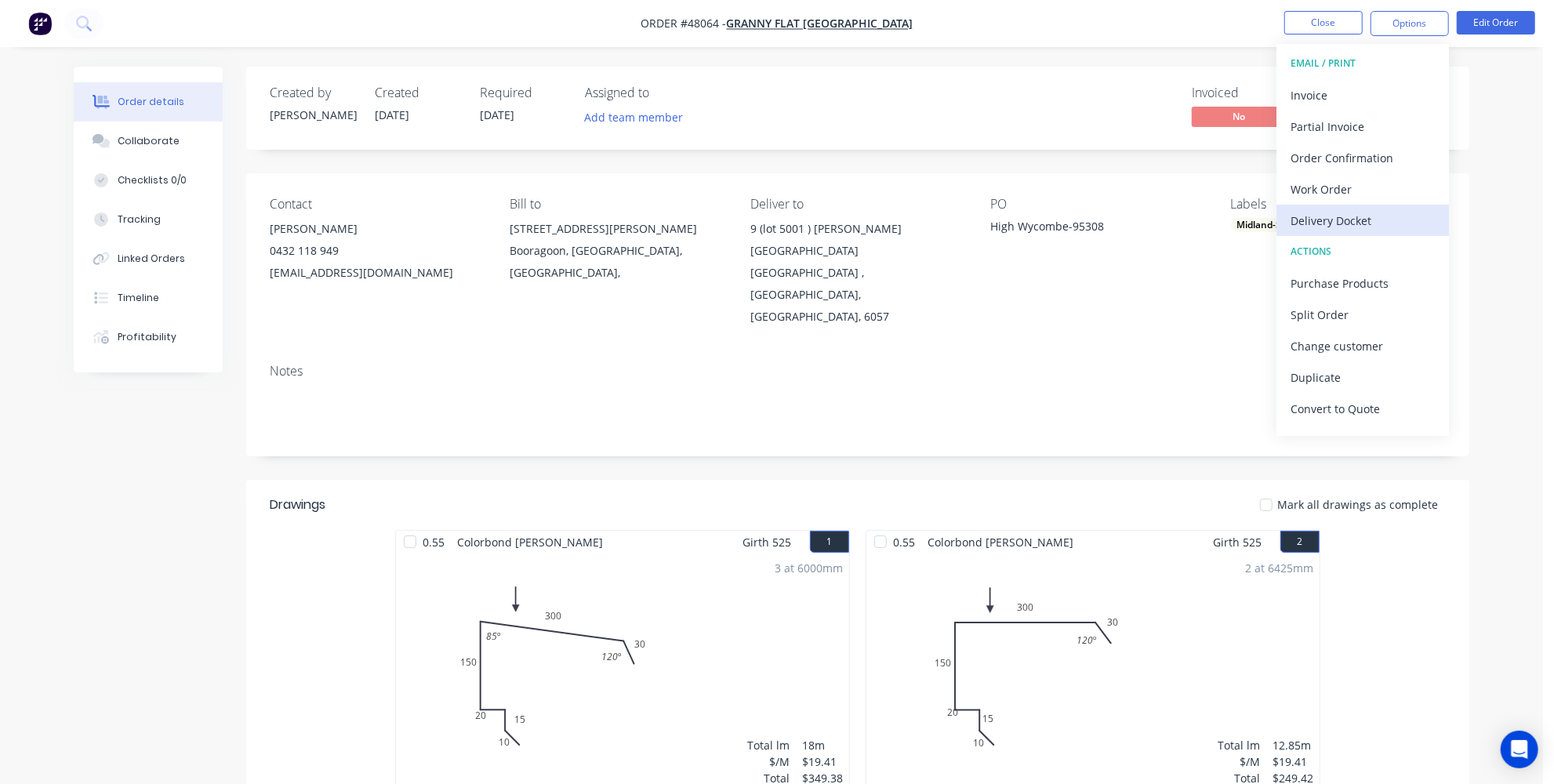
click at [1347, 226] on div "Delivery Docket" at bounding box center [1362, 220] width 144 height 22
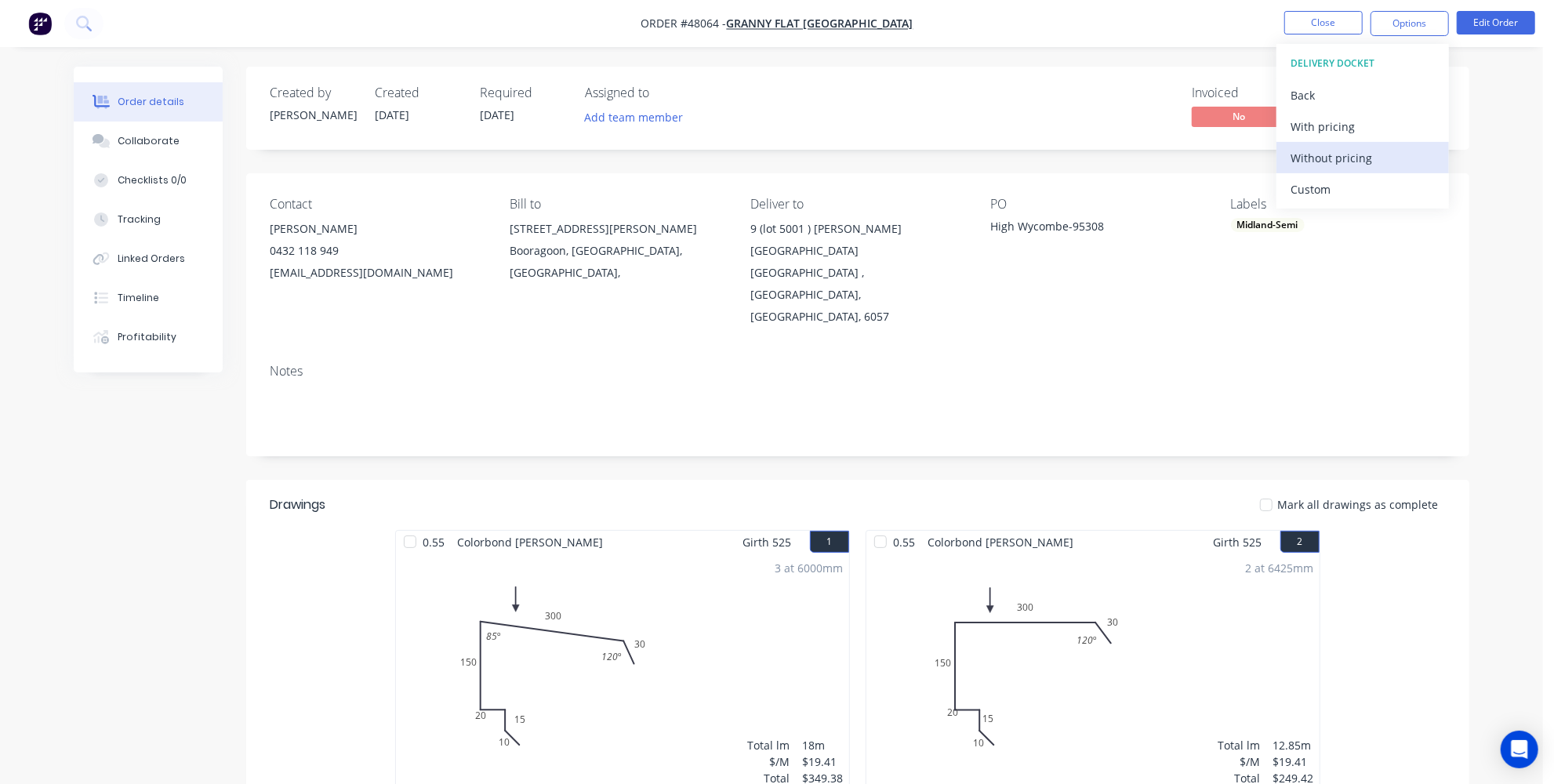
click at [1311, 163] on div "Without pricing" at bounding box center [1362, 157] width 144 height 22
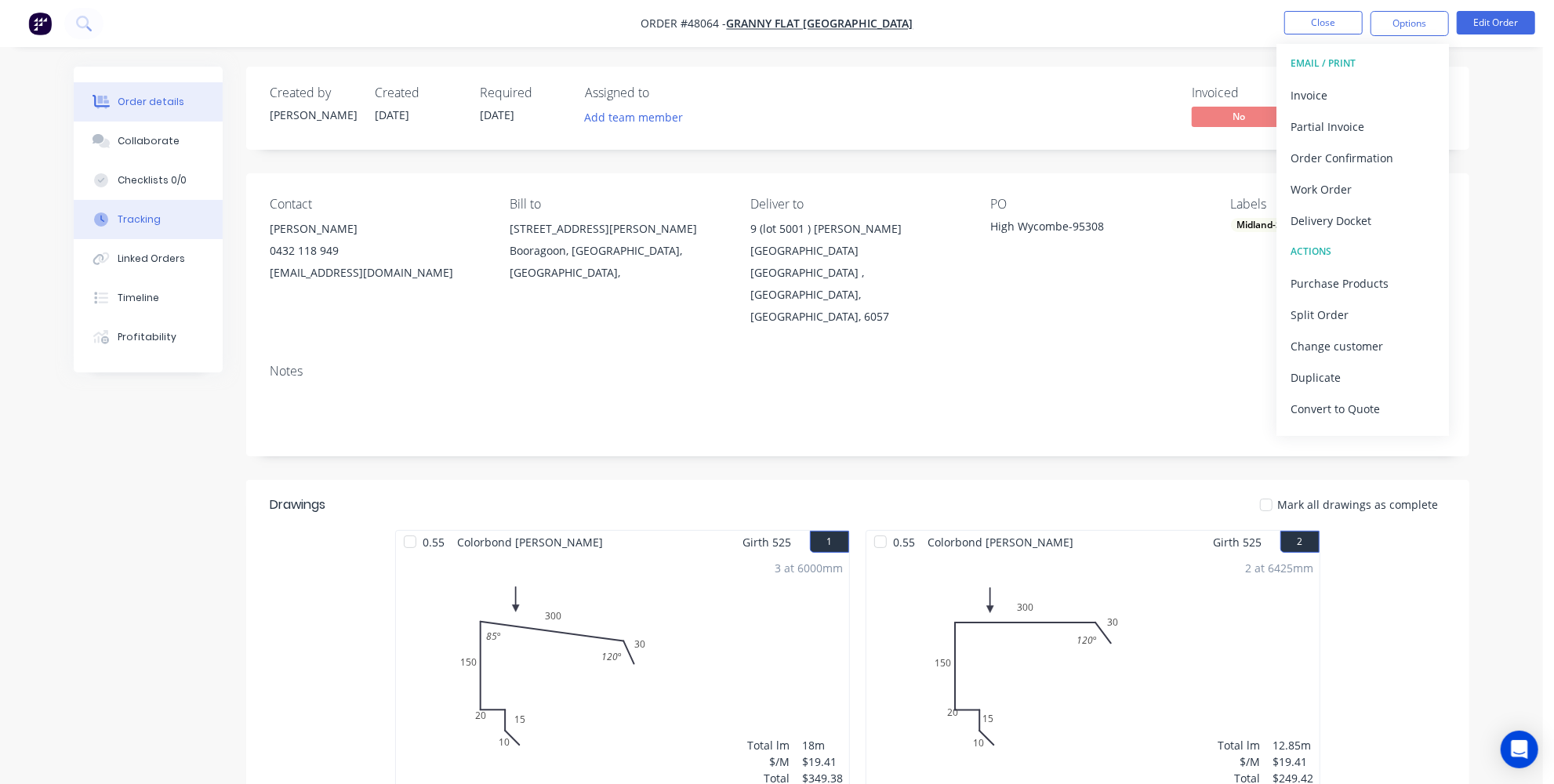
click at [166, 221] on button "Tracking" at bounding box center [148, 220] width 149 height 39
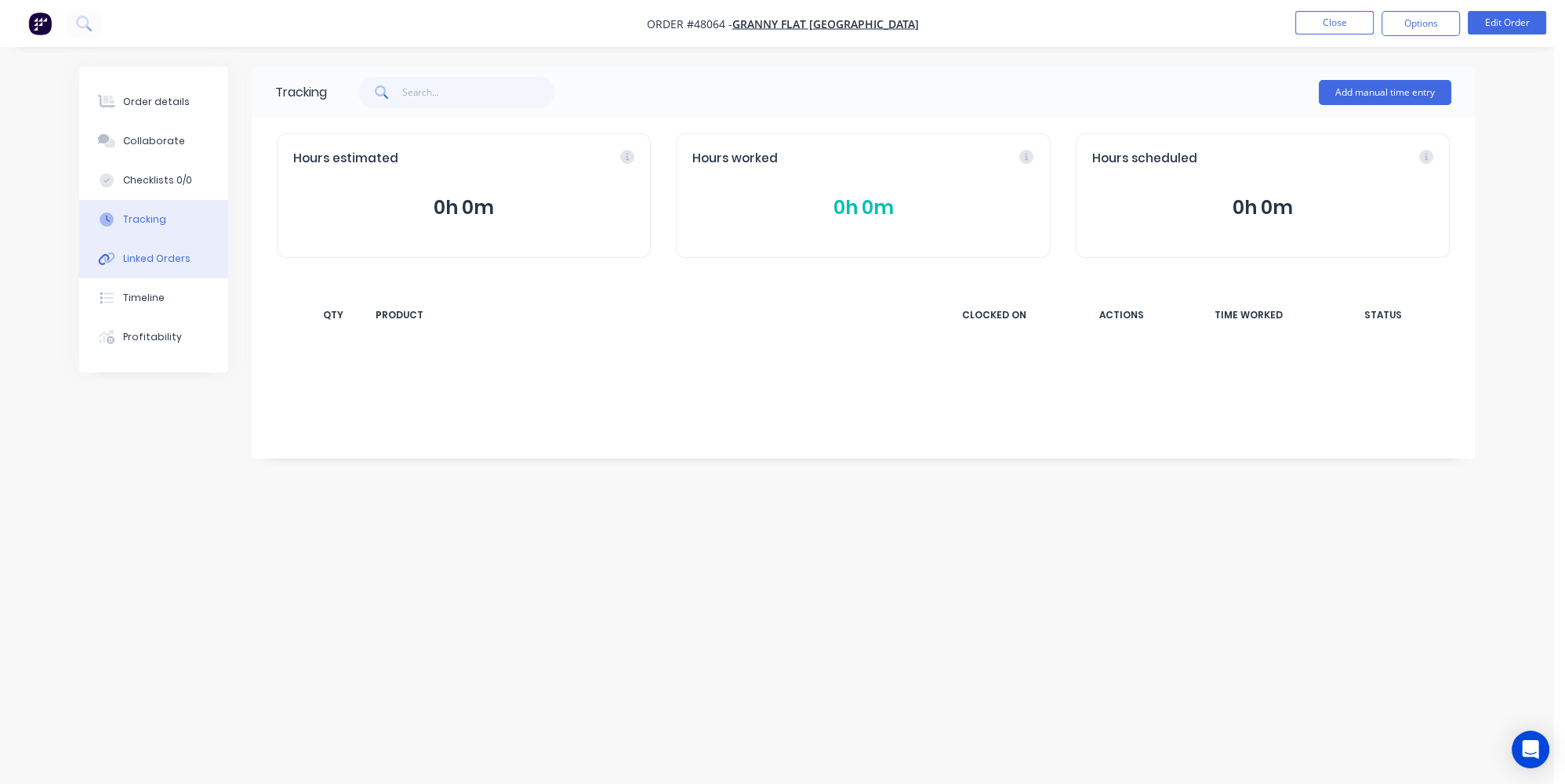
click at [163, 260] on div "Linked Orders" at bounding box center [156, 259] width 67 height 14
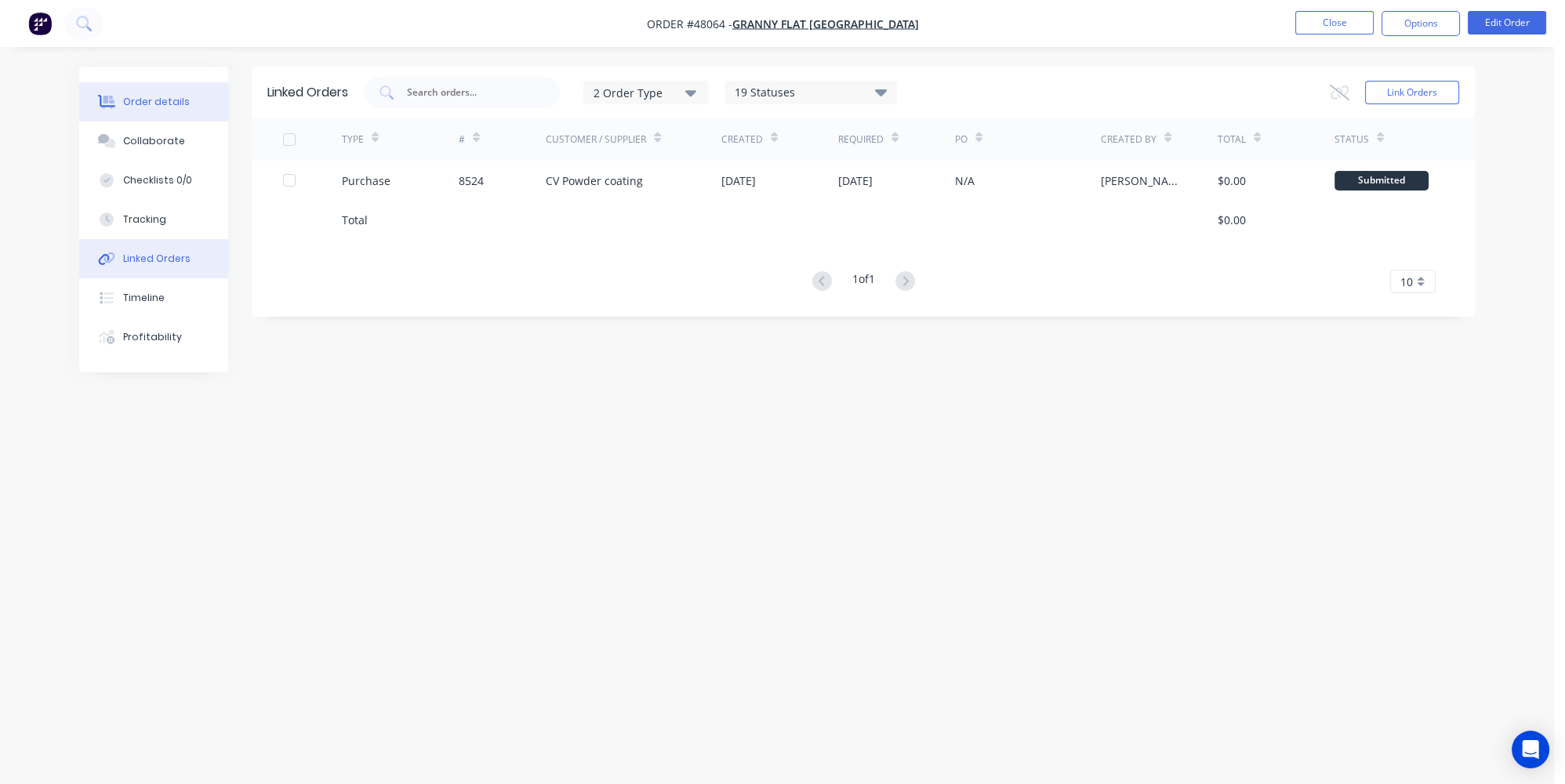
click at [155, 97] on div "Order details" at bounding box center [156, 102] width 67 height 14
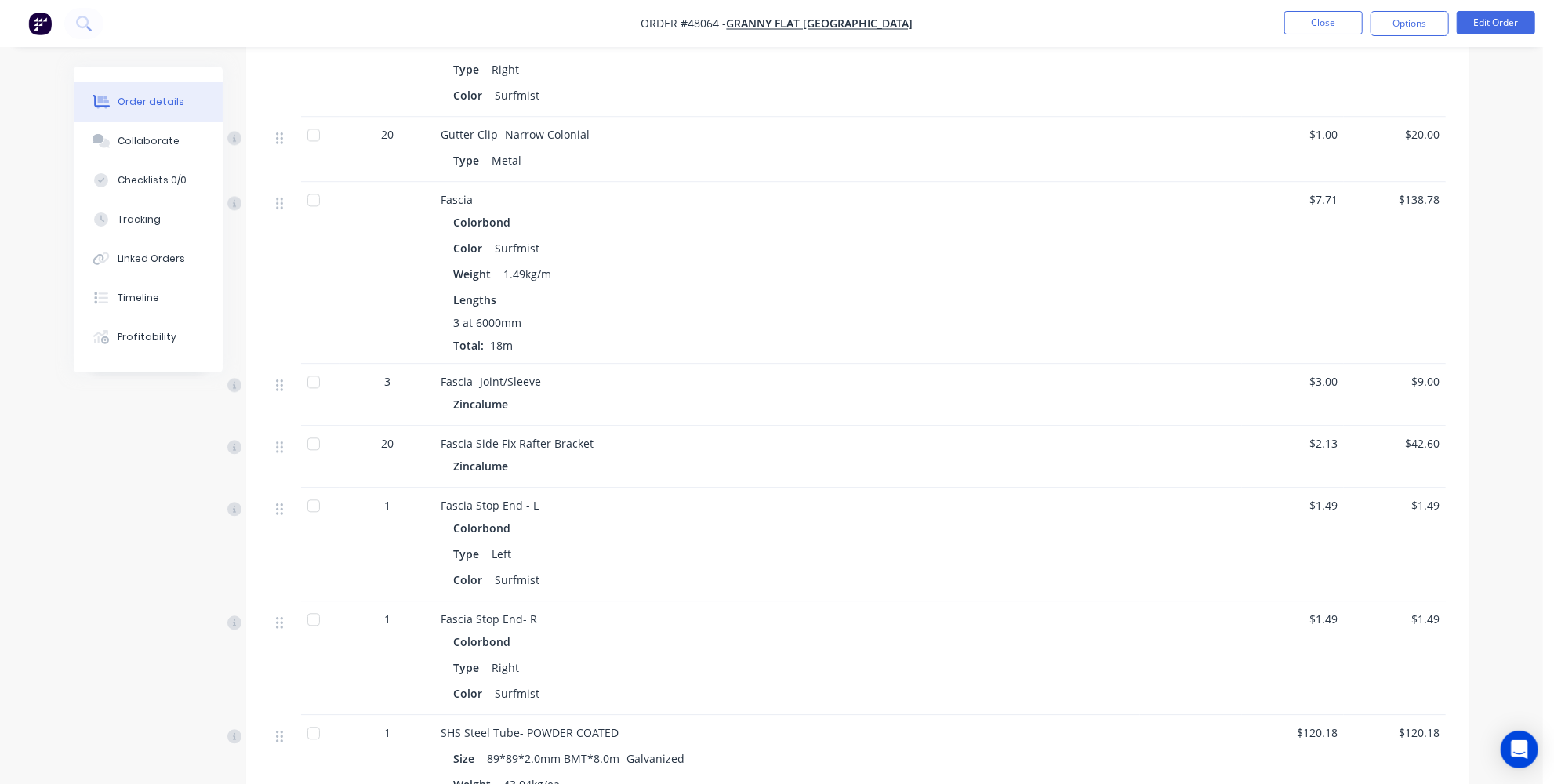
scroll to position [2909, 0]
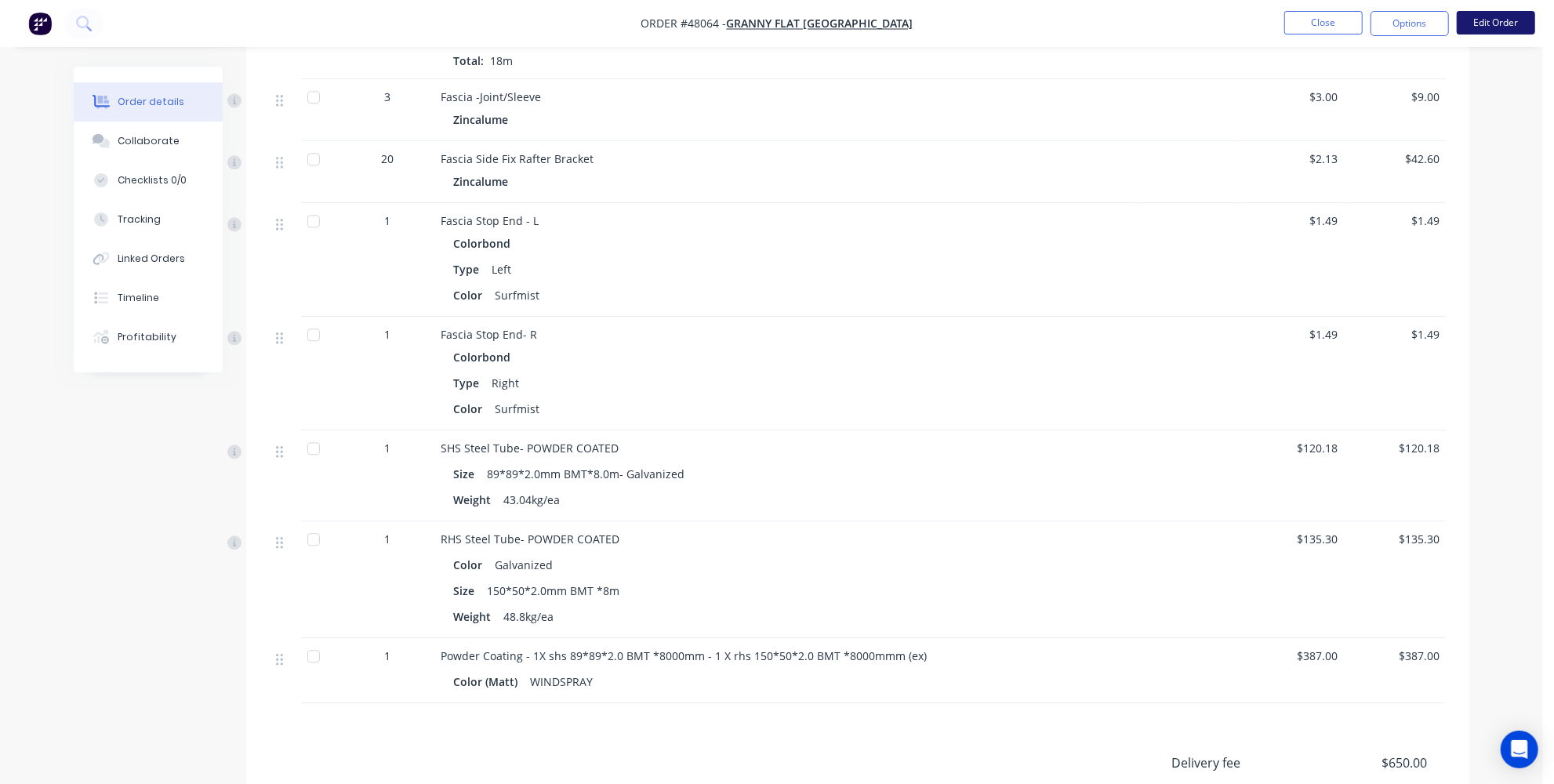
click at [1476, 29] on button "Edit Order" at bounding box center [1496, 22] width 79 height 23
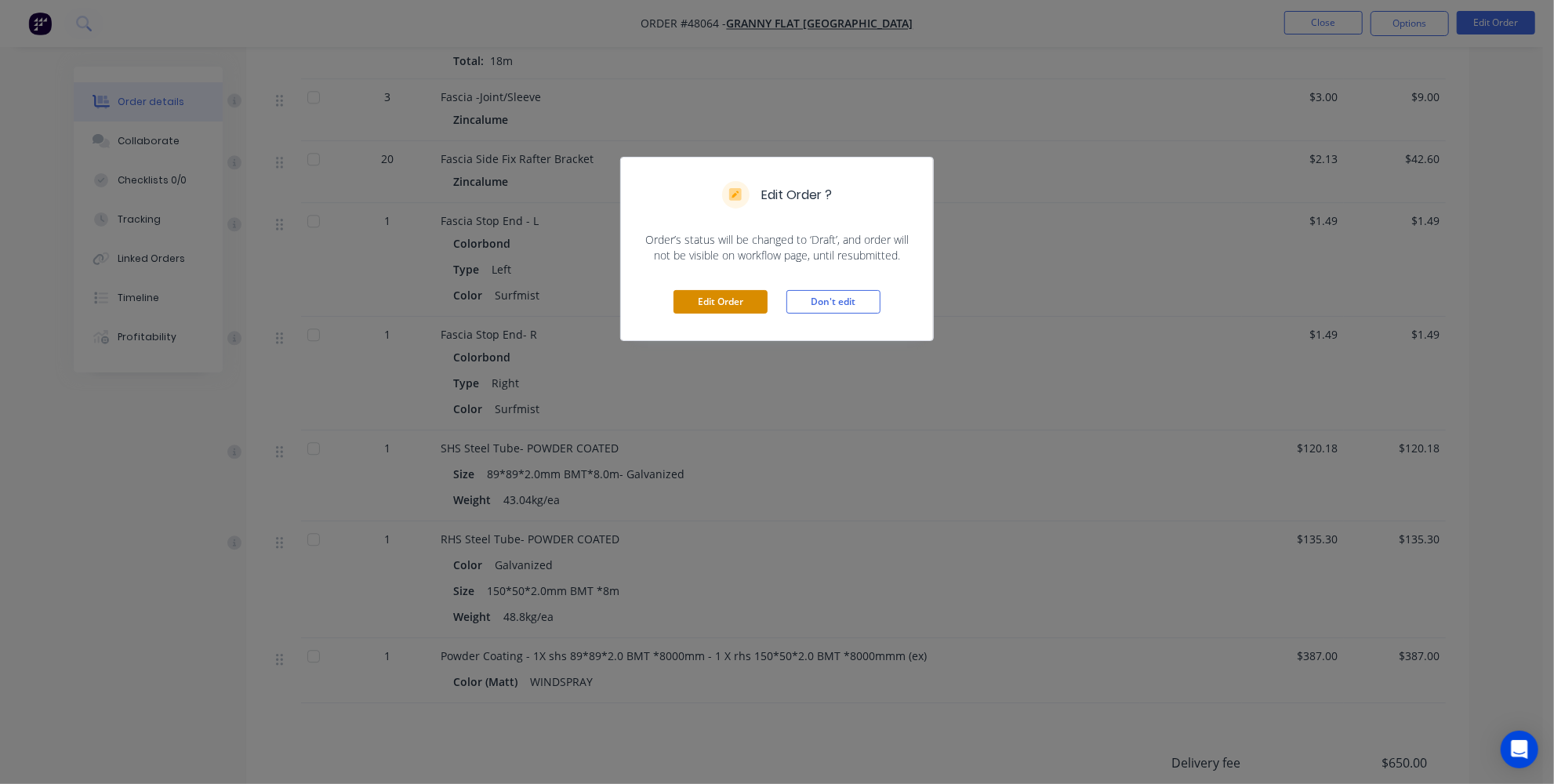
click at [750, 291] on button "Edit Order" at bounding box center [720, 302] width 94 height 23
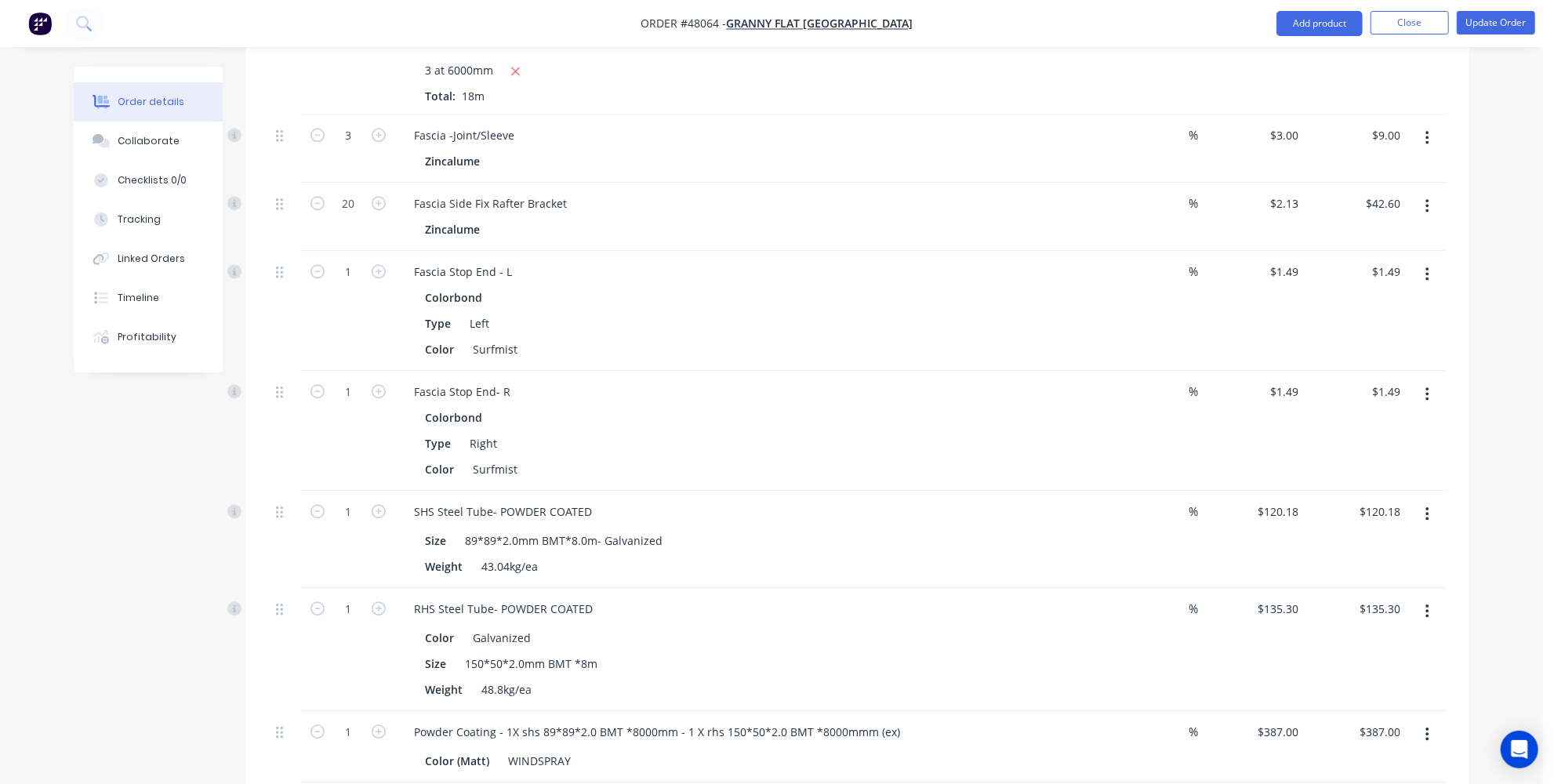
scroll to position [3277, 0]
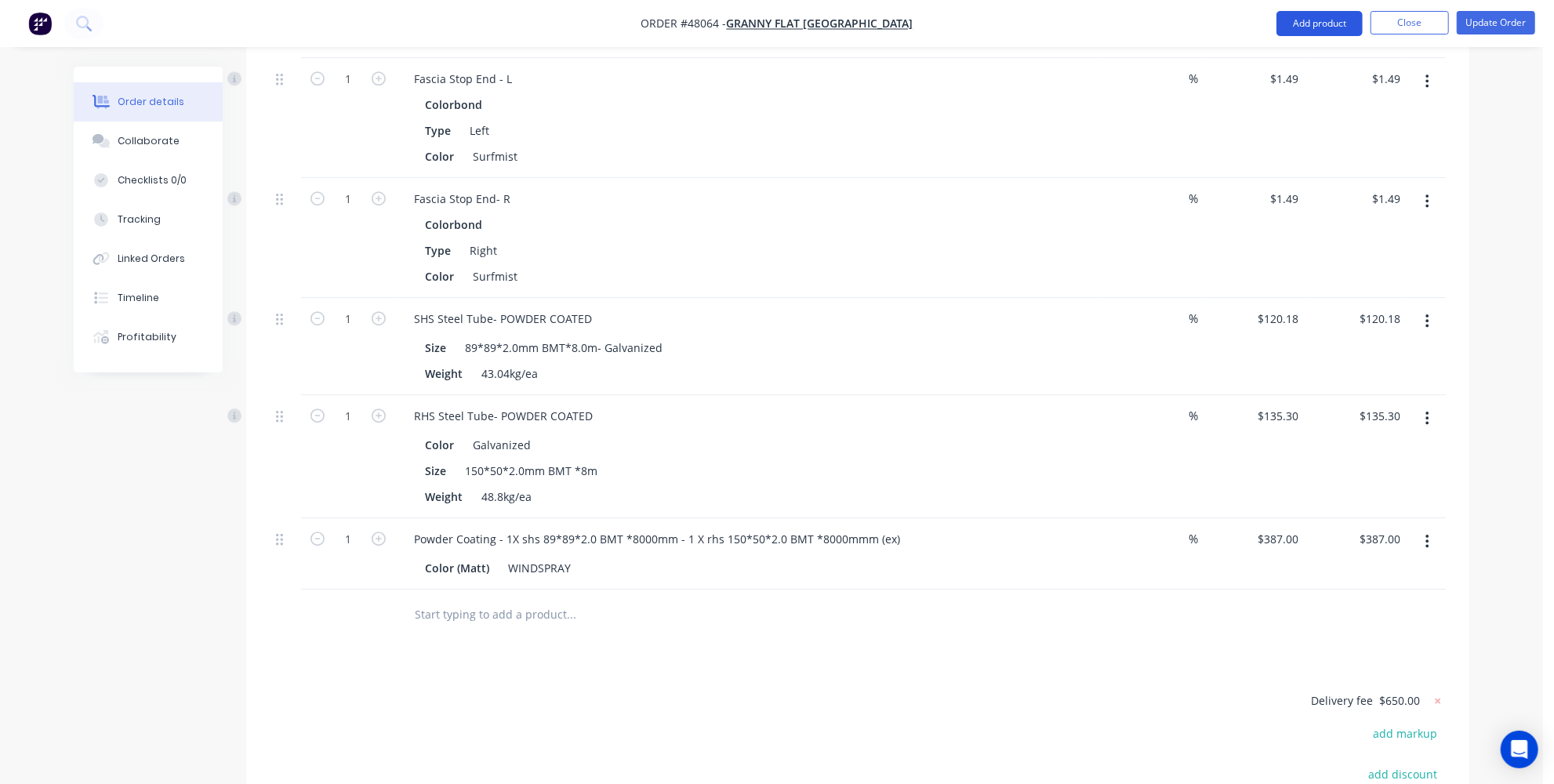
click at [1292, 29] on button "Add product" at bounding box center [1319, 23] width 87 height 25
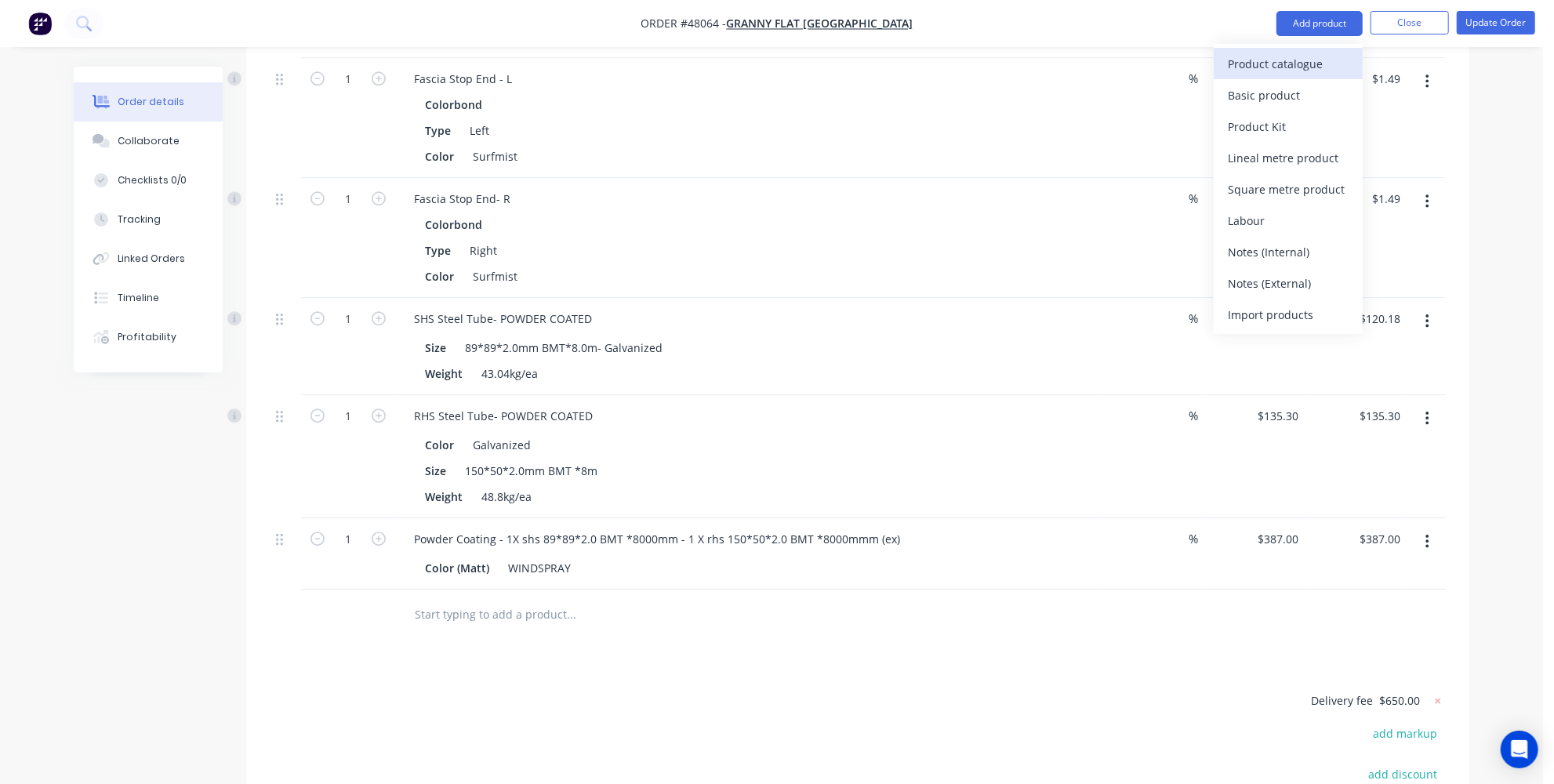
click at [1247, 66] on div "Product catalogue" at bounding box center [1287, 63] width 121 height 22
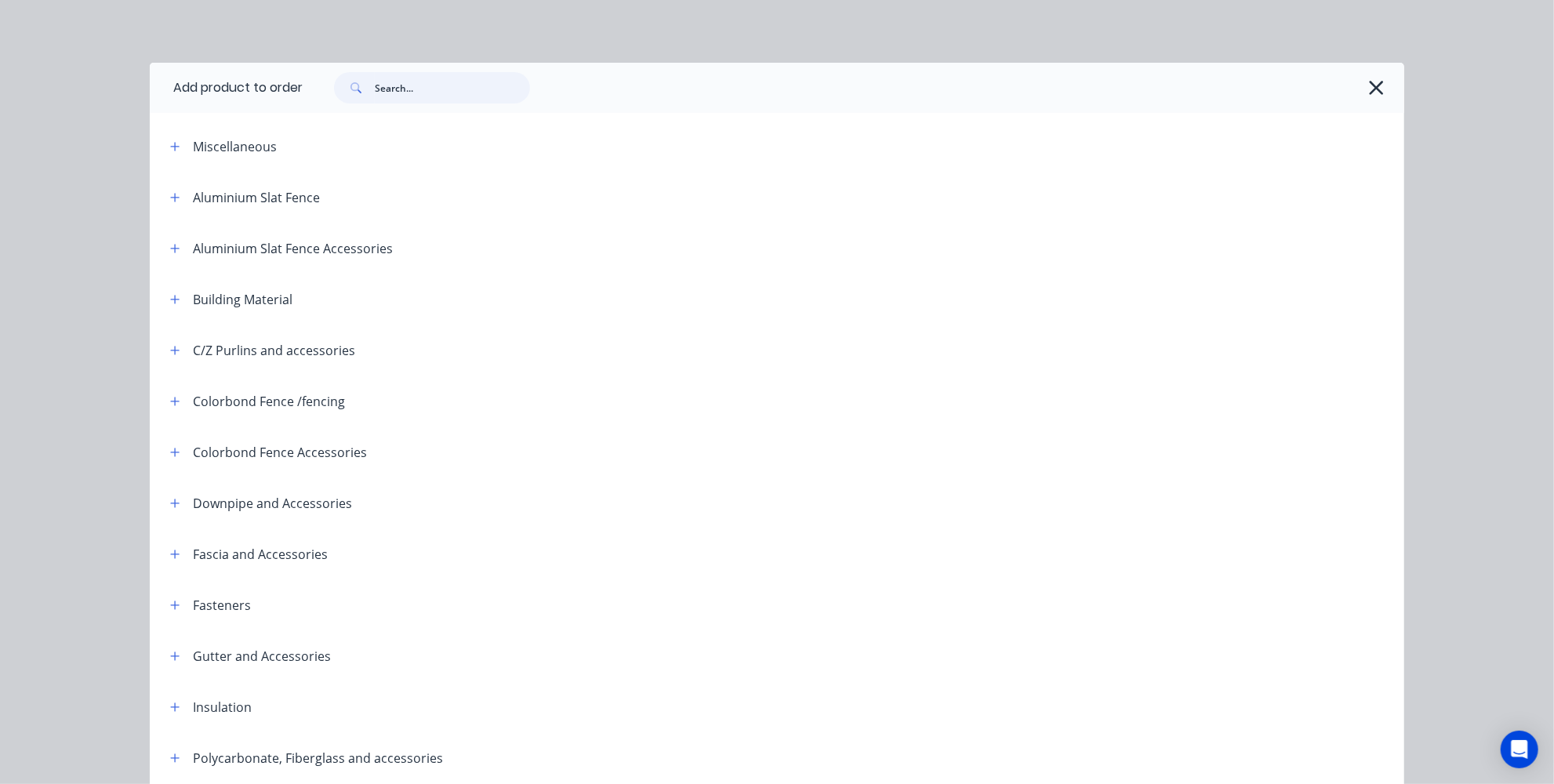
click at [476, 94] on input "text" at bounding box center [453, 88] width 155 height 31
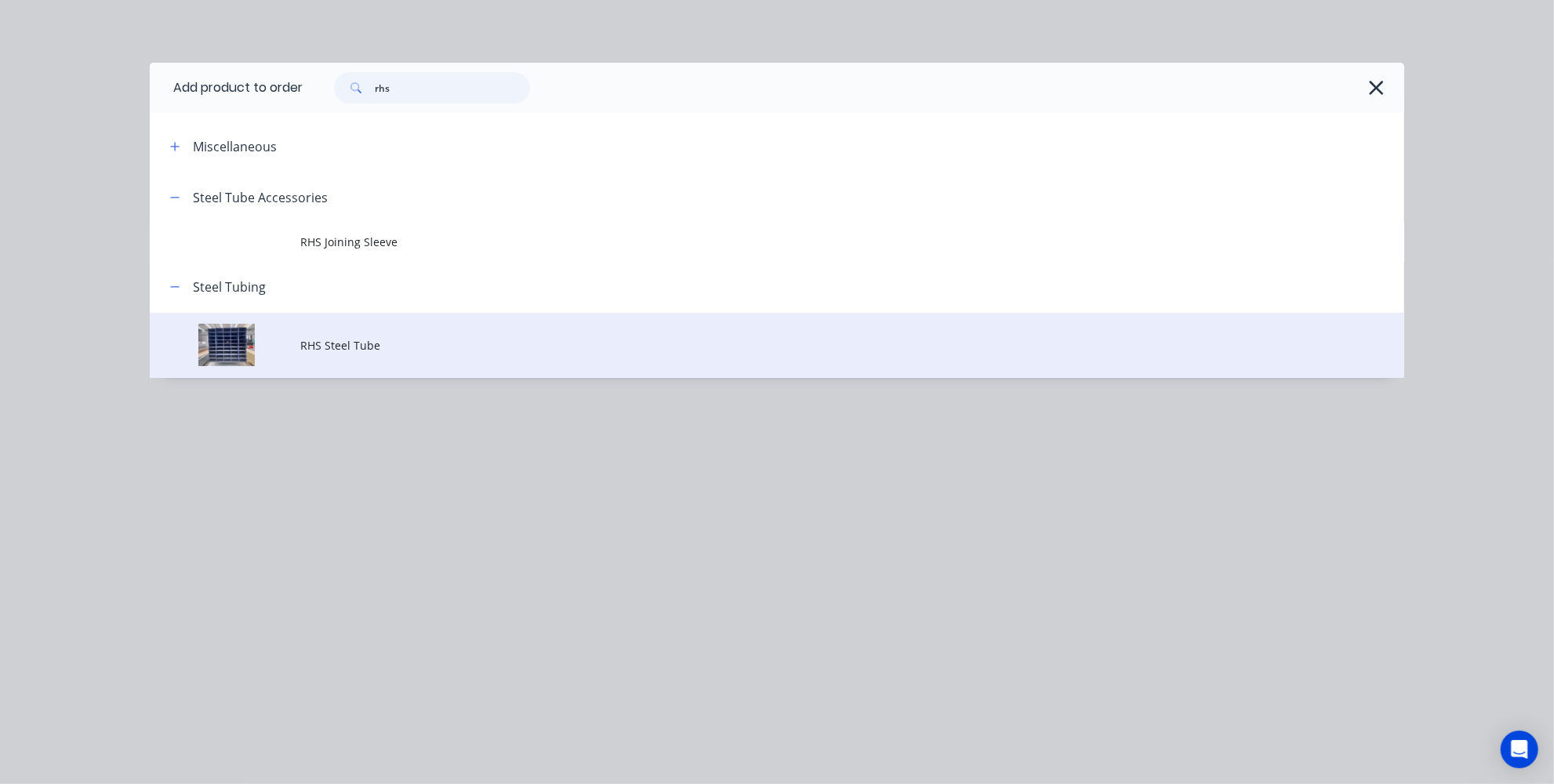
type input "rhs"
click at [313, 346] on span "RHS Steel Tube" at bounding box center [741, 345] width 882 height 16
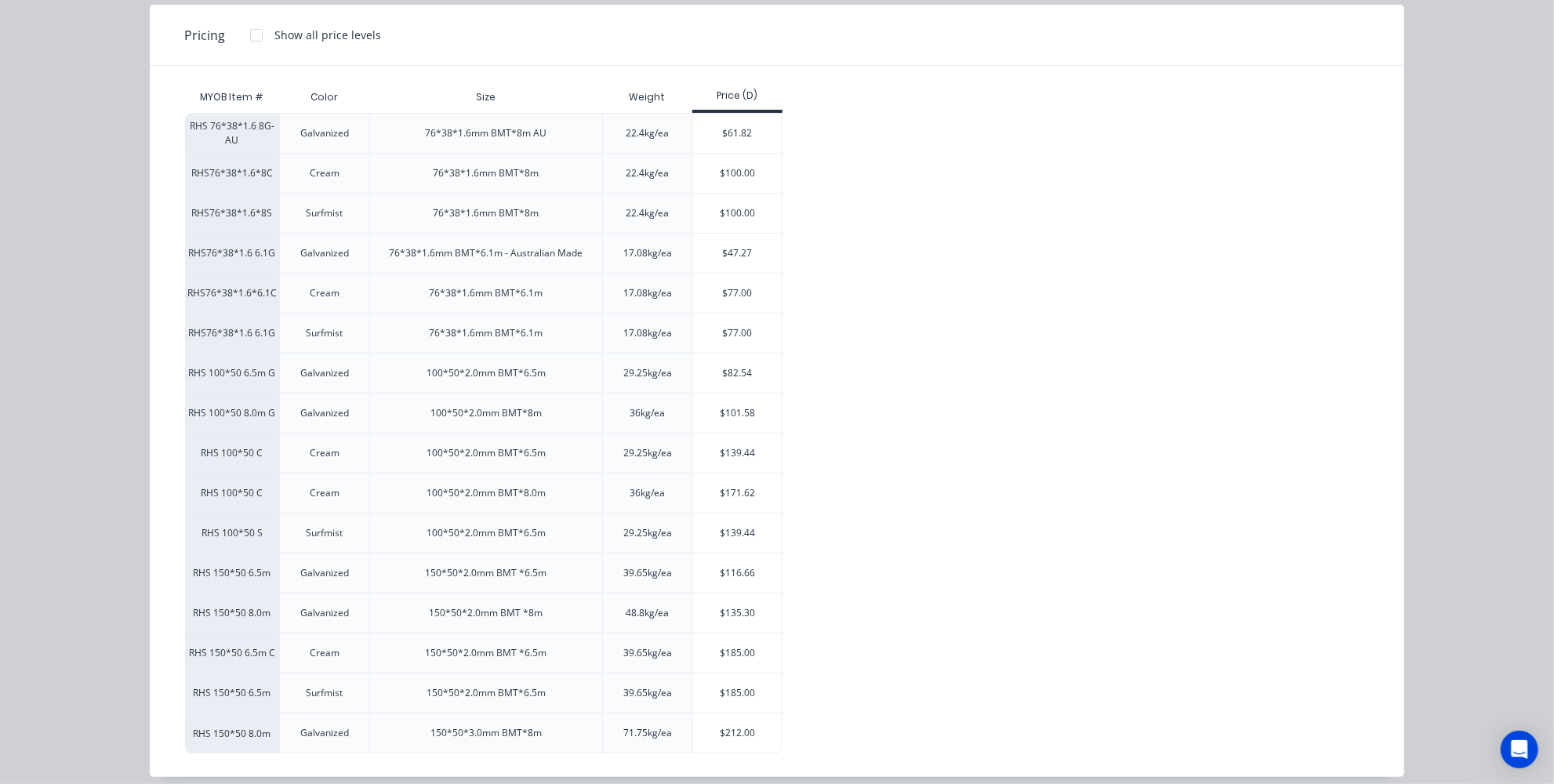
scroll to position [199, 0]
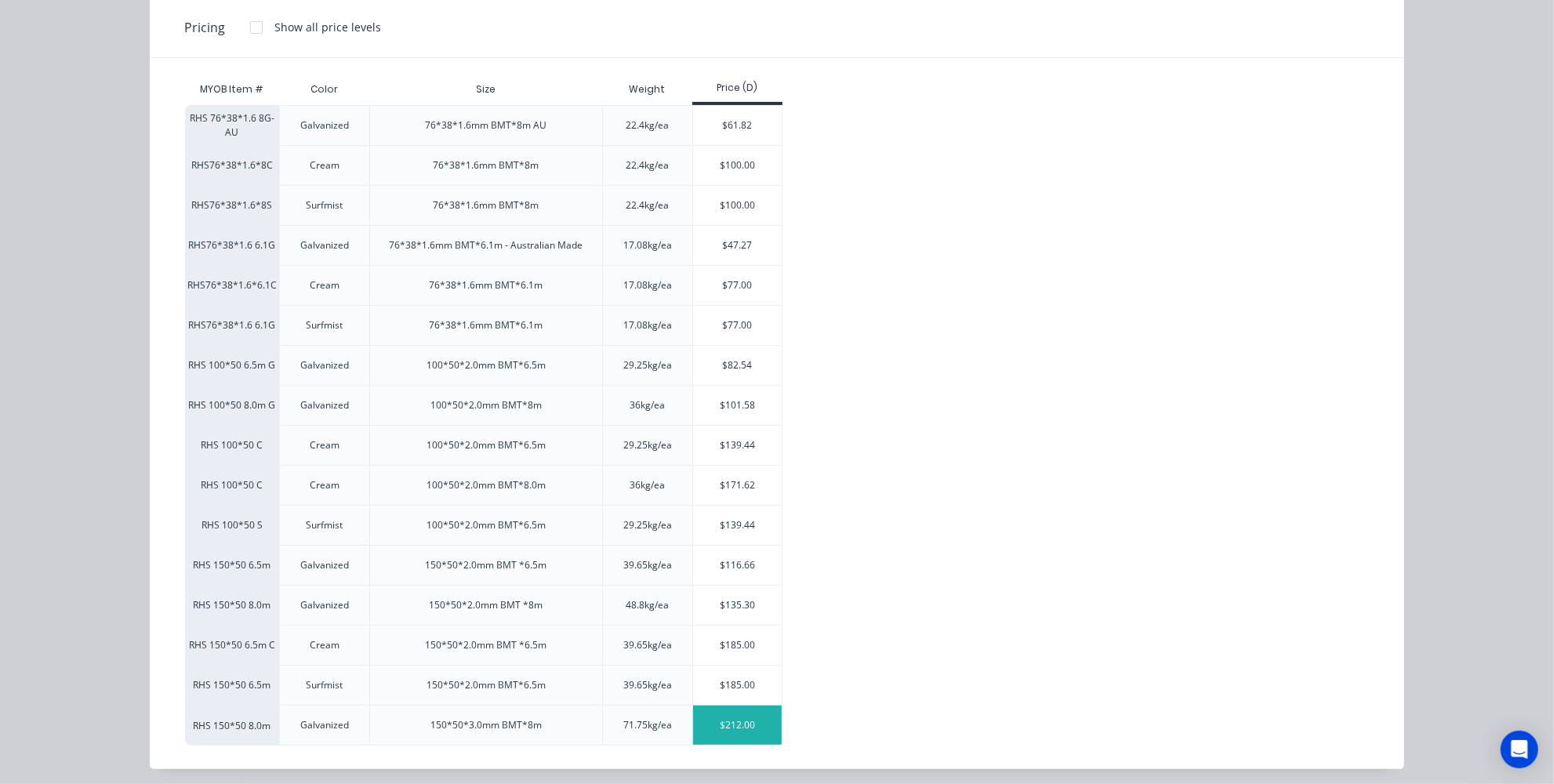
click at [722, 717] on div "$212.00" at bounding box center [737, 725] width 88 height 39
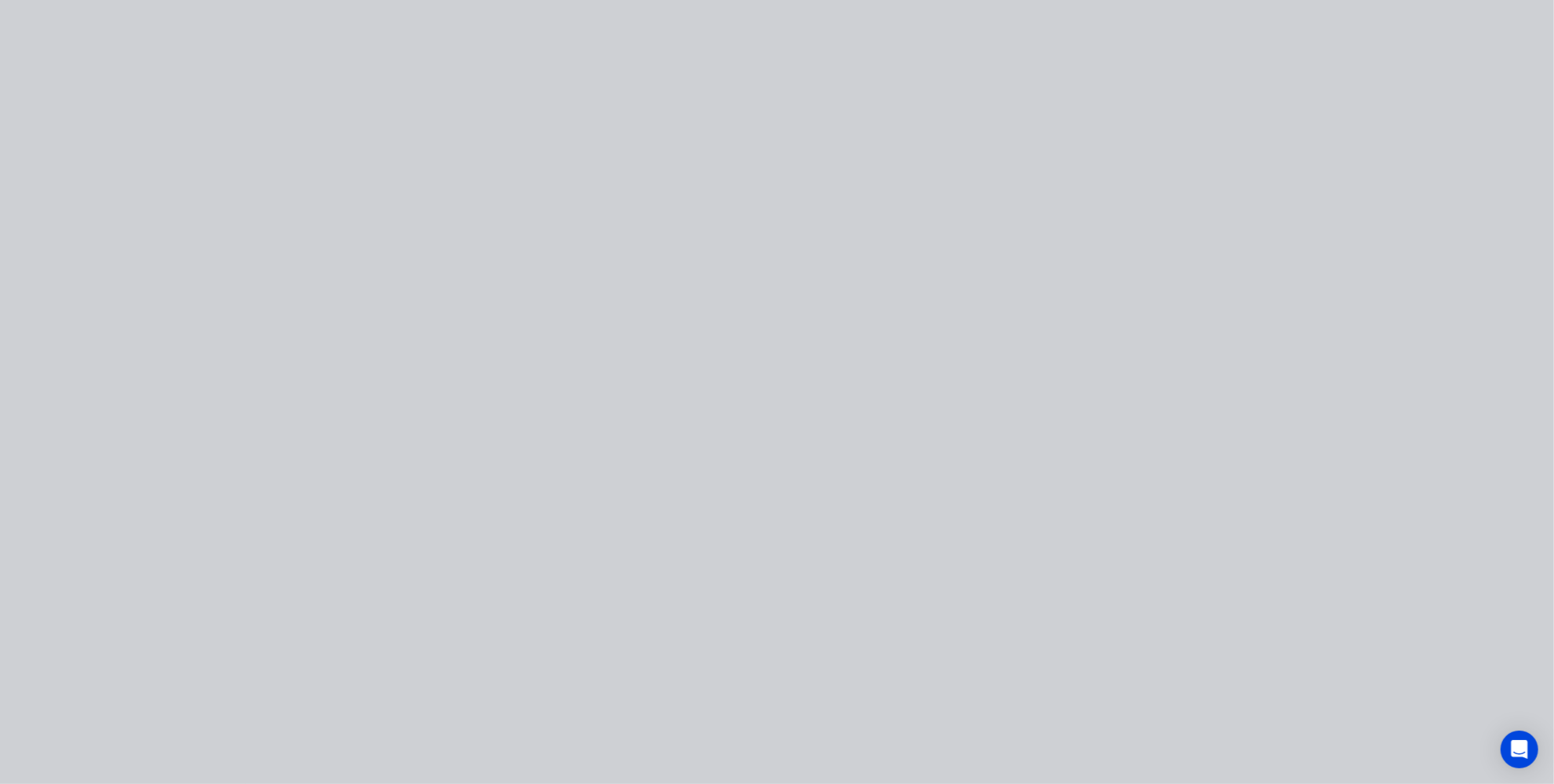
scroll to position [0, 0]
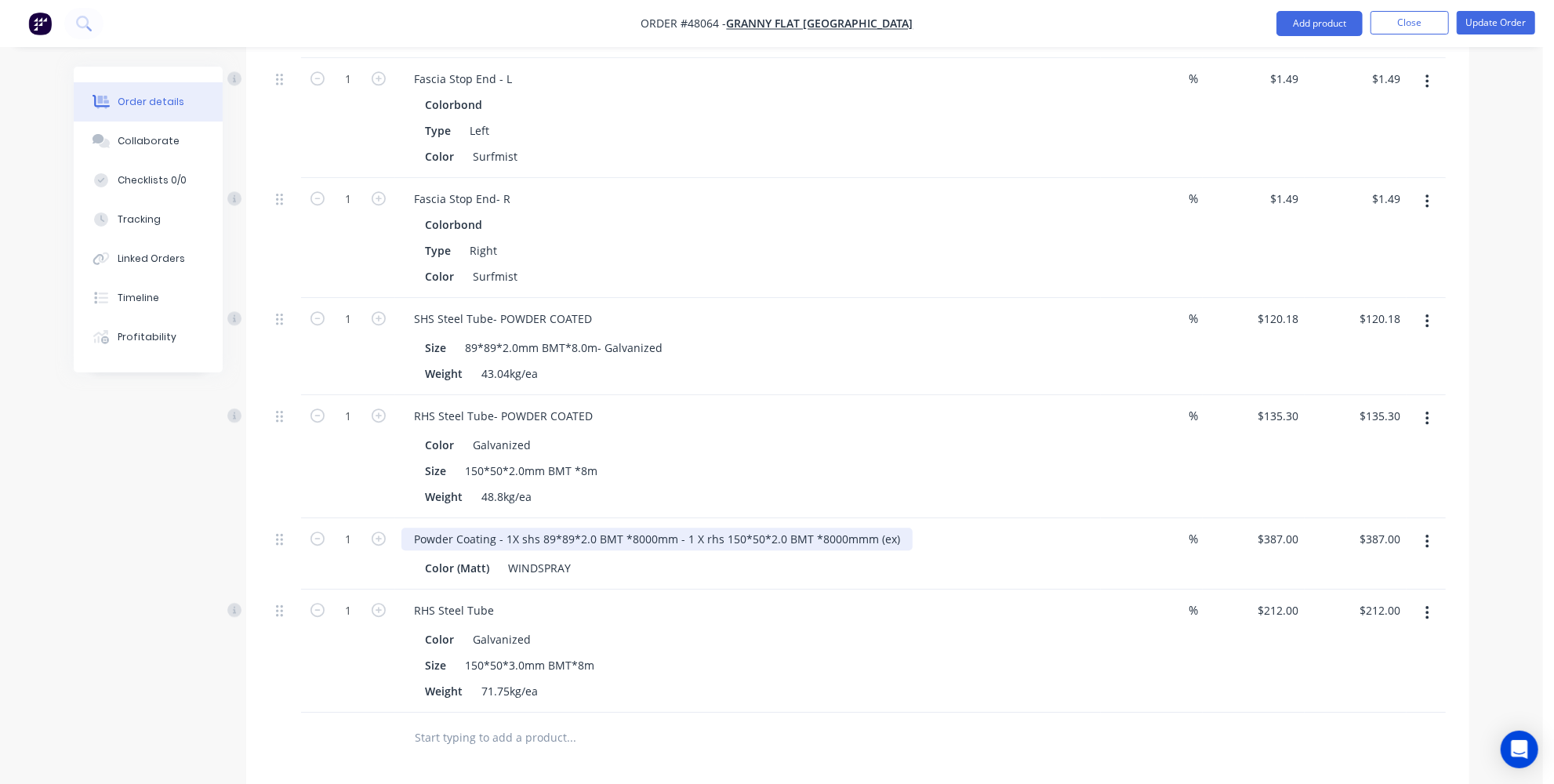
click at [581, 528] on div "Powder Coating - 1X shs 89*89*2.0 BMT *8000mm - 1 X rhs 150*50*2.0 BMT *8000mmm…" at bounding box center [656, 538] width 511 height 22
click at [652, 721] on input "text" at bounding box center [570, 737] width 313 height 31
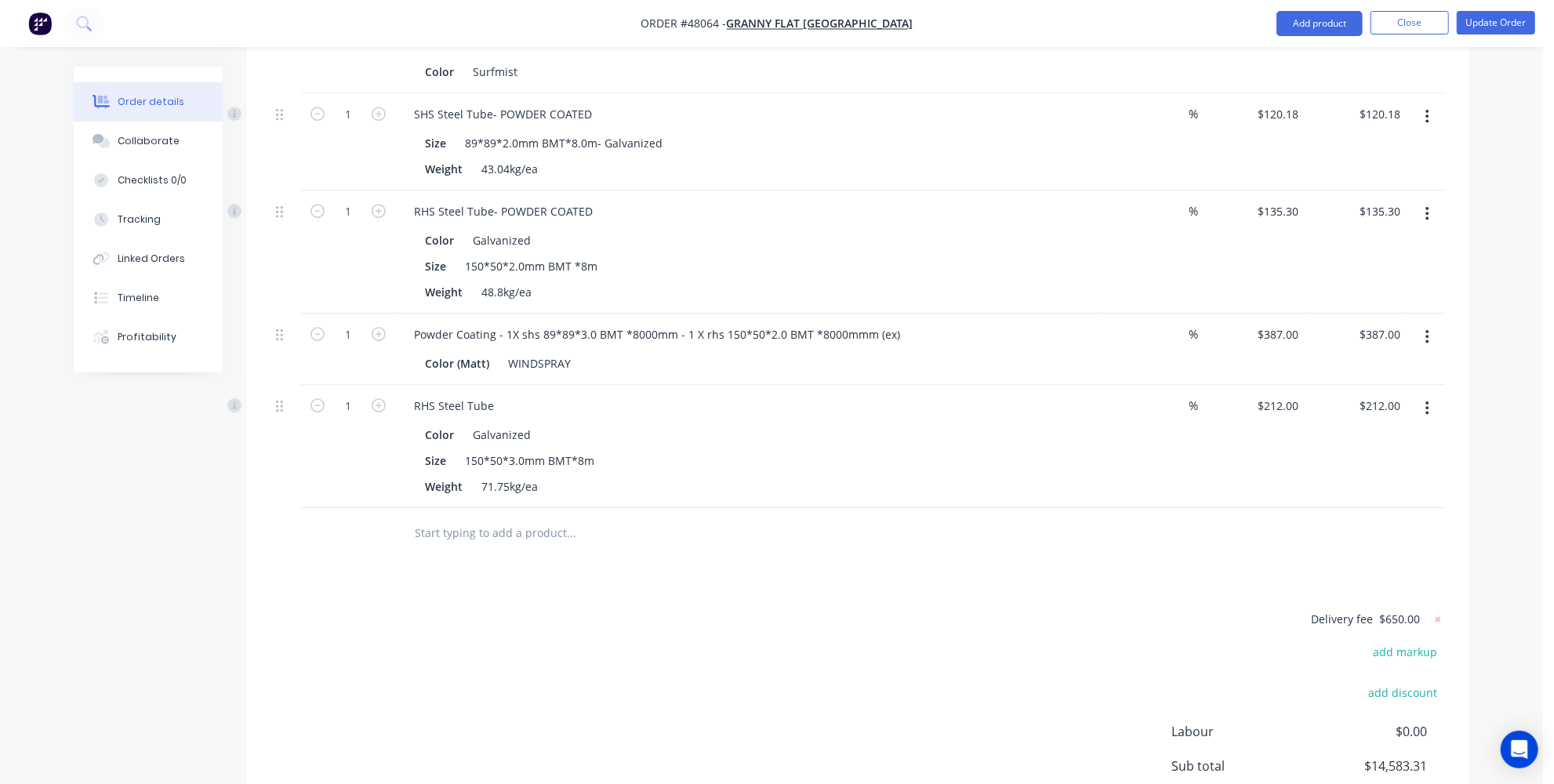
scroll to position [3462, 0]
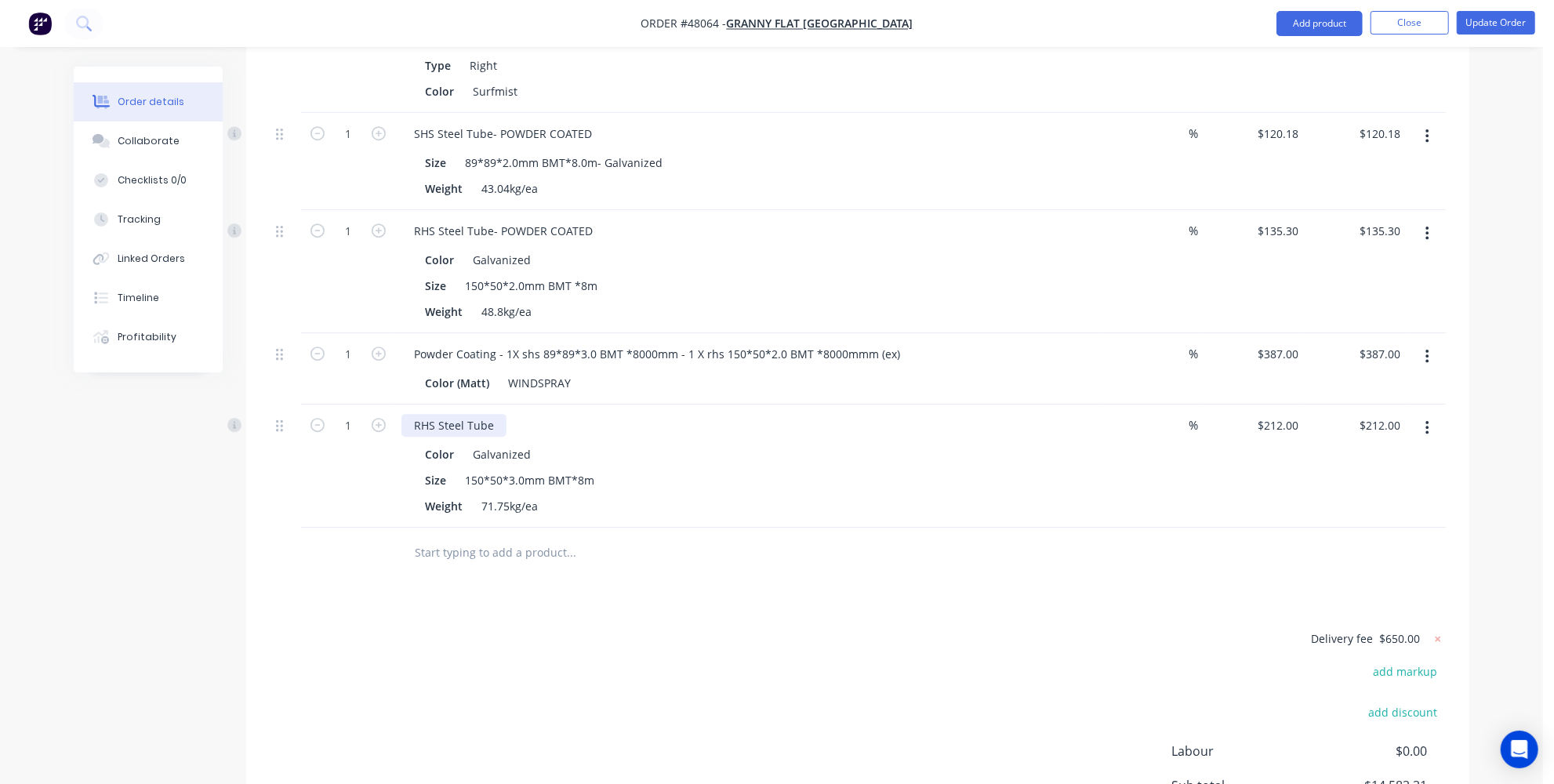
click at [497, 413] on div "RHS Steel Tube" at bounding box center [454, 424] width 105 height 22
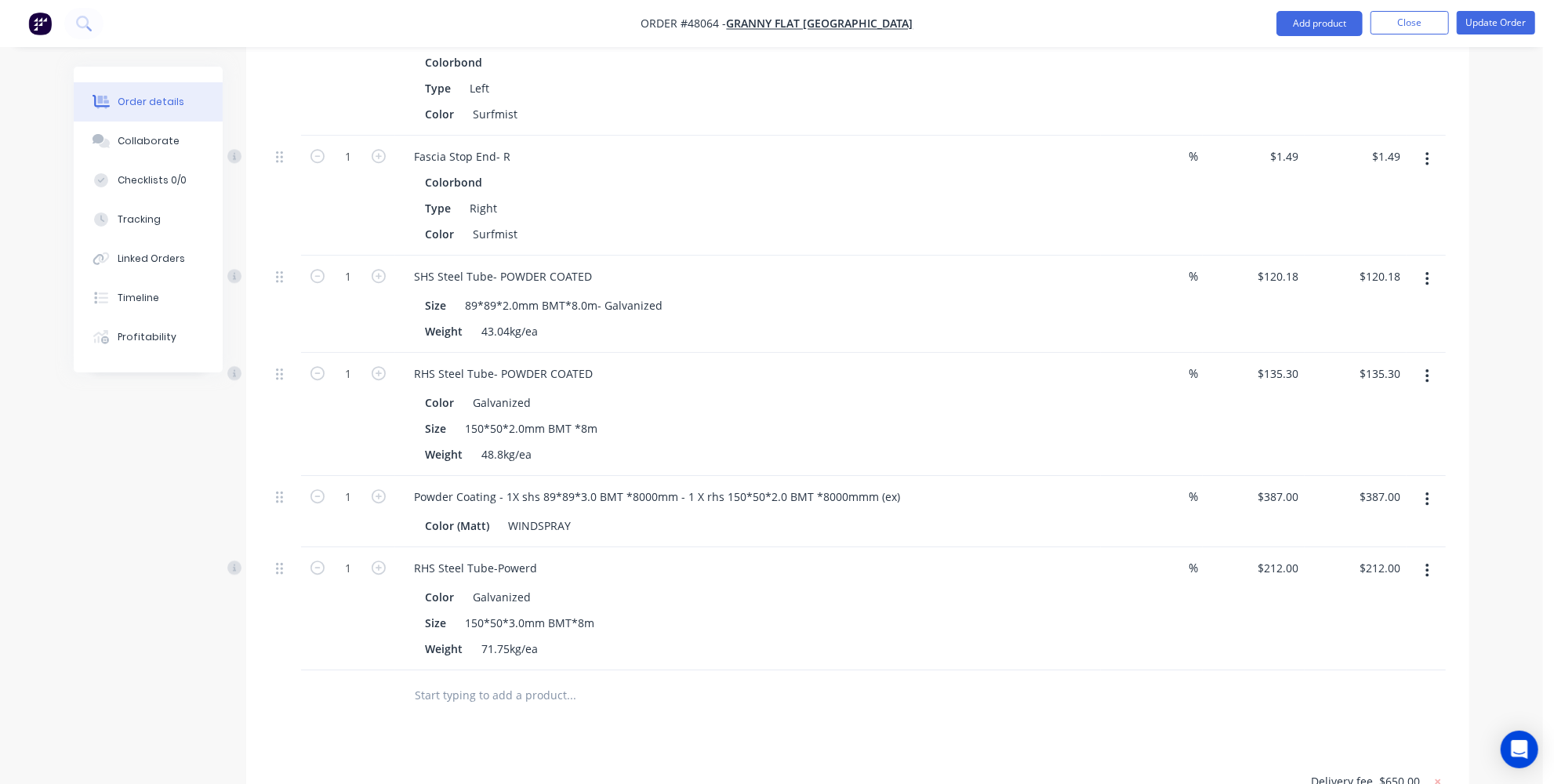
scroll to position [3248, 0]
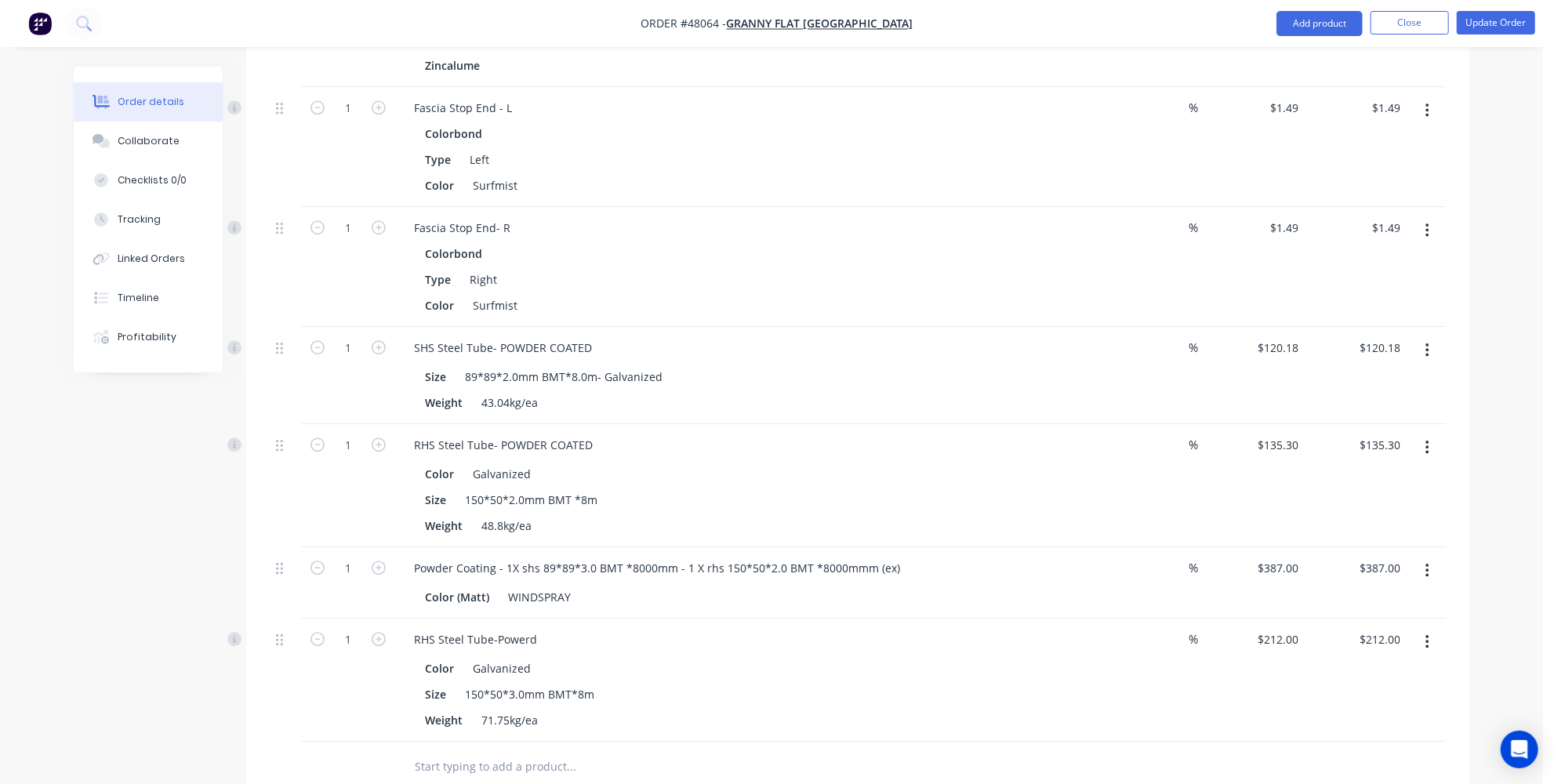
click at [1429, 633] on icon "button" at bounding box center [1427, 641] width 4 height 17
click at [1335, 766] on div "Delete" at bounding box center [1371, 777] width 121 height 22
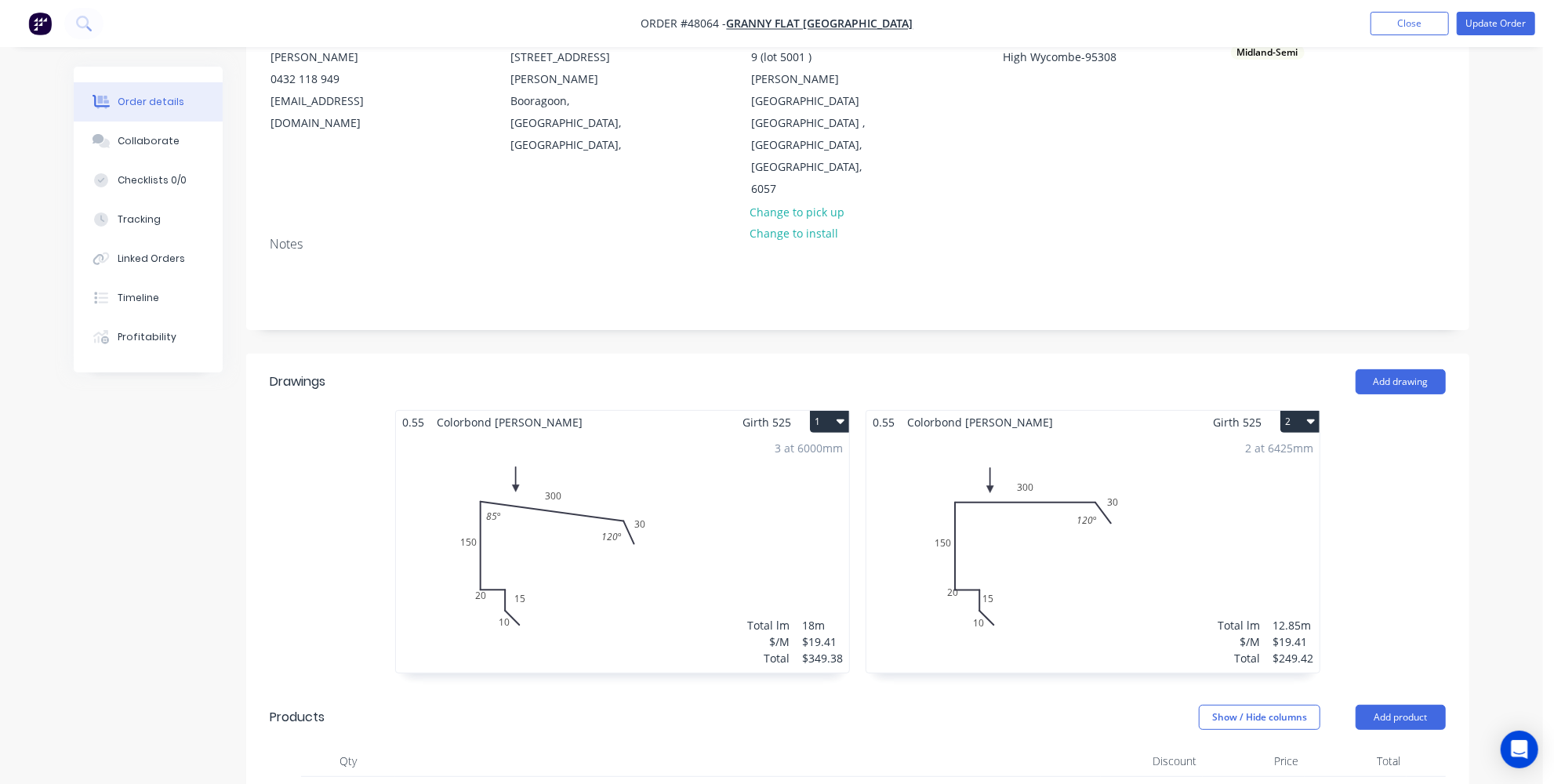
scroll to position [96, 0]
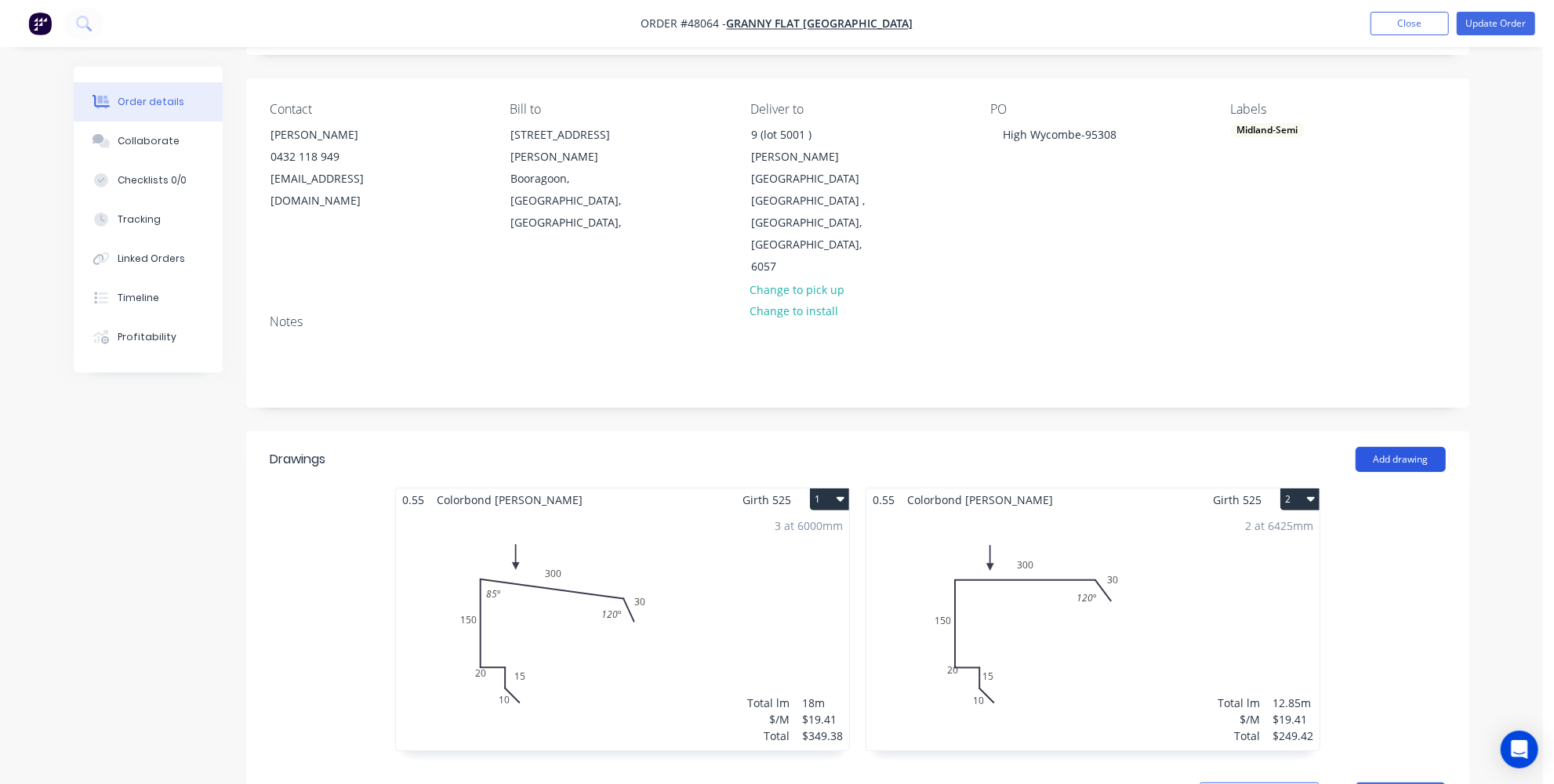
click at [1411, 446] on button "Add drawing" at bounding box center [1400, 459] width 90 height 25
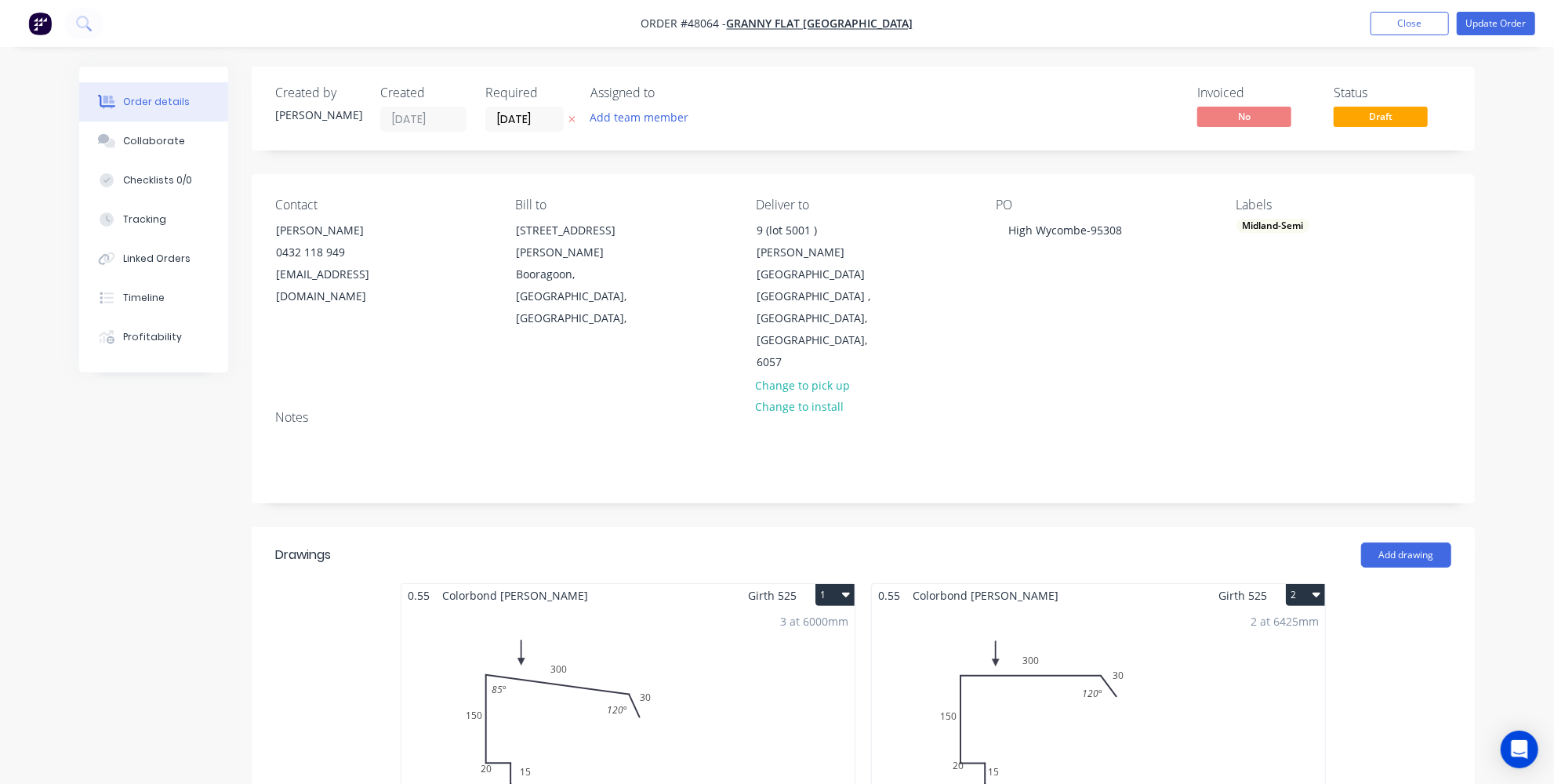
scroll to position [142, 0]
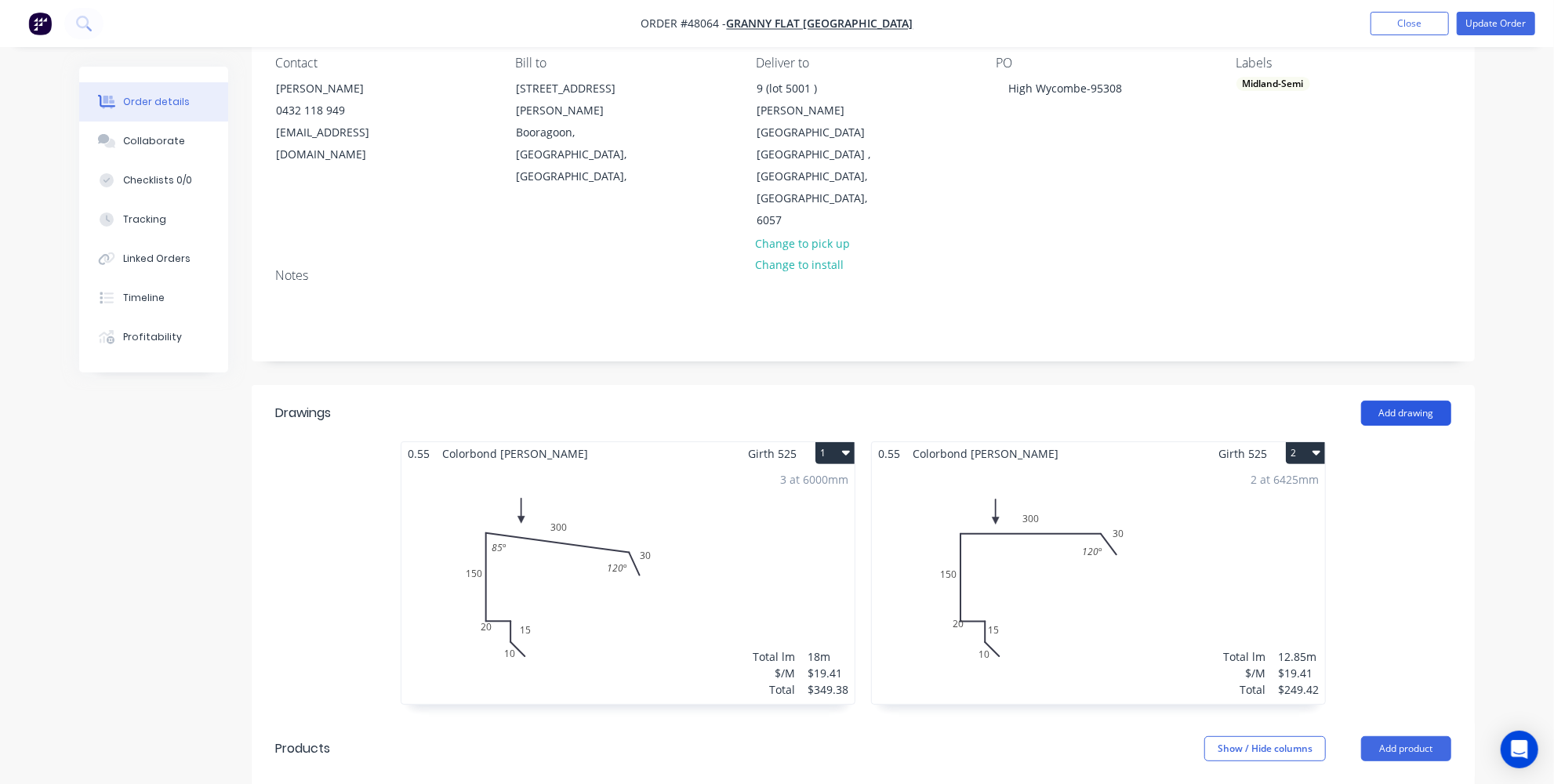
click at [1417, 401] on button "Add drawing" at bounding box center [1406, 413] width 90 height 25
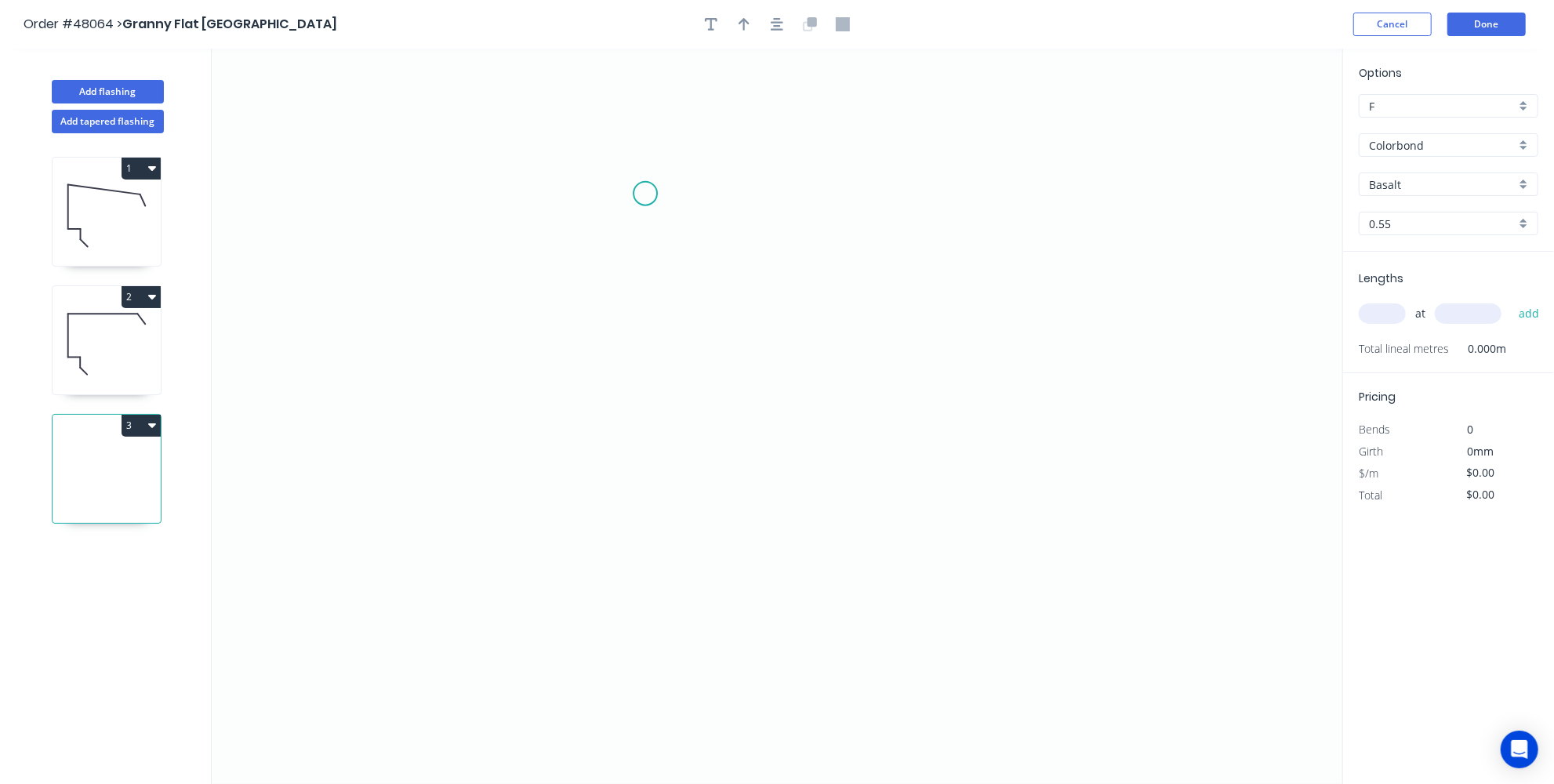
click at [645, 192] on icon "0" at bounding box center [777, 415] width 1131 height 735
click at [595, 240] on icon at bounding box center [620, 218] width 50 height 50
click at [584, 633] on icon "0 ?" at bounding box center [777, 415] width 1131 height 735
click at [965, 631] on icon "0 ? ?" at bounding box center [777, 415] width 1131 height 735
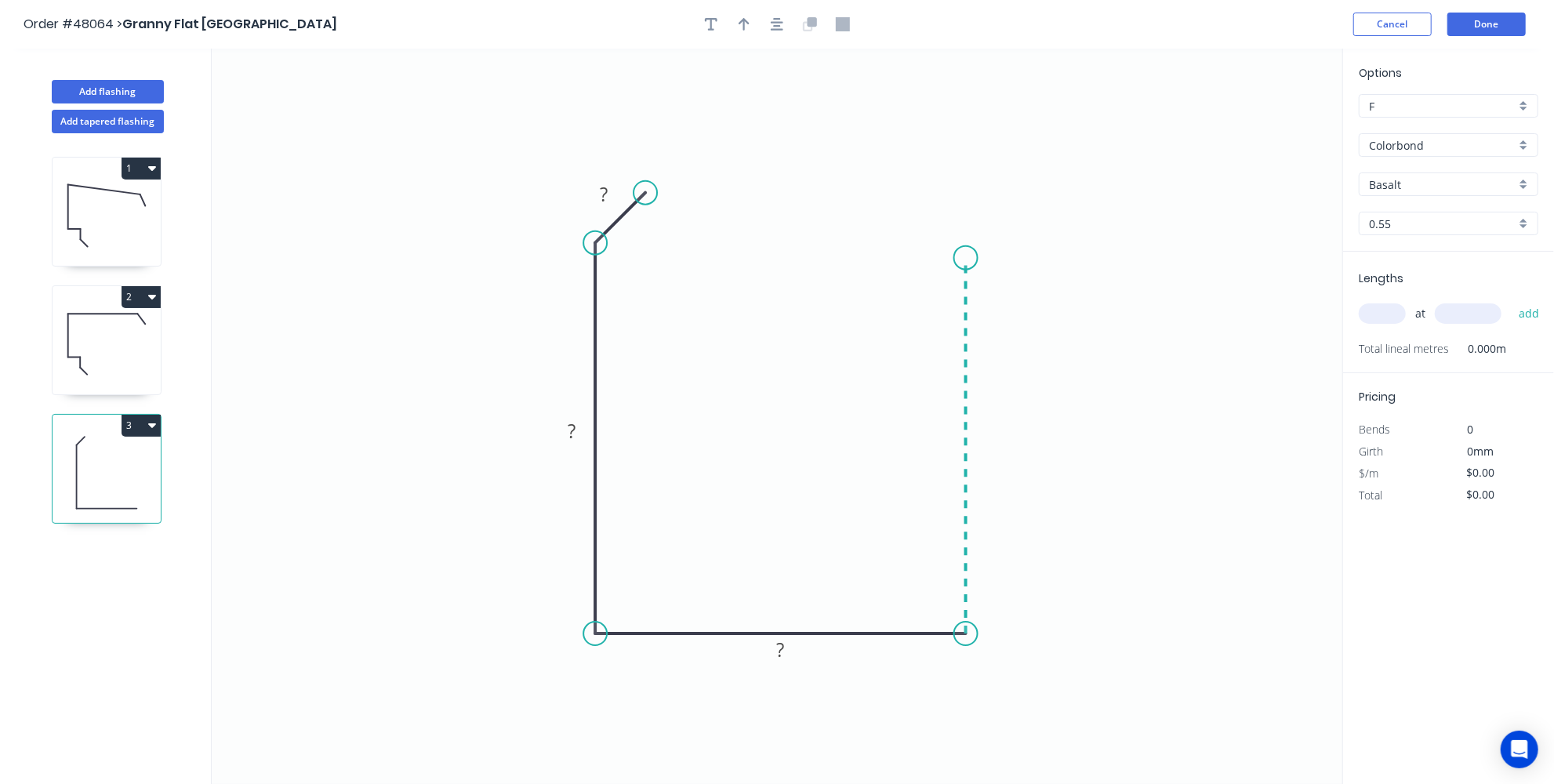
click at [956, 257] on icon "0 ? ? ?" at bounding box center [777, 415] width 1131 height 735
click at [926, 200] on icon at bounding box center [946, 229] width 39 height 58
click at [615, 186] on rect at bounding box center [603, 195] width 31 height 22
click at [942, 198] on rect at bounding box center [965, 208] width 51 height 32
click at [955, 208] on rect at bounding box center [966, 210] width 31 height 22
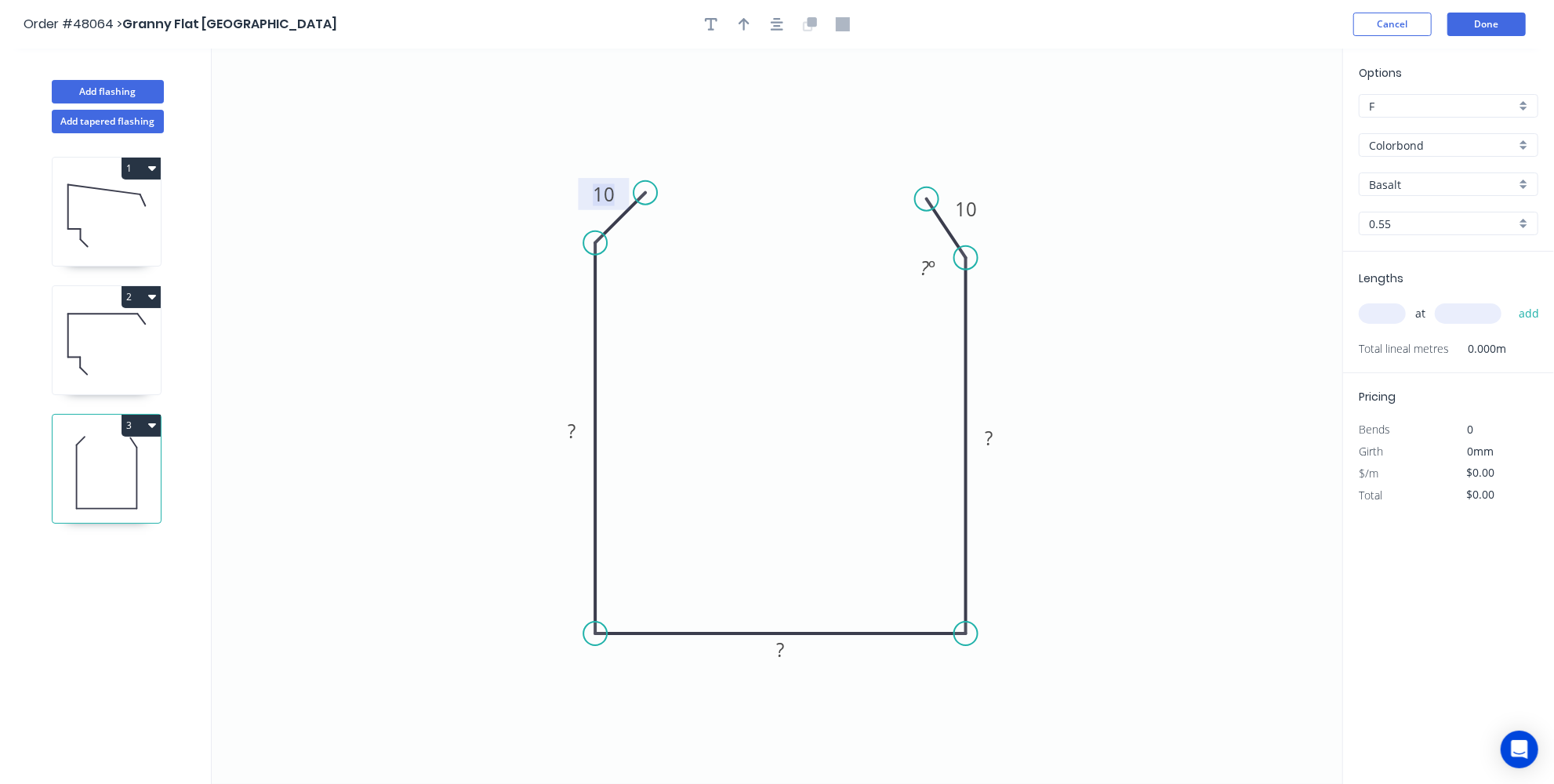
click at [613, 188] on tspan "10" at bounding box center [604, 194] width 22 height 26
click at [571, 433] on tspan "?" at bounding box center [571, 430] width 8 height 26
click at [986, 438] on tspan "?" at bounding box center [989, 438] width 8 height 26
click at [784, 644] on tspan "?" at bounding box center [780, 649] width 8 height 26
drag, startPoint x: 920, startPoint y: 194, endPoint x: 918, endPoint y: 214, distance: 20.1
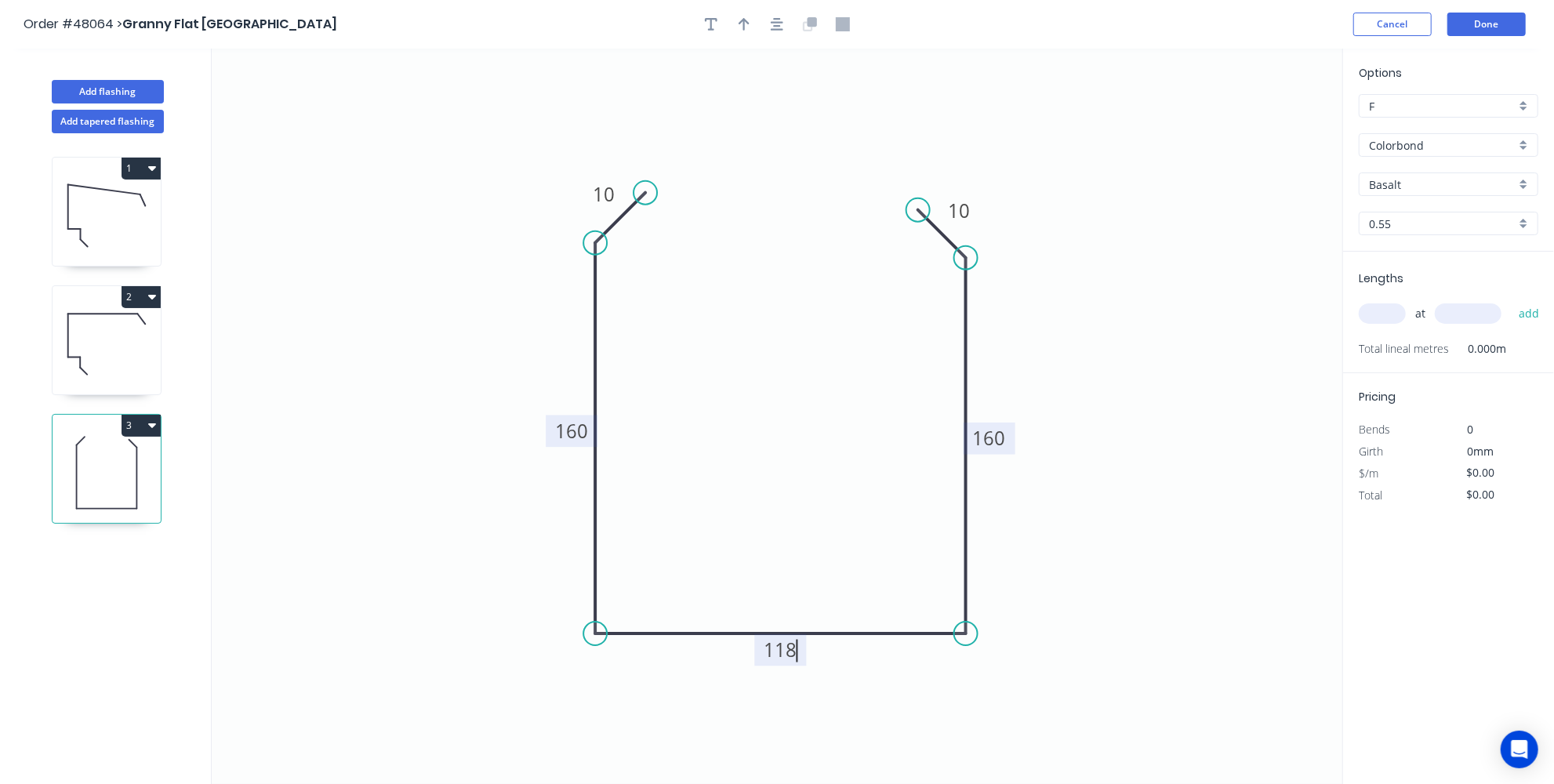
click at [918, 214] on circle at bounding box center [918, 210] width 23 height 23
type input "$18.22"
click at [864, 272] on icon "0 10 160 118 160 10" at bounding box center [777, 415] width 1131 height 735
drag, startPoint x: 588, startPoint y: 239, endPoint x: 589, endPoint y: 261, distance: 22.0
click at [589, 261] on circle at bounding box center [595, 259] width 23 height 23
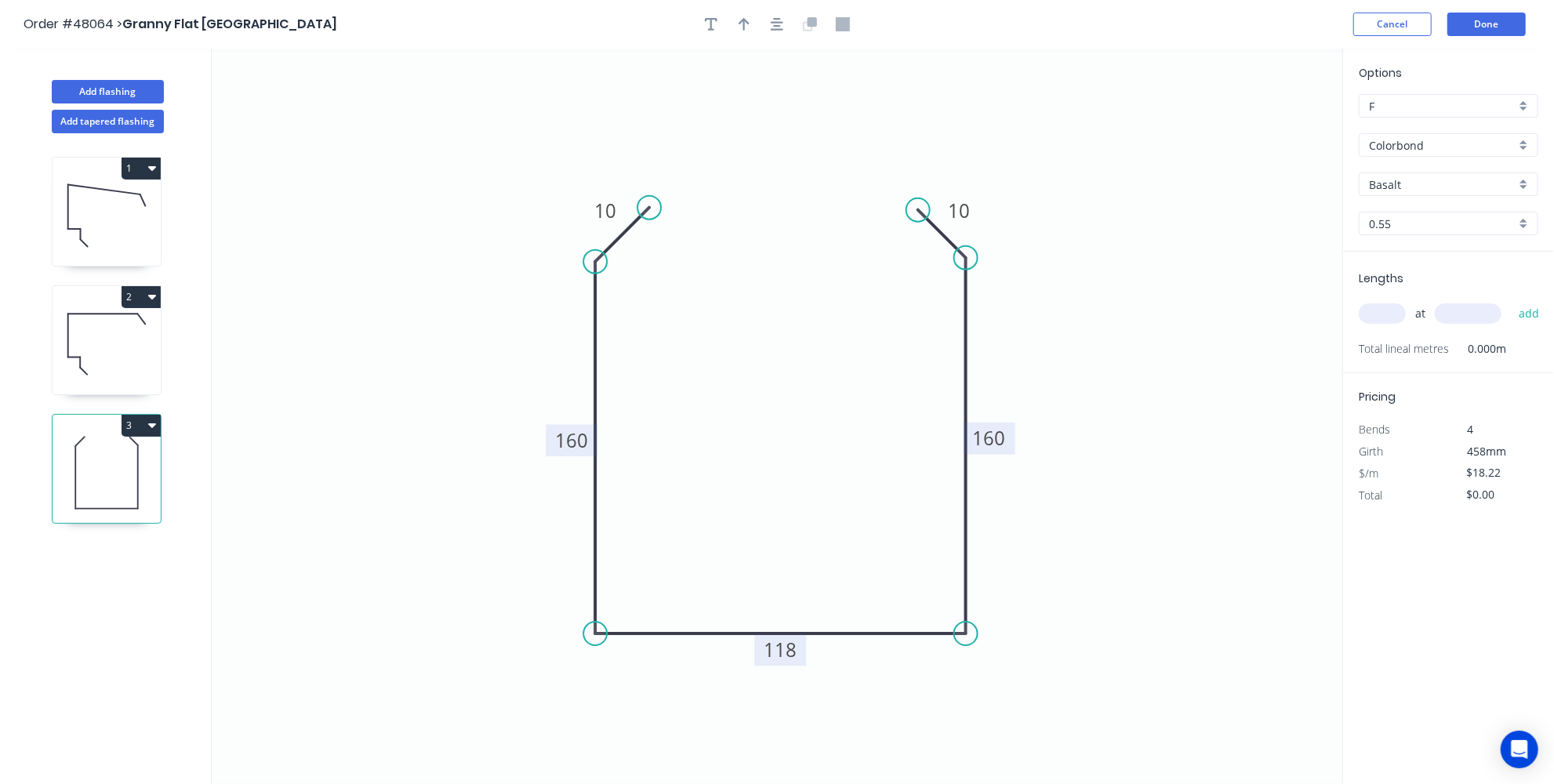
drag, startPoint x: 650, startPoint y: 185, endPoint x: 649, endPoint y: 200, distance: 15.0
click at [649, 200] on circle at bounding box center [649, 207] width 23 height 23
click at [606, 262] on g "? º" at bounding box center [620, 271] width 74 height 42
click at [750, 23] on button "button" at bounding box center [744, 24] width 23 height 23
drag, startPoint x: 1261, startPoint y: 126, endPoint x: 1100, endPoint y: 386, distance: 305.8
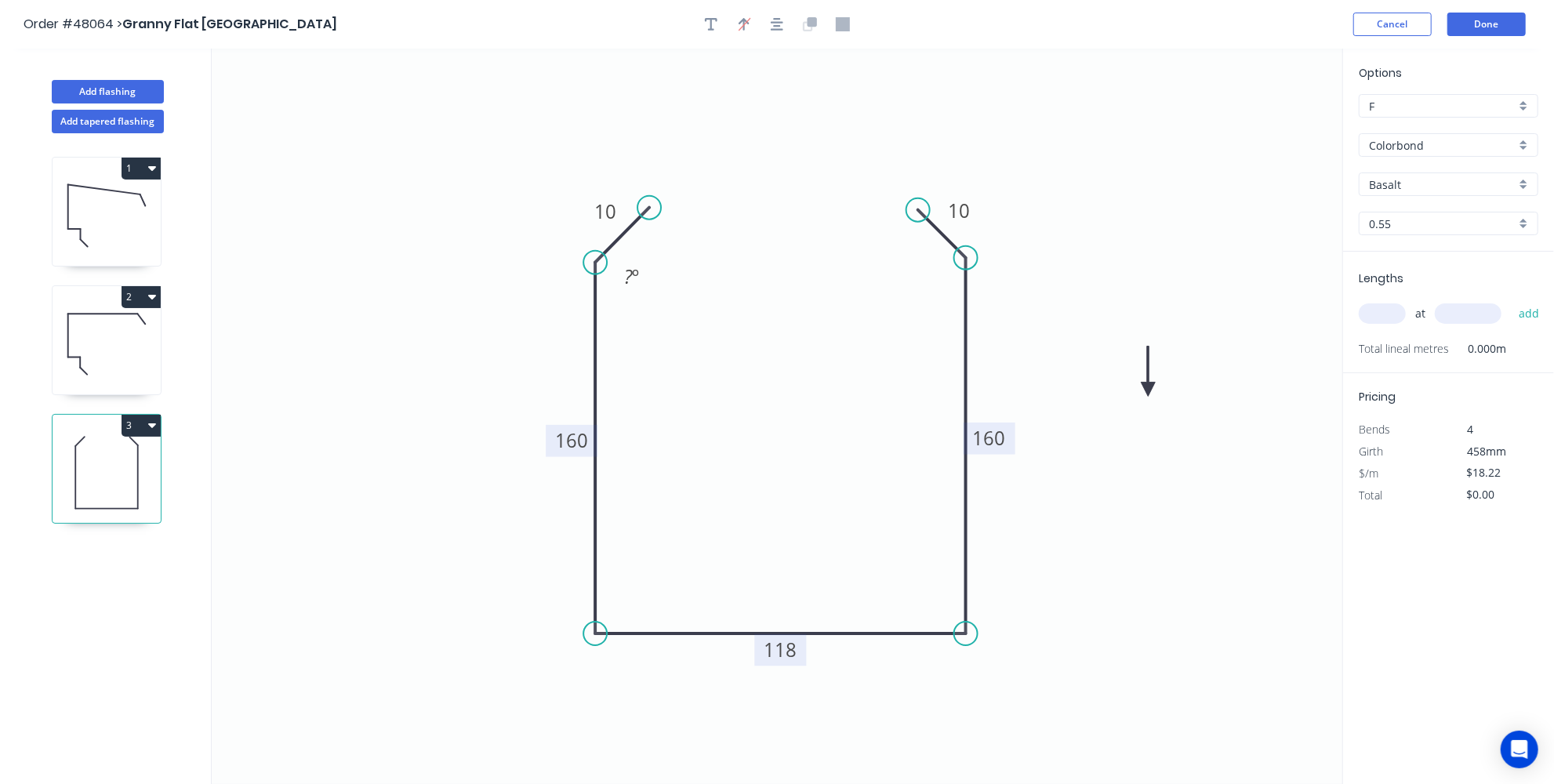
click at [1141, 395] on icon at bounding box center [1149, 371] width 14 height 50
click at [1112, 400] on icon "0 10 160 118 160 10 ? º" at bounding box center [777, 415] width 1131 height 735
click at [1112, 396] on icon at bounding box center [1113, 379] width 14 height 50
click at [1111, 396] on icon at bounding box center [1112, 379] width 14 height 50
click at [1111, 396] on icon at bounding box center [1124, 384] width 46 height 46
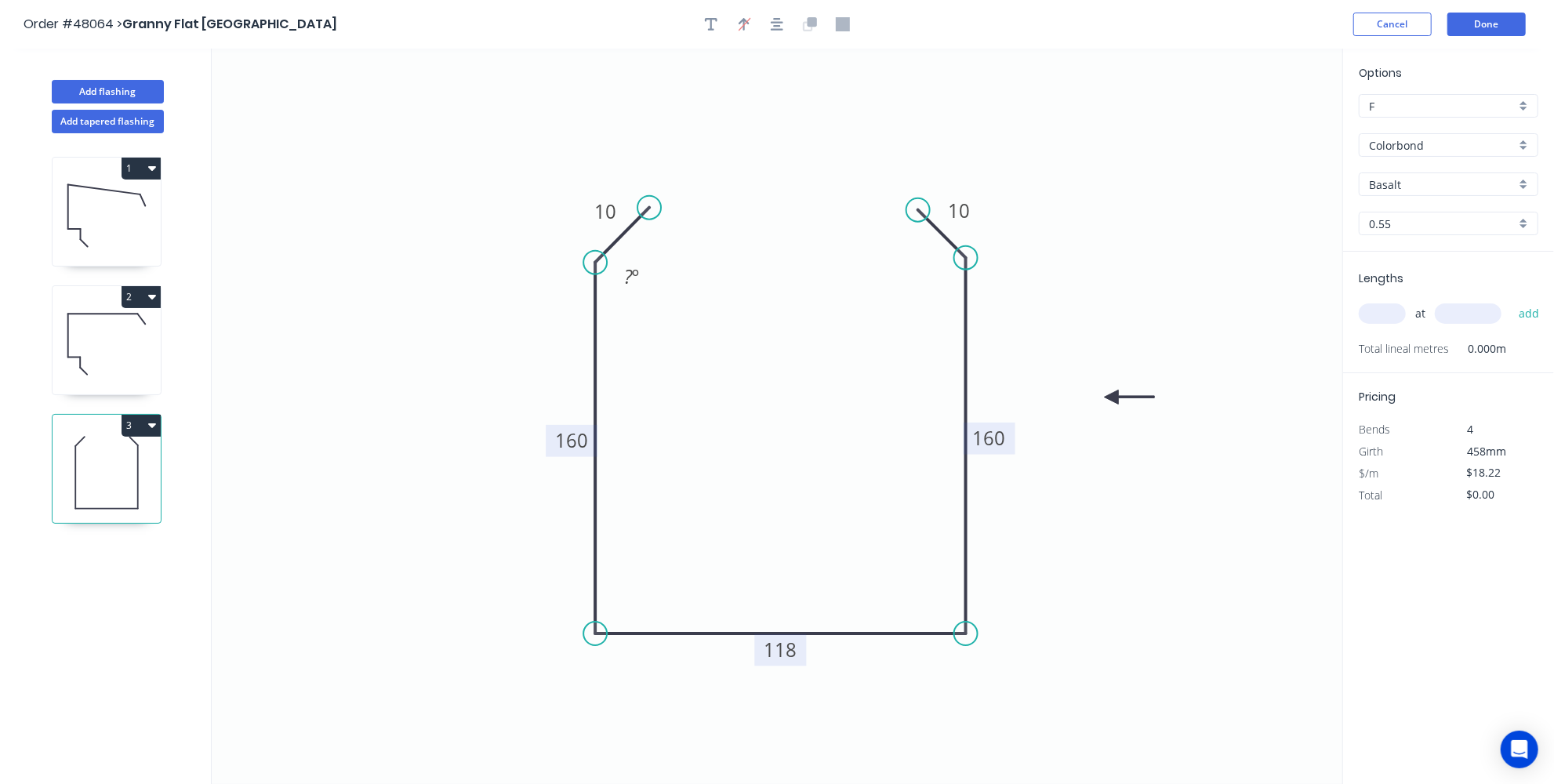
click at [1111, 396] on icon at bounding box center [1130, 397] width 50 height 14
click at [1111, 395] on icon at bounding box center [1124, 410] width 46 height 46
click at [1111, 395] on icon at bounding box center [1112, 415] width 14 height 50
click at [1111, 395] on icon at bounding box center [1093, 397] width 50 height 14
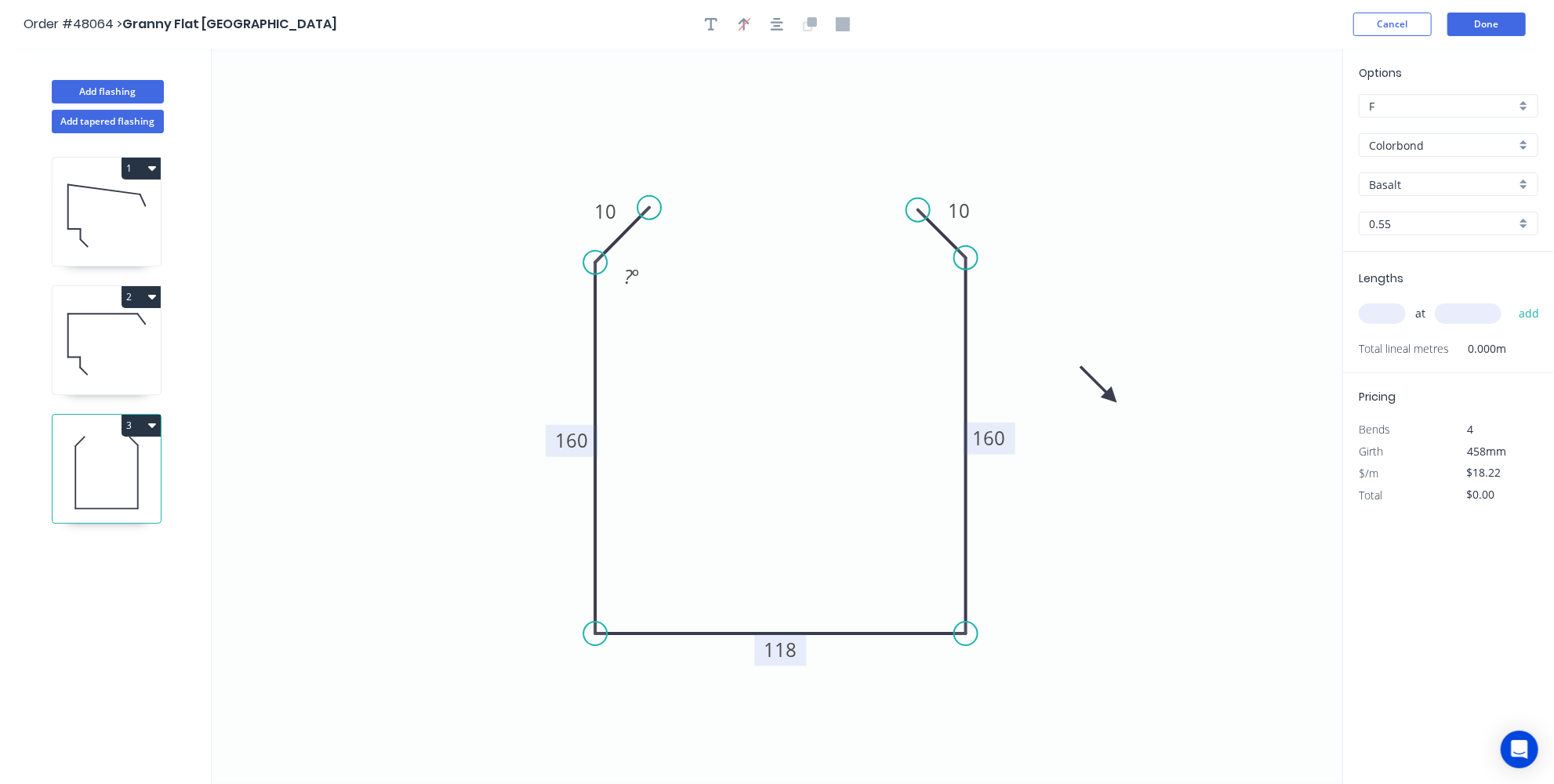
click at [1111, 395] on icon at bounding box center [1098, 384] width 46 height 46
click at [1111, 395] on icon at bounding box center [1112, 379] width 14 height 50
click at [1111, 395] on icon at bounding box center [1124, 384] width 46 height 46
drag, startPoint x: 1111, startPoint y: 395, endPoint x: 998, endPoint y: 370, distance: 115.7
click at [1003, 370] on icon at bounding box center [1028, 368] width 50 height 14
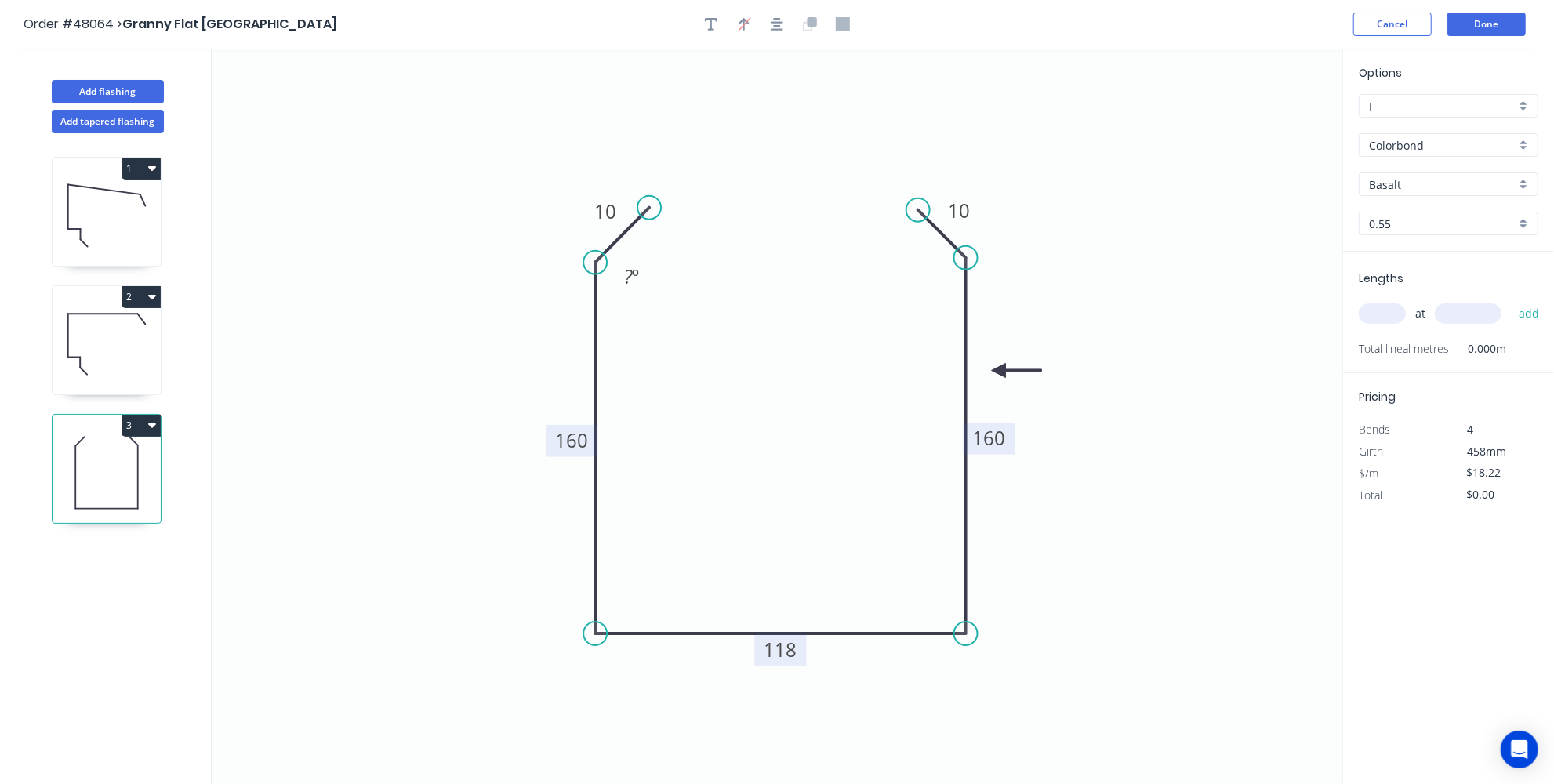
click at [1131, 324] on icon "0 10 160 118 160 10 ? º" at bounding box center [777, 415] width 1131 height 735
click at [1384, 314] on input "text" at bounding box center [1382, 313] width 47 height 21
type input "1"
drag, startPoint x: 1460, startPoint y: 313, endPoint x: 1464, endPoint y: 327, distance: 14.6
click at [1464, 325] on div "1 at add" at bounding box center [1450, 313] width 183 height 27
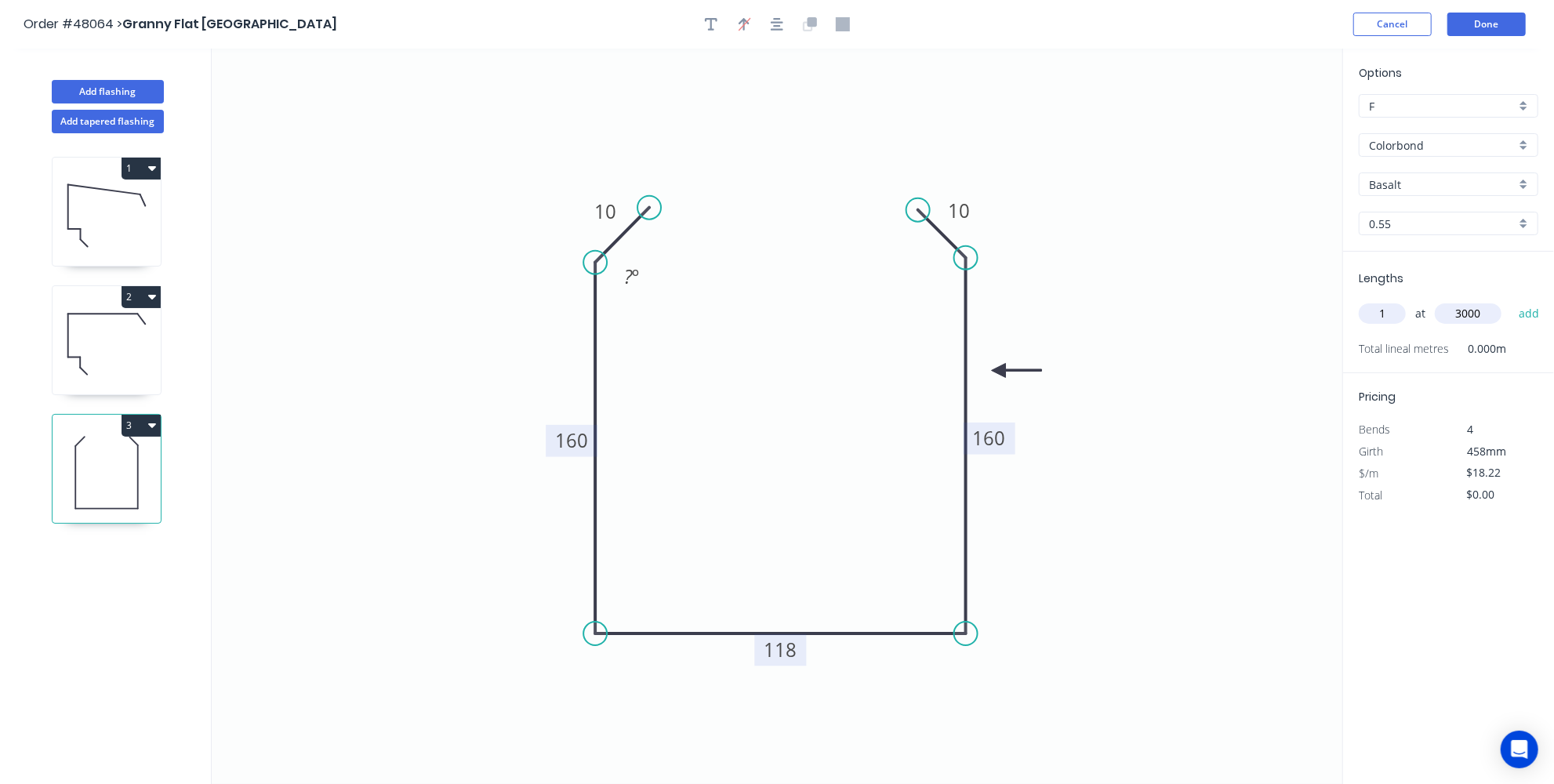
type input "3000"
click at [1513, 186] on input "Basalt" at bounding box center [1441, 184] width 146 height 16
click at [1438, 325] on div "Windspray" at bounding box center [1448, 338] width 178 height 28
type input "Windspray"
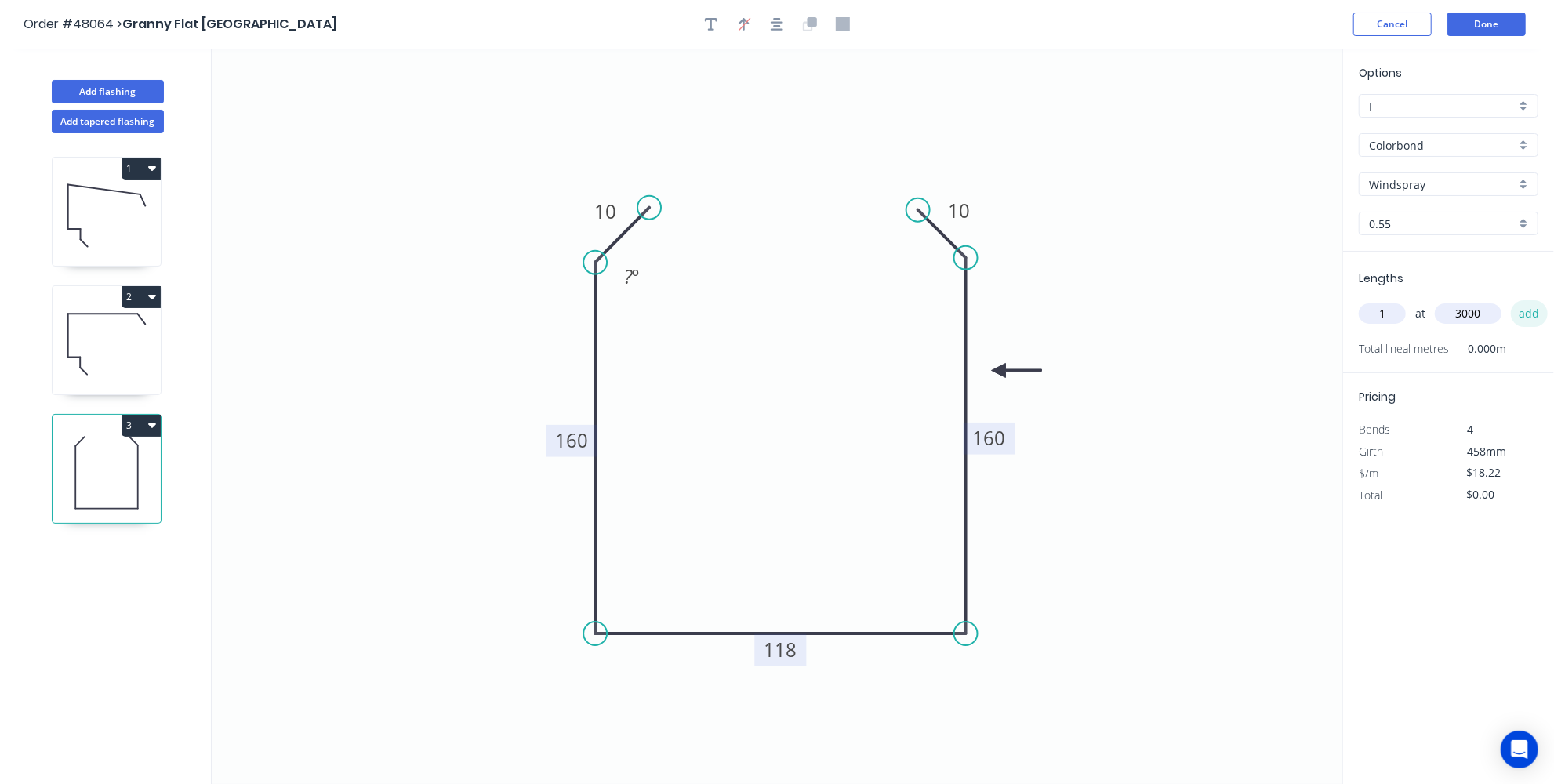
click at [1524, 312] on button "add" at bounding box center [1528, 313] width 37 height 27
type input "$54.66"
click at [1485, 29] on button "Done" at bounding box center [1486, 24] width 79 height 23
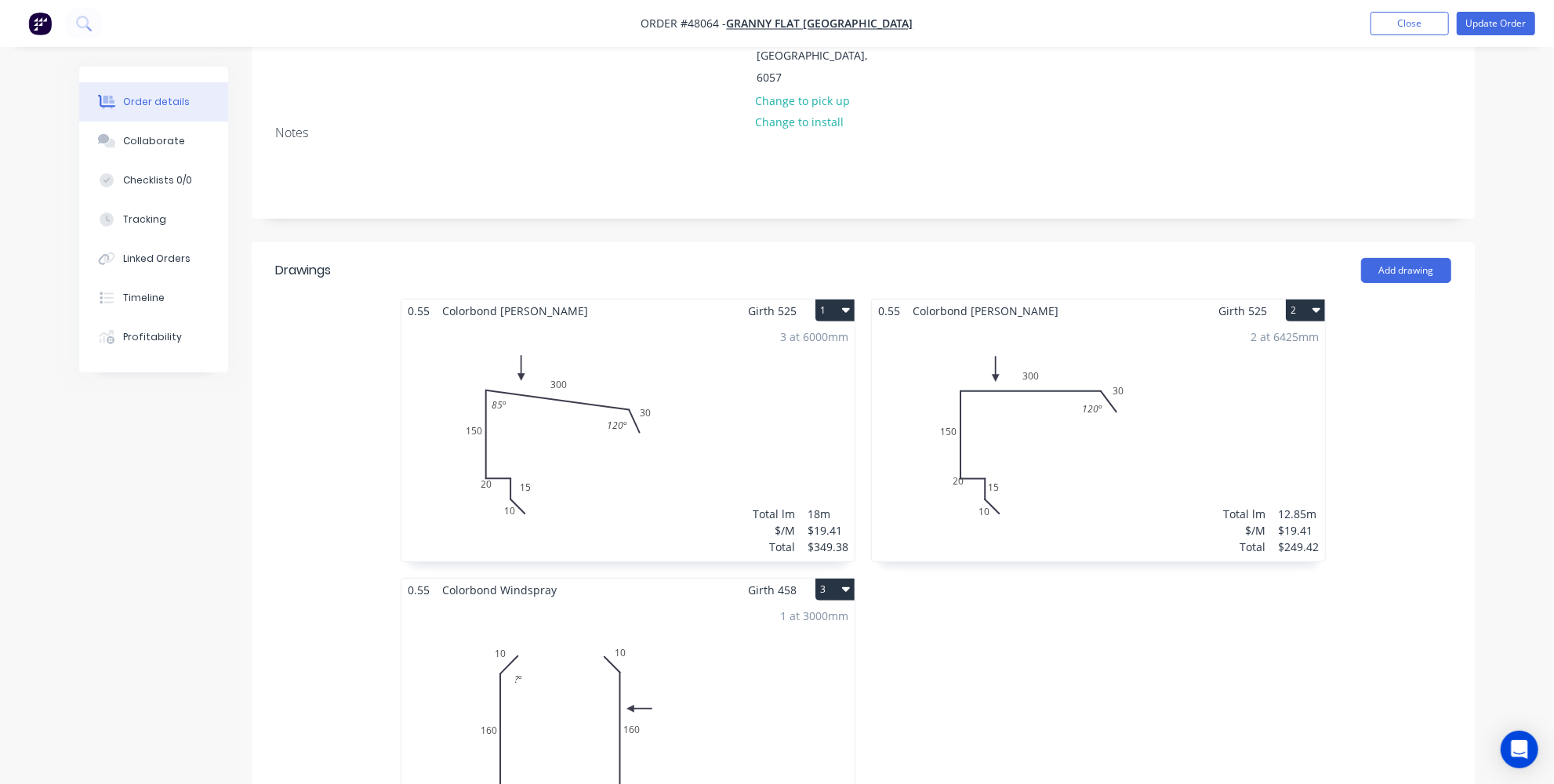
click at [597, 644] on div "1 at 3000mm Total lm $/M Total 3m $18.22 $54.66" at bounding box center [627, 721] width 453 height 239
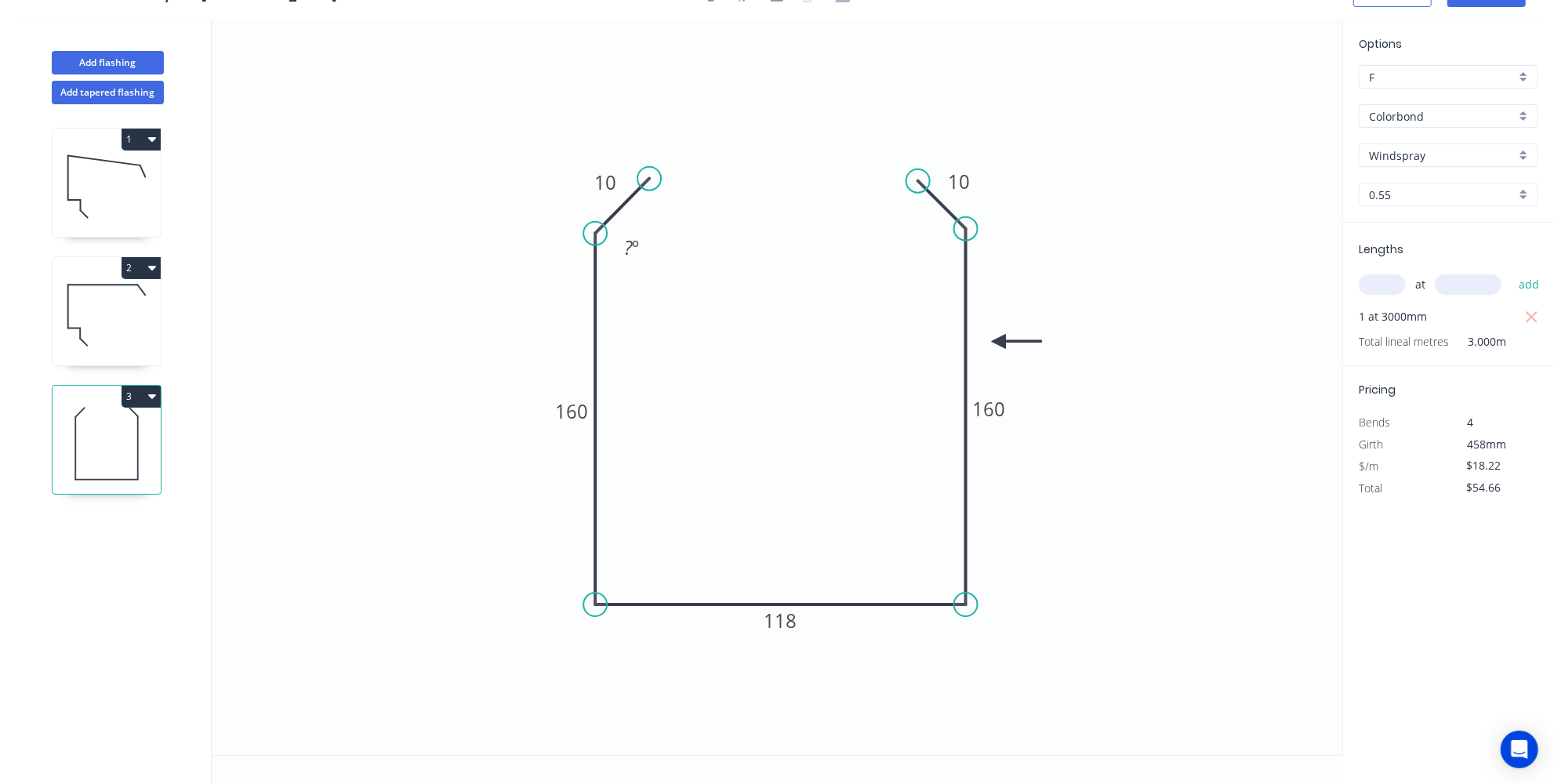
scroll to position [27, 0]
drag, startPoint x: 654, startPoint y: 188, endPoint x: 647, endPoint y: 183, distance: 8.6
click at [647, 183] on circle at bounding box center [647, 184] width 23 height 23
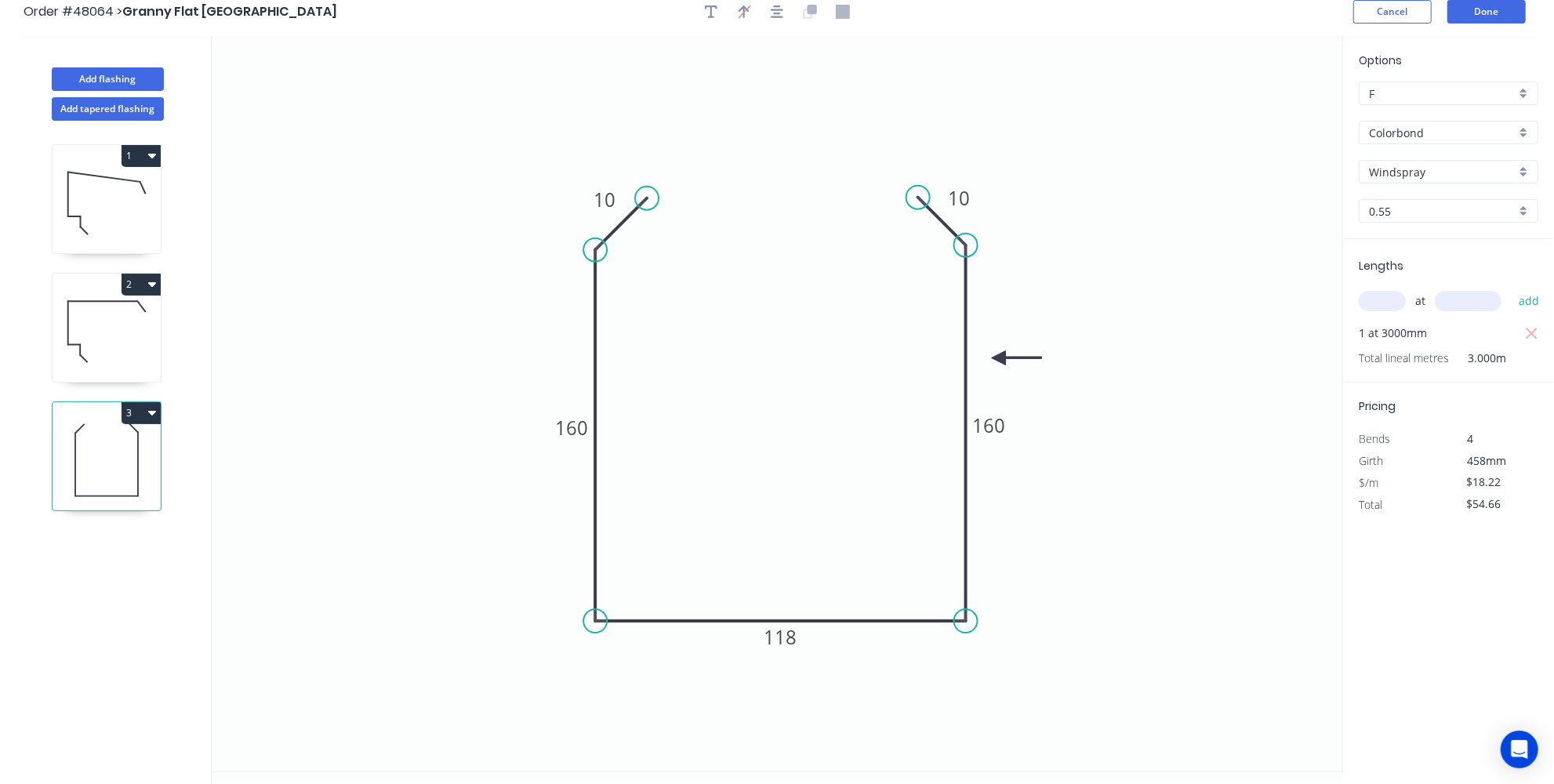
scroll to position [0, 0]
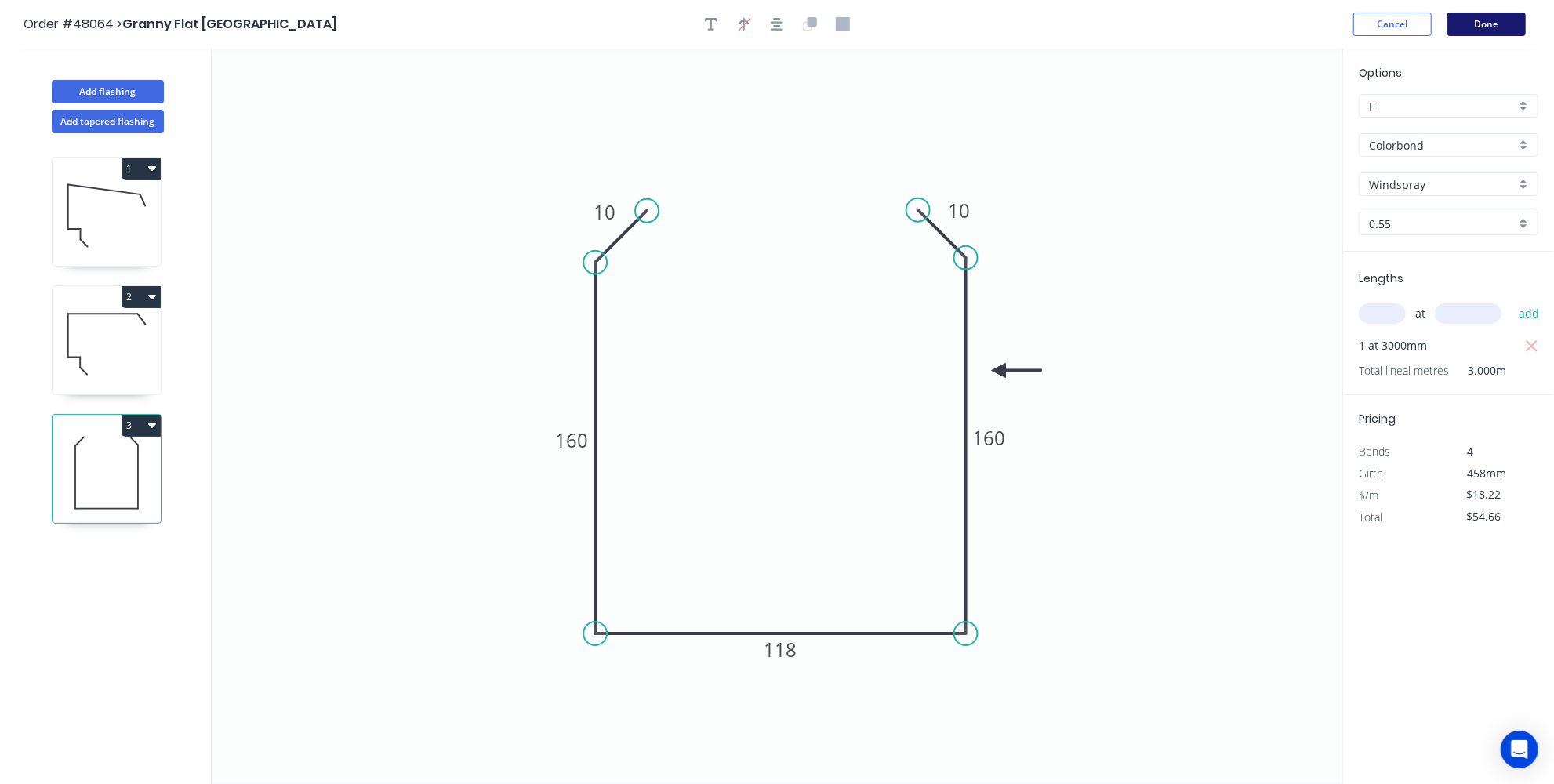
click at [1487, 22] on button "Done" at bounding box center [1486, 24] width 79 height 23
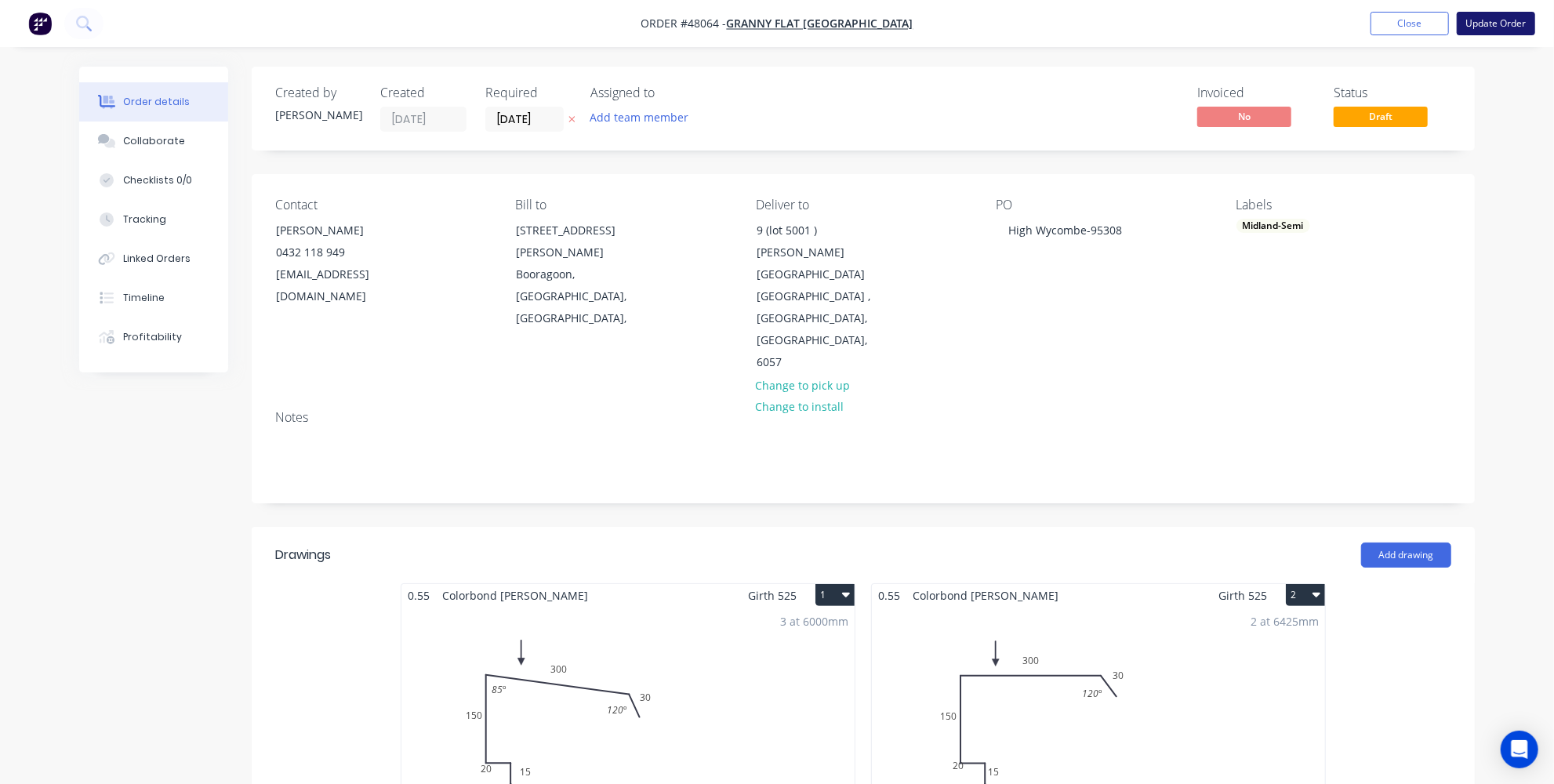
click at [1512, 16] on button "Update Order" at bounding box center [1496, 23] width 79 height 23
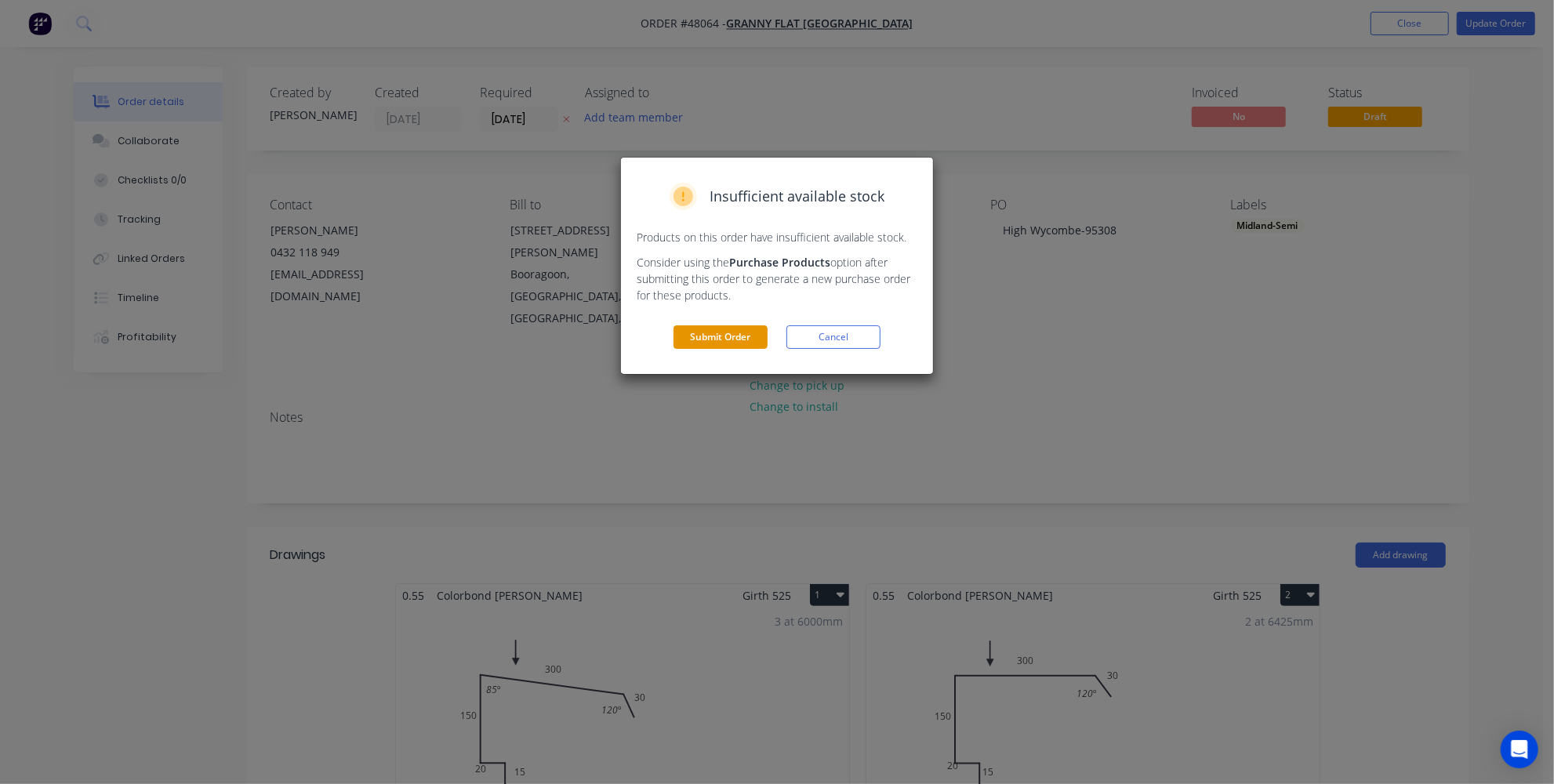
click at [752, 338] on button "Submit Order" at bounding box center [720, 337] width 94 height 23
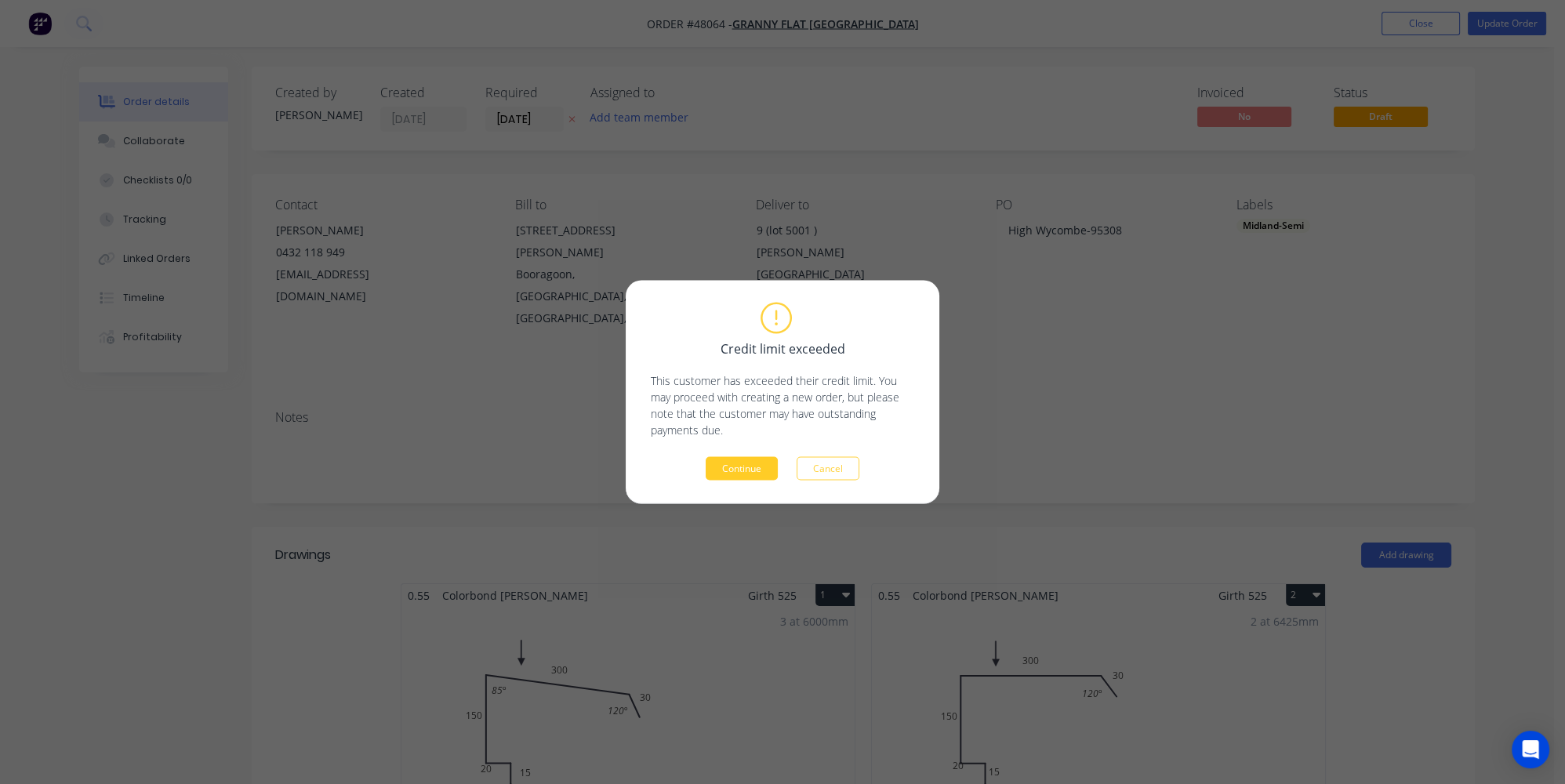
click at [738, 471] on button "Continue" at bounding box center [741, 469] width 72 height 23
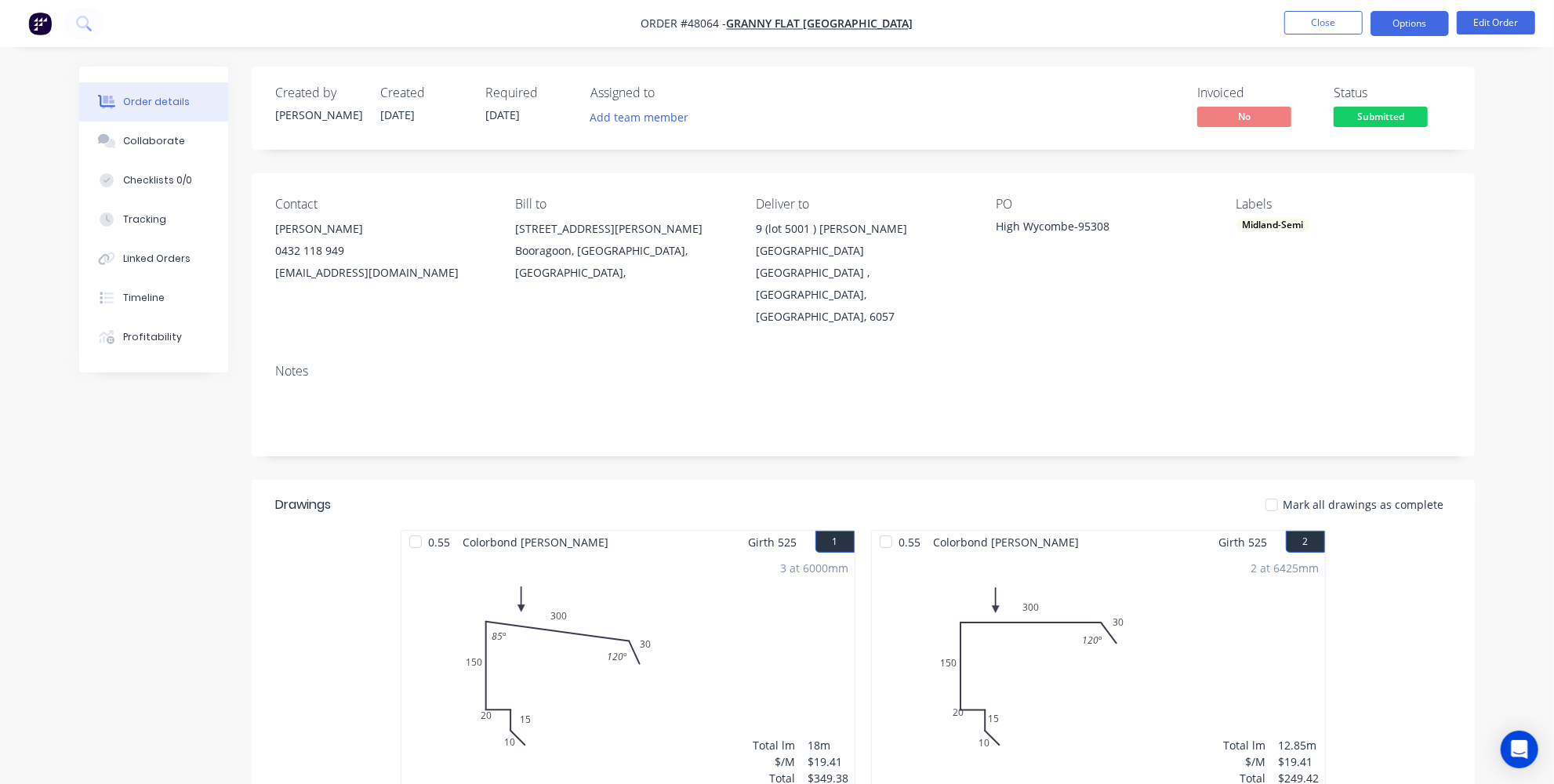
click at [1403, 22] on button "Options" at bounding box center [1409, 23] width 79 height 25
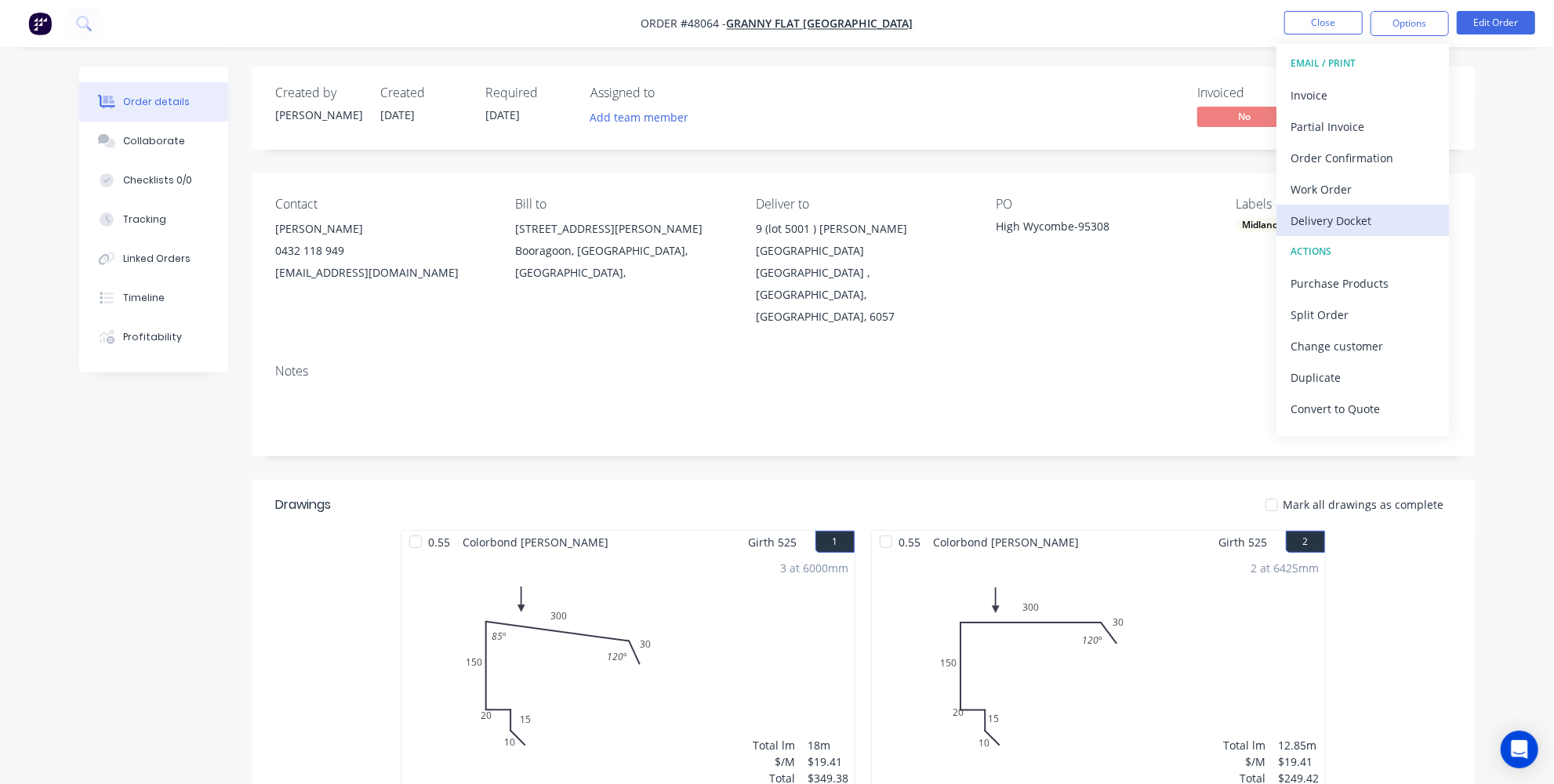
click at [1323, 216] on div "Delivery Docket" at bounding box center [1362, 220] width 144 height 22
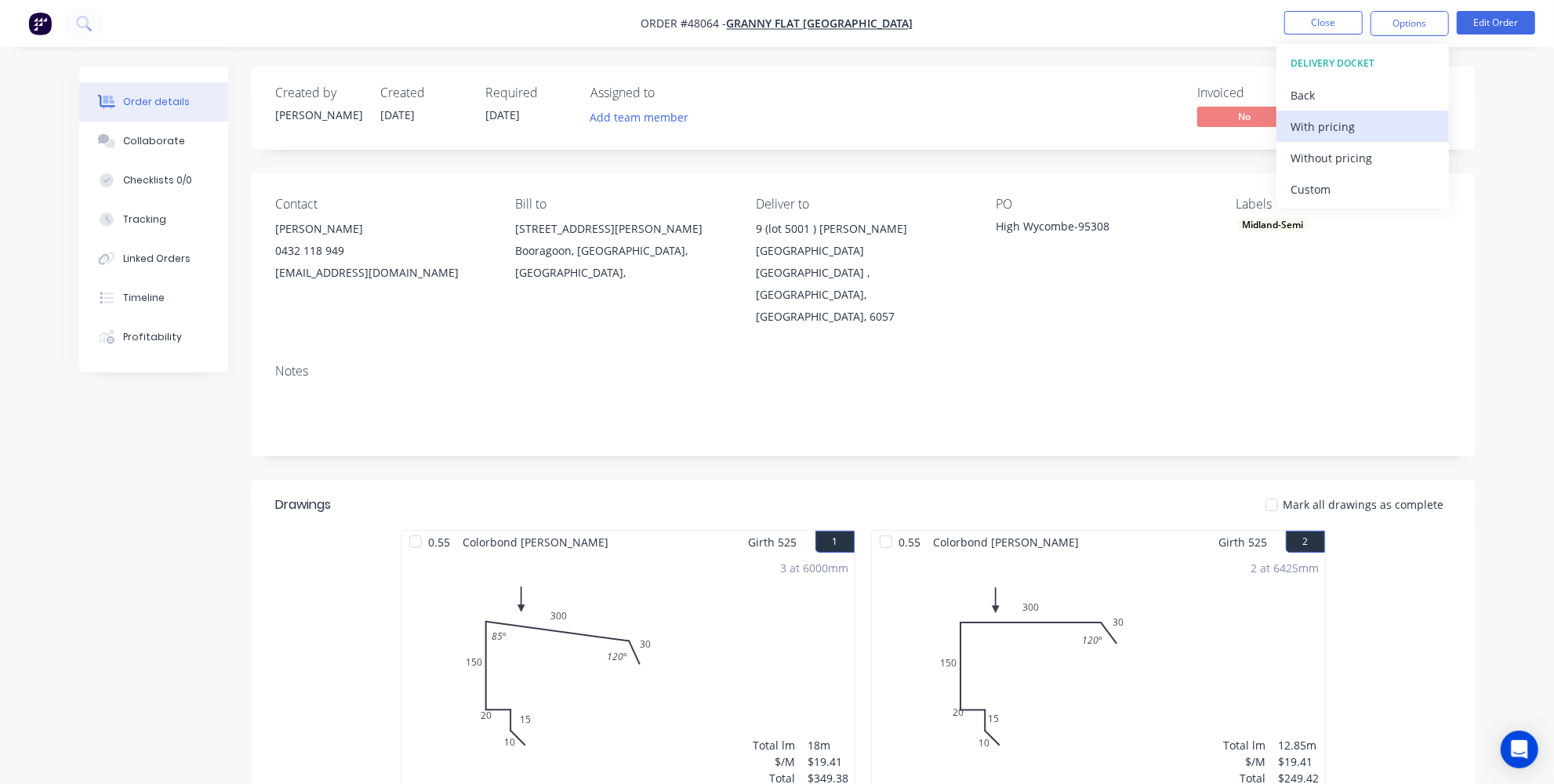
click at [1324, 121] on div "With pricing" at bounding box center [1362, 126] width 144 height 22
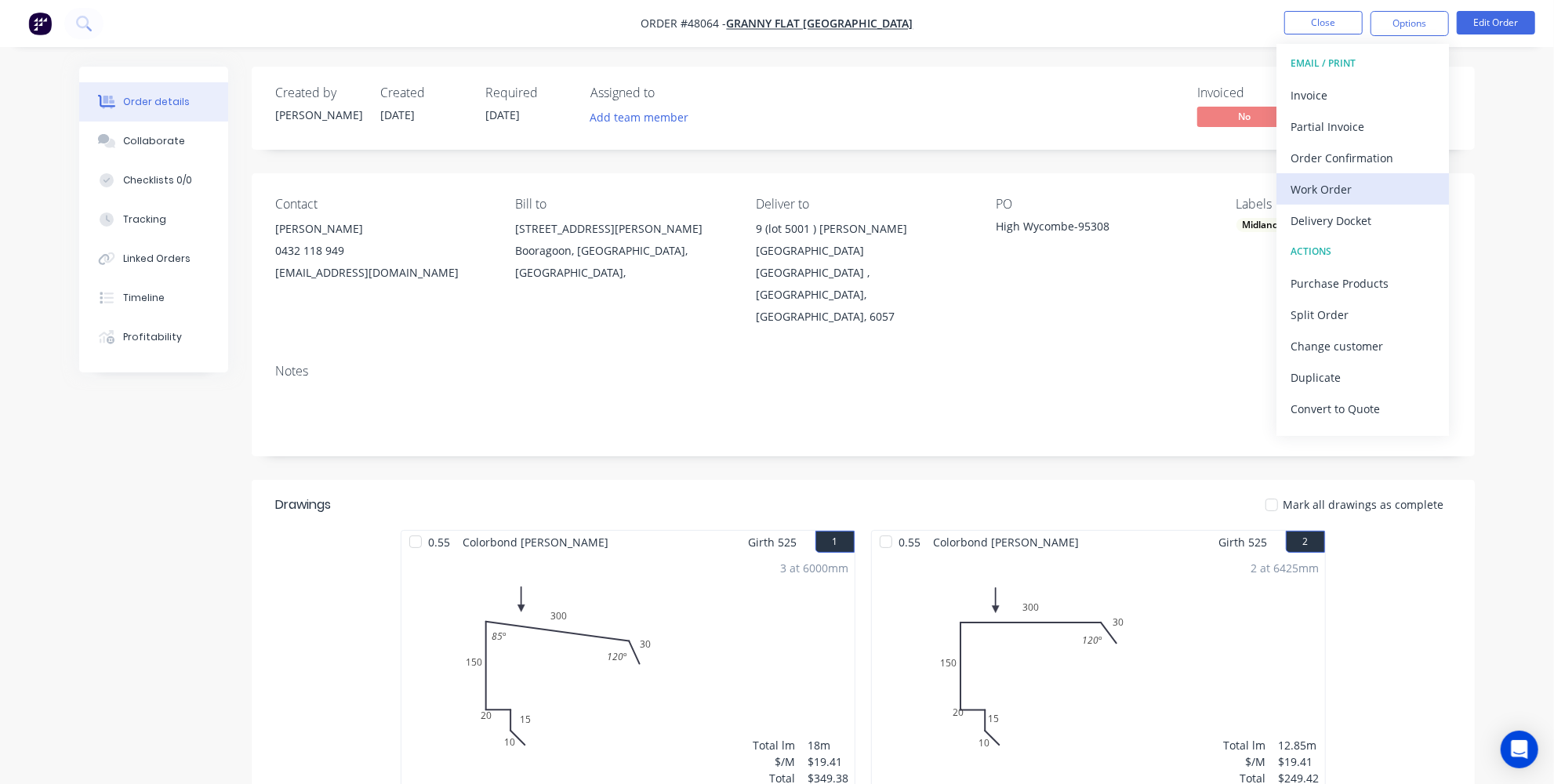
click at [1329, 186] on div "Work Order" at bounding box center [1362, 188] width 144 height 22
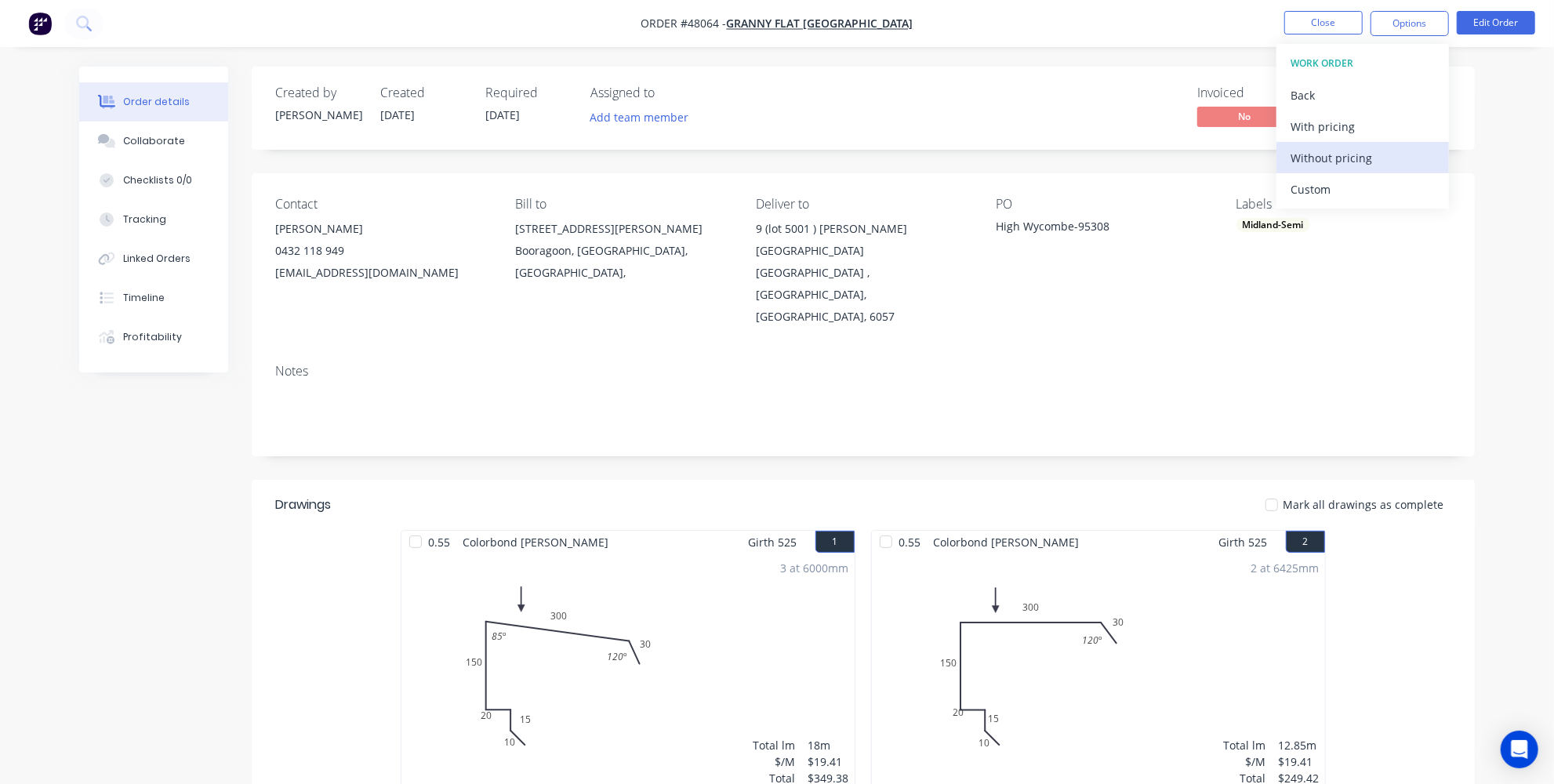
click at [1317, 157] on div "Without pricing" at bounding box center [1362, 157] width 144 height 22
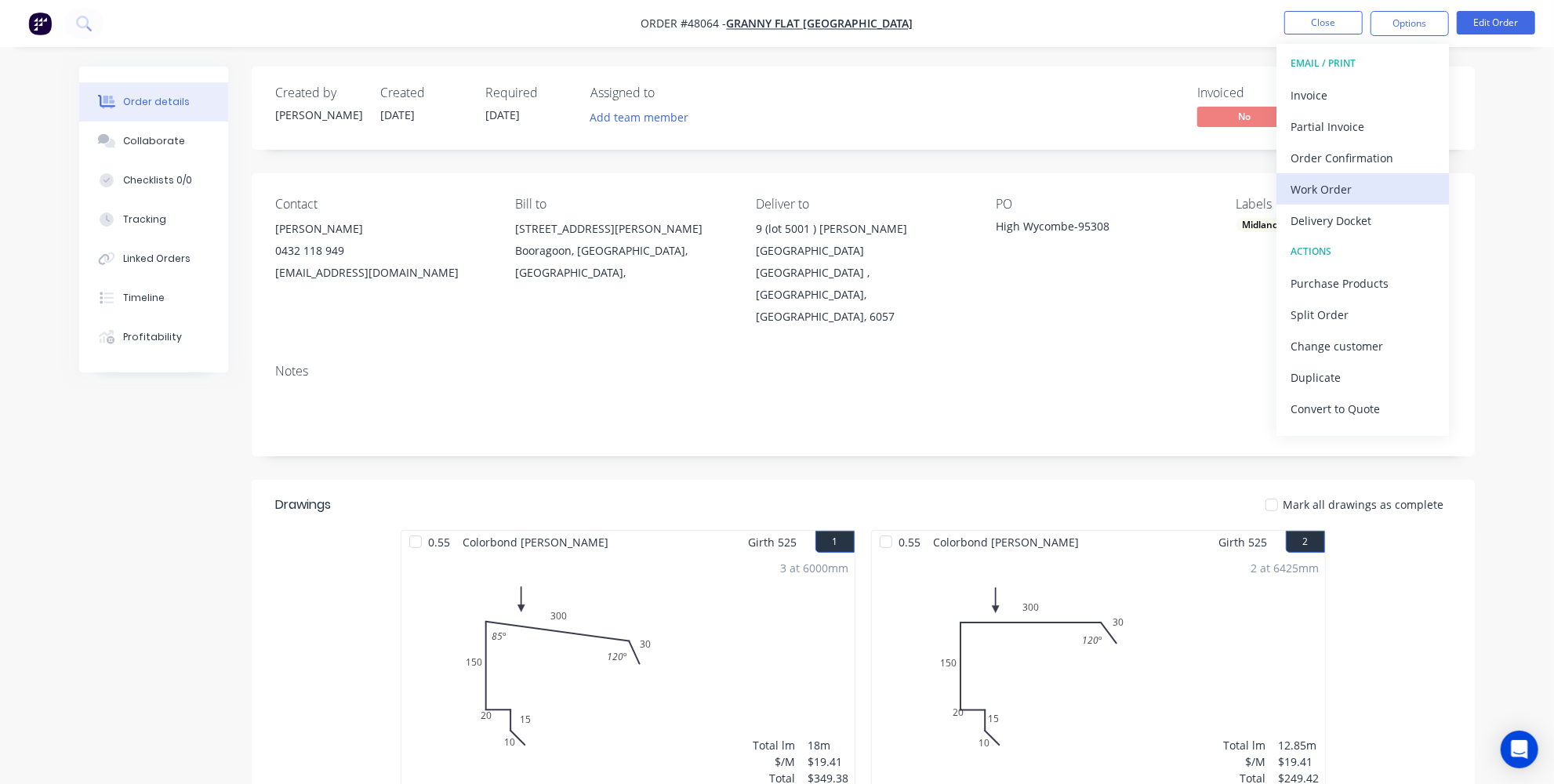
click at [1349, 191] on div "Work Order" at bounding box center [1362, 188] width 144 height 22
click at [1312, 189] on div "Custom" at bounding box center [1362, 188] width 144 height 22
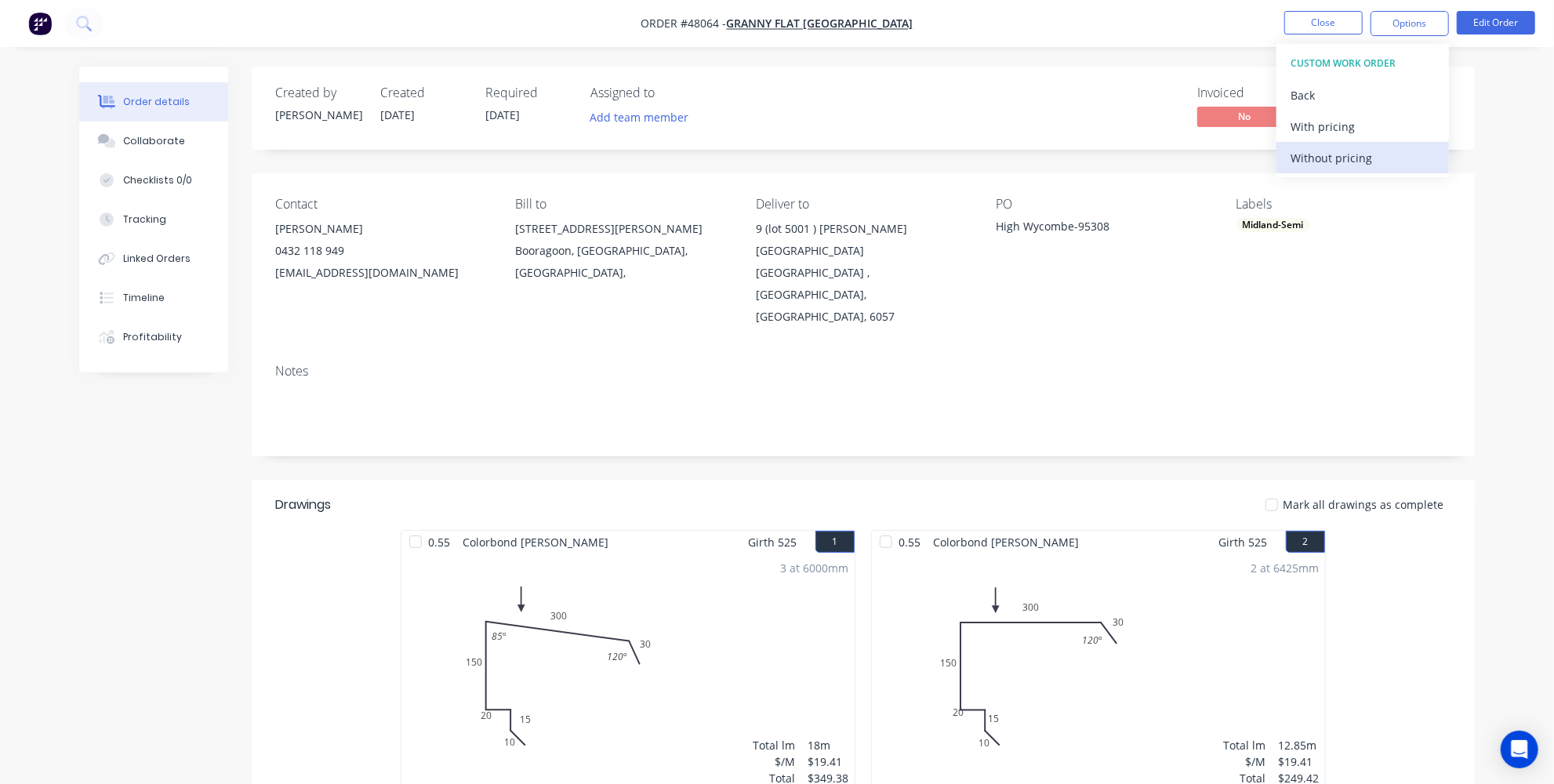
click at [1358, 163] on div "Without pricing" at bounding box center [1362, 157] width 144 height 22
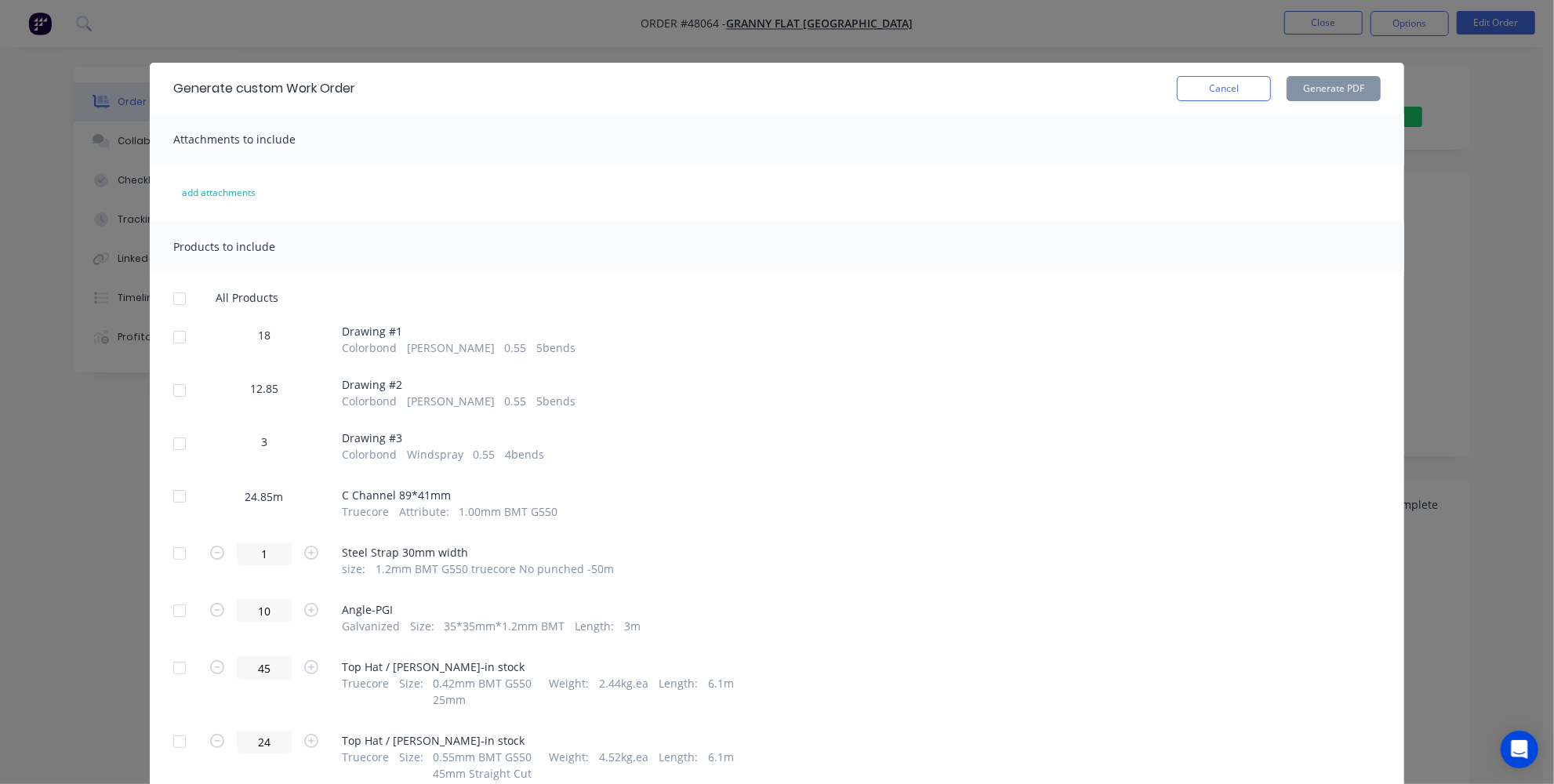
click at [180, 443] on div at bounding box center [179, 443] width 31 height 31
click at [1317, 95] on button "Generate PDF" at bounding box center [1333, 88] width 94 height 25
click at [1216, 88] on button "Cancel" at bounding box center [1223, 88] width 94 height 25
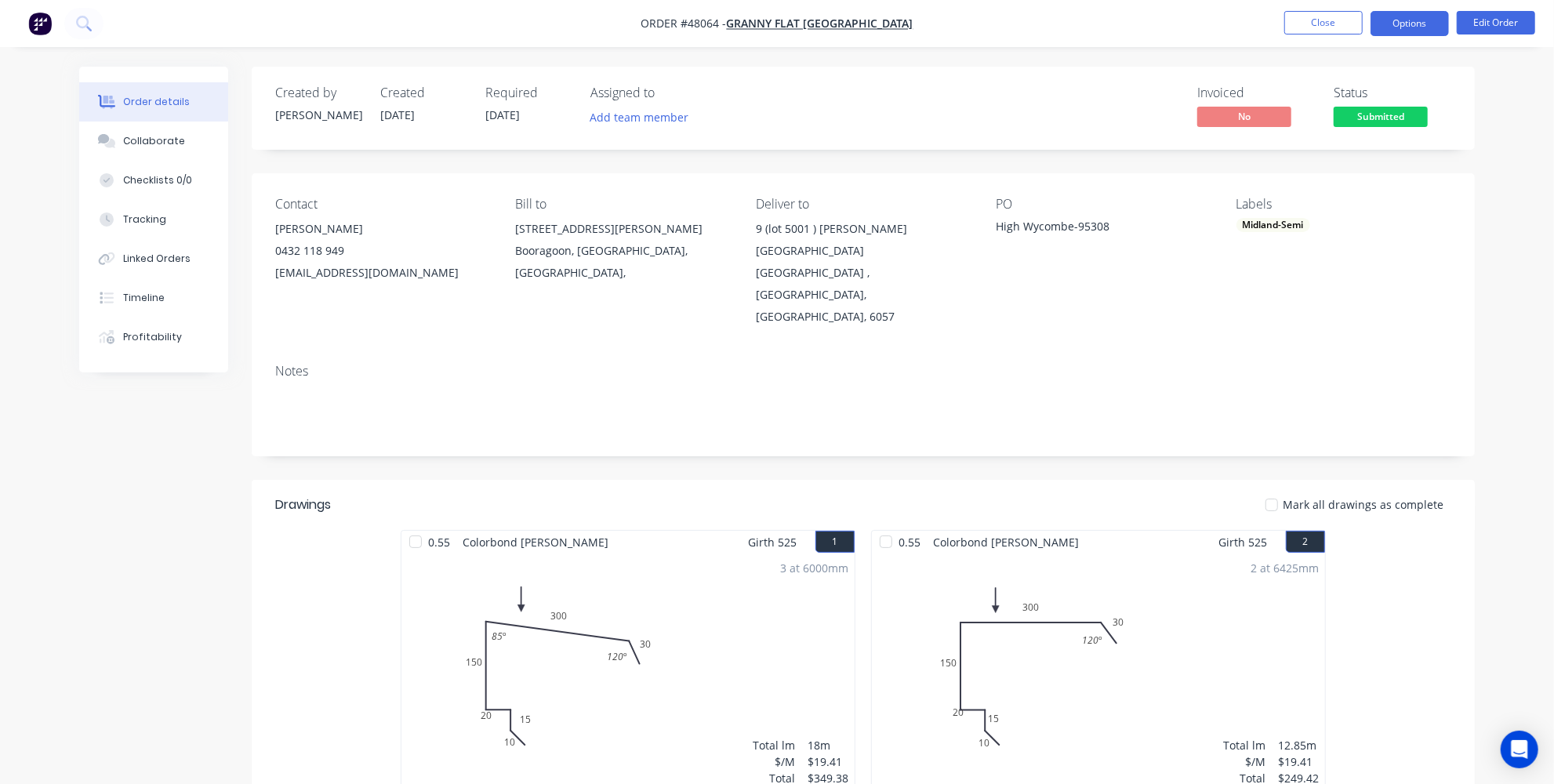
click at [1418, 17] on button "Options" at bounding box center [1409, 23] width 79 height 25
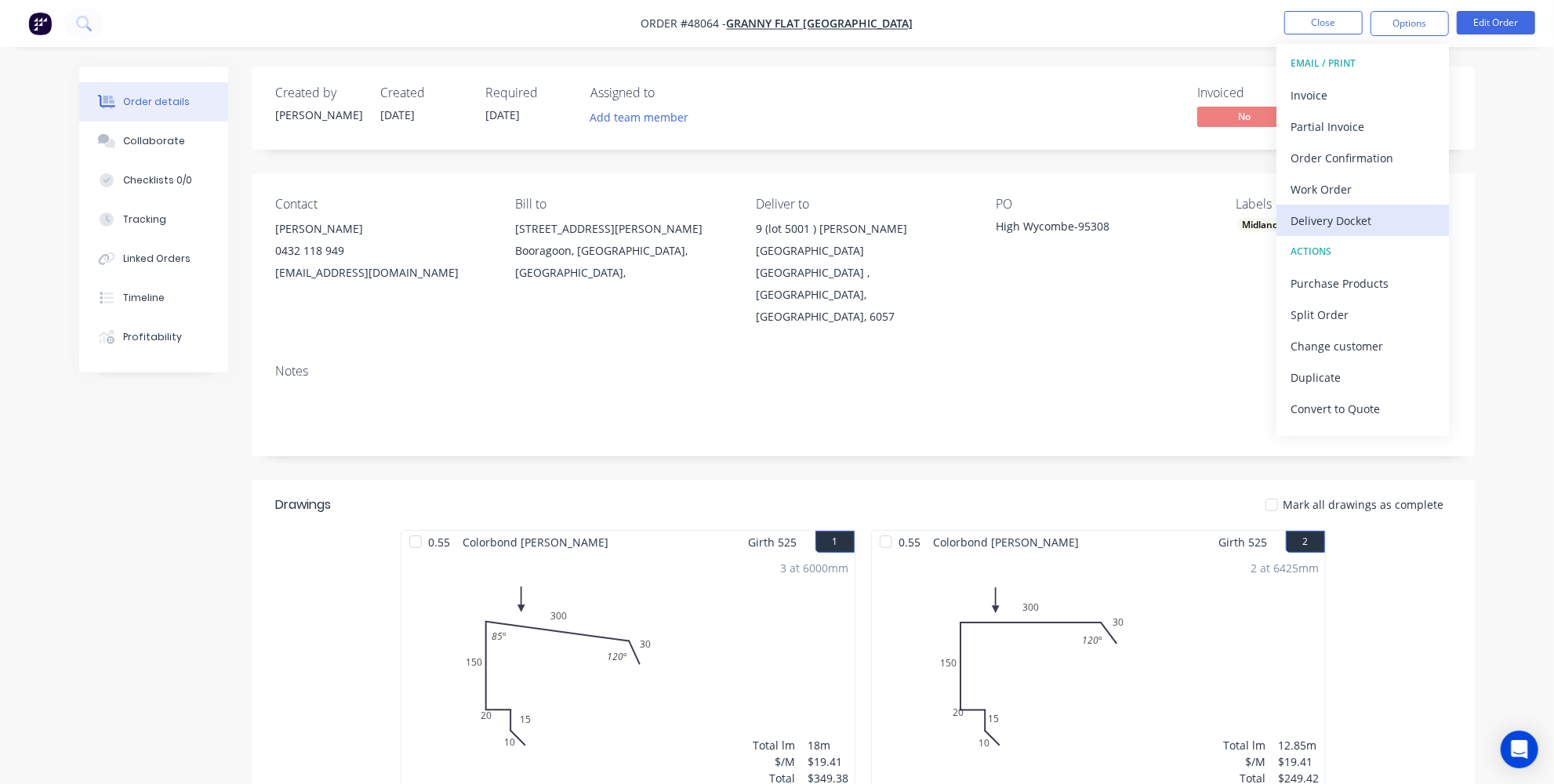
click at [1331, 218] on div "Delivery Docket" at bounding box center [1362, 220] width 144 height 22
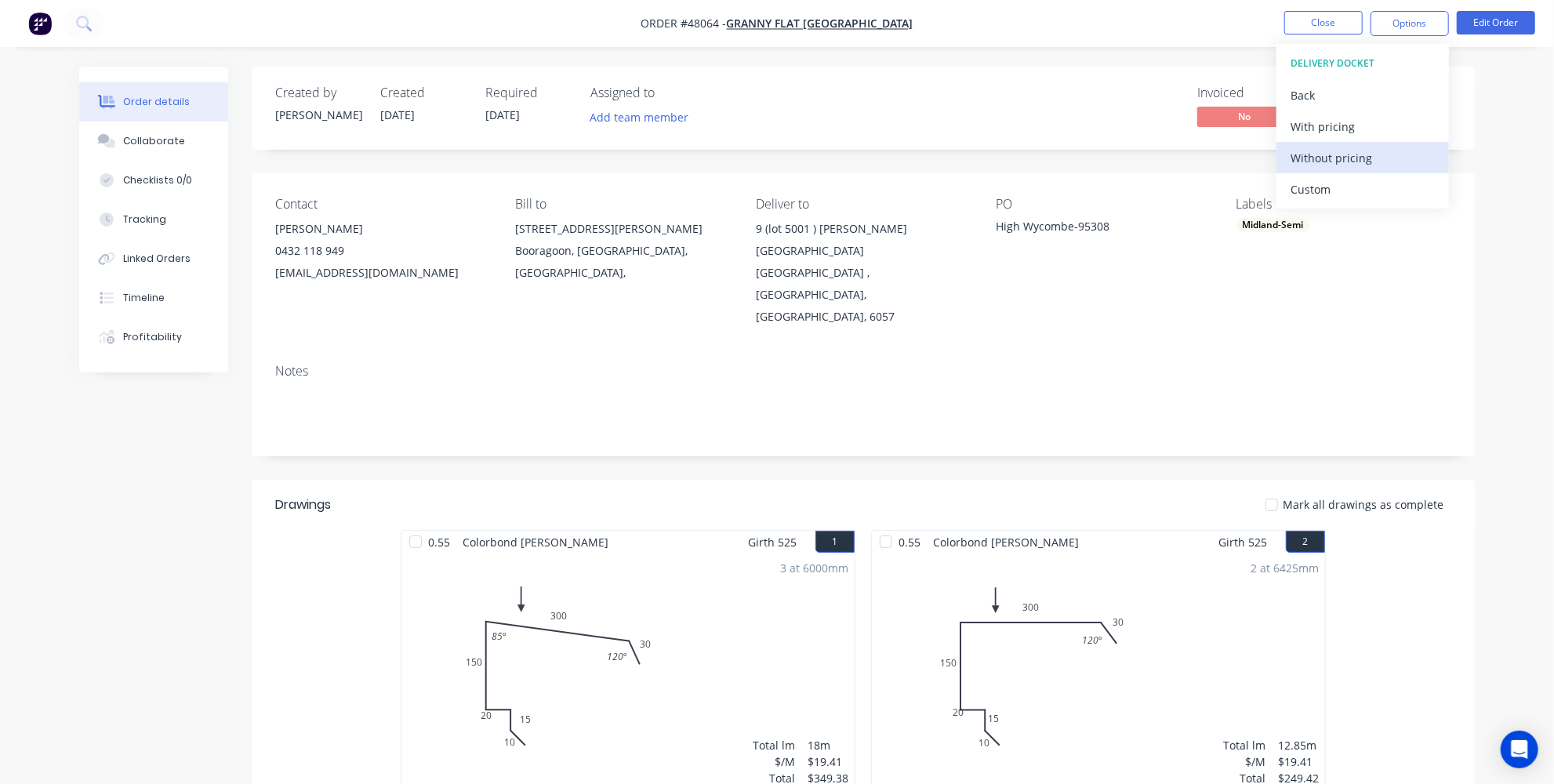
click at [1330, 155] on div "Without pricing" at bounding box center [1362, 157] width 144 height 22
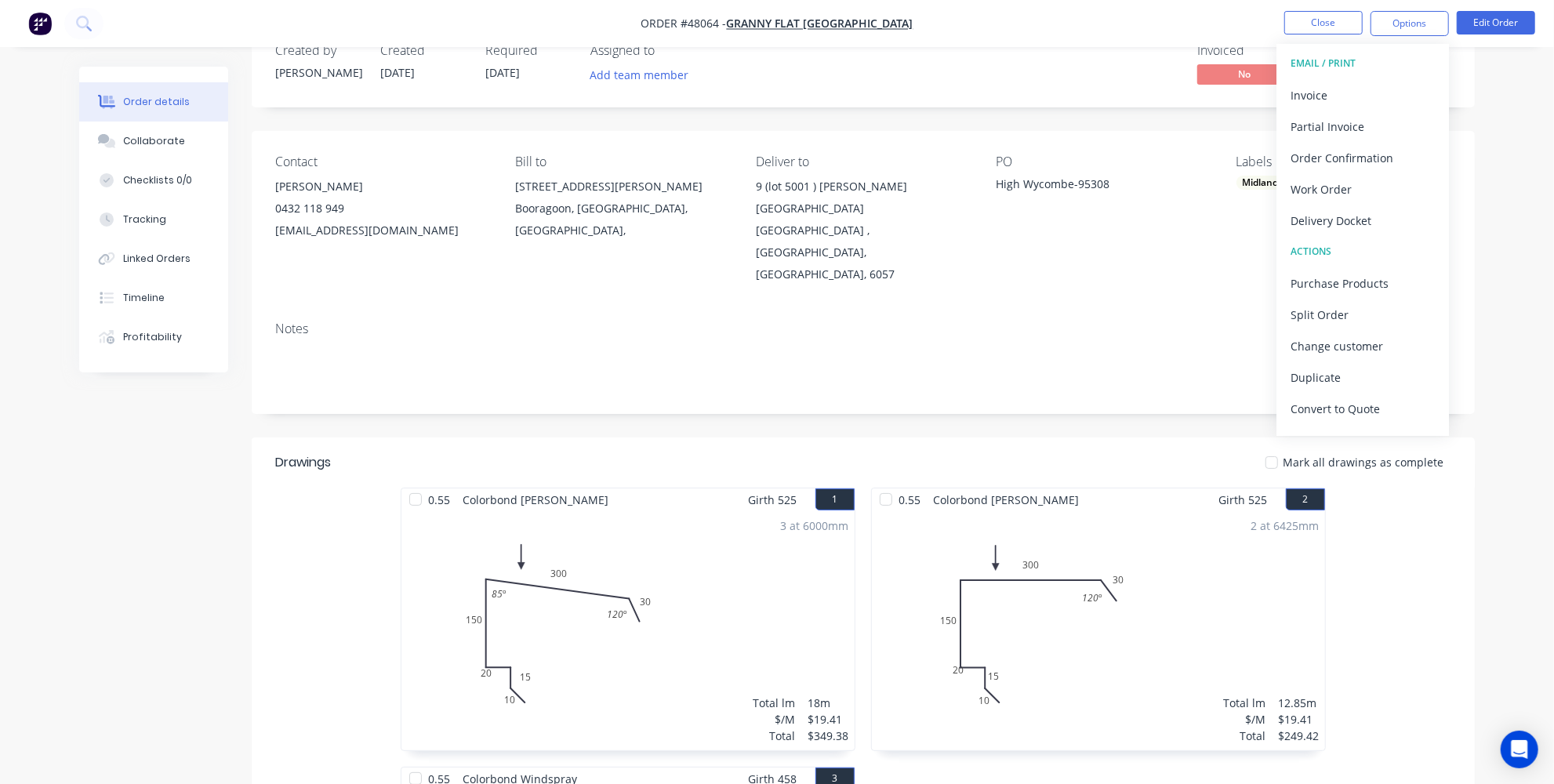
scroll to position [71, 0]
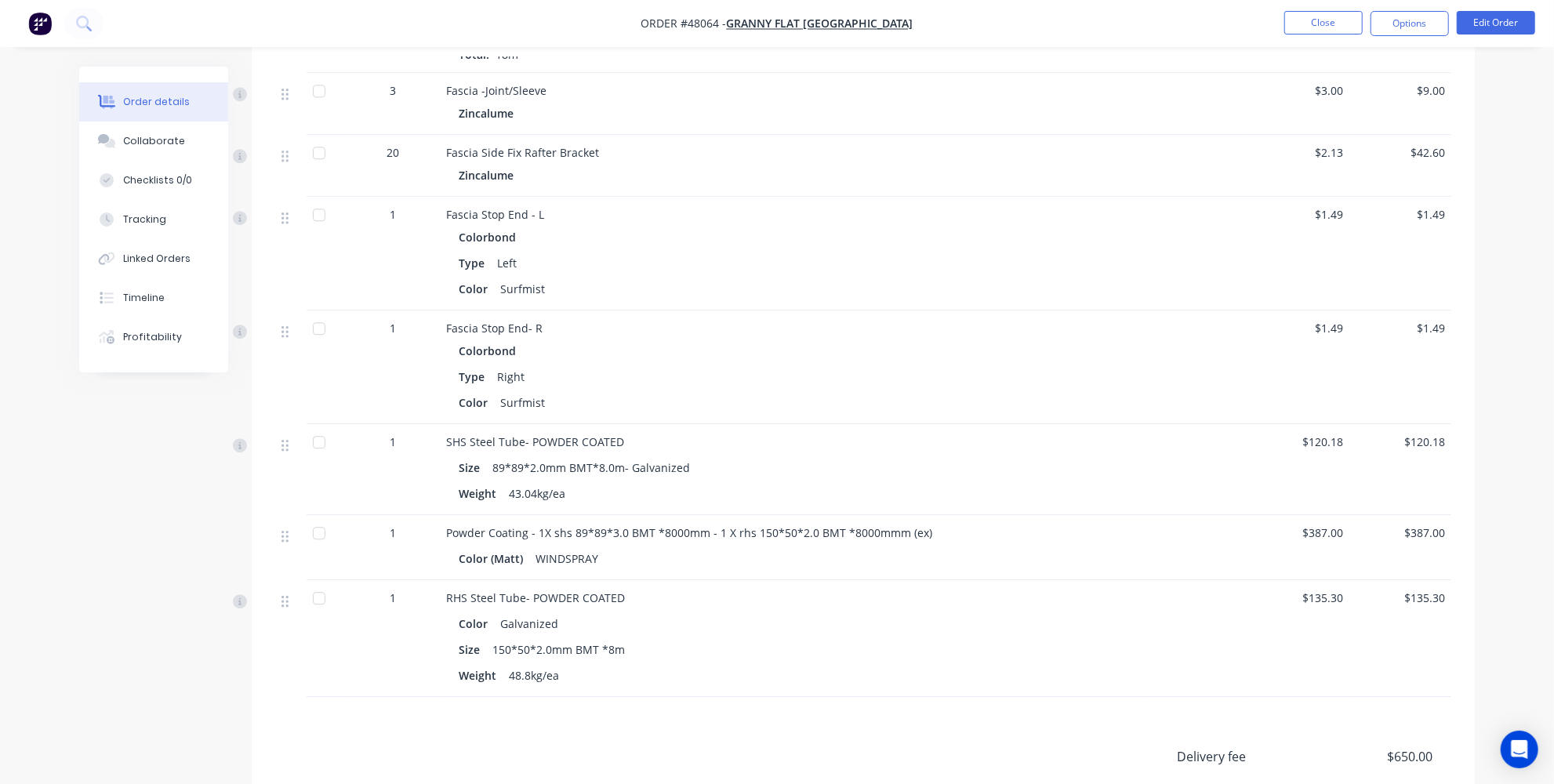
scroll to position [3330, 0]
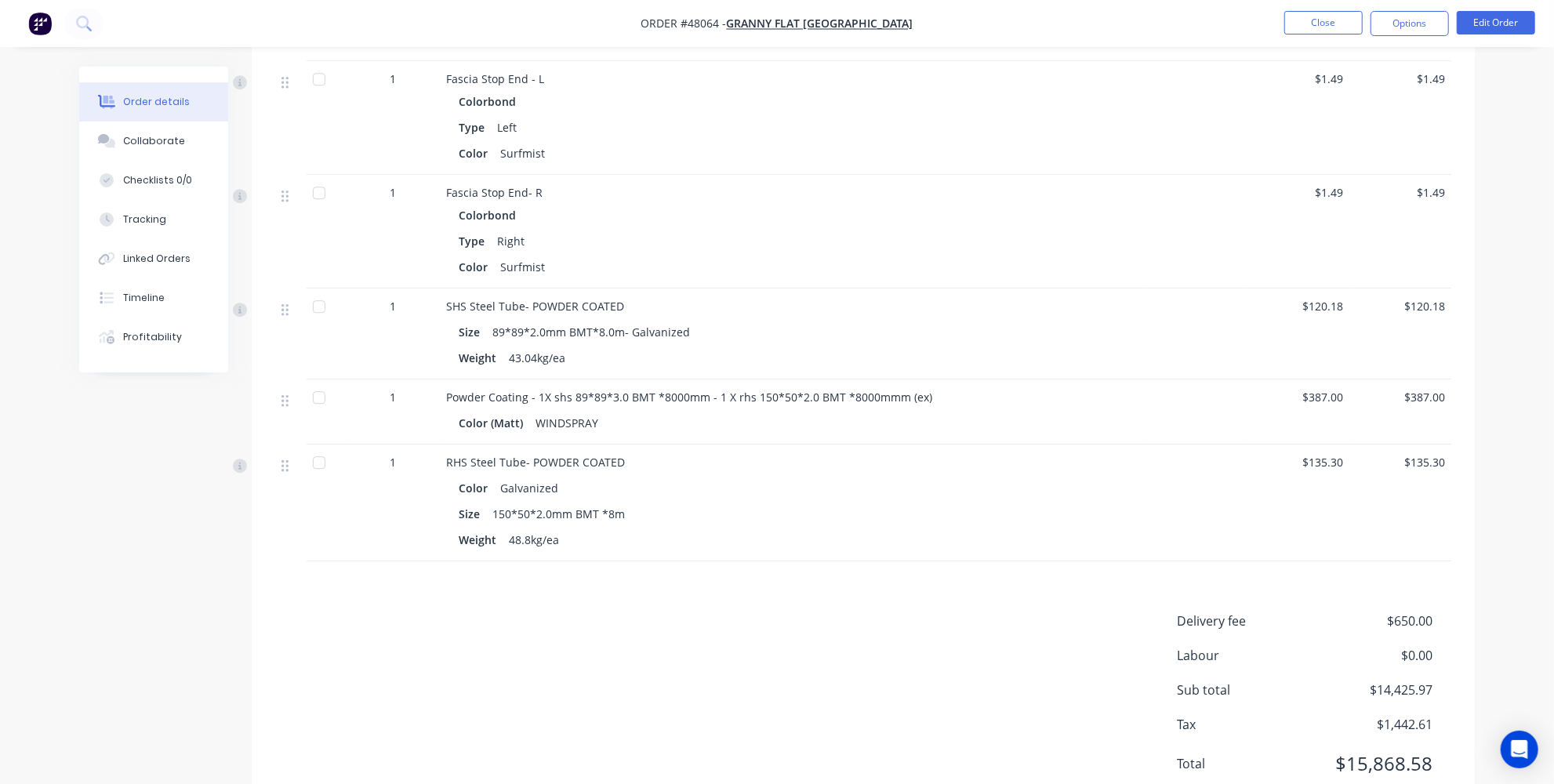
click at [614, 389] on span "Powder Coating - 1X shs 89*89*3.0 BMT *8000mm - 1 X rhs 150*50*2.0 BMT *8000mmm…" at bounding box center [689, 396] width 486 height 15
click at [1502, 16] on button "Edit Order" at bounding box center [1496, 22] width 79 height 23
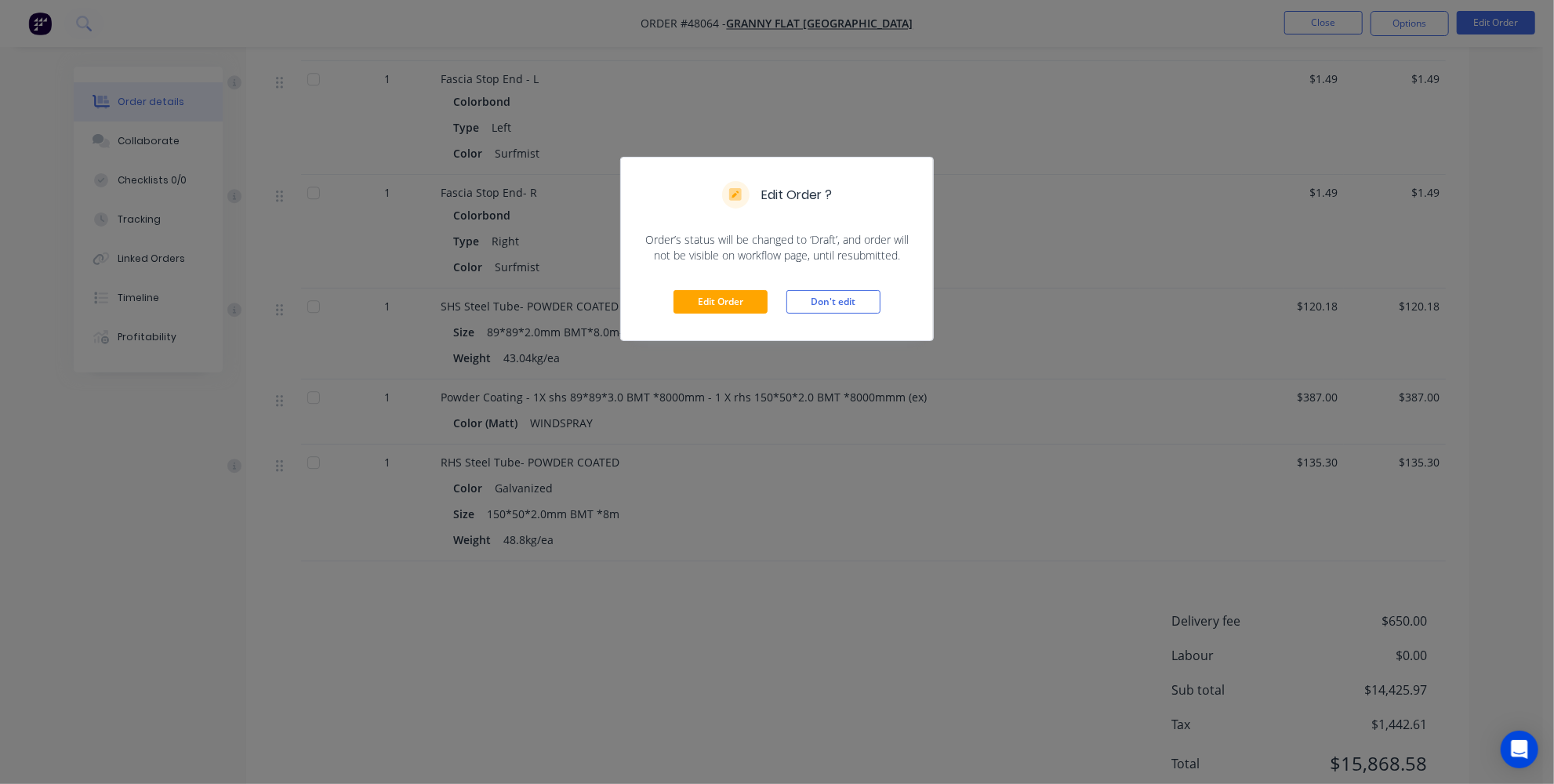
click at [714, 313] on div "Edit Order Don't edit" at bounding box center [776, 302] width 312 height 77
click at [702, 302] on button "Edit Order" at bounding box center [720, 302] width 94 height 23
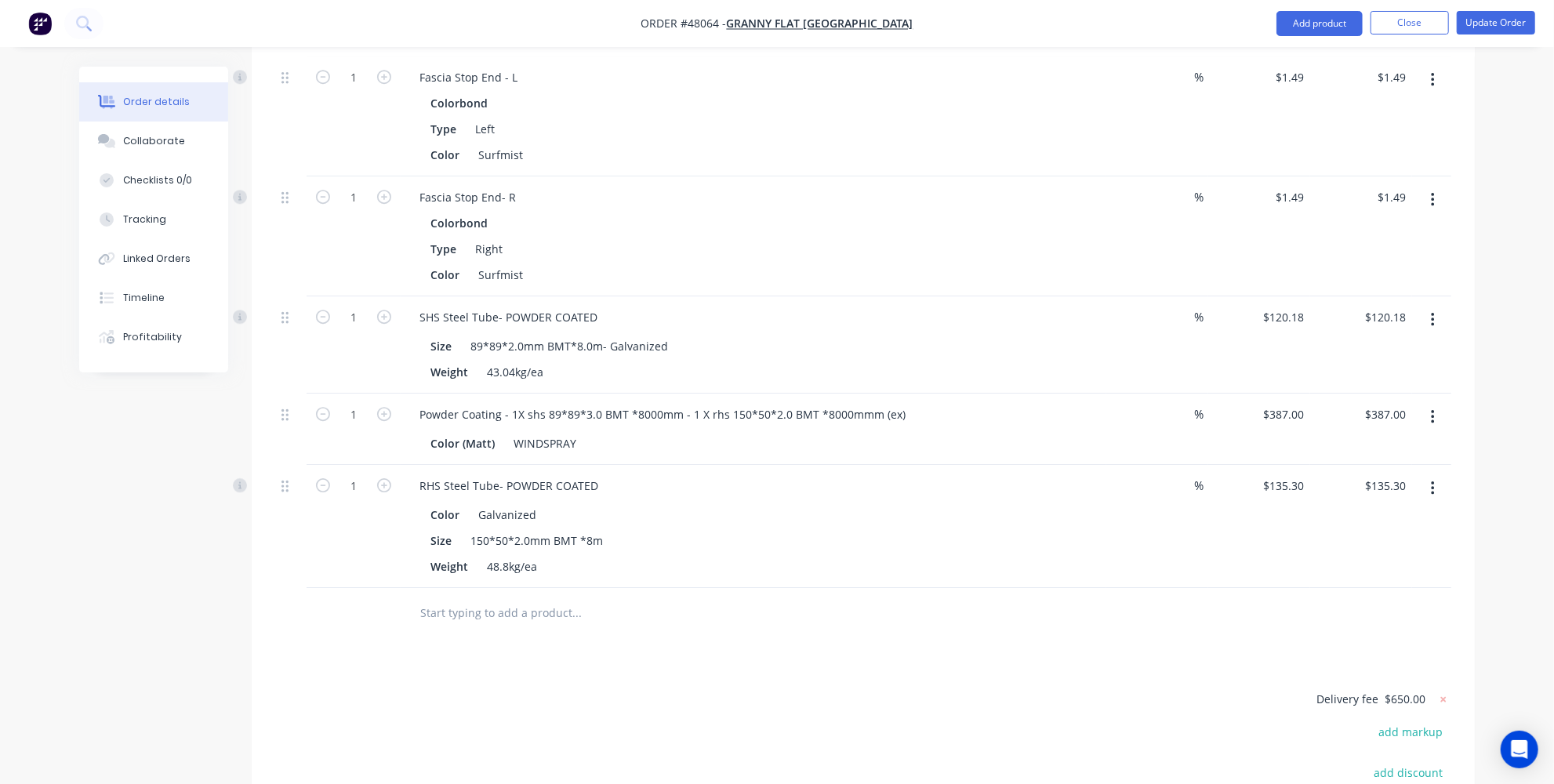
scroll to position [3689, 0]
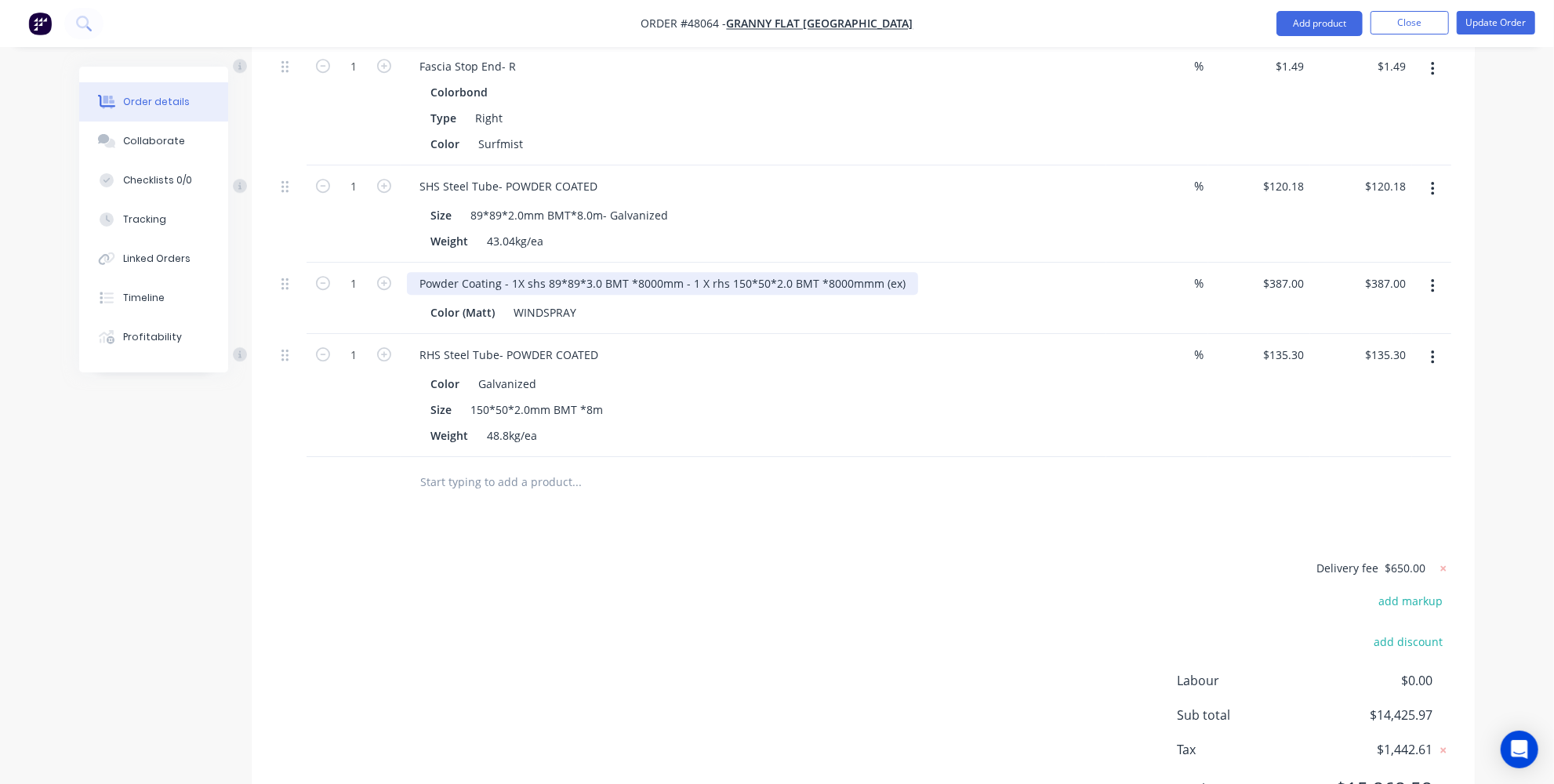
drag, startPoint x: 587, startPoint y: 203, endPoint x: 618, endPoint y: 188, distance: 34.4
click at [587, 272] on div "Powder Coating - 1X shs 89*89*3.0 BMT *8000mm - 1 X rhs 150*50*2.0 BMT *8000mmm…" at bounding box center [663, 283] width 511 height 22
drag, startPoint x: 596, startPoint y: 583, endPoint x: 652, endPoint y: 464, distance: 131.5
click at [597, 582] on div "Delivery fee $650.00 add markup add discount Labour $0.00 Sub total $14,425.97 …" at bounding box center [863, 688] width 1176 height 260
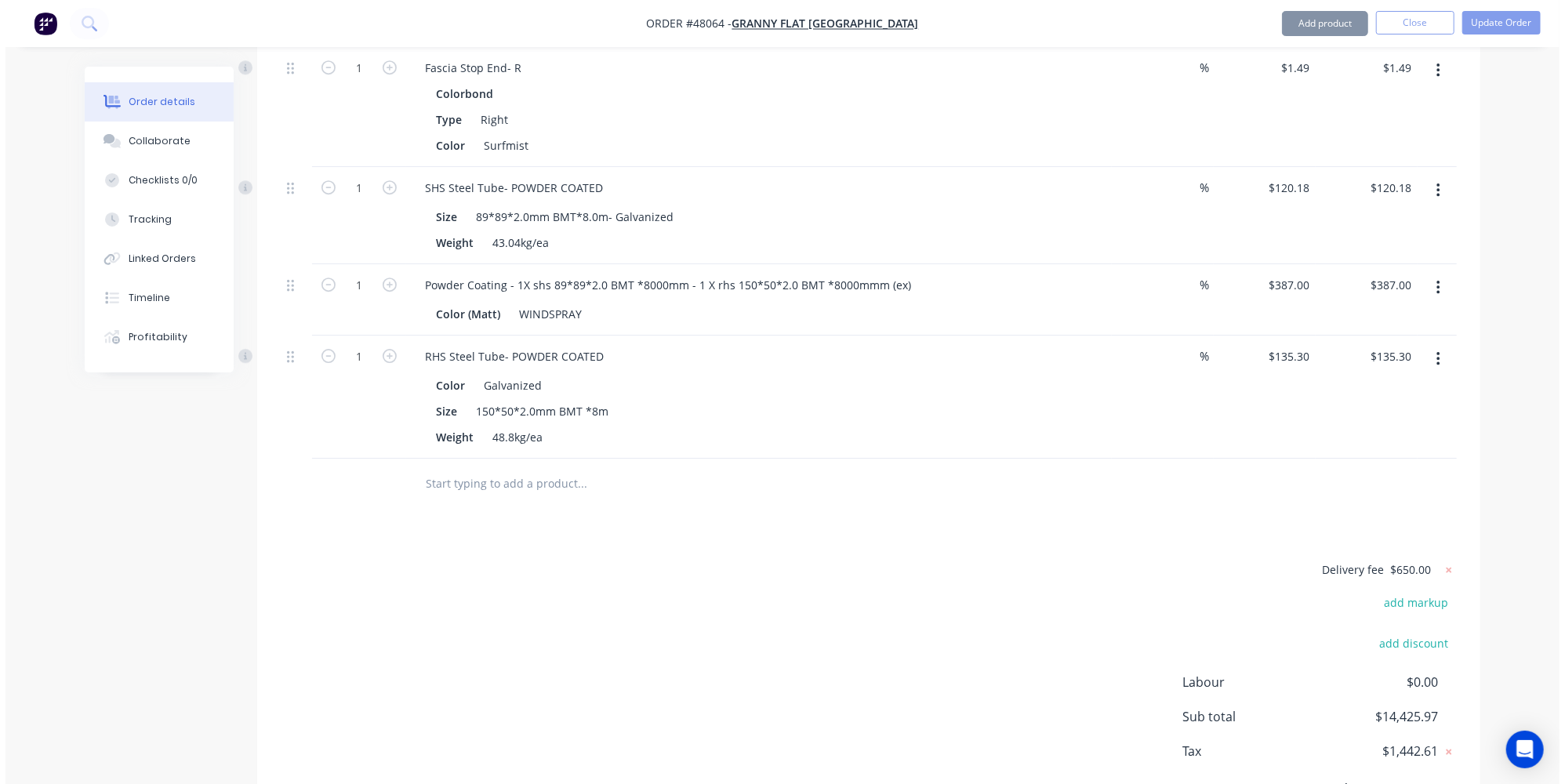
scroll to position [3546, 0]
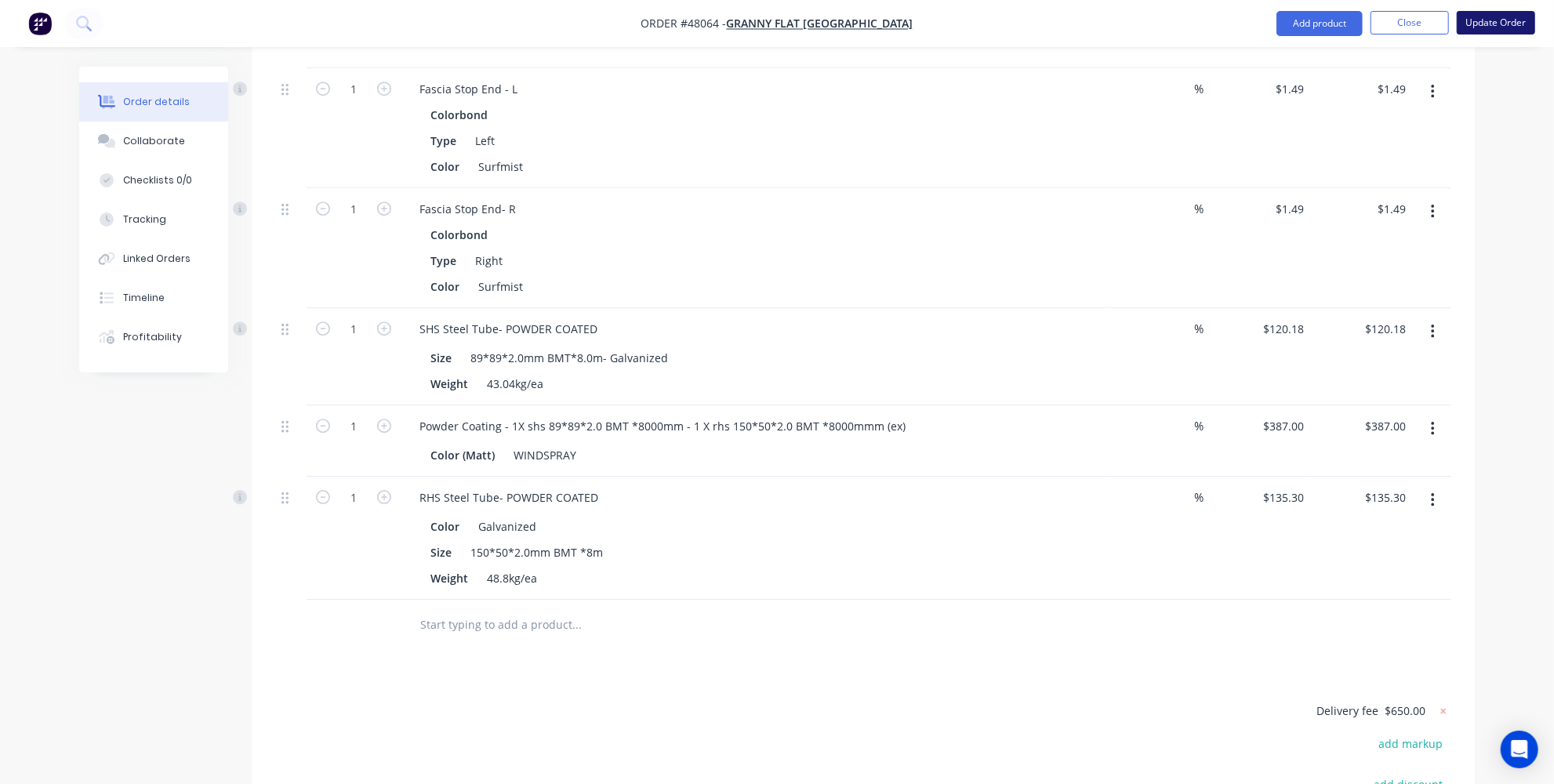
click at [1517, 16] on button "Update Order" at bounding box center [1496, 22] width 79 height 23
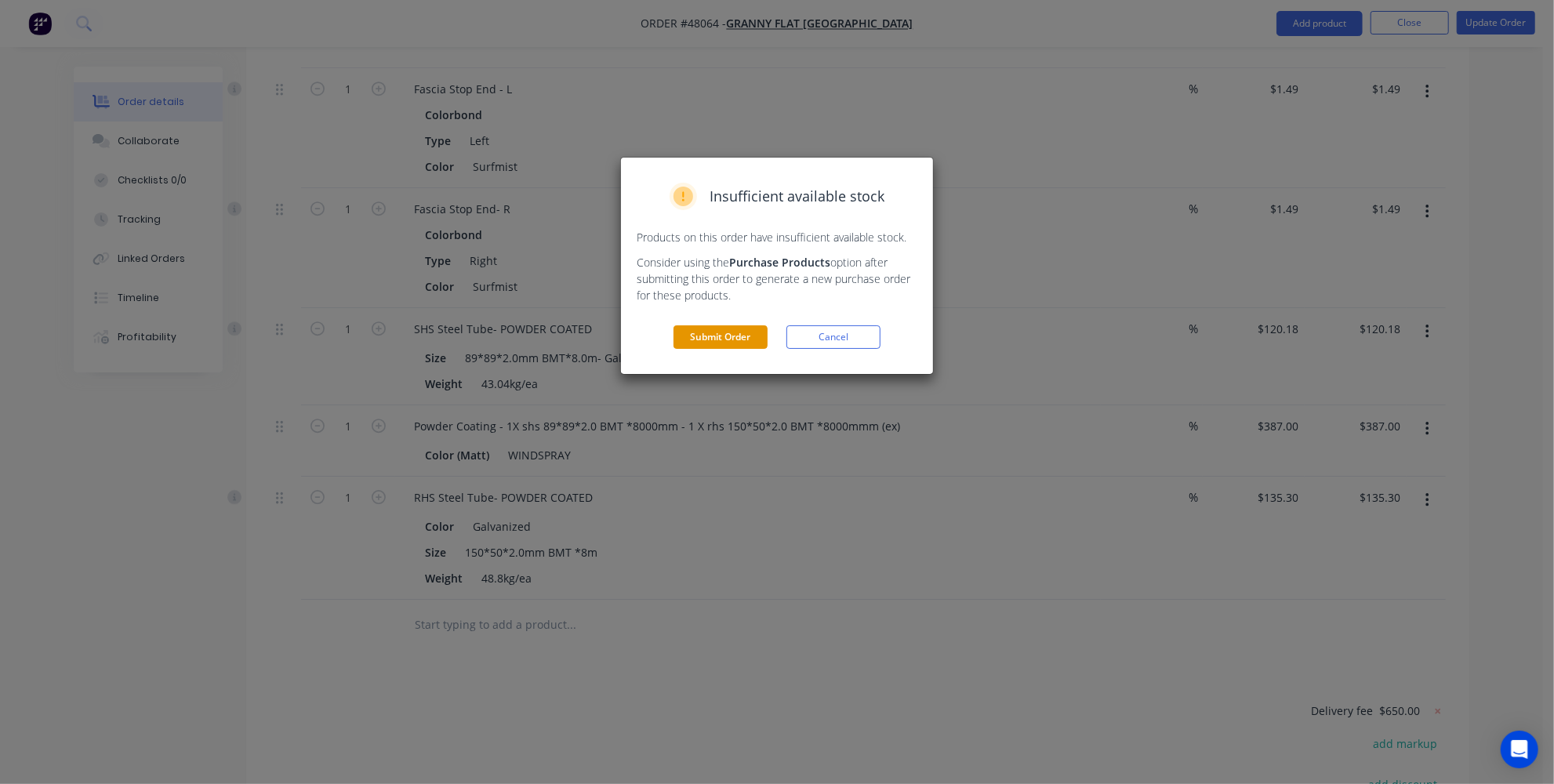
click at [741, 331] on button "Submit Order" at bounding box center [720, 337] width 94 height 23
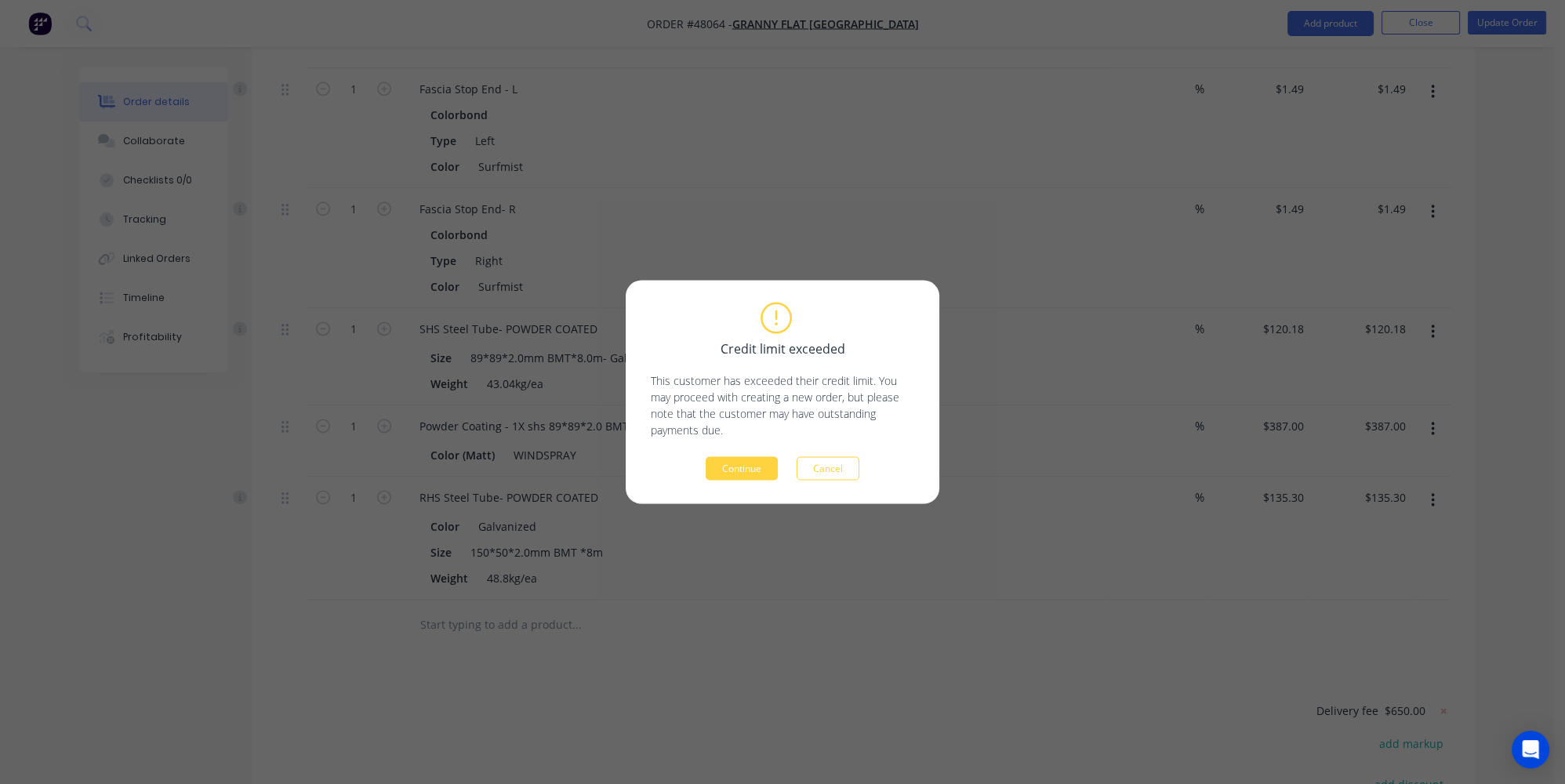
click at [741, 490] on div "Credit limit exceeded This customer has exceeded their credit limit. You may pr…" at bounding box center [782, 392] width 314 height 223
click at [767, 466] on button "Continue" at bounding box center [741, 469] width 72 height 23
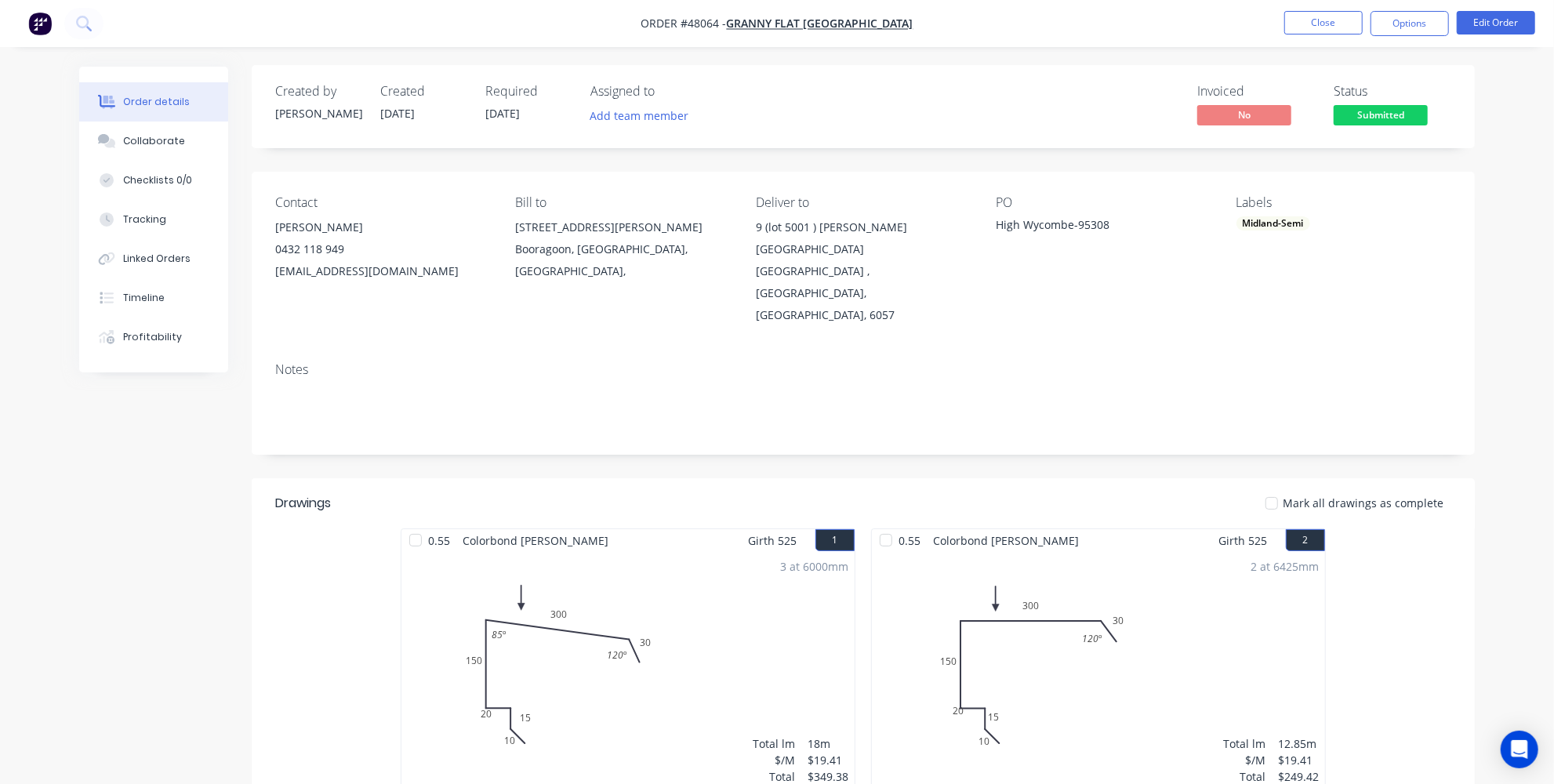
scroll to position [0, 0]
click at [135, 296] on div "Timeline" at bounding box center [144, 298] width 42 height 14
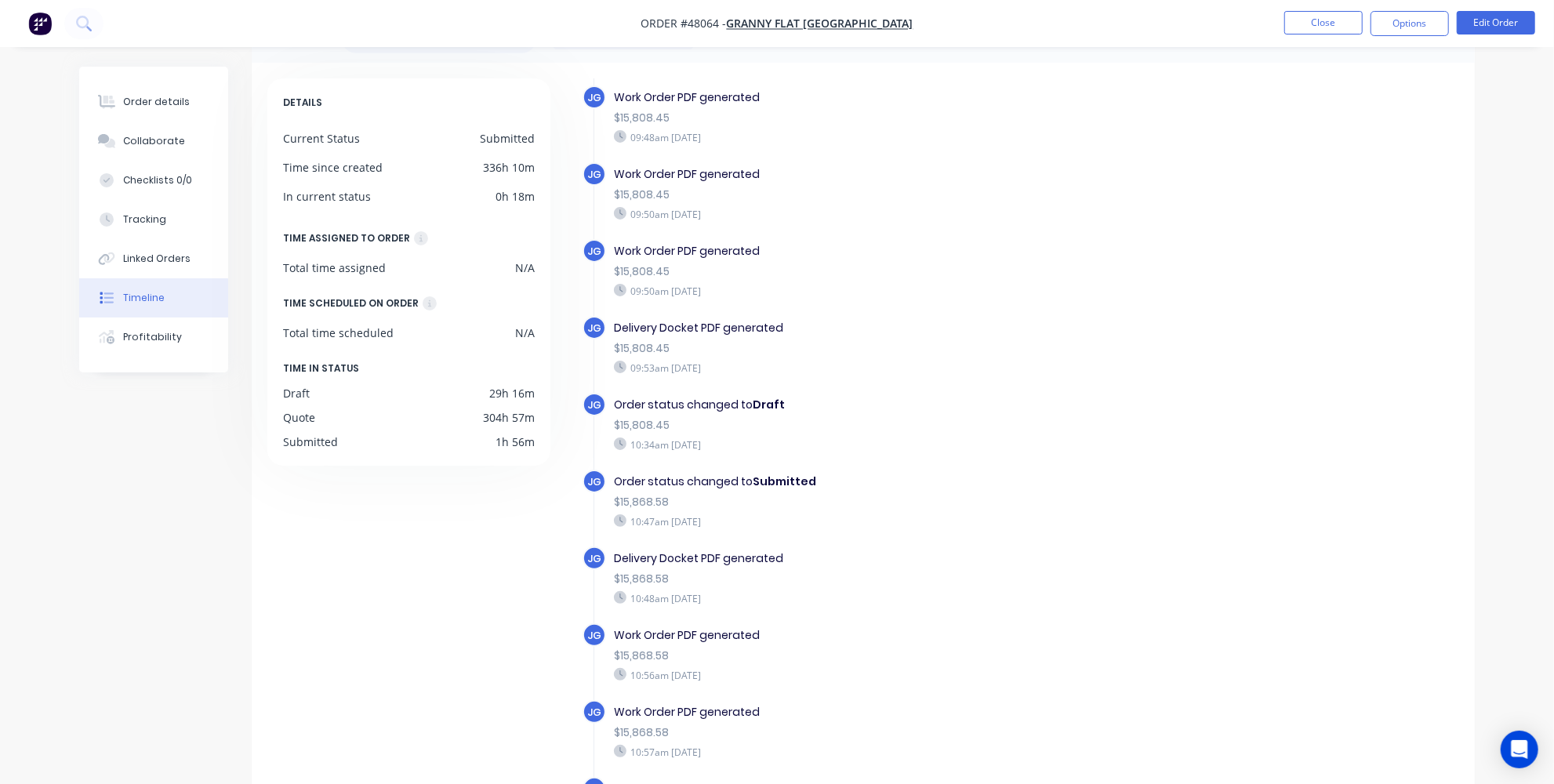
scroll to position [1507, 0]
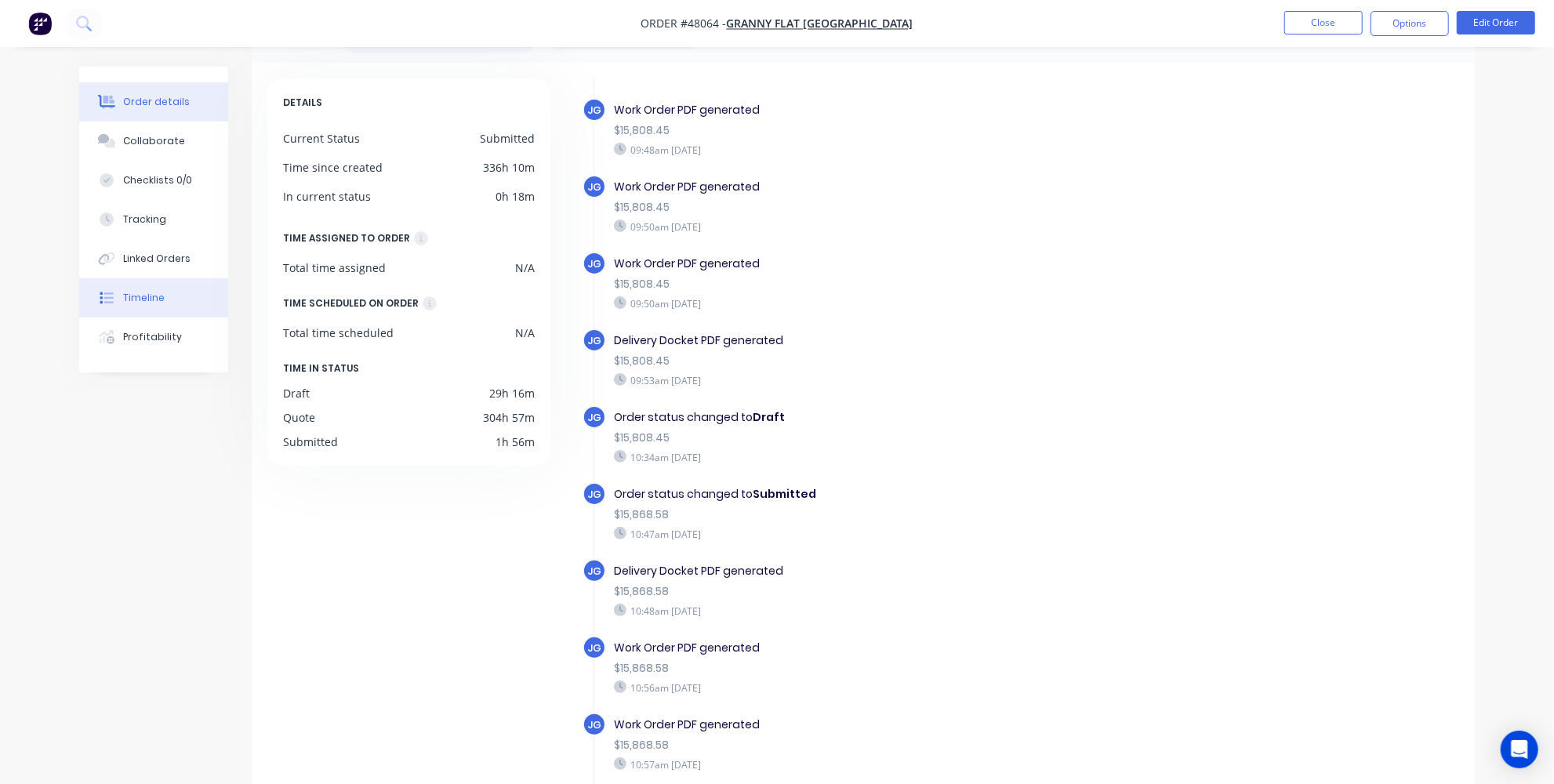
click at [160, 120] on button "Order details" at bounding box center [154, 102] width 149 height 39
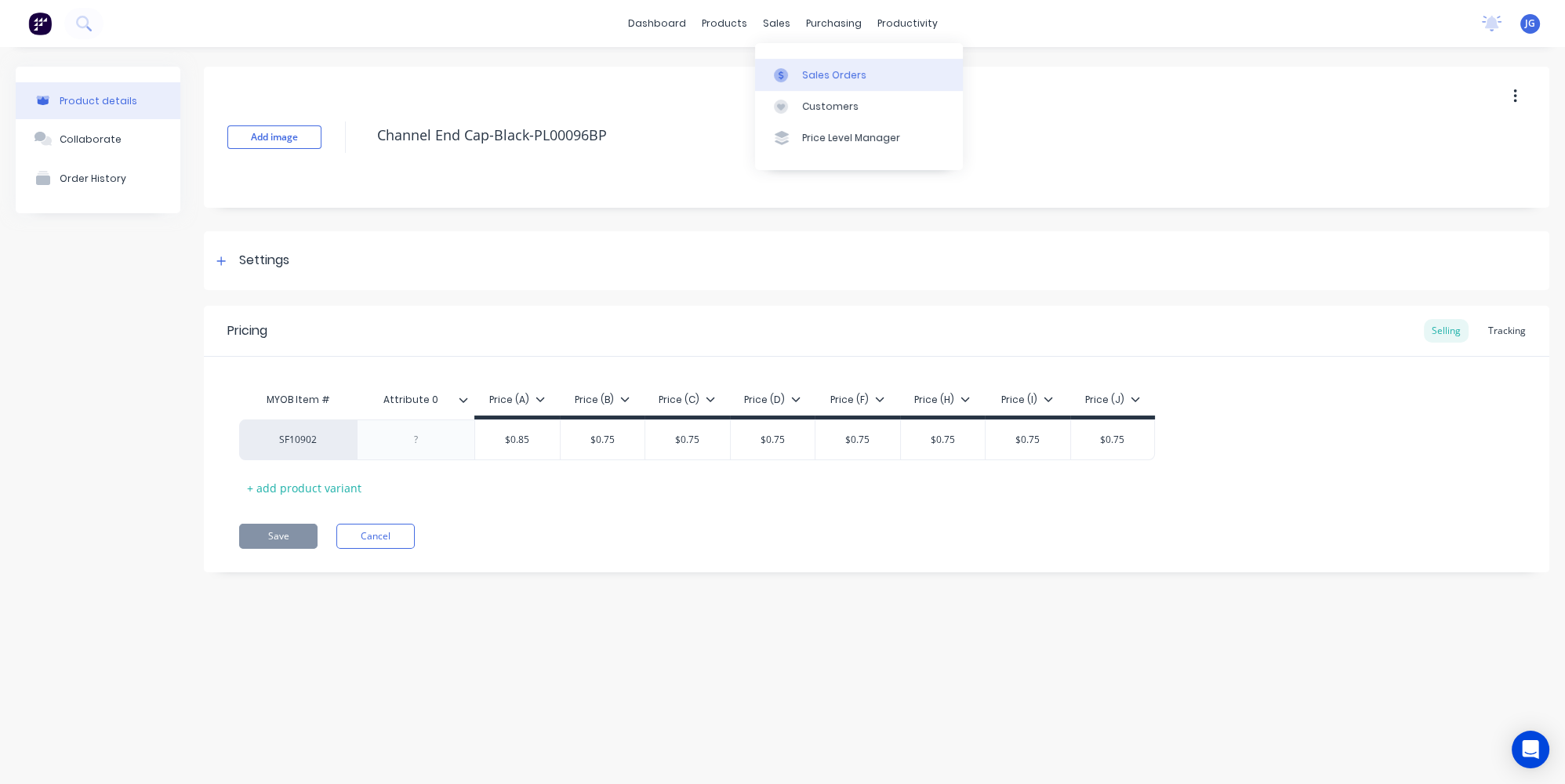
click at [797, 65] on link "Sales Orders" at bounding box center [858, 74] width 208 height 31
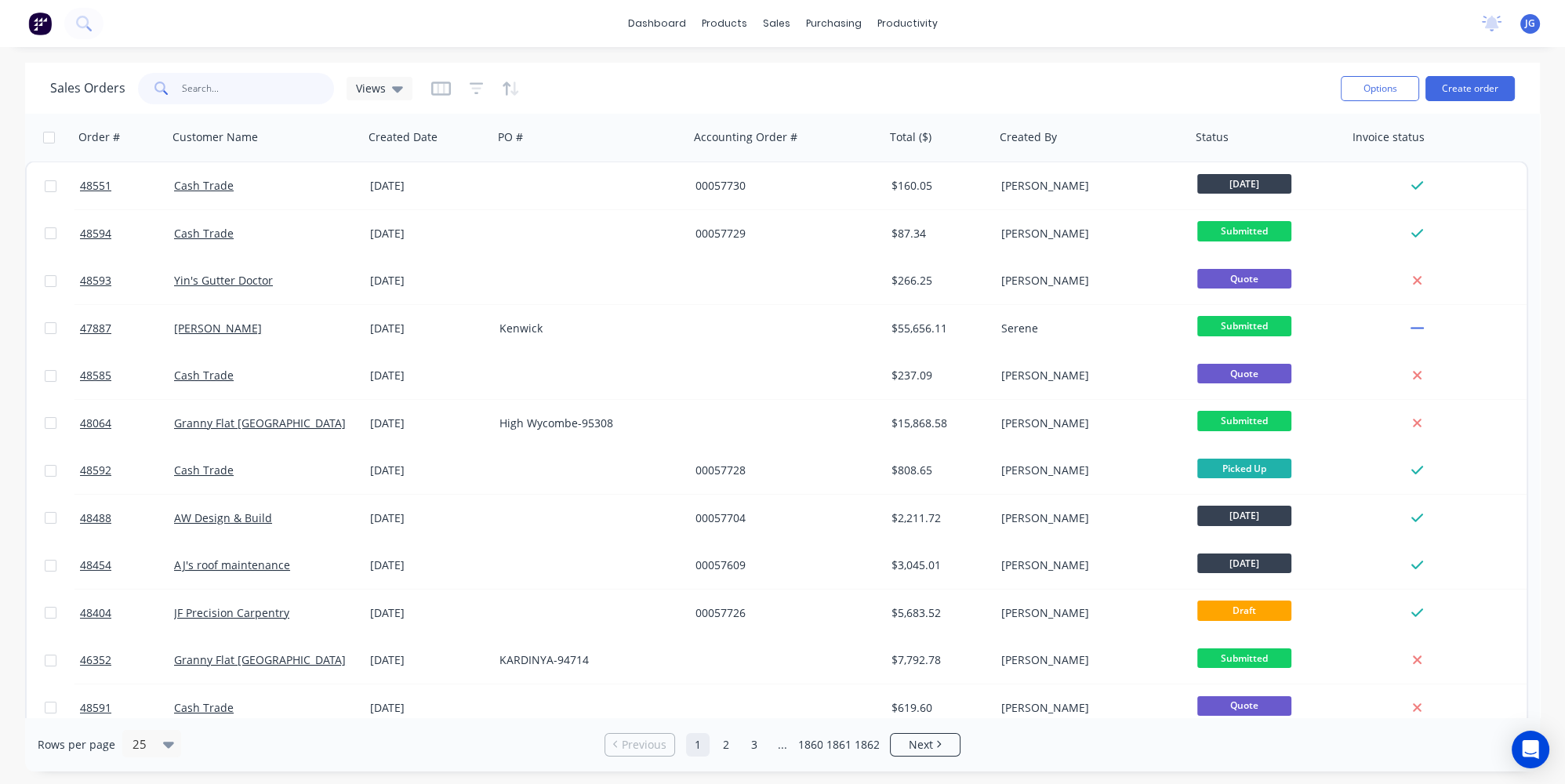
click at [289, 76] on input "text" at bounding box center [258, 88] width 153 height 31
paste input "47930"
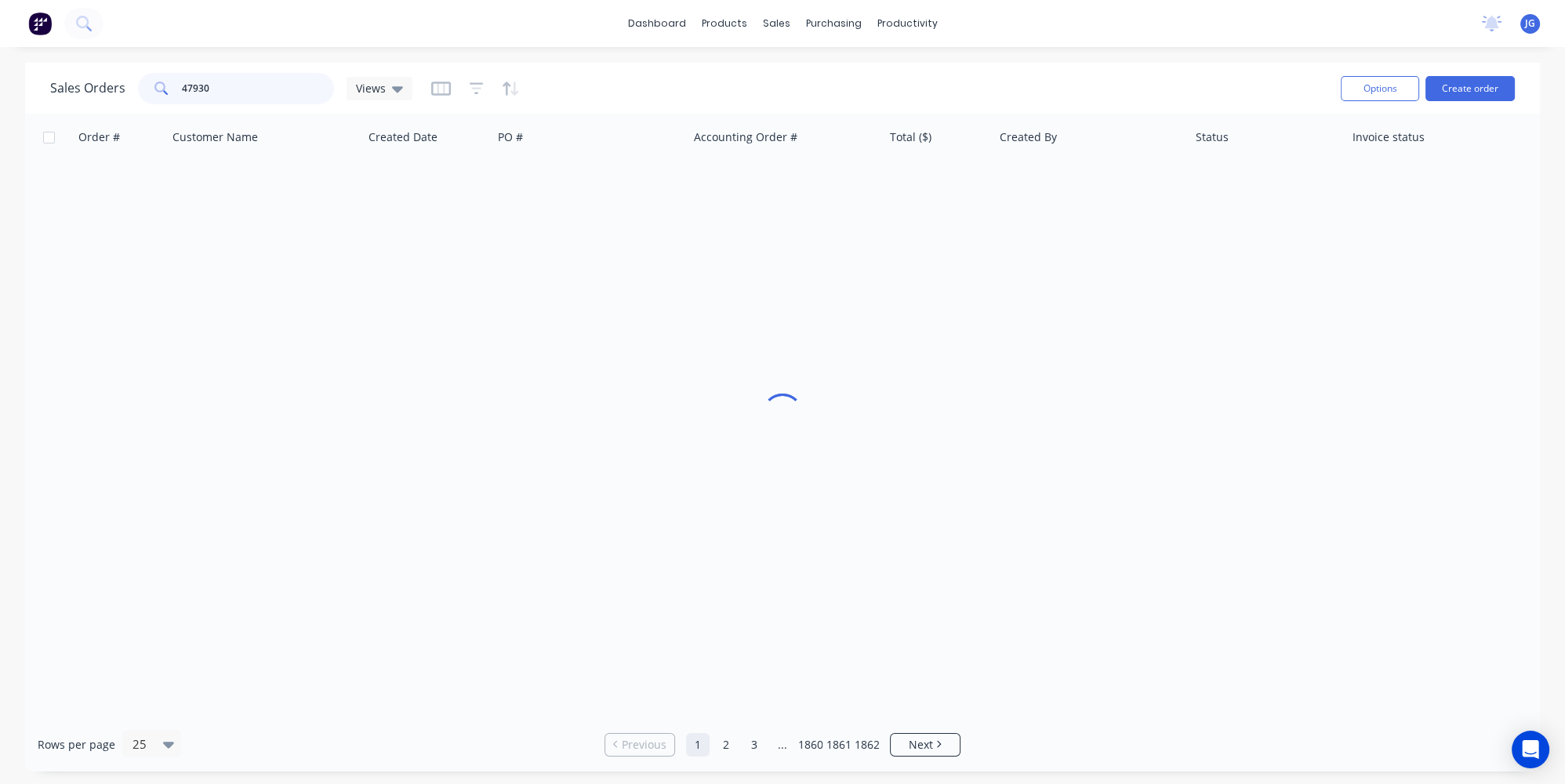
type input "47930"
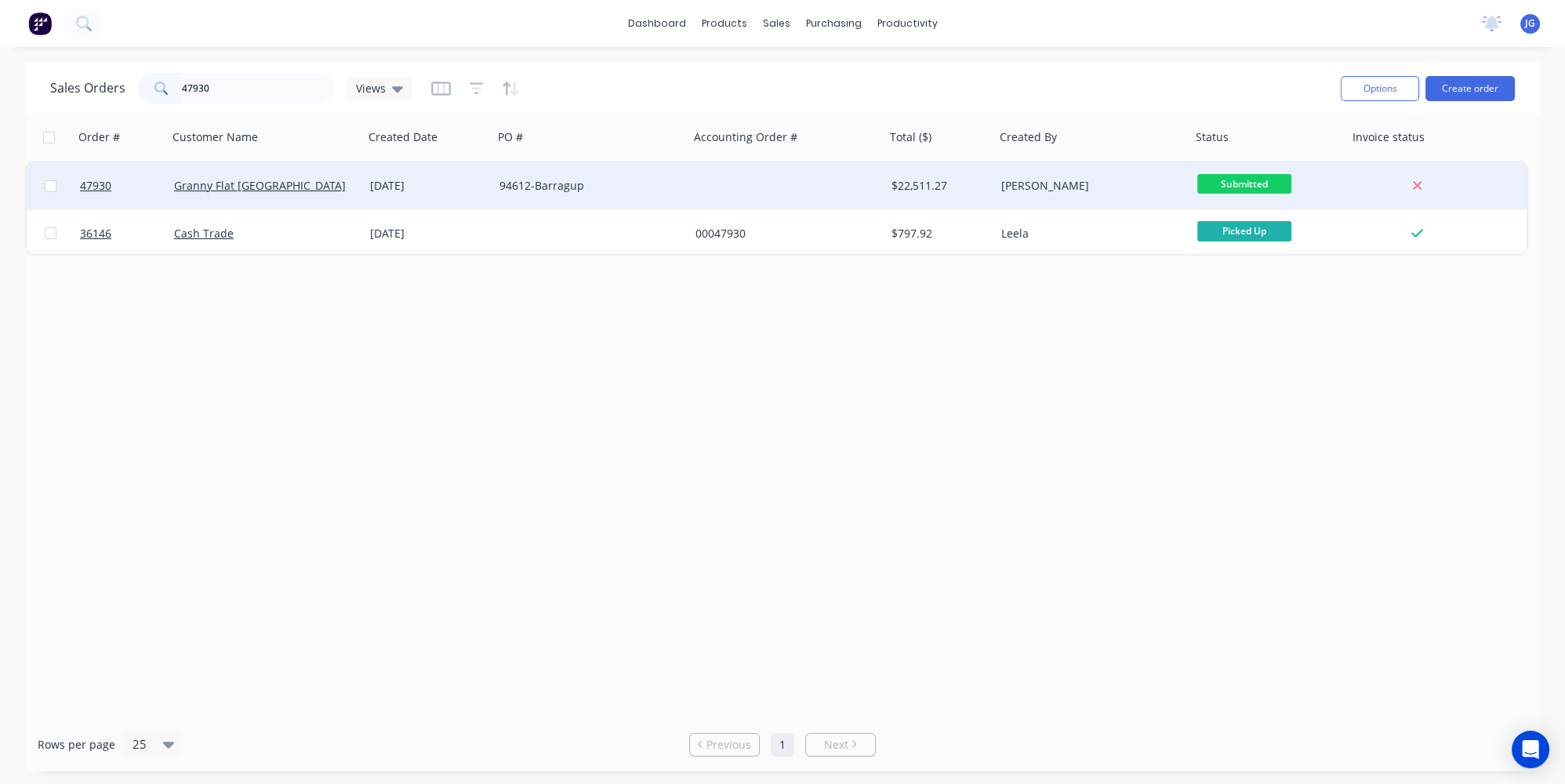
click at [315, 188] on div "Granny Flat [GEOGRAPHIC_DATA]" at bounding box center [261, 186] width 174 height 16
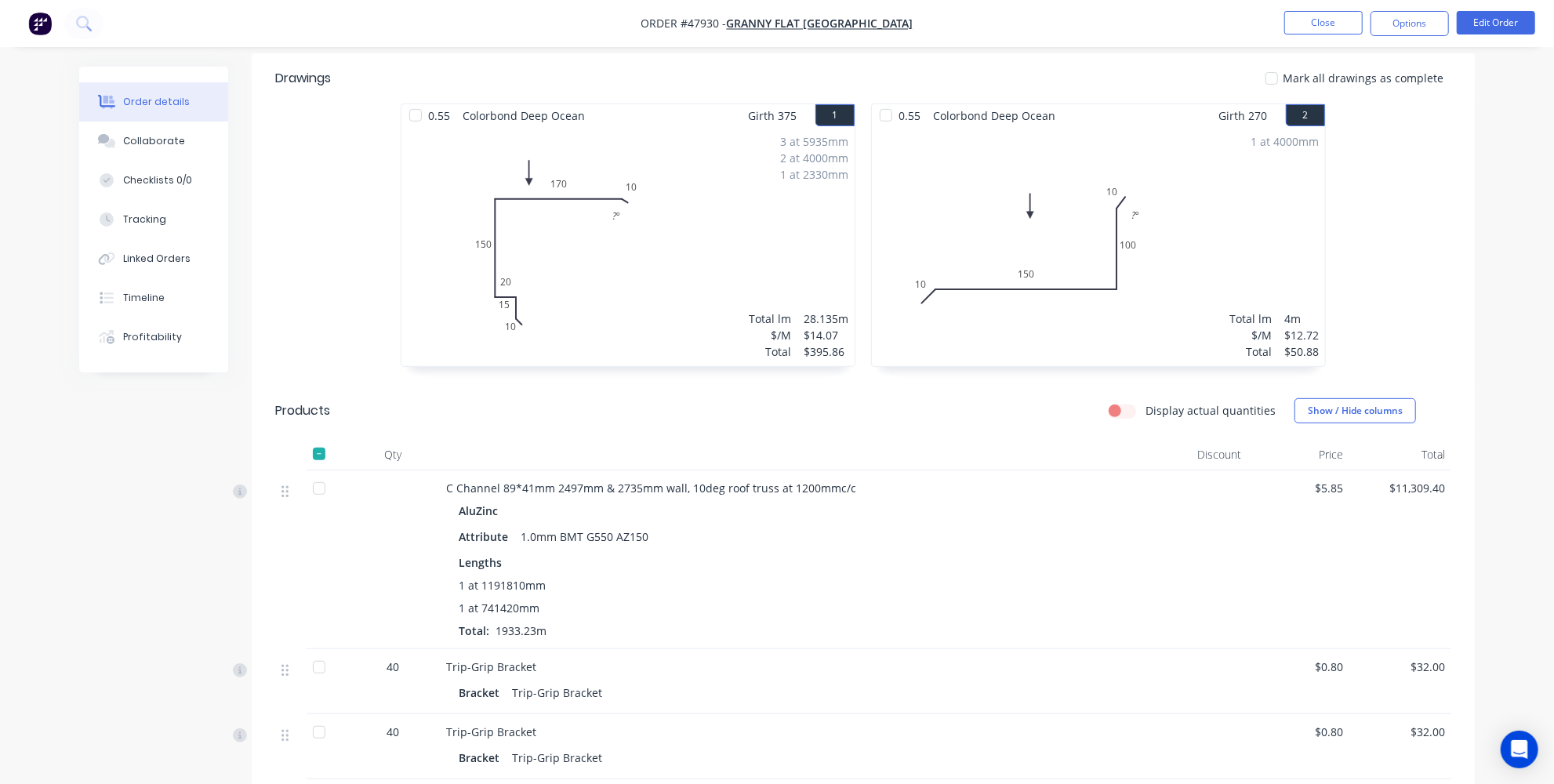
scroll to position [355, 0]
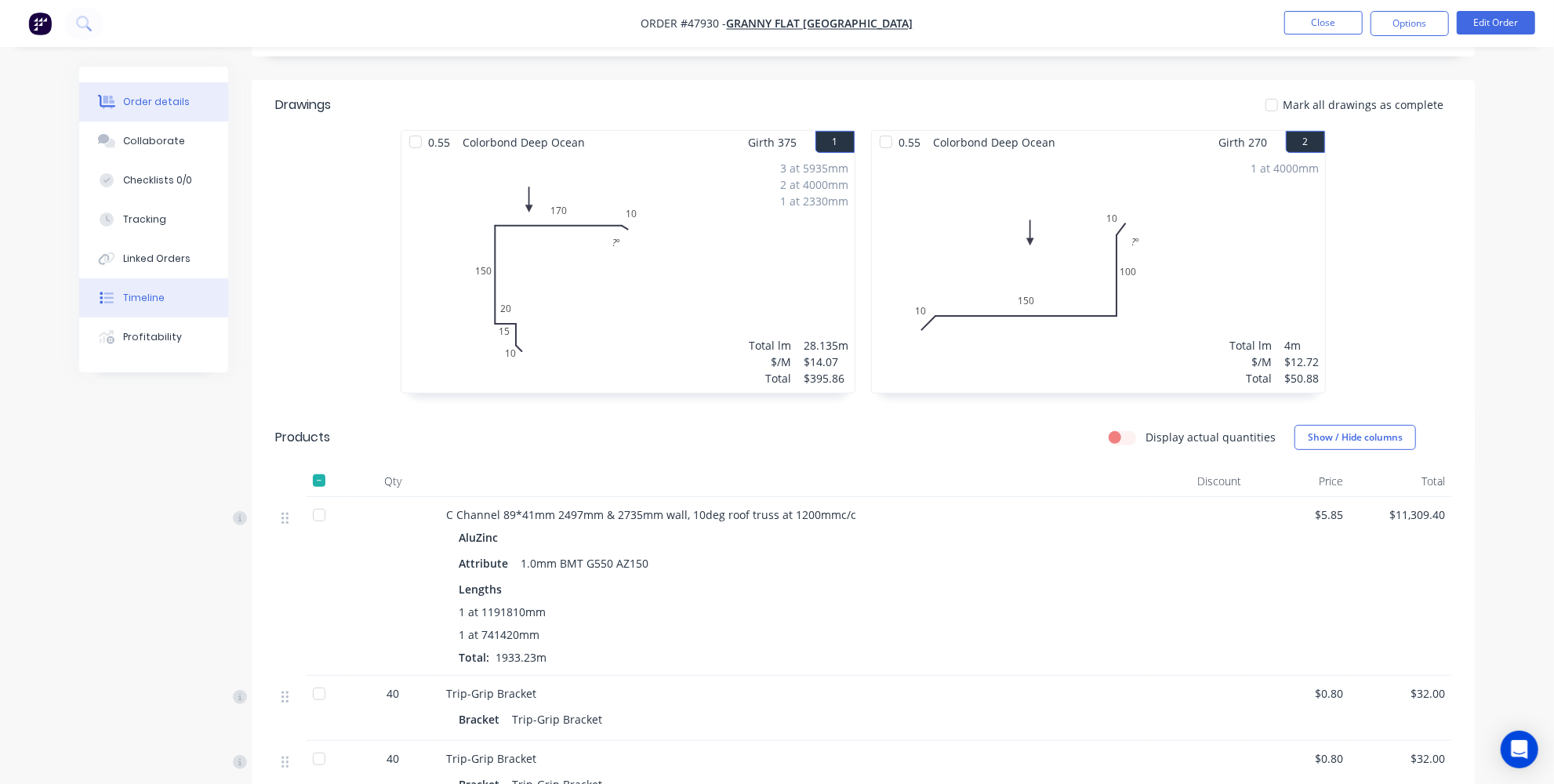
click at [144, 301] on div "Timeline" at bounding box center [144, 298] width 42 height 14
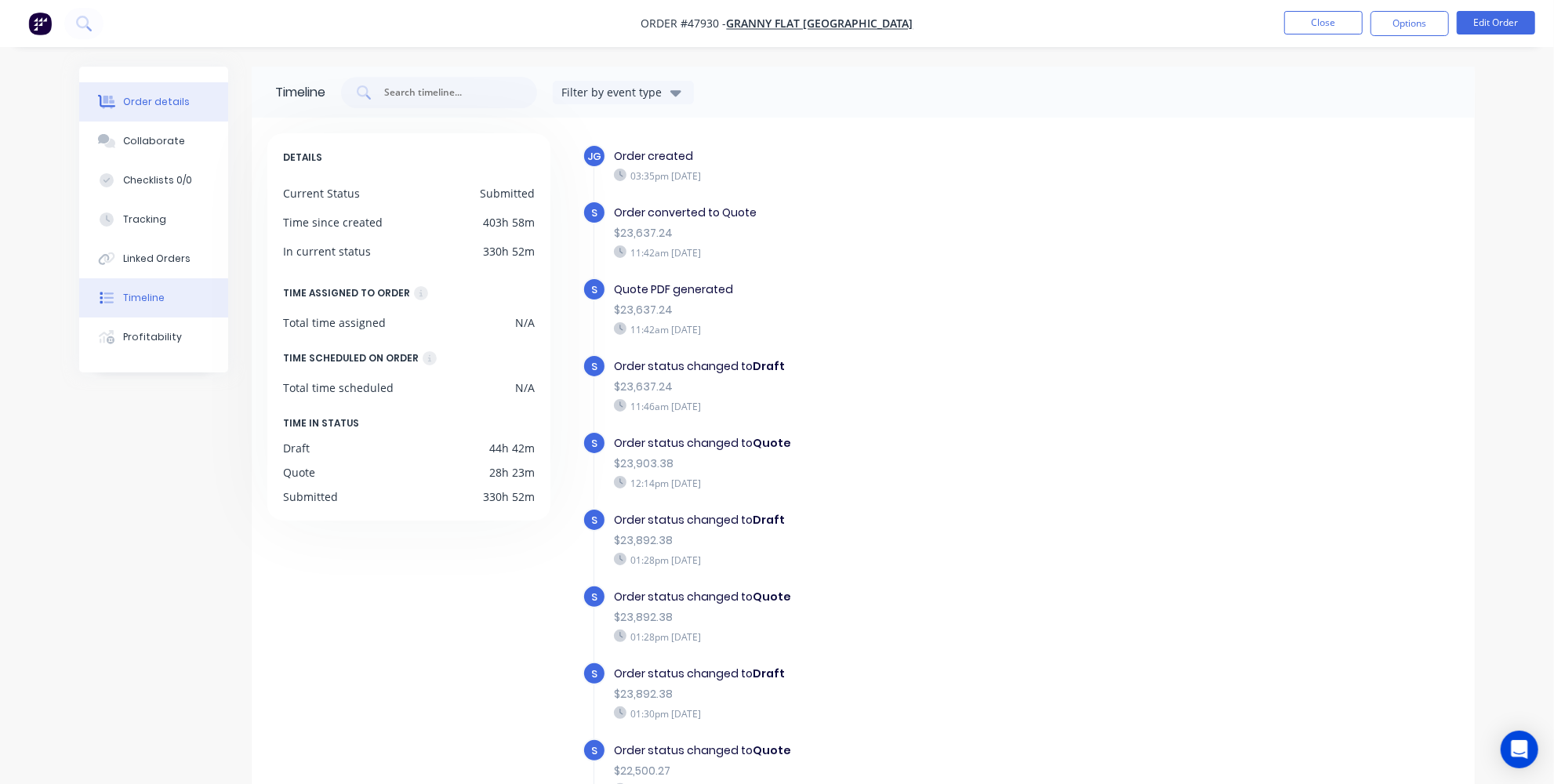
click at [185, 100] on button "Order details" at bounding box center [154, 102] width 149 height 39
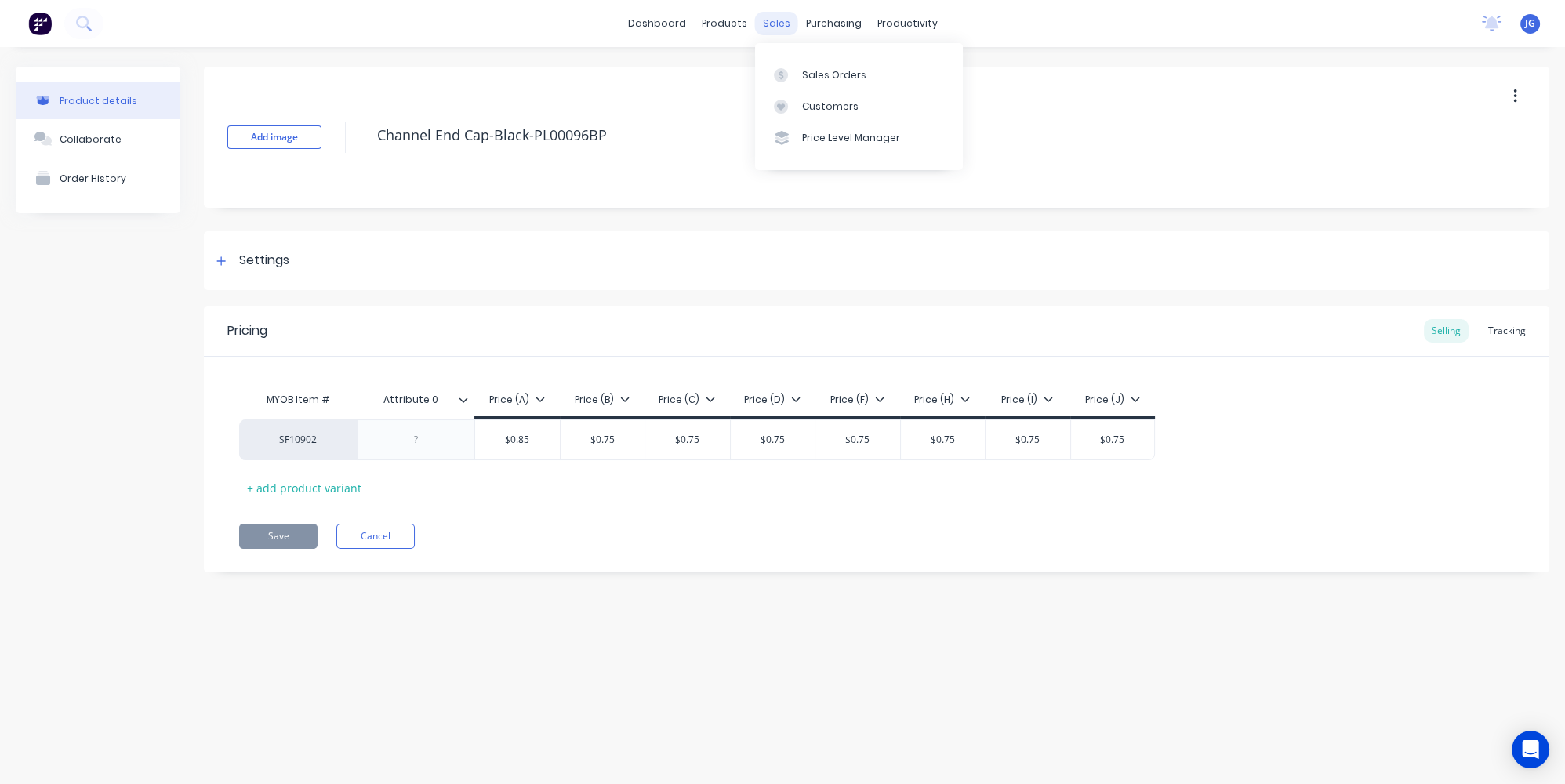
click at [774, 24] on div "sales" at bounding box center [776, 23] width 43 height 23
type textarea "x"
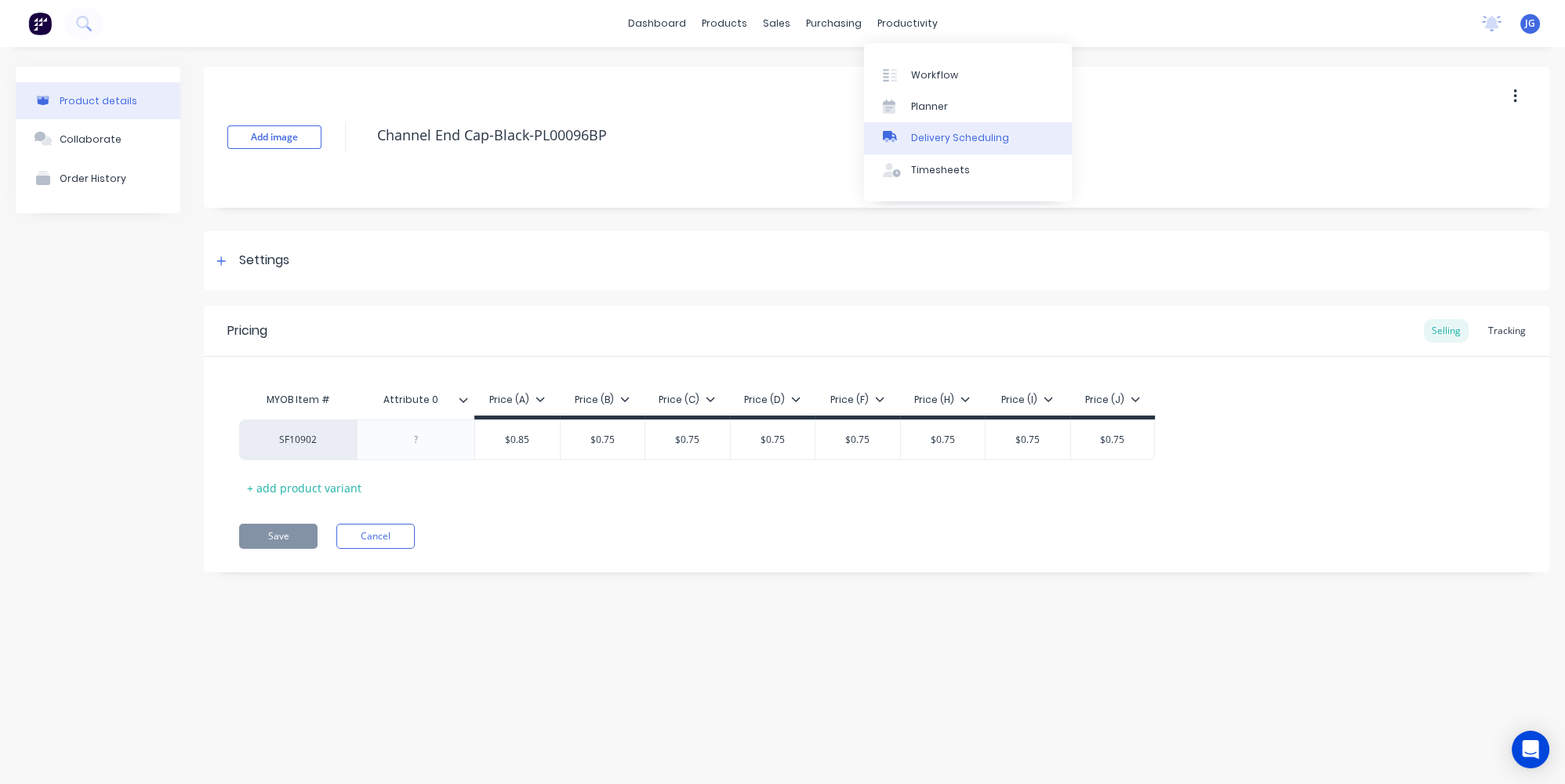
click at [958, 136] on div "Delivery Scheduling" at bounding box center [960, 138] width 98 height 14
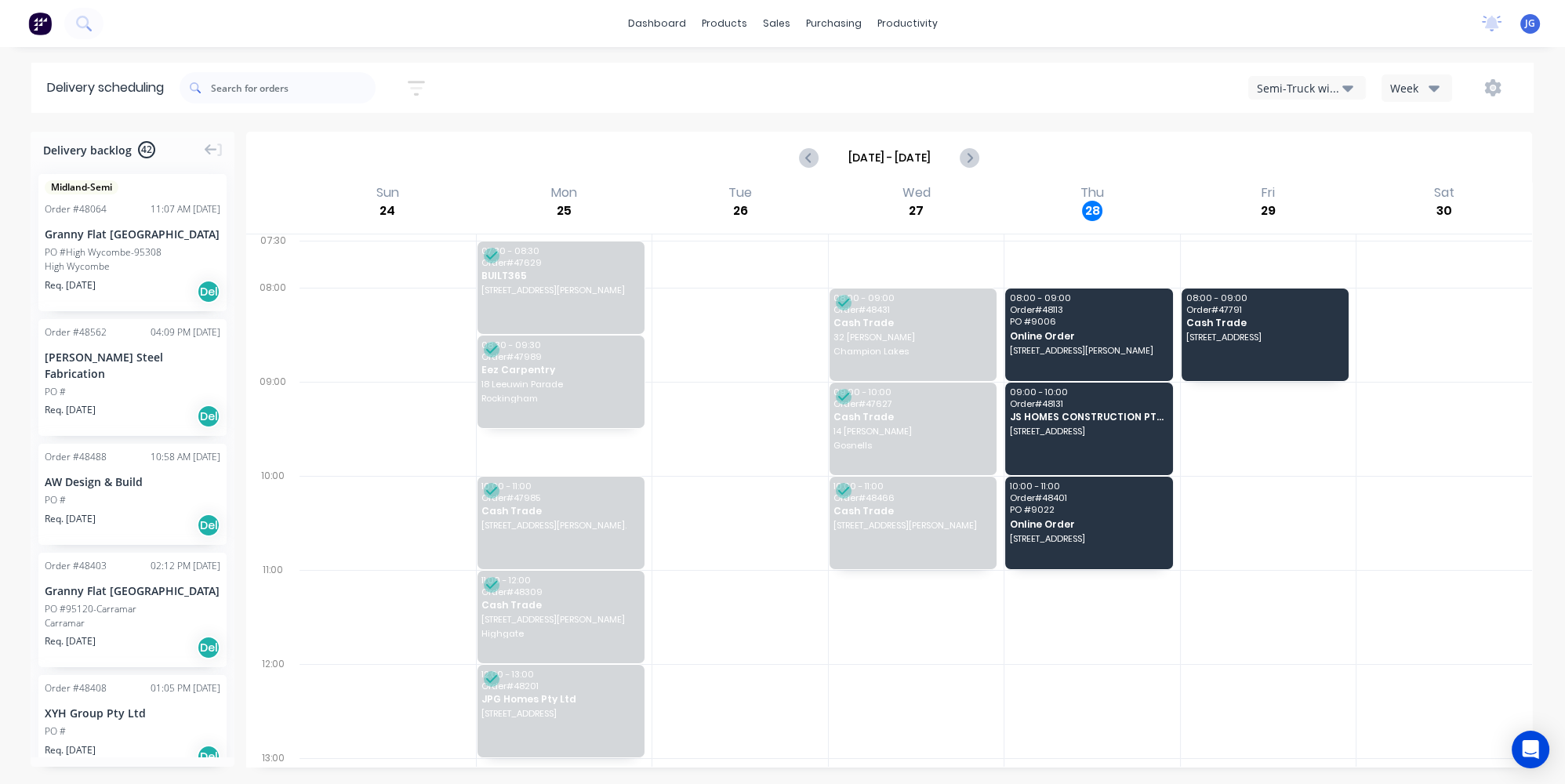
click at [1349, 86] on icon "button" at bounding box center [1348, 88] width 11 height 6
click at [1316, 195] on div "Utes Delivery" at bounding box center [1326, 190] width 155 height 31
